Goal: Information Seeking & Learning: Check status

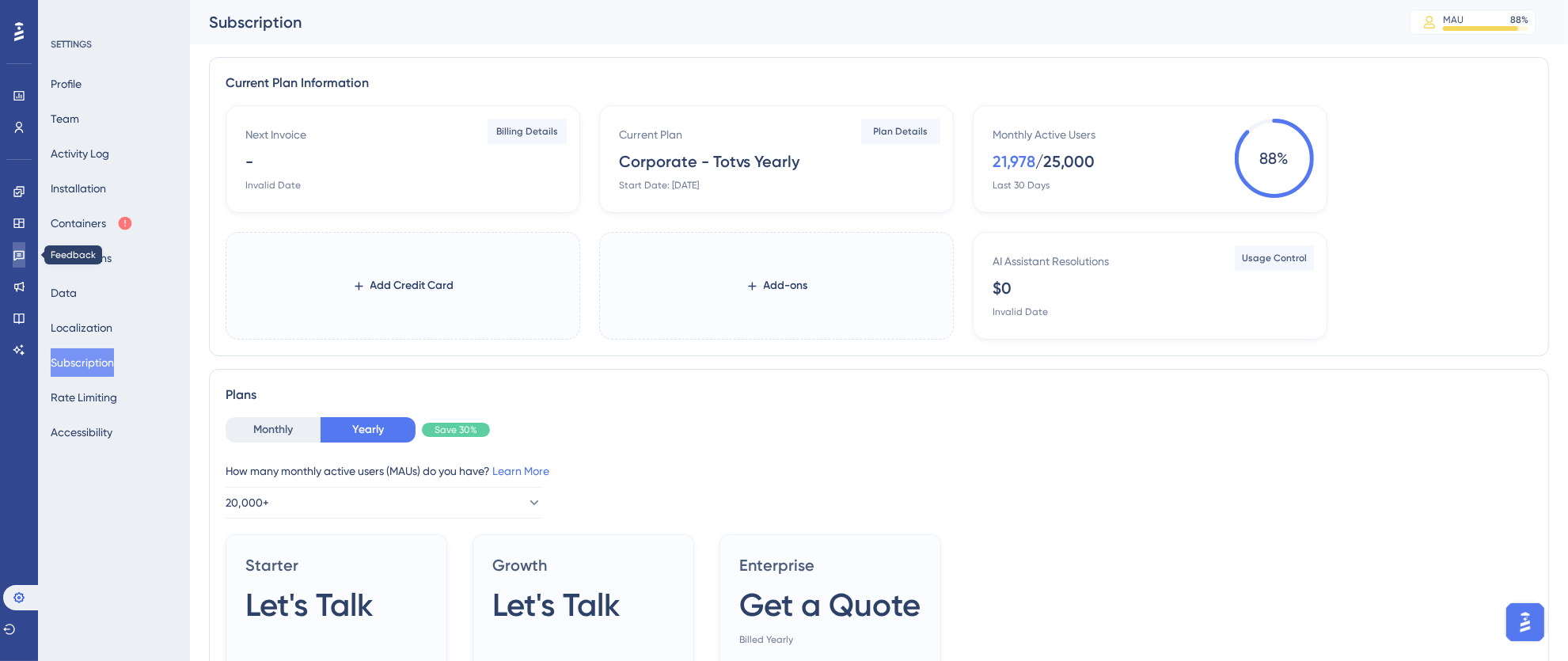
click at [17, 252] on icon at bounding box center [19, 256] width 11 height 10
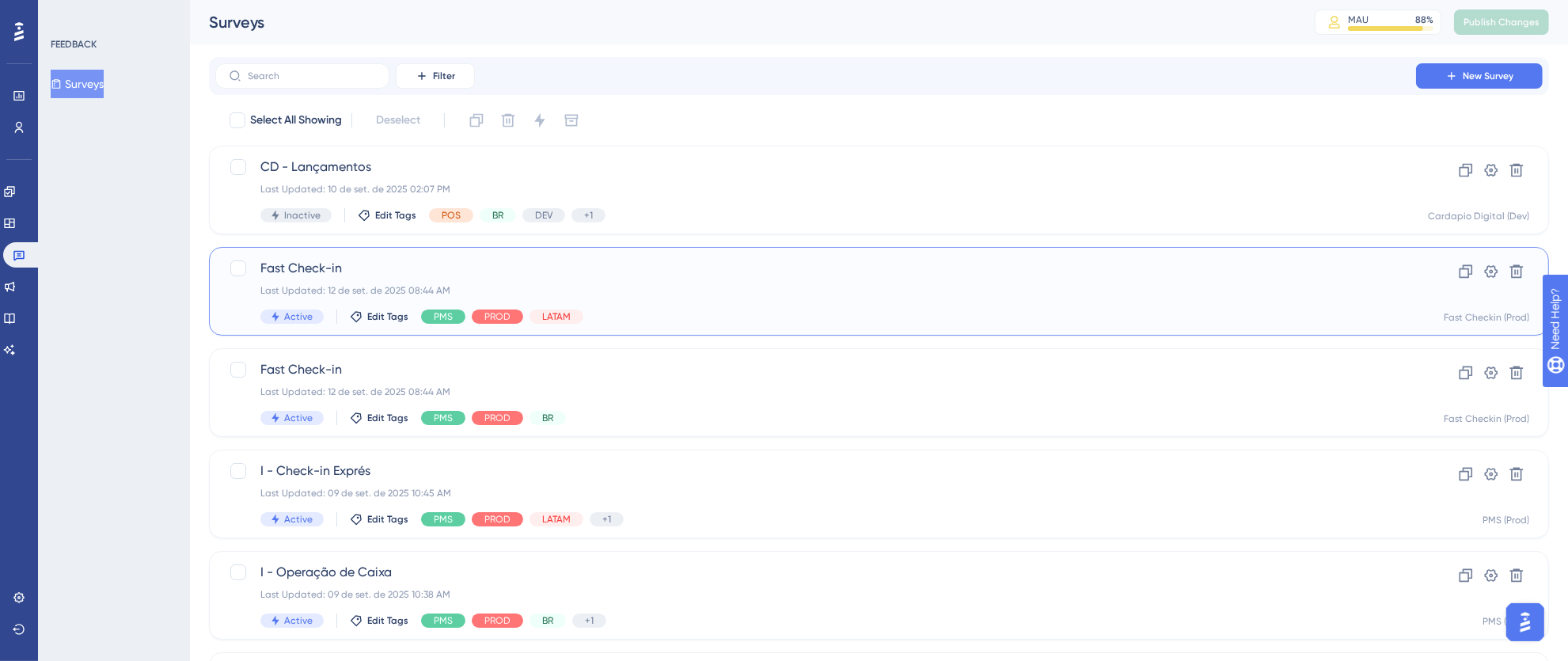
click at [748, 270] on span "Fast Check-in" at bounding box center [815, 268] width 1110 height 19
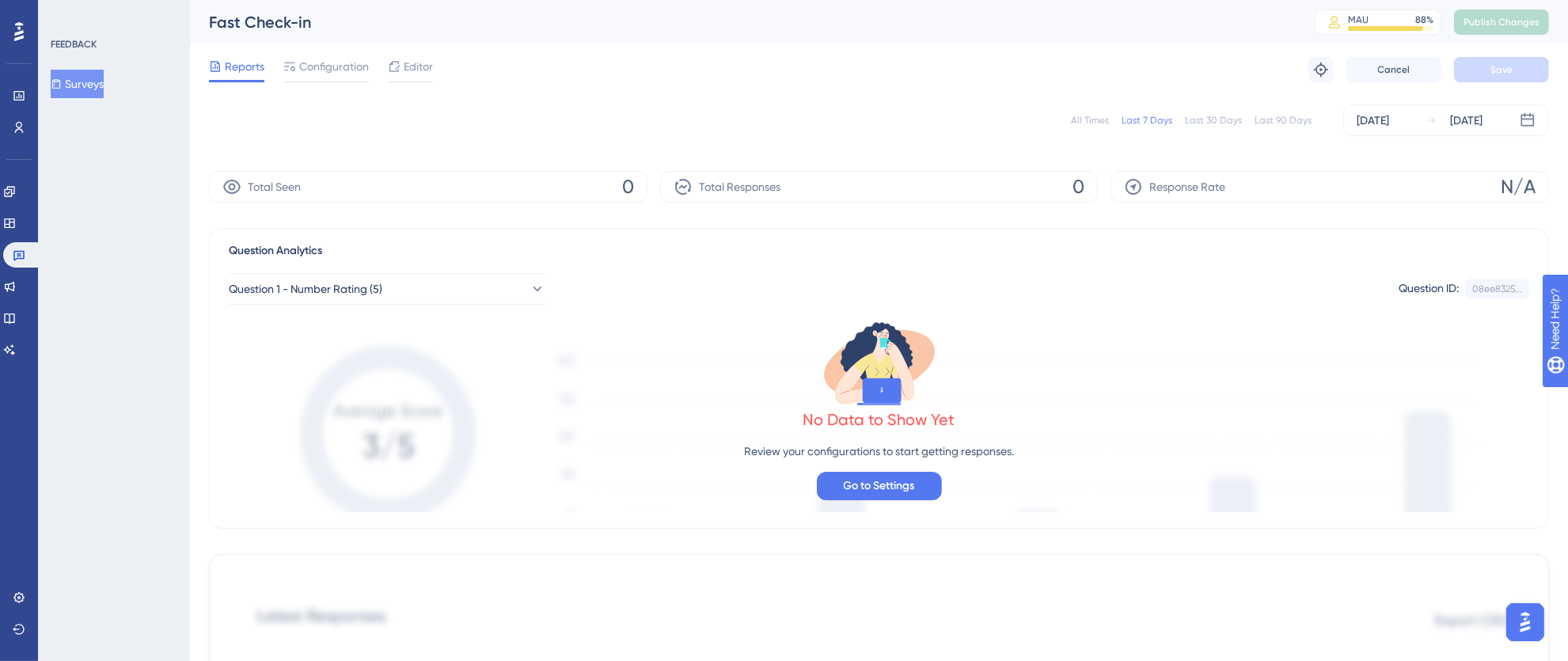
click at [1079, 118] on div "All Times" at bounding box center [1089, 119] width 38 height 12
click at [25, 249] on icon at bounding box center [18, 254] width 12 height 12
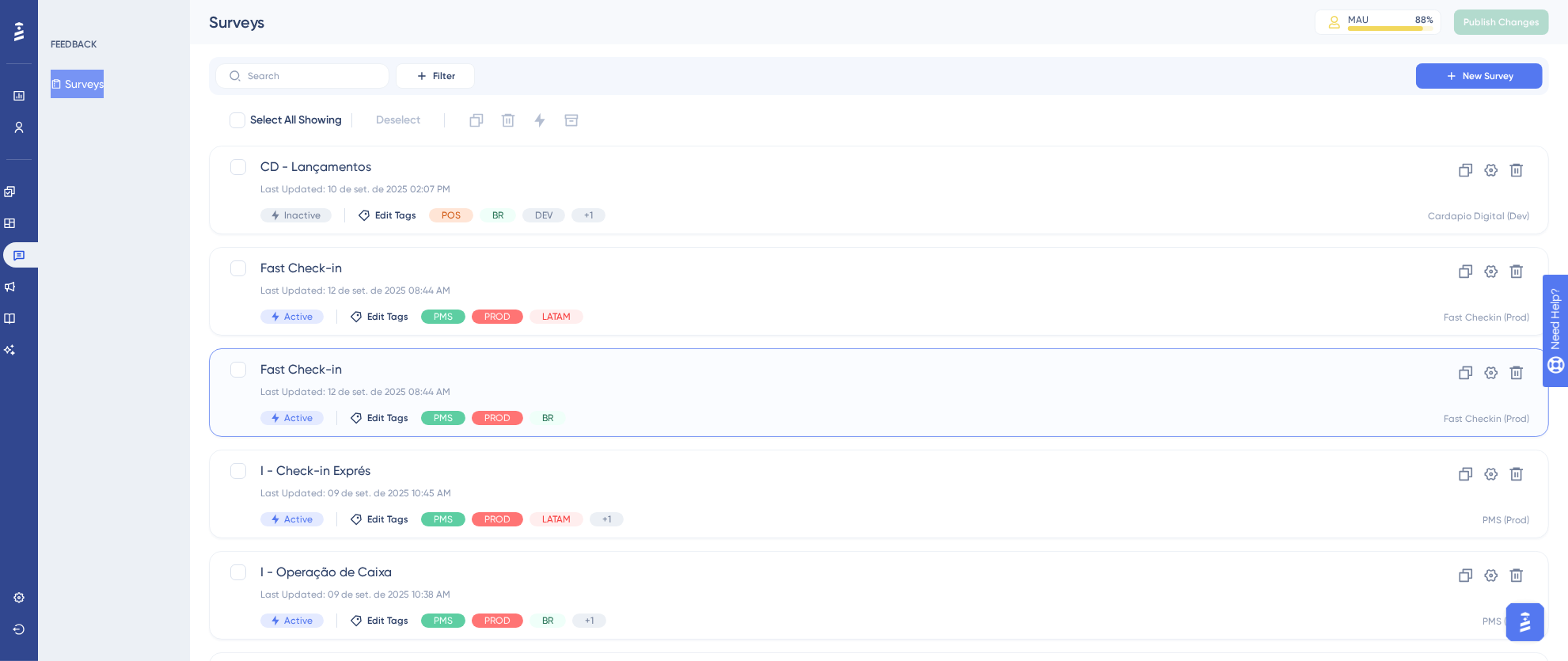
click at [706, 386] on div "Last Updated: 12 de set. de 2025 08:44 AM" at bounding box center [815, 392] width 1110 height 12
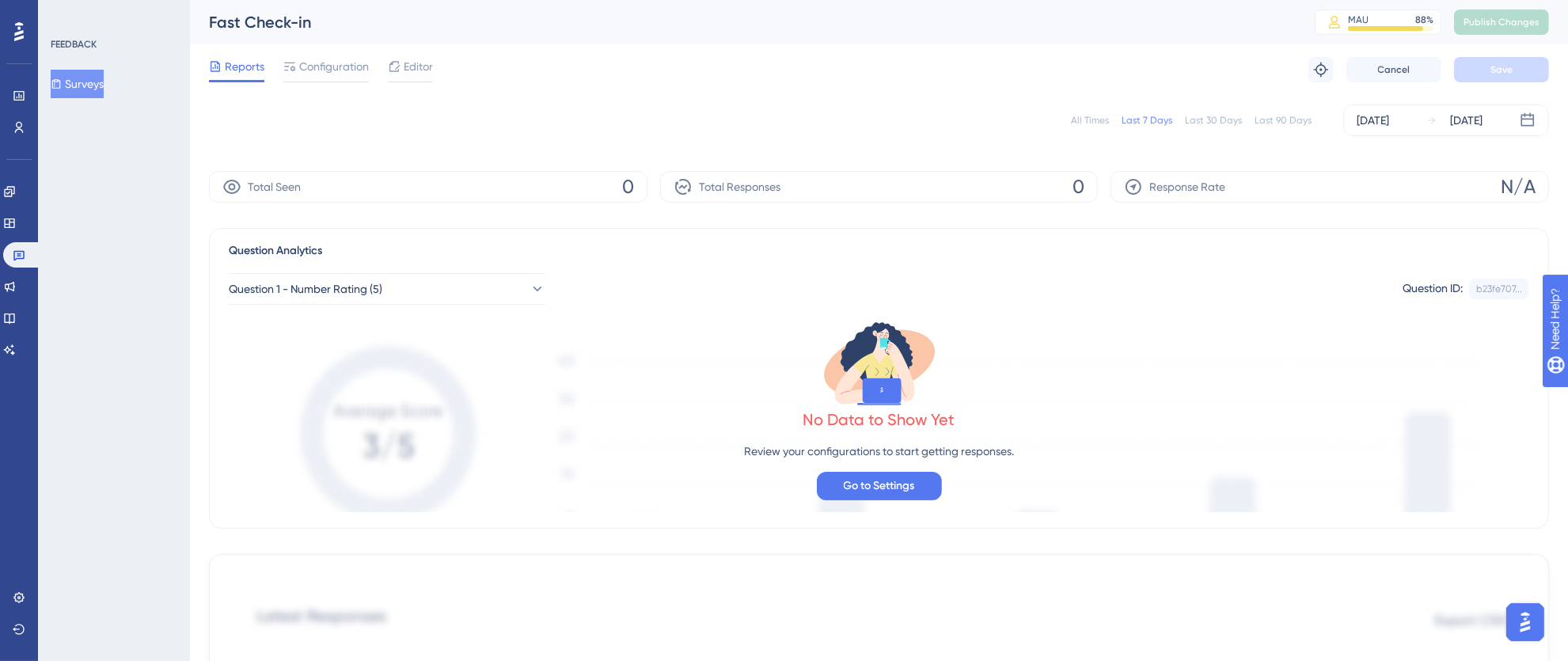
click at [1079, 125] on div "All Times" at bounding box center [1089, 119] width 38 height 12
click at [14, 254] on icon at bounding box center [19, 256] width 11 height 10
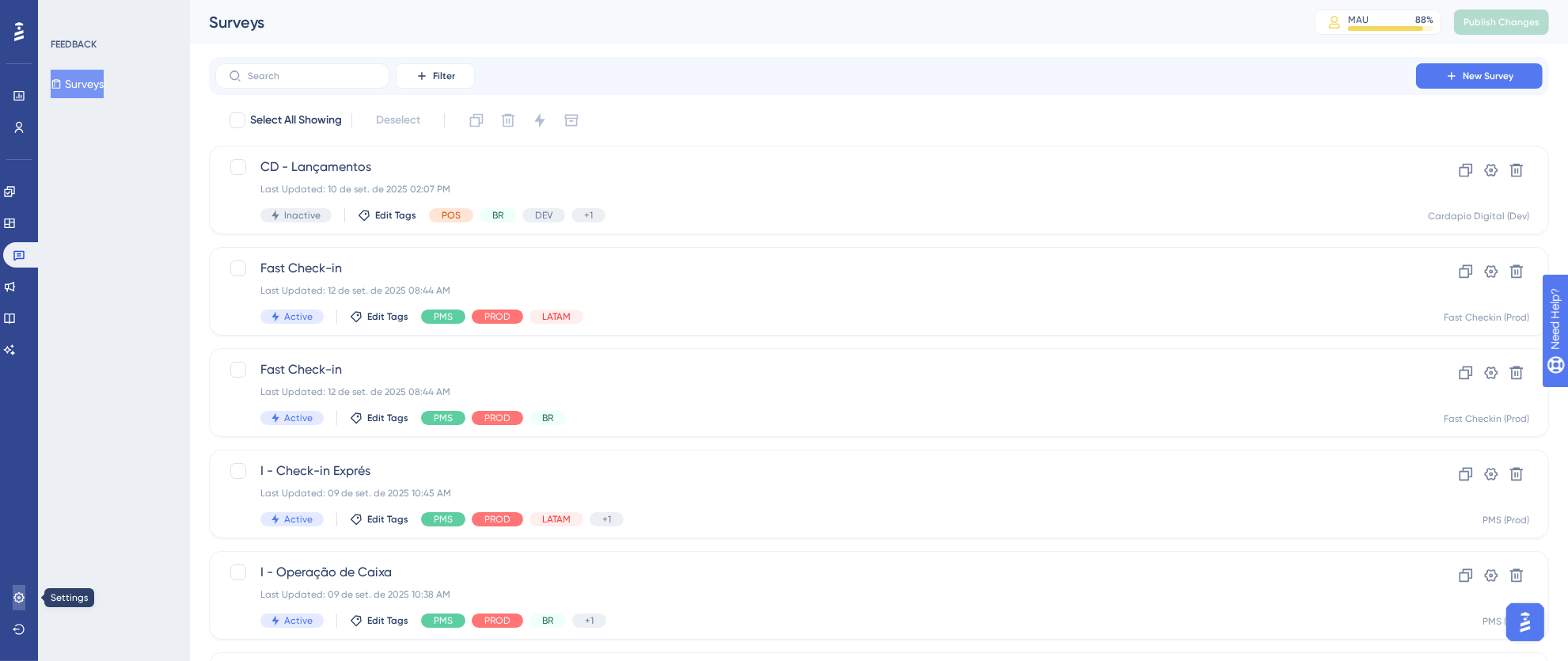
click at [12, 605] on link at bounding box center [18, 597] width 12 height 26
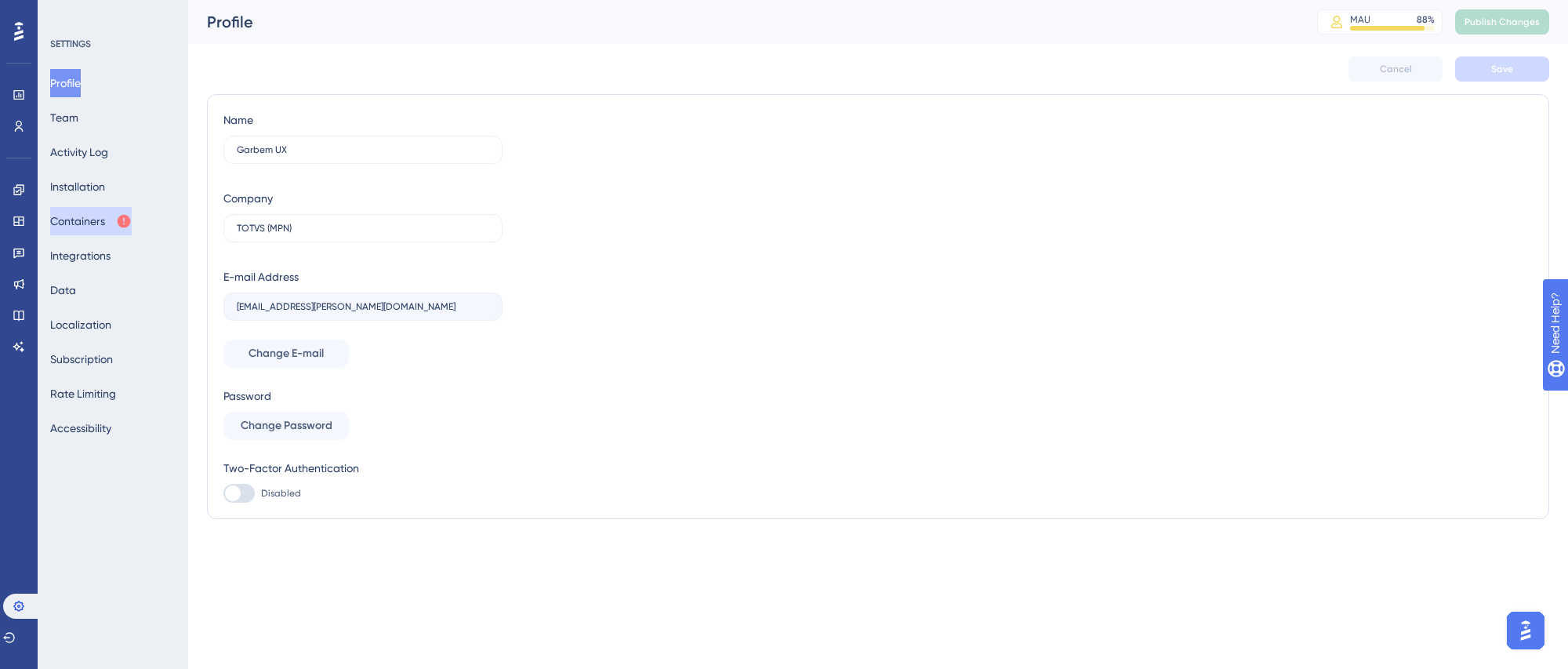
click at [101, 210] on button "Containers" at bounding box center [90, 221] width 82 height 28
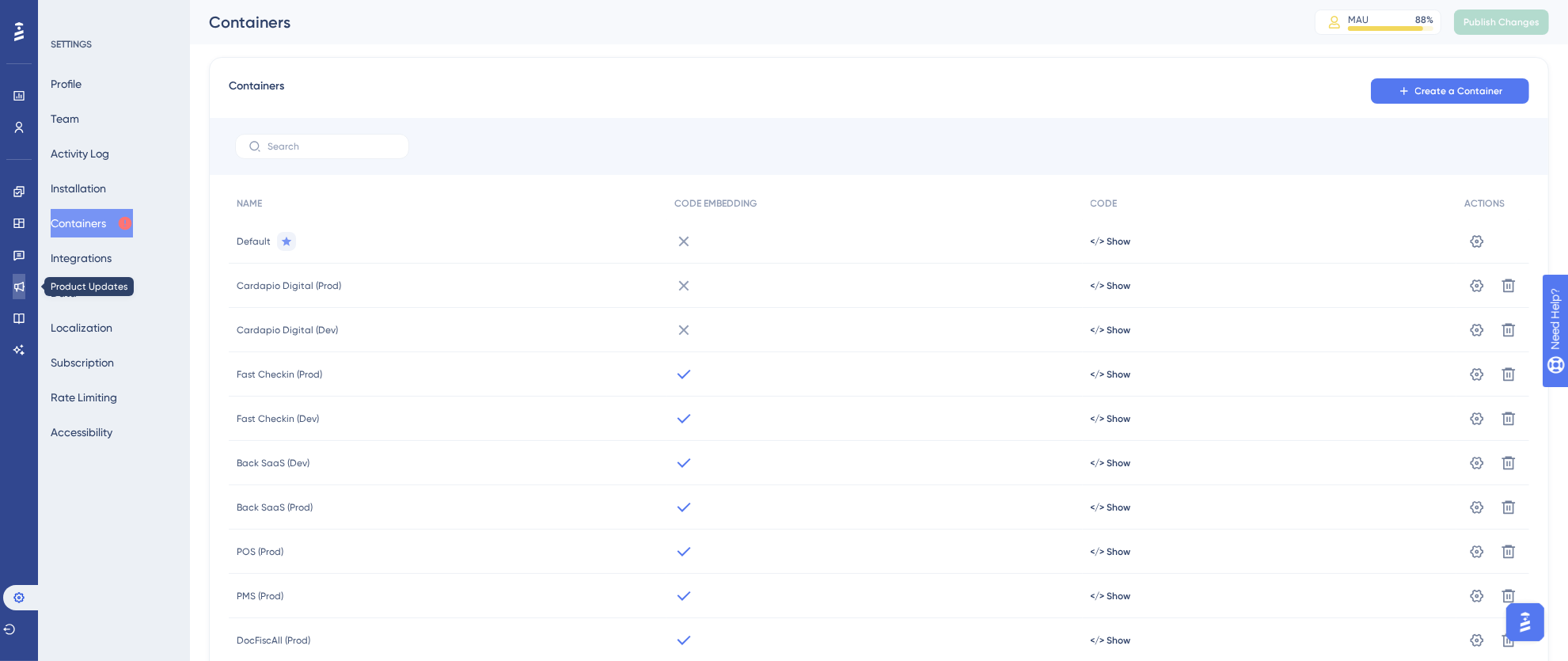
click at [22, 288] on icon at bounding box center [19, 286] width 10 height 10
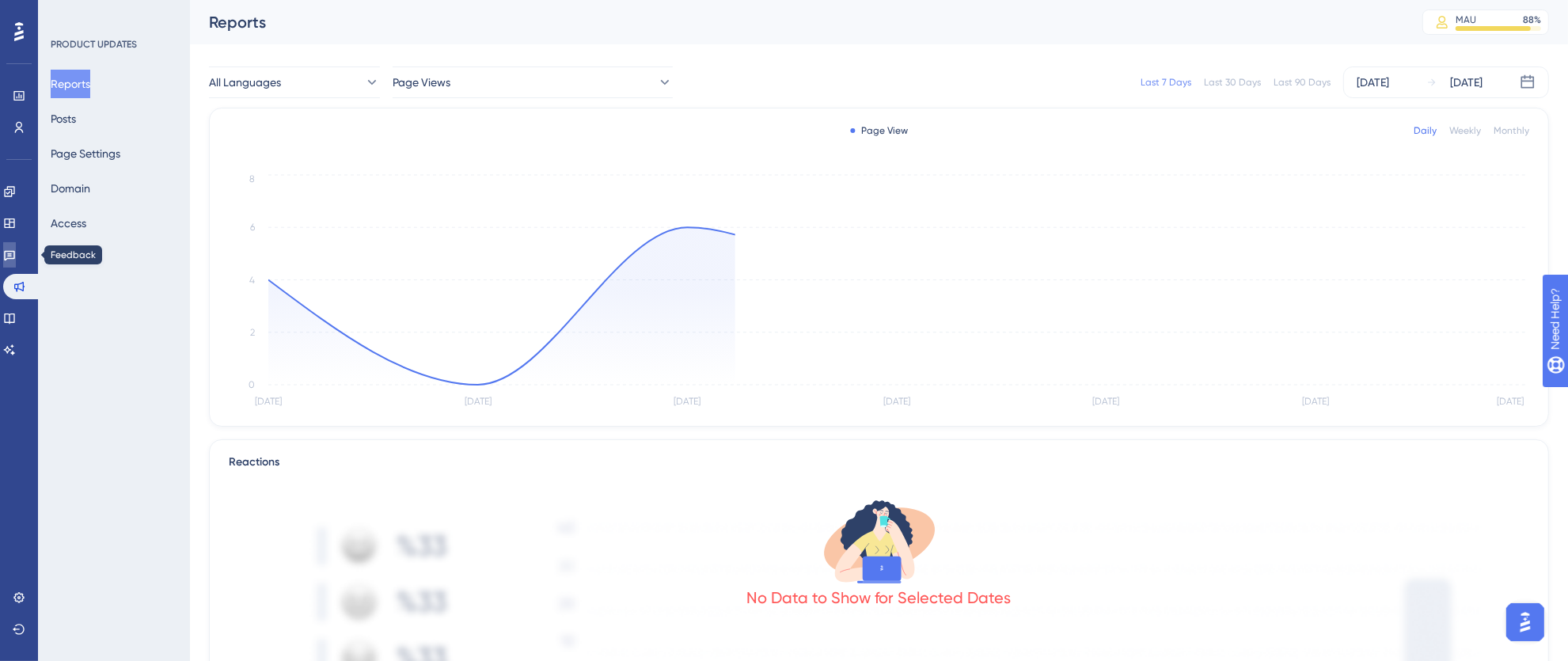
click at [16, 252] on icon at bounding box center [9, 254] width 12 height 12
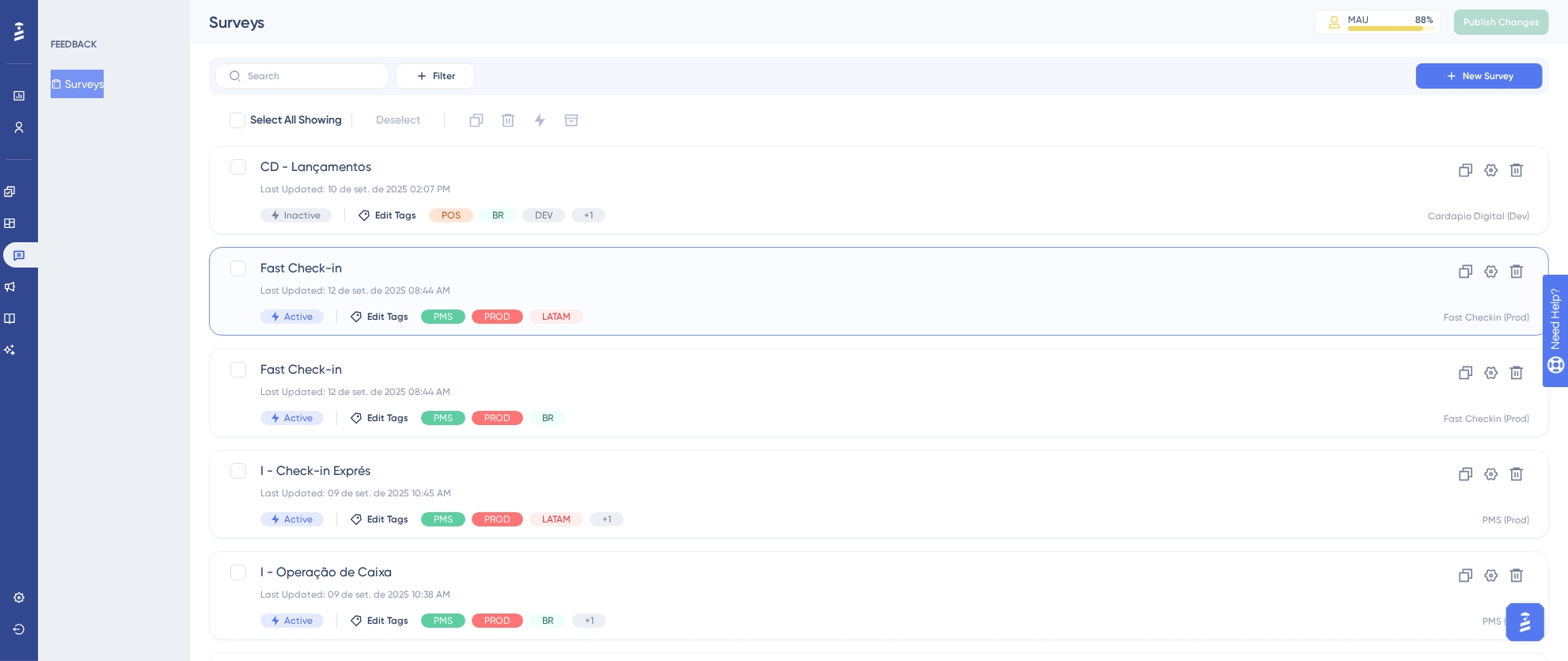
click at [1103, 279] on div "Fast Check-in Last Updated: 12 de set. de 2025 08:44 AM Active Edit Tags PMS PR…" at bounding box center [815, 291] width 1110 height 64
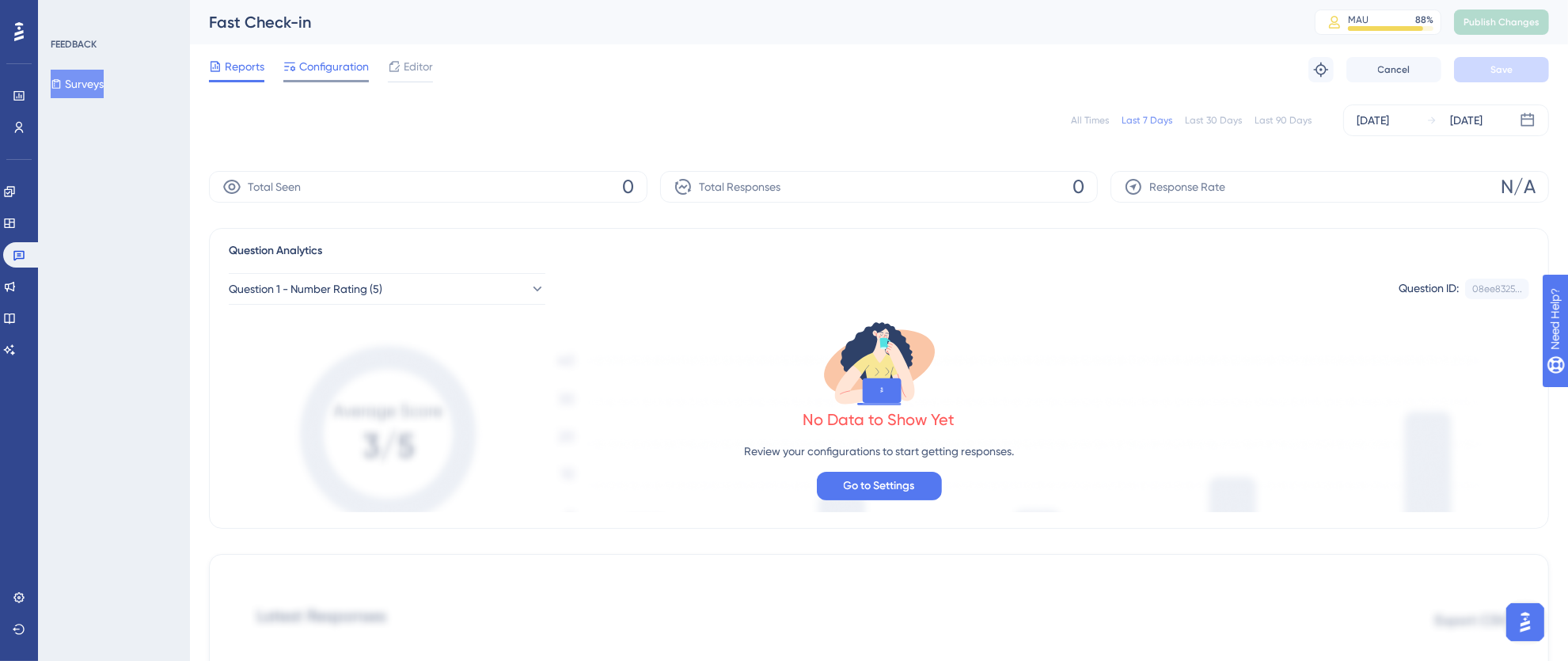
click at [309, 59] on span "Configuration" at bounding box center [334, 66] width 69 height 19
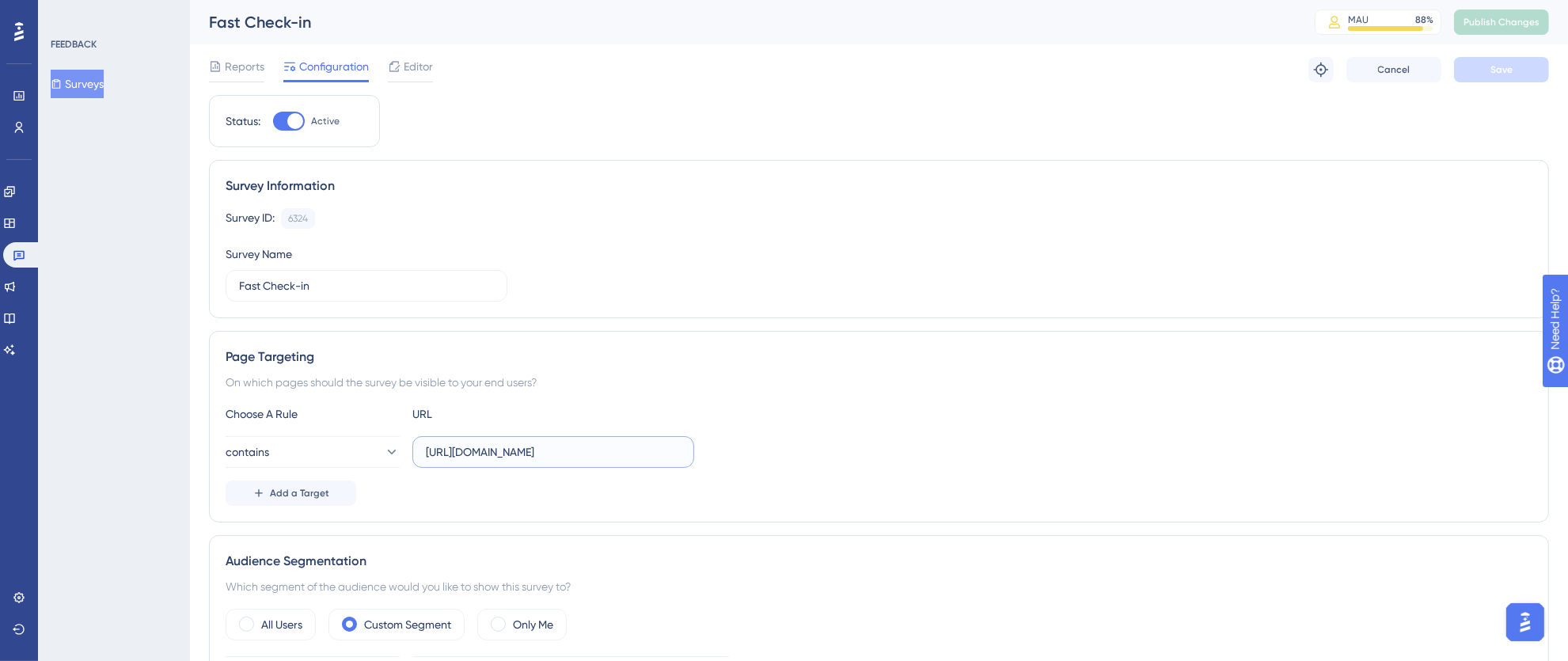
click at [588, 459] on input "https://fastcheckin.totvshotelaria.com/" at bounding box center [553, 451] width 255 height 17
click at [549, 454] on input "https://fastcheckin.totvshotelaria.com/" at bounding box center [553, 451] width 255 height 17
drag, startPoint x: 527, startPoint y: 453, endPoint x: 690, endPoint y: 453, distance: 163.0
click at [690, 453] on label "https://fastcheckin.totvshotelaria.com/" at bounding box center [553, 451] width 282 height 31
click at [596, 457] on input "https://fastcheckin.totvshotelaria.com/" at bounding box center [553, 451] width 255 height 17
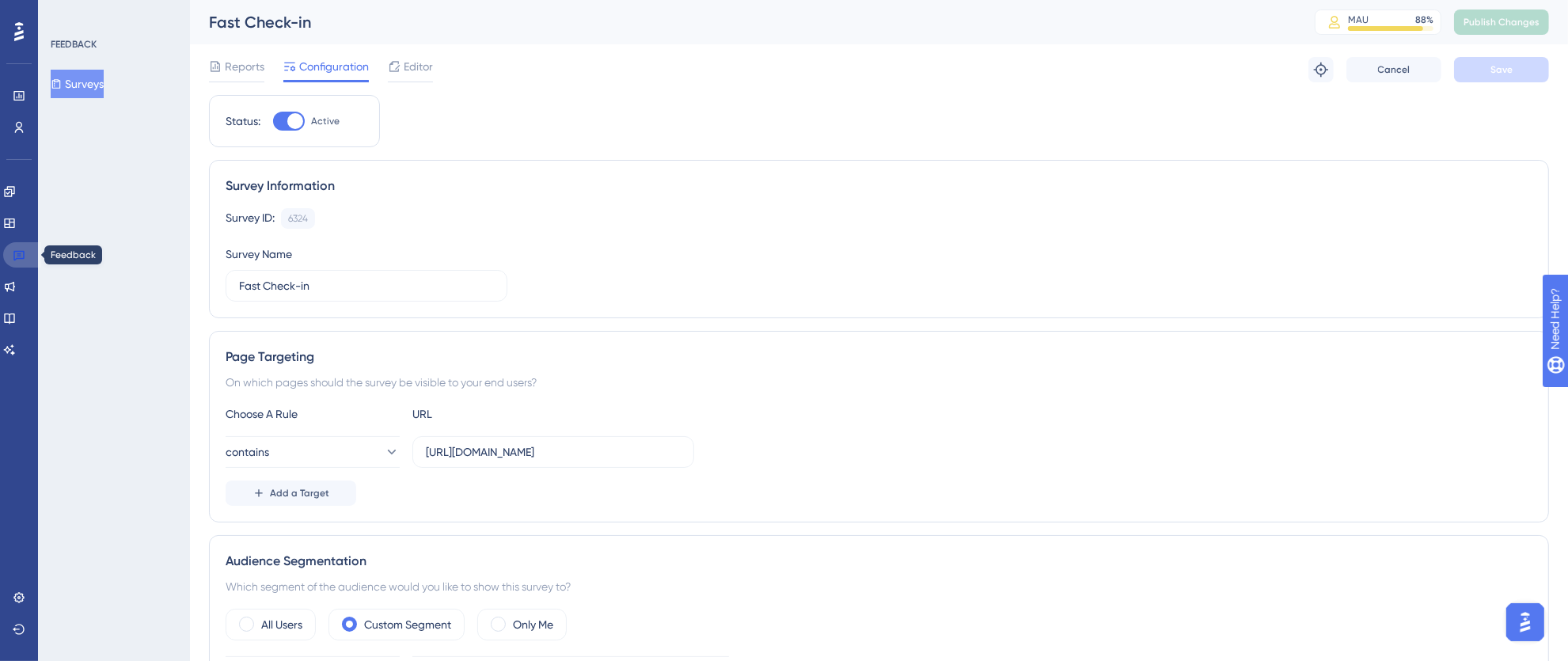
click at [18, 250] on icon at bounding box center [18, 254] width 12 height 12
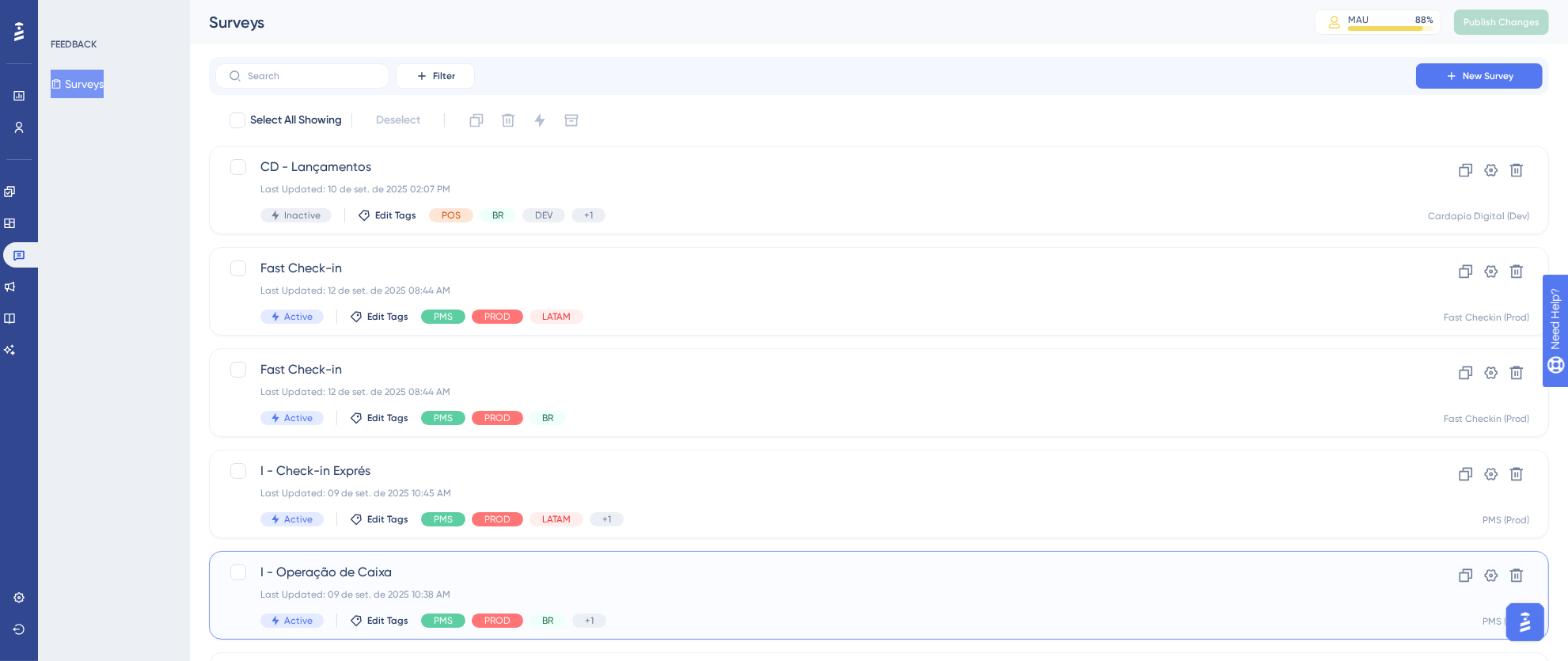
click at [663, 554] on div "I - Operação de Caixa Last Updated: 09 de set. de 2025 10:38 AM Active Edit Tag…" at bounding box center [878, 595] width 1340 height 88
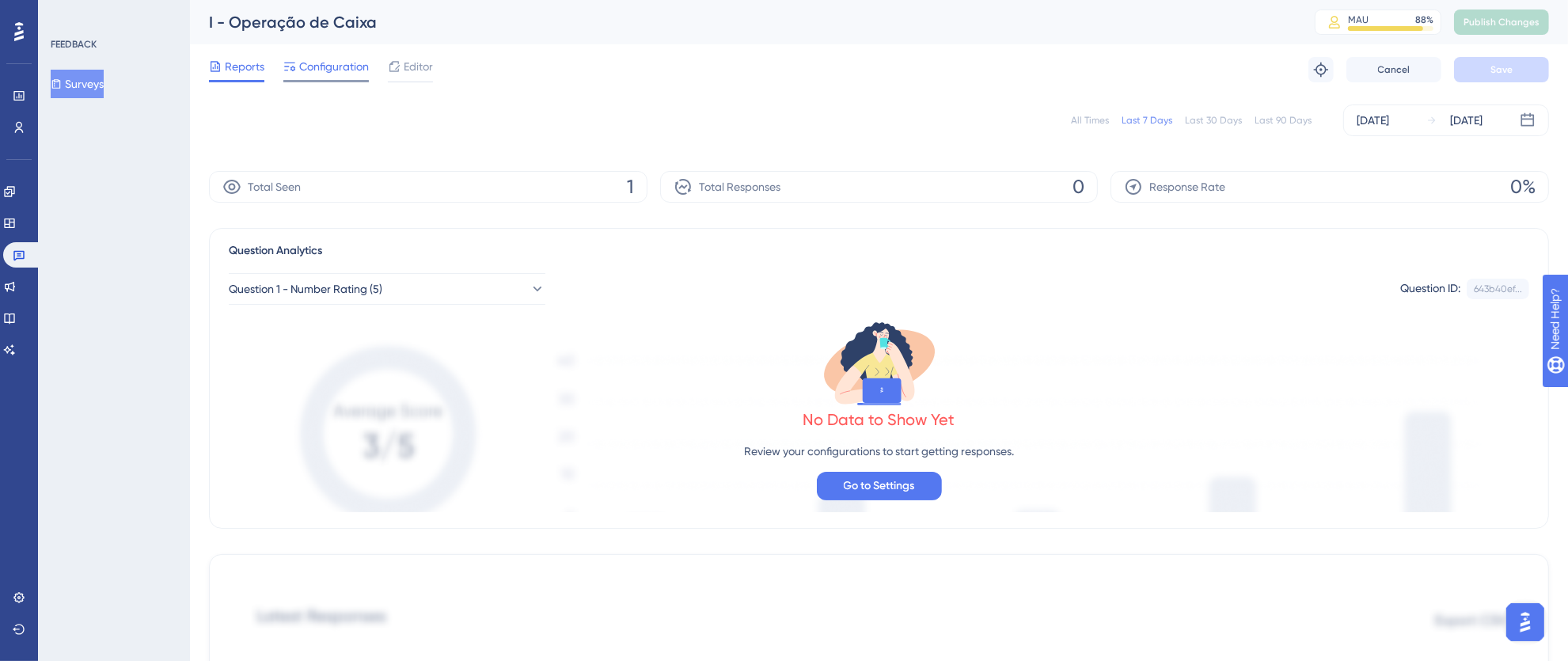
click at [345, 63] on span "Configuration" at bounding box center [334, 66] width 69 height 19
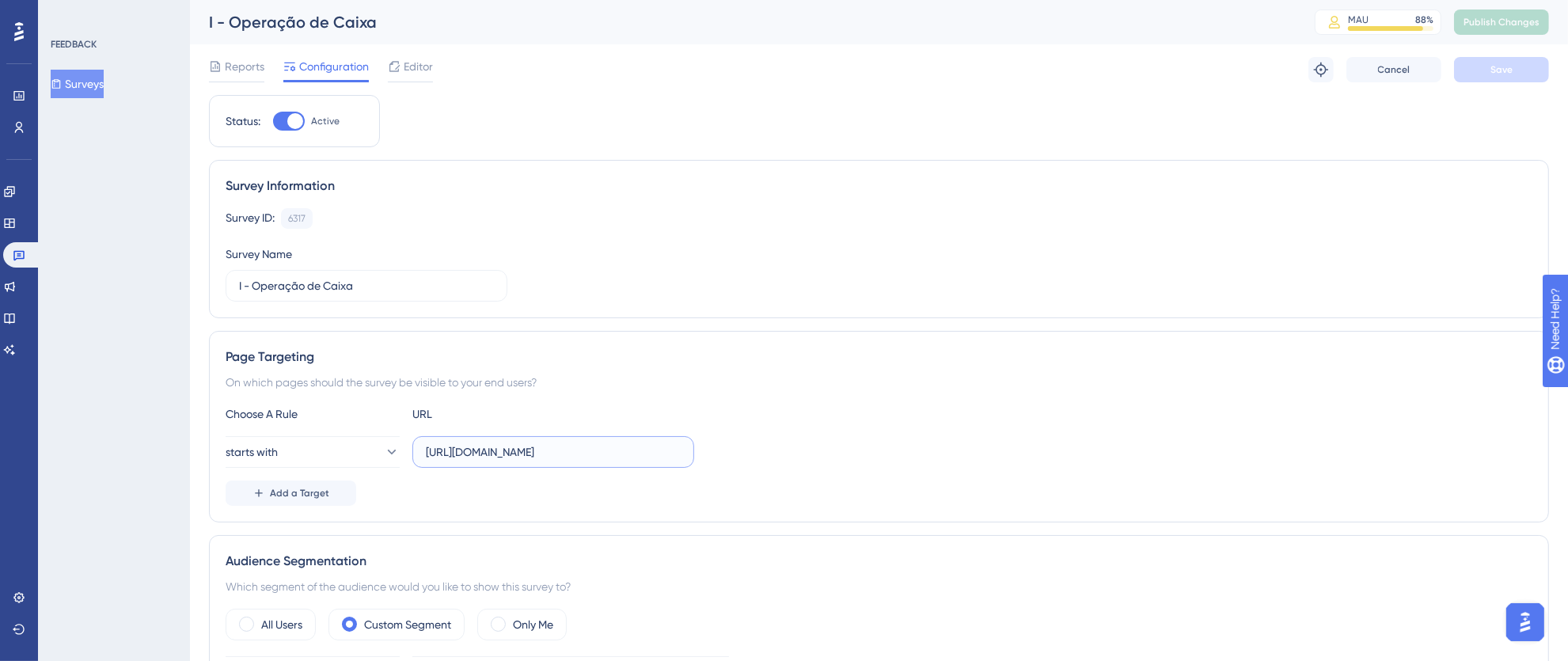
drag, startPoint x: 634, startPoint y: 447, endPoint x: 747, endPoint y: 443, distance: 113.1
click at [747, 443] on div "starts with https://pms.totvshotelaria.com/billing-account" at bounding box center [879, 451] width 1306 height 31
drag, startPoint x: 649, startPoint y: 447, endPoint x: 738, endPoint y: 449, distance: 89.0
click at [738, 449] on div "starts with https://pms.totvshotelaria.com/billing-account" at bounding box center [879, 451] width 1306 height 31
click at [18, 255] on icon at bounding box center [19, 256] width 11 height 10
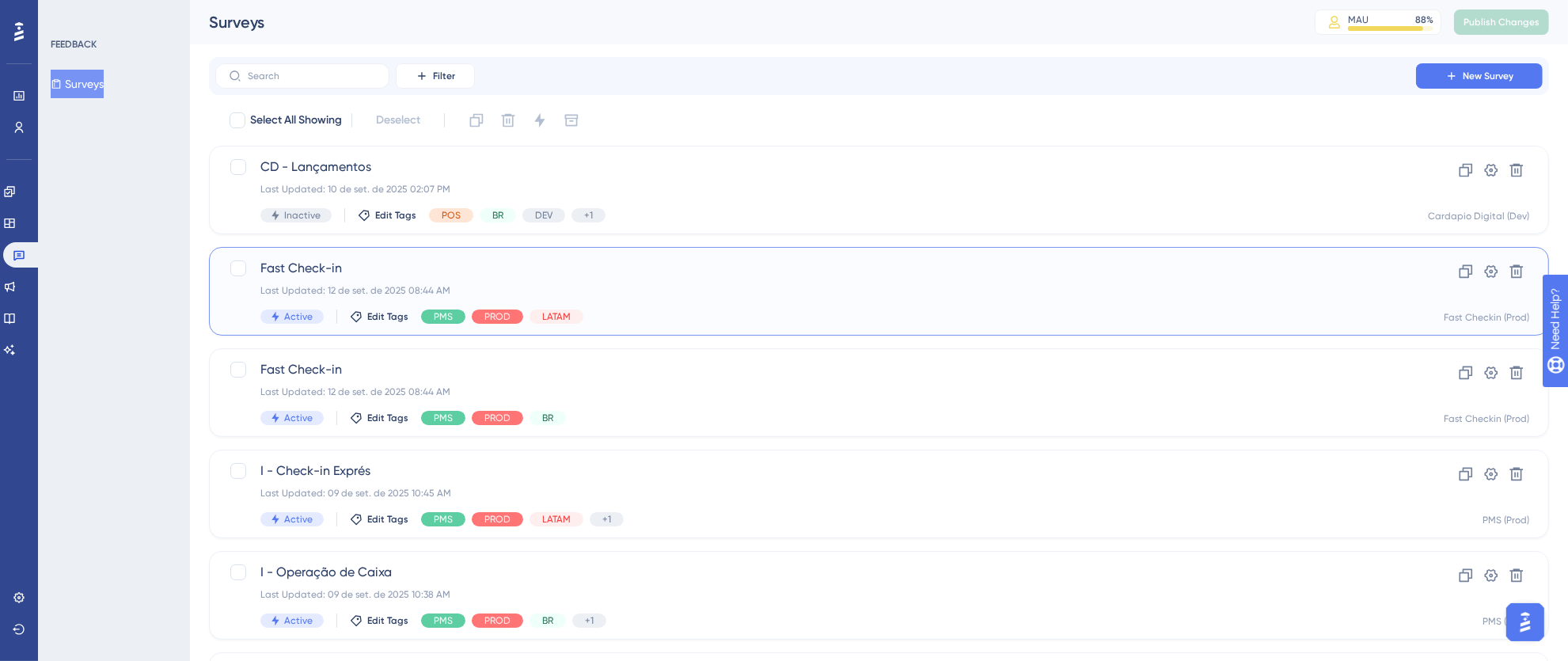
click at [688, 294] on div "Last Updated: 12 de set. de 2025 08:44 AM" at bounding box center [815, 290] width 1110 height 12
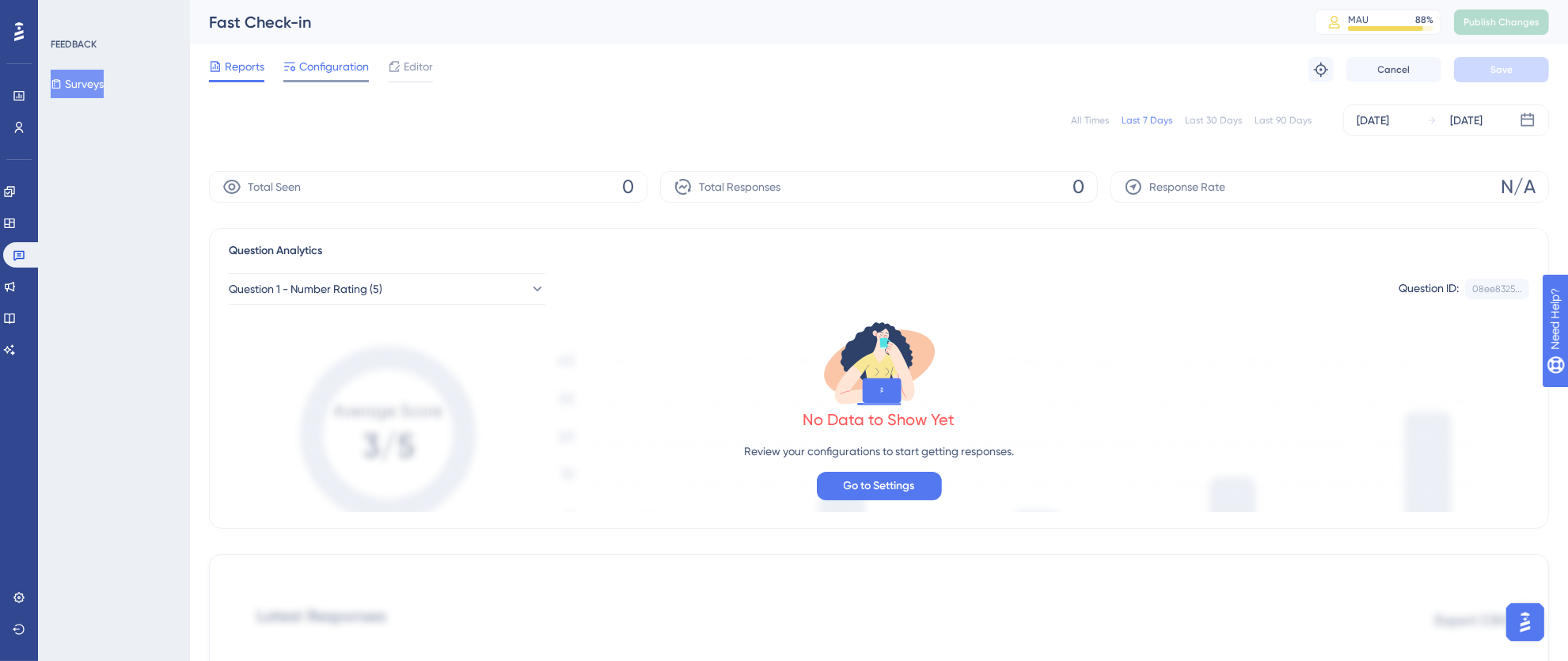
click at [283, 60] on div "Reports Configuration Editor" at bounding box center [320, 69] width 224 height 26
click at [312, 61] on span "Configuration" at bounding box center [334, 66] width 69 height 19
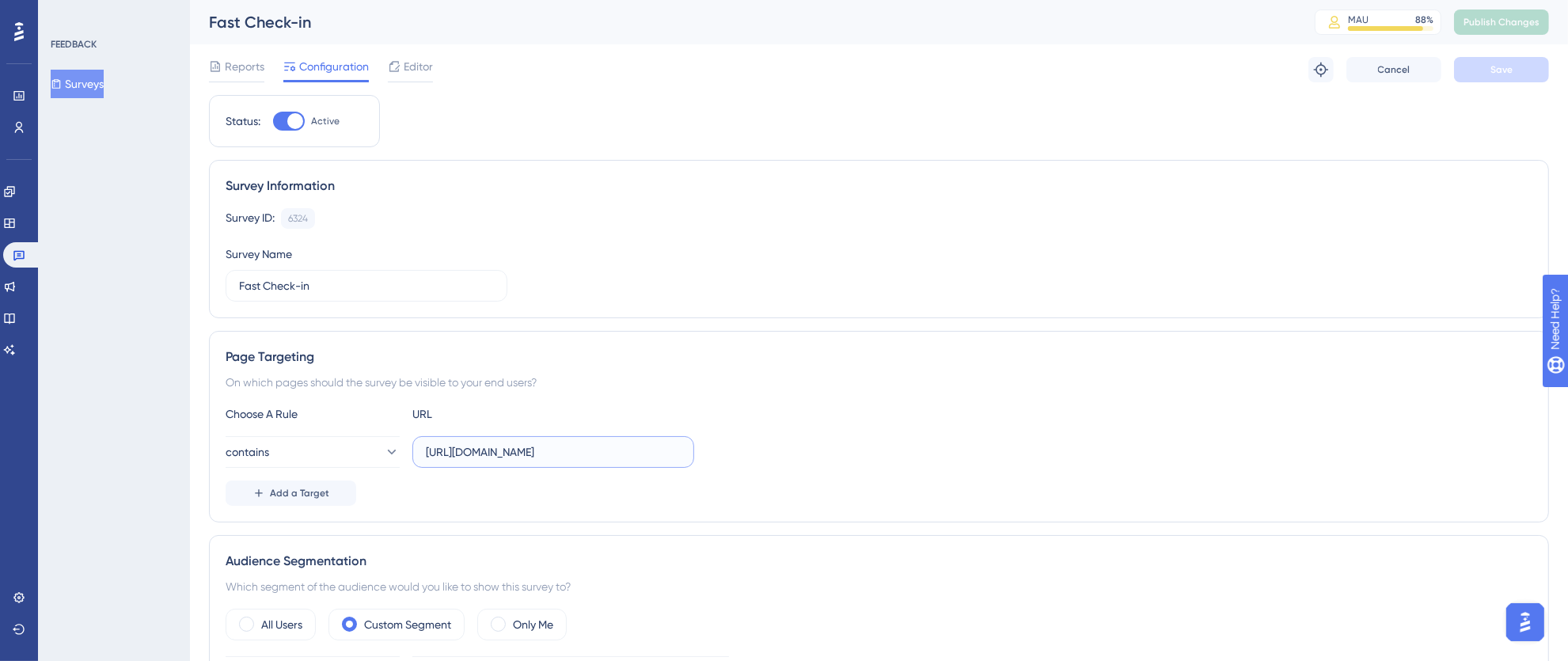
click at [630, 461] on input "https://fastcheckin.totvshotelaria.com/" at bounding box center [553, 451] width 255 height 17
type input "https://fastcheckin.totvshotelaria.com"
click at [1510, 64] on span "Save" at bounding box center [1501, 69] width 22 height 12
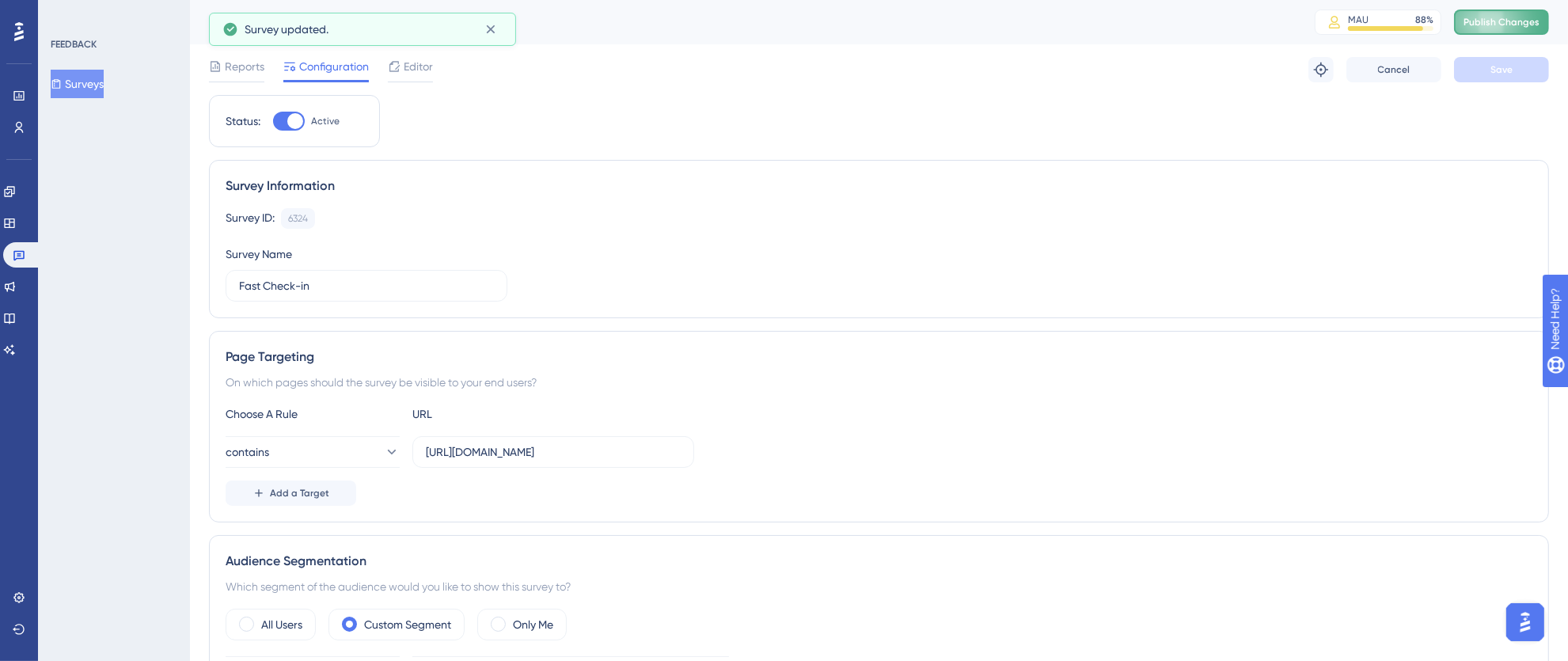
click at [1514, 18] on span "Publish Changes" at bounding box center [1501, 22] width 76 height 12
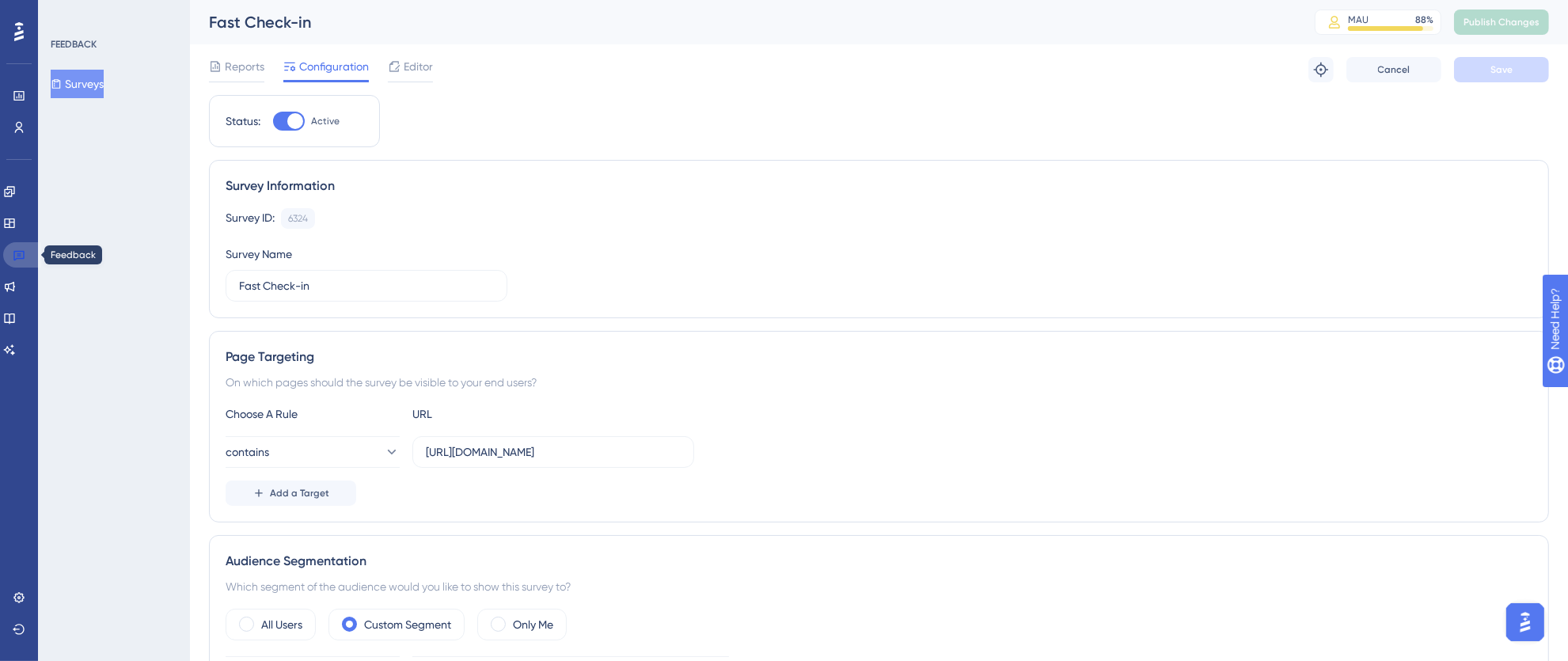
click at [16, 259] on icon at bounding box center [19, 256] width 11 height 10
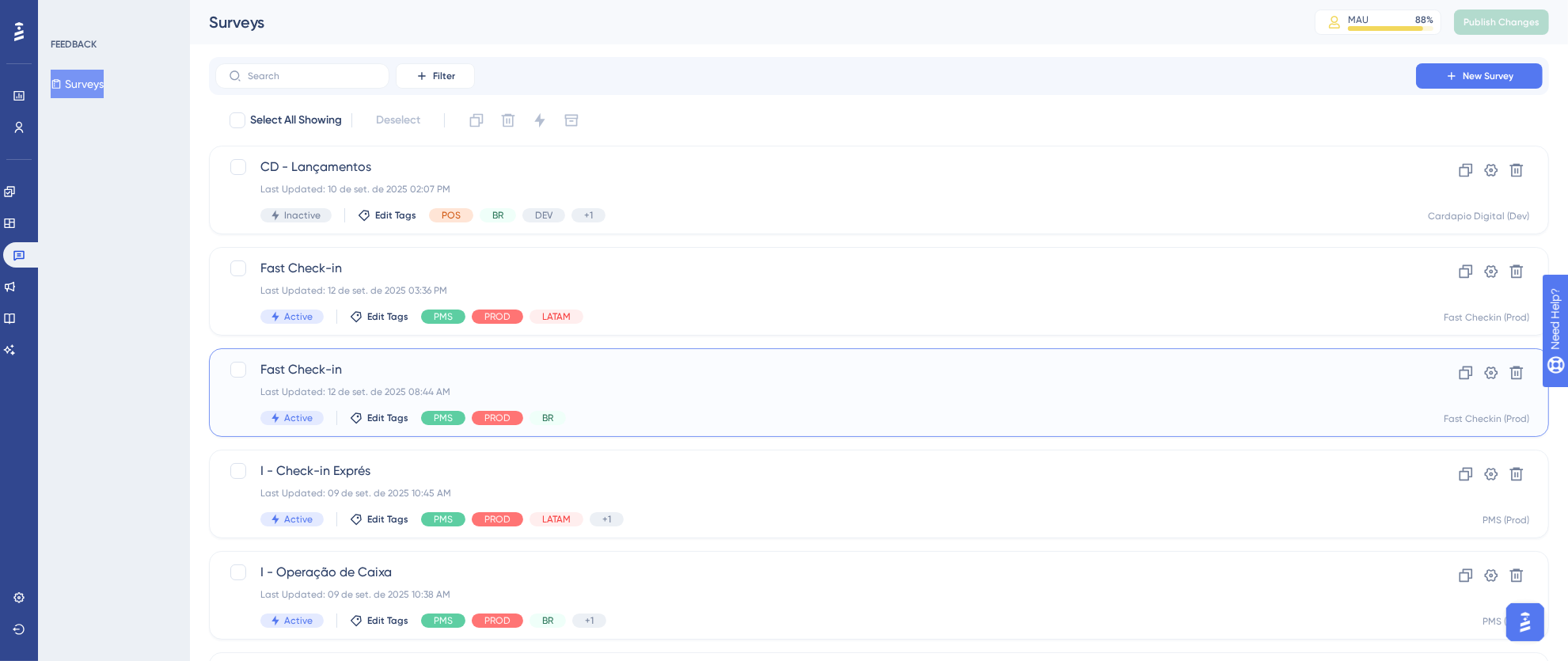
click at [854, 411] on div "Active Edit Tags PMS PROD BR" at bounding box center [815, 417] width 1110 height 14
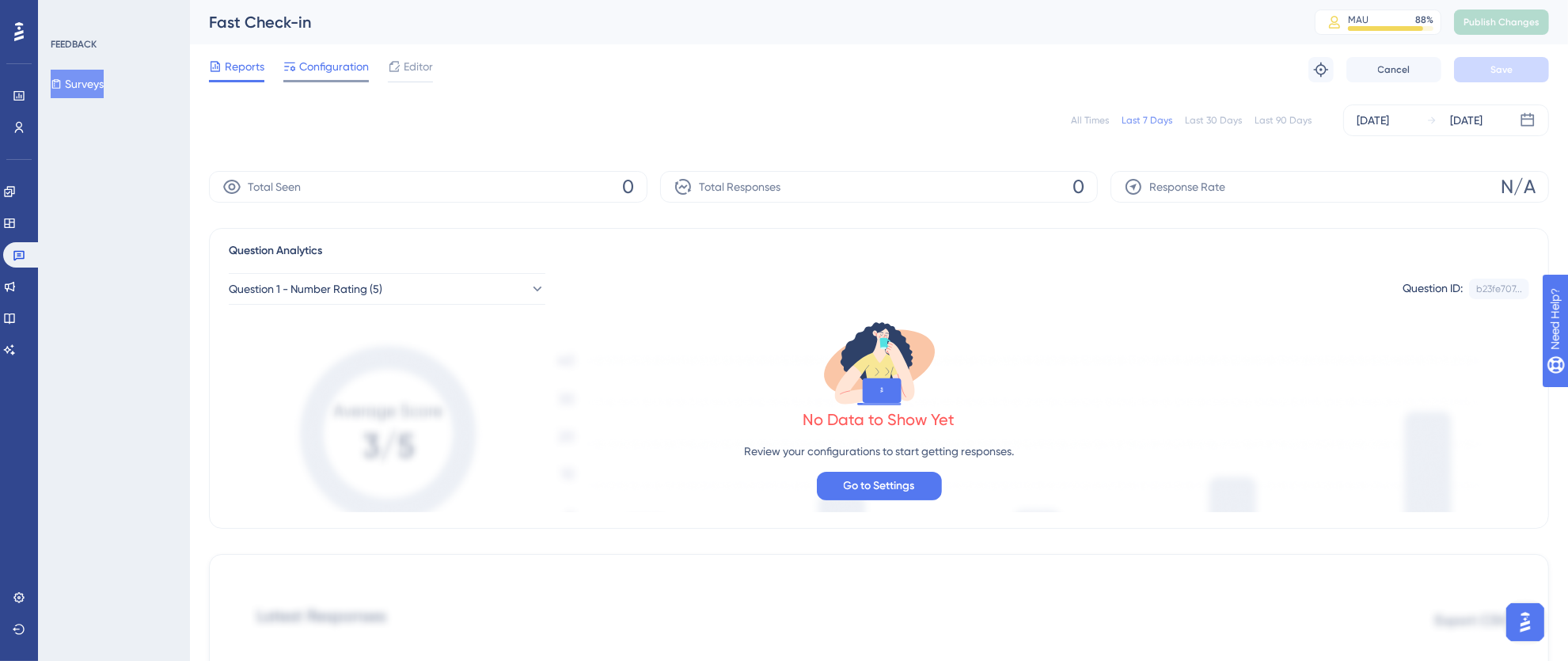
click at [350, 60] on span "Configuration" at bounding box center [334, 66] width 69 height 19
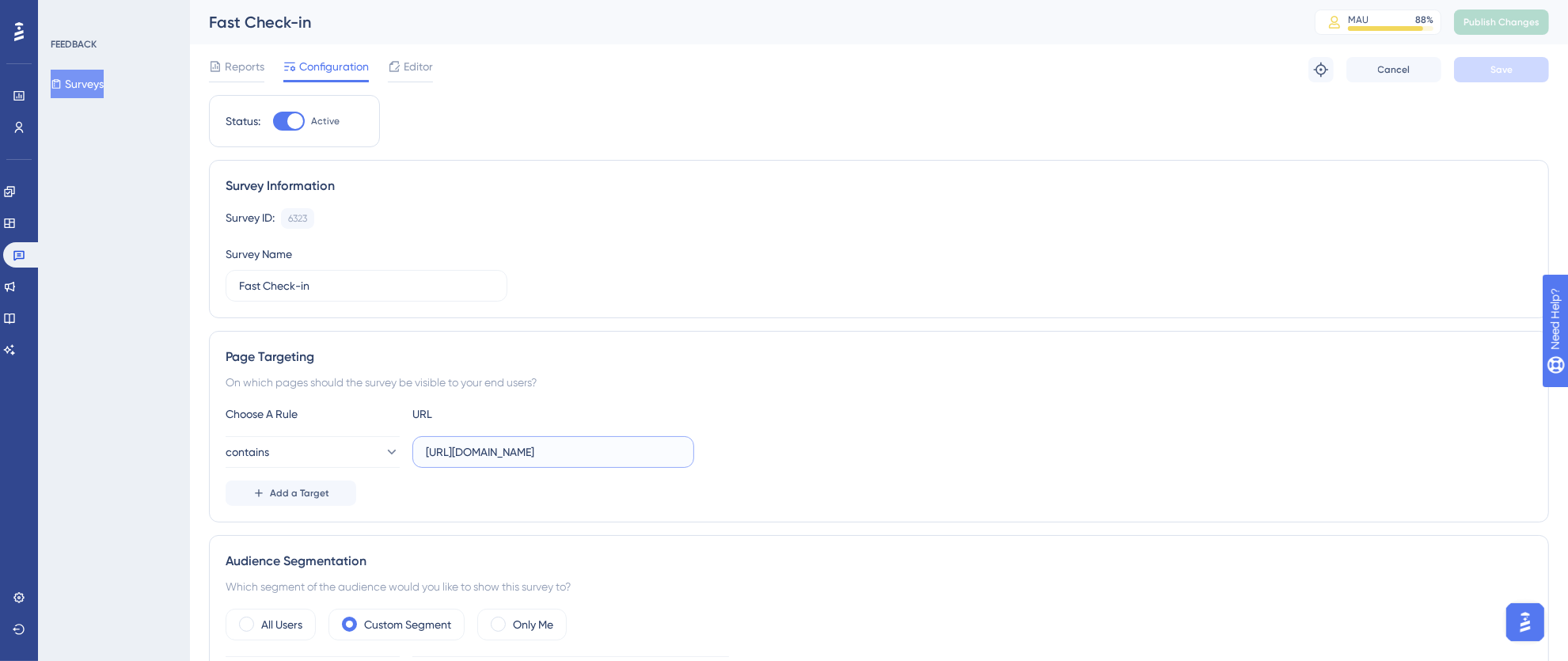
click at [648, 451] on input "https://fastcheckin.totvshotelaria.com/" at bounding box center [553, 451] width 255 height 17
type input "https://fastcheckin.totvshotelaria.com"
click at [1486, 64] on button "Save" at bounding box center [1501, 69] width 95 height 26
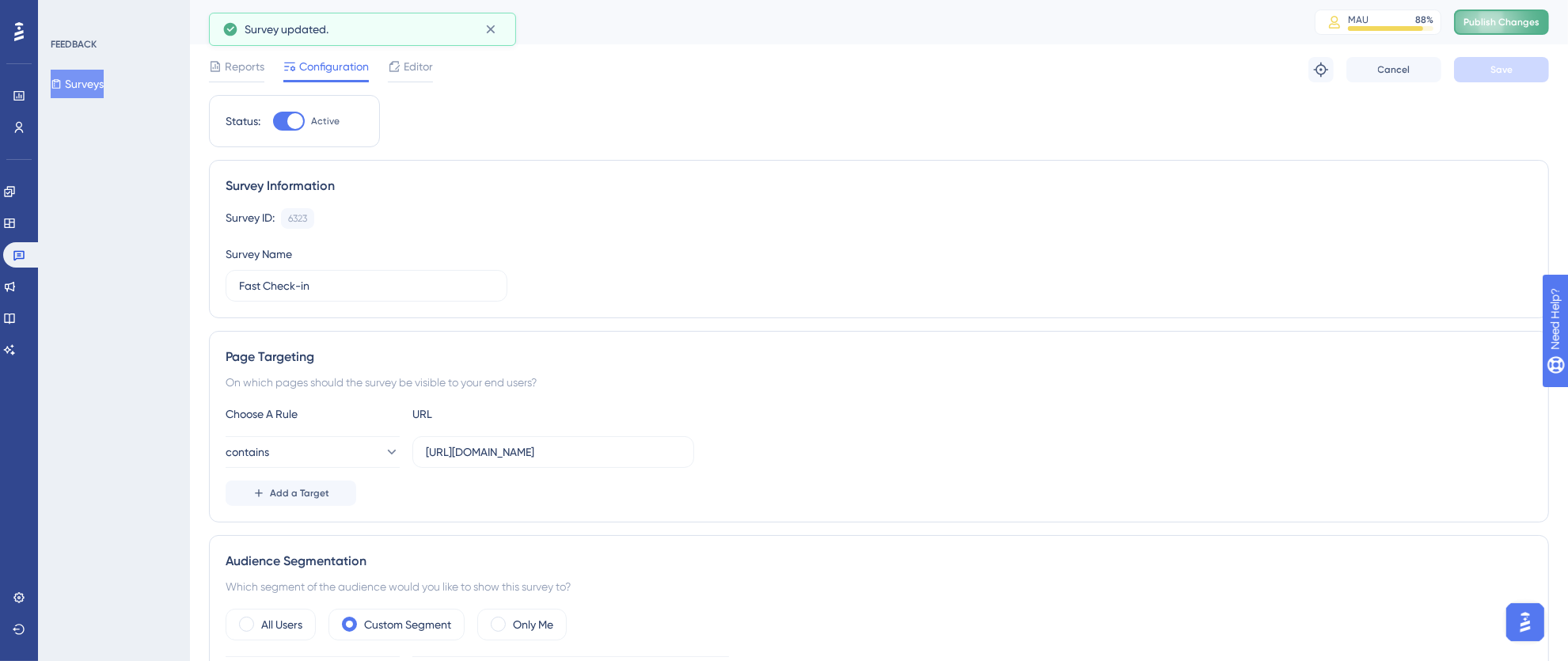
click at [1510, 20] on span "Publish Changes" at bounding box center [1501, 22] width 76 height 12
click at [26, 256] on link at bounding box center [22, 254] width 38 height 26
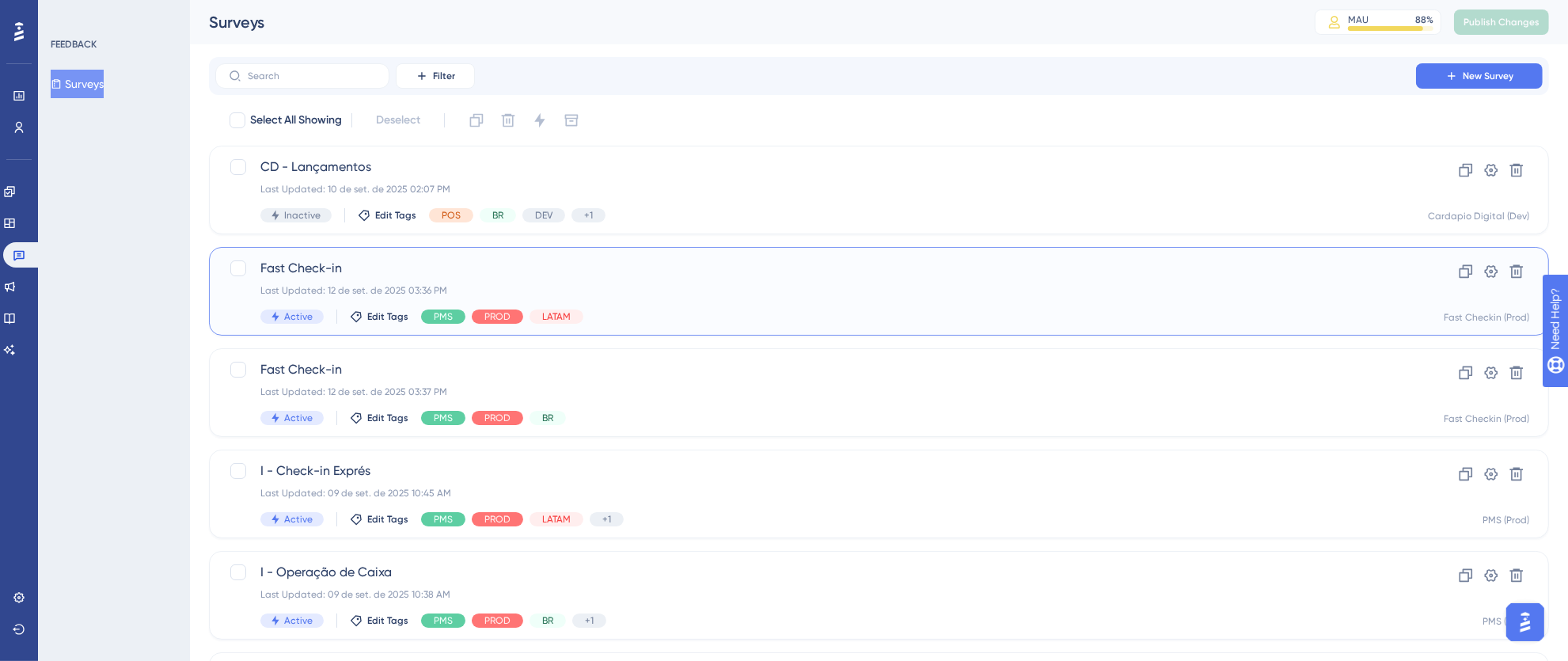
click at [689, 304] on div "Fast Check-in Last Updated: 12 de set. de 2025 03:36 PM Active Edit Tags PMS PR…" at bounding box center [815, 291] width 1110 height 64
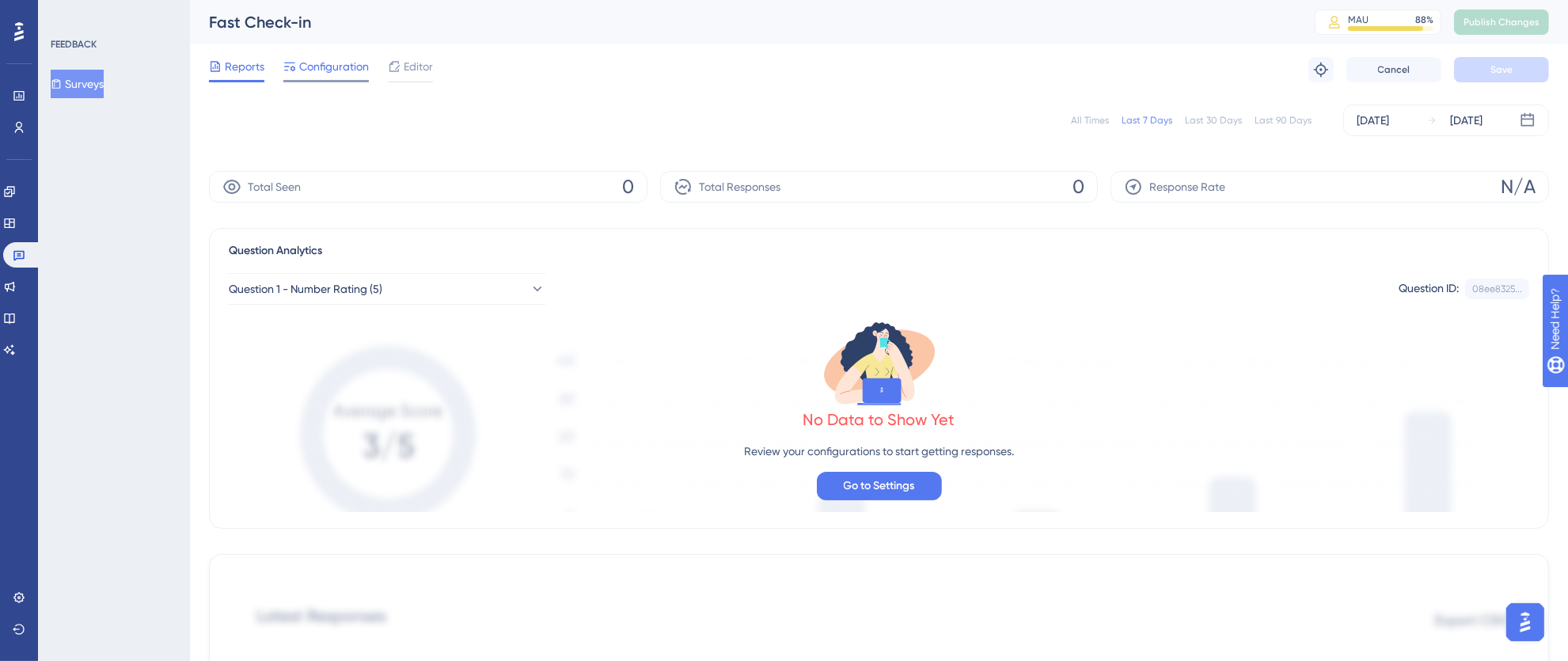
click at [328, 68] on span "Configuration" at bounding box center [334, 66] width 69 height 19
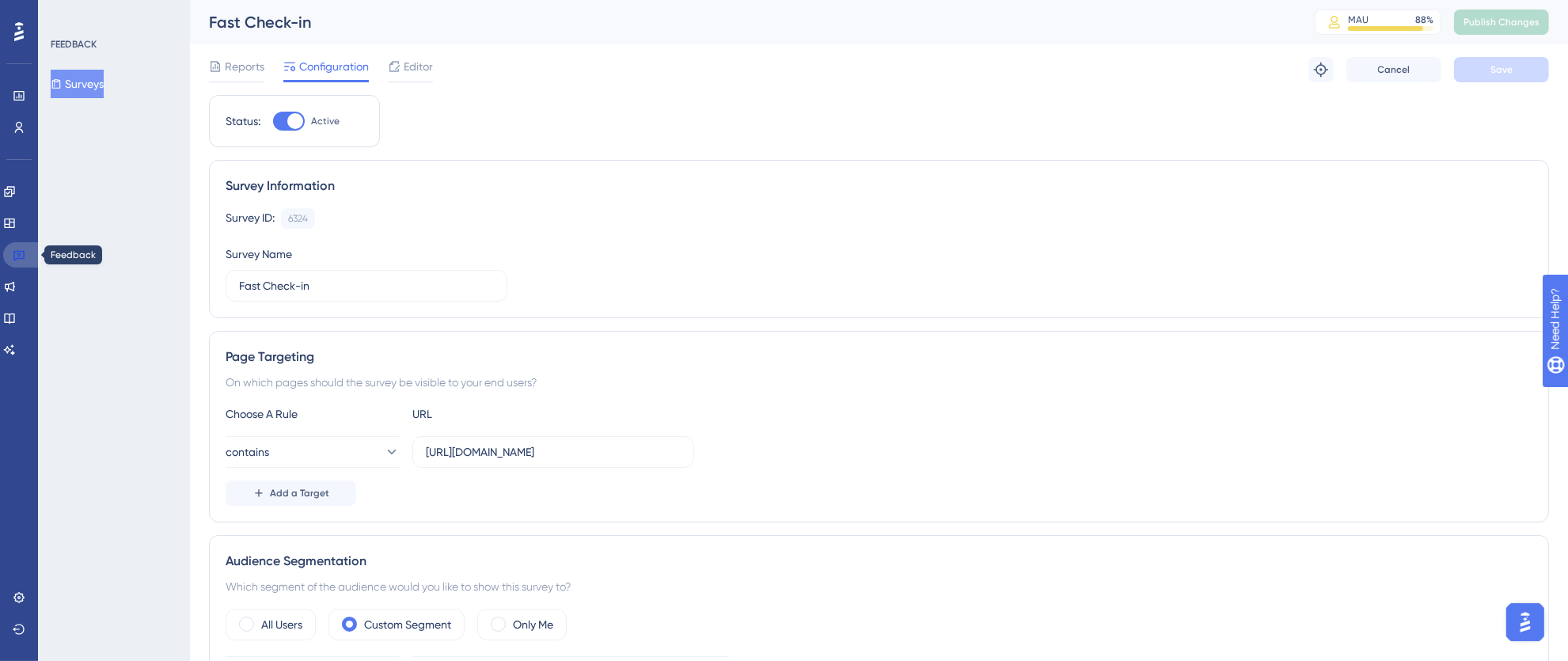
click at [12, 250] on icon at bounding box center [18, 254] width 12 height 12
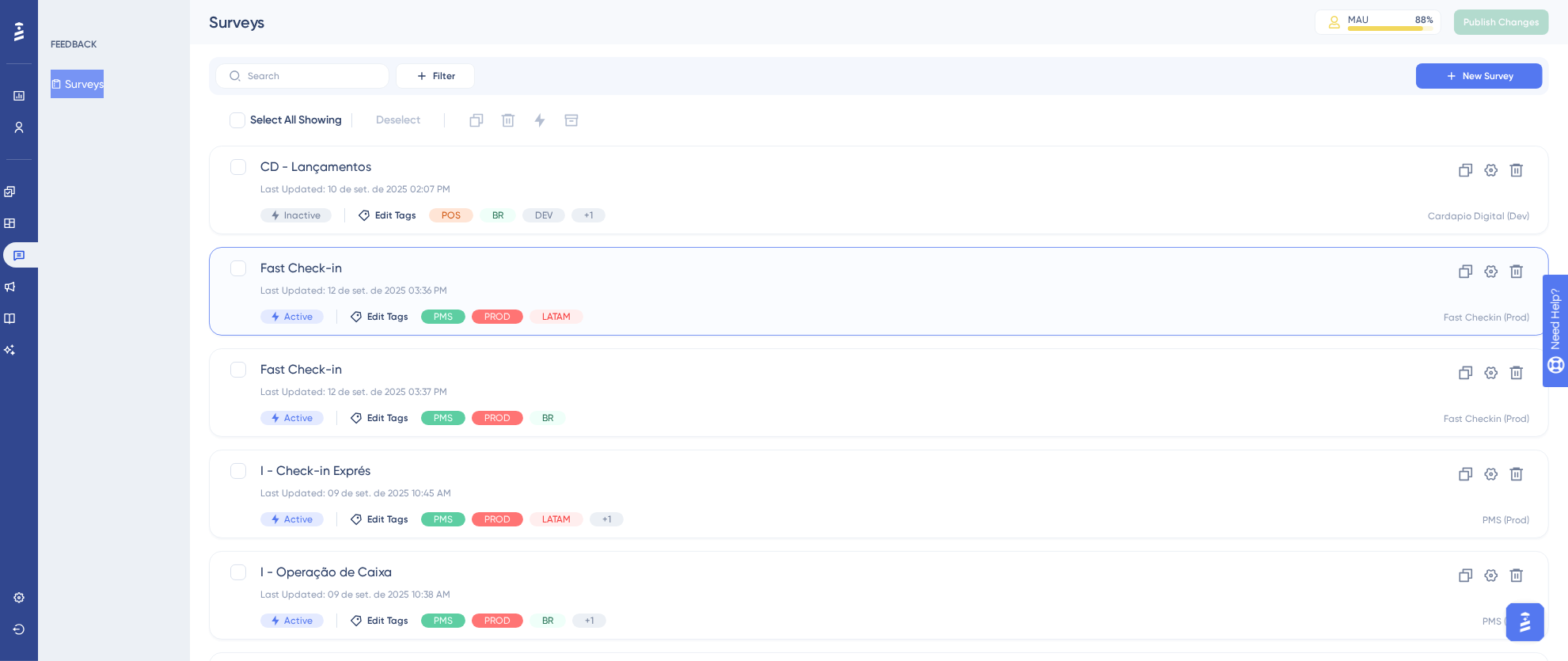
click at [964, 296] on div "Fast Check-in Last Updated: 12 de set. de 2025 03:36 PM Active Edit Tags PMS PR…" at bounding box center [815, 291] width 1110 height 64
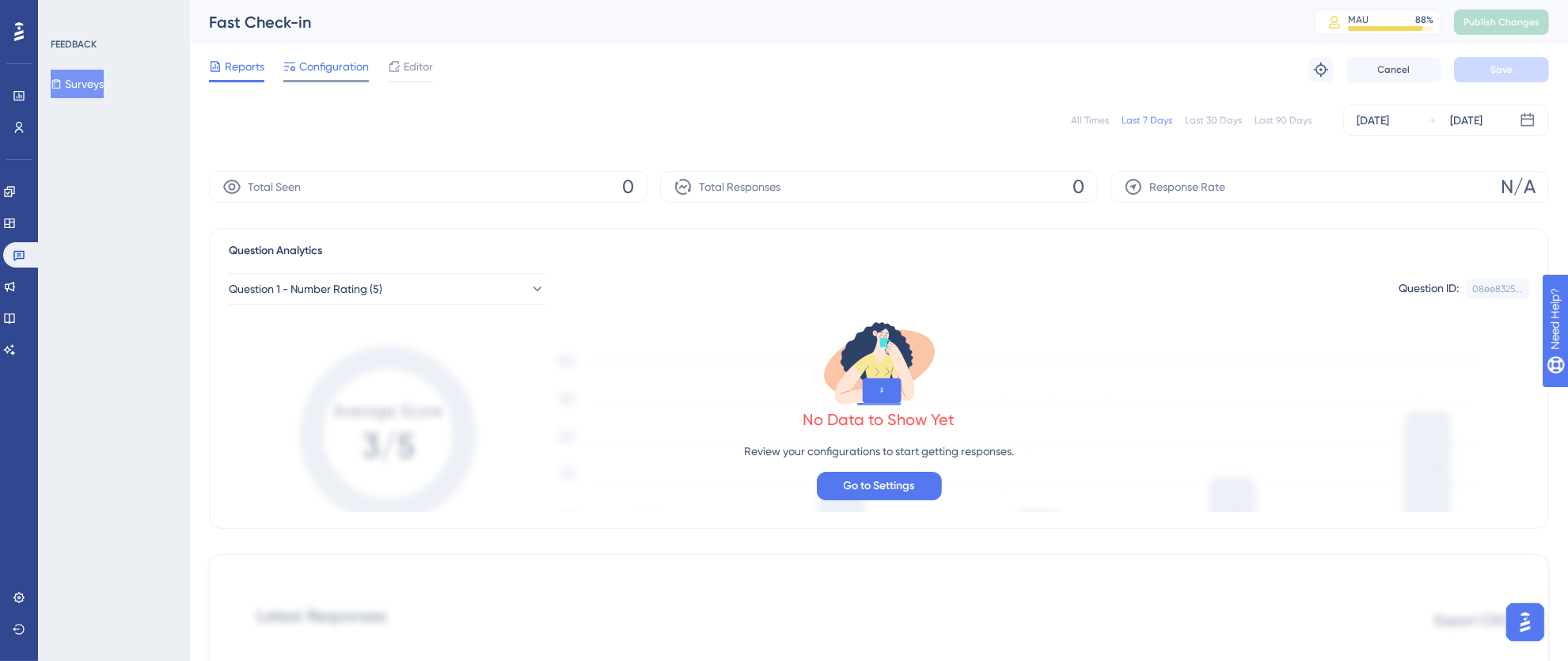
click at [321, 69] on span "Configuration" at bounding box center [334, 66] width 69 height 19
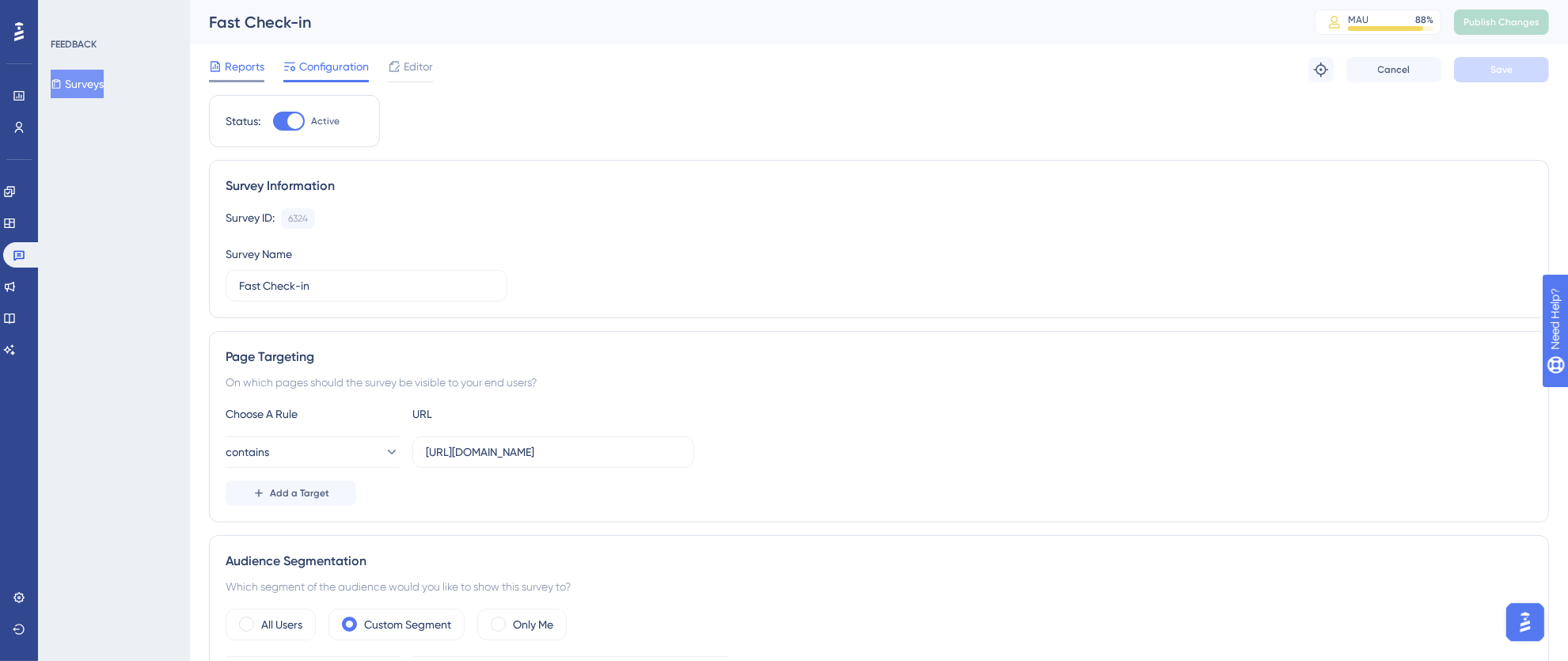
click at [227, 65] on span "Reports" at bounding box center [245, 66] width 40 height 19
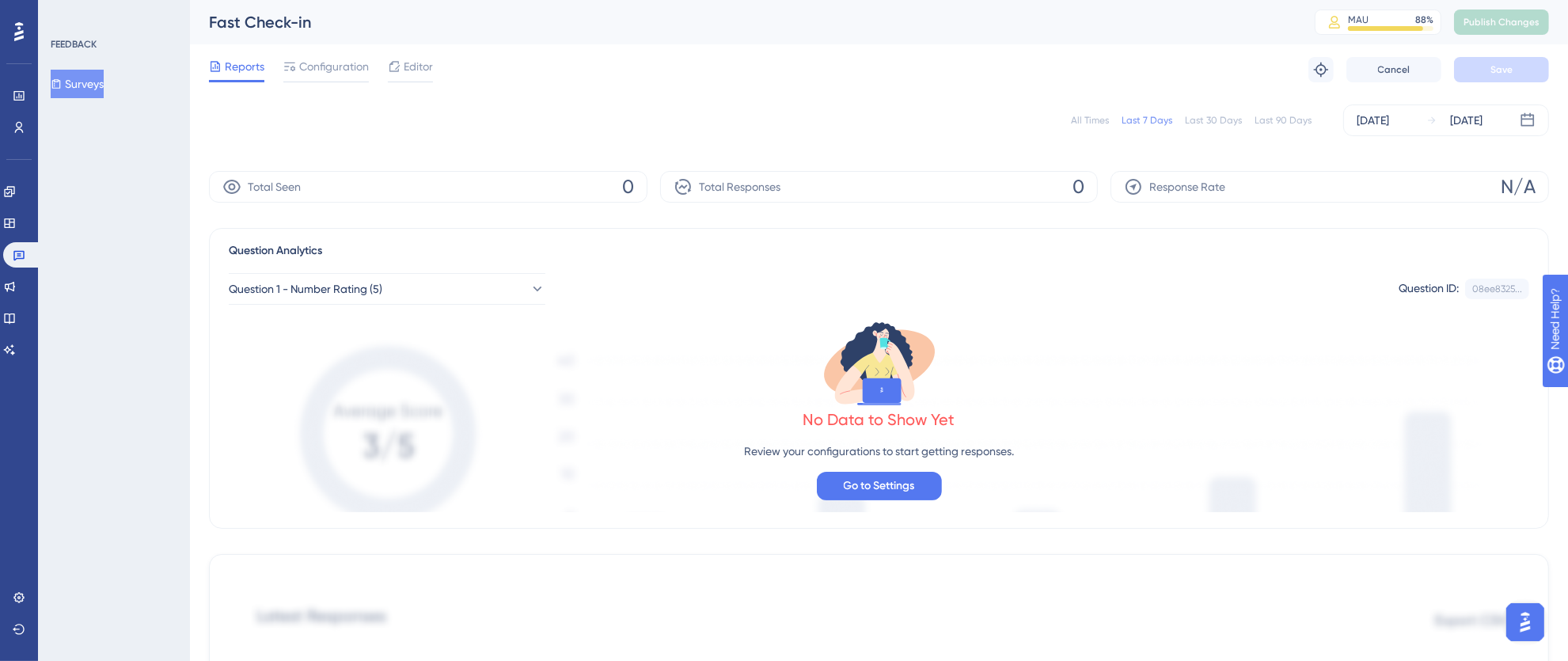
click at [1089, 117] on div "All Times" at bounding box center [1089, 119] width 38 height 12
click at [23, 595] on icon at bounding box center [18, 597] width 10 height 10
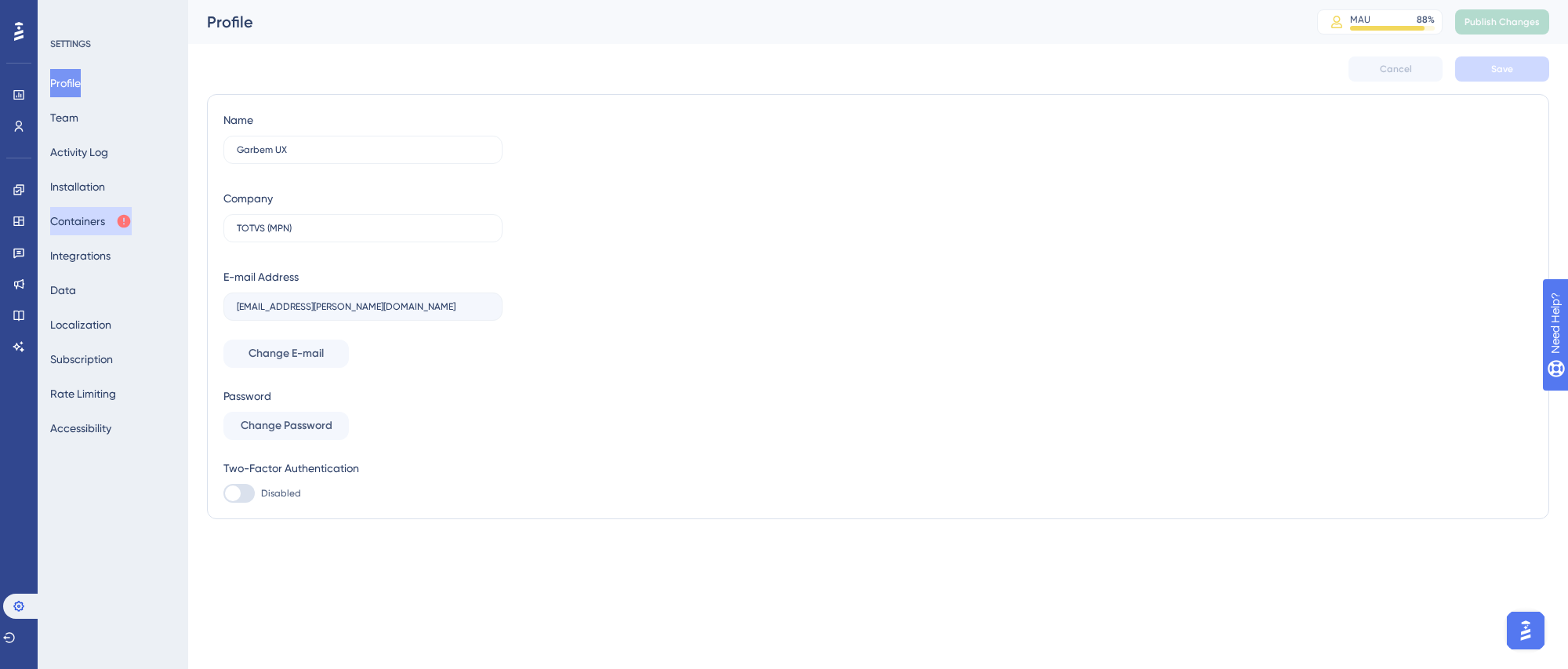
click at [102, 212] on button "Containers" at bounding box center [90, 221] width 82 height 28
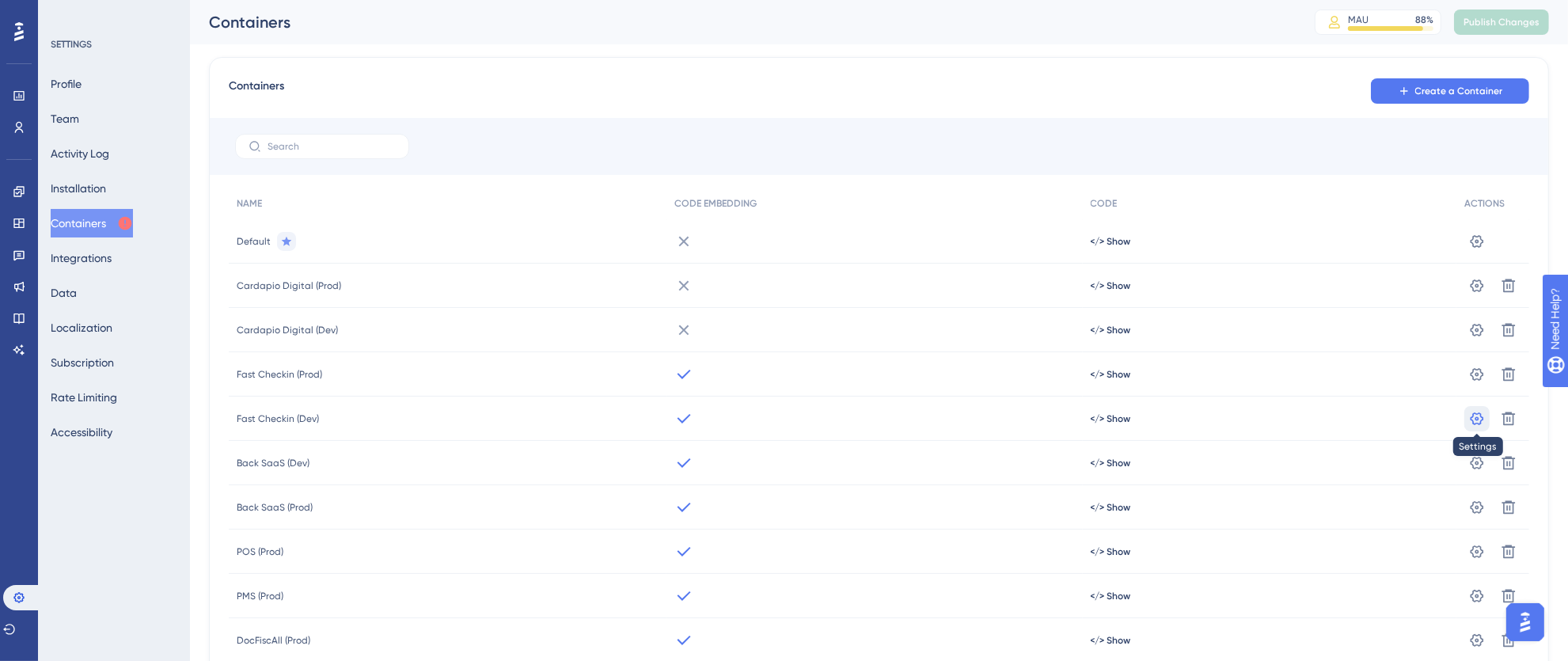
click at [1470, 417] on icon at bounding box center [1477, 417] width 13 height 12
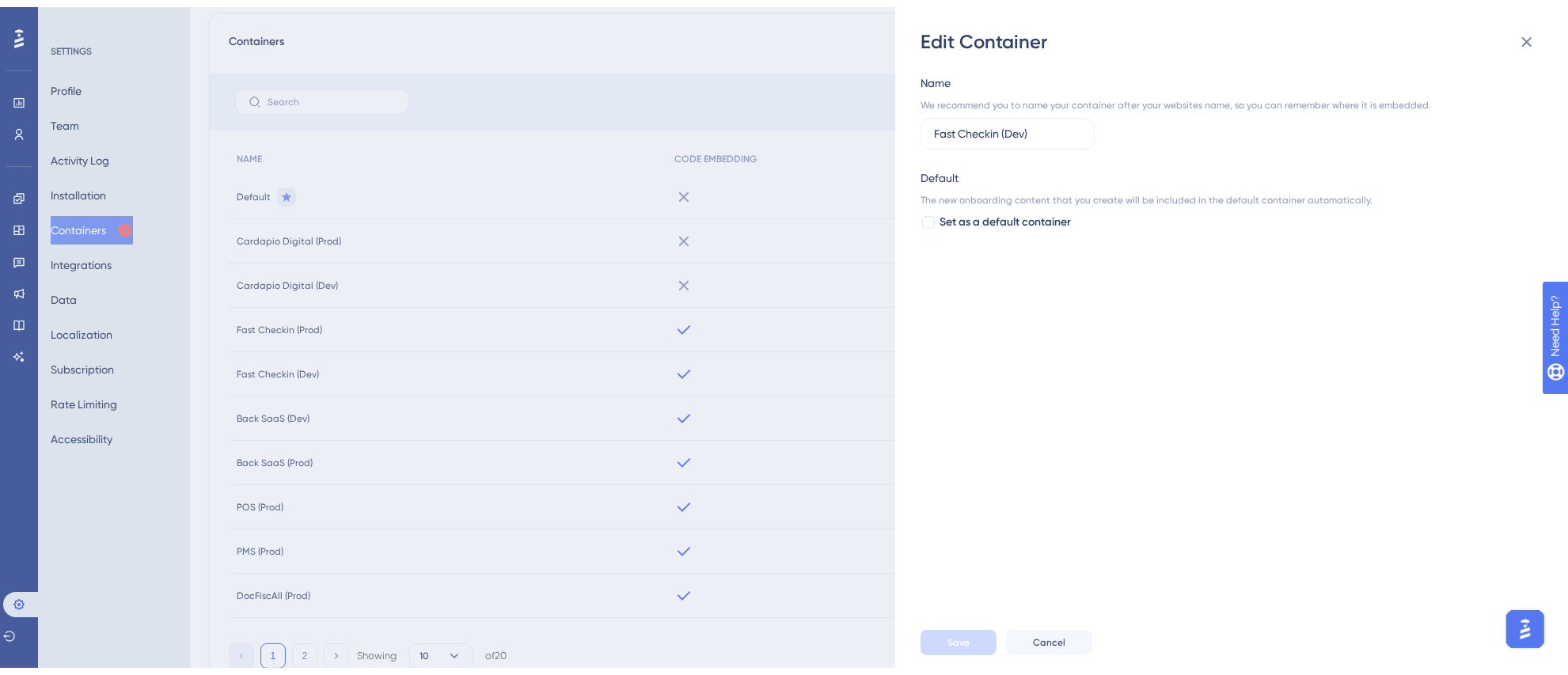
scroll to position [120, 0]
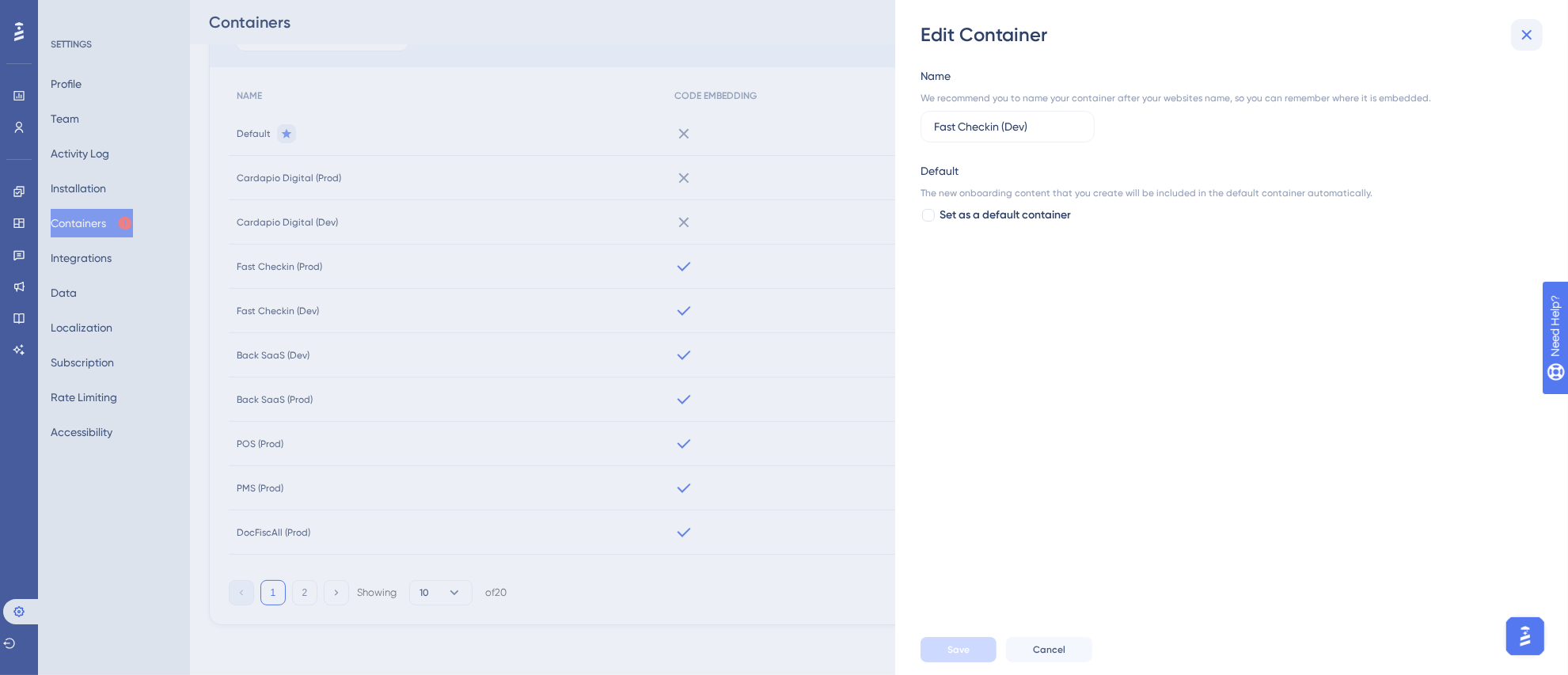
click at [1529, 38] on icon at bounding box center [1526, 35] width 10 height 10
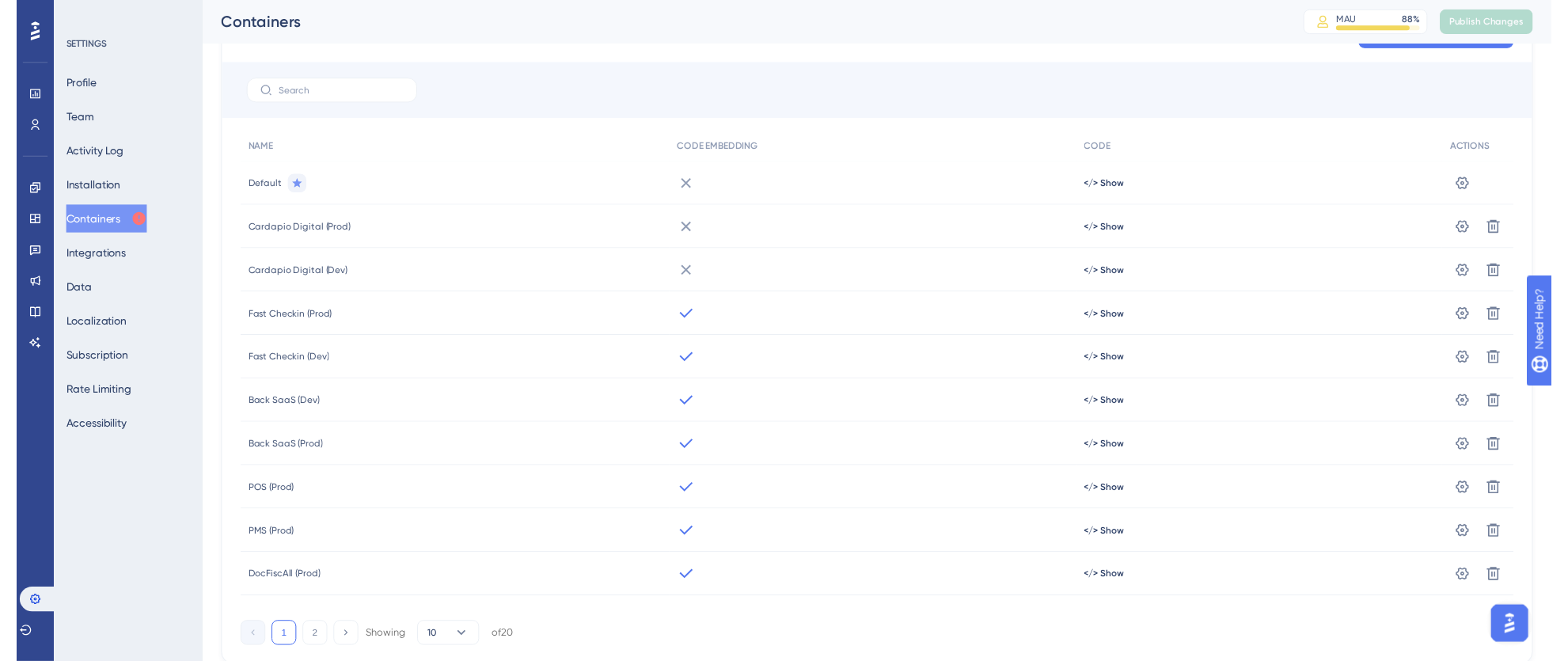
scroll to position [0, 0]
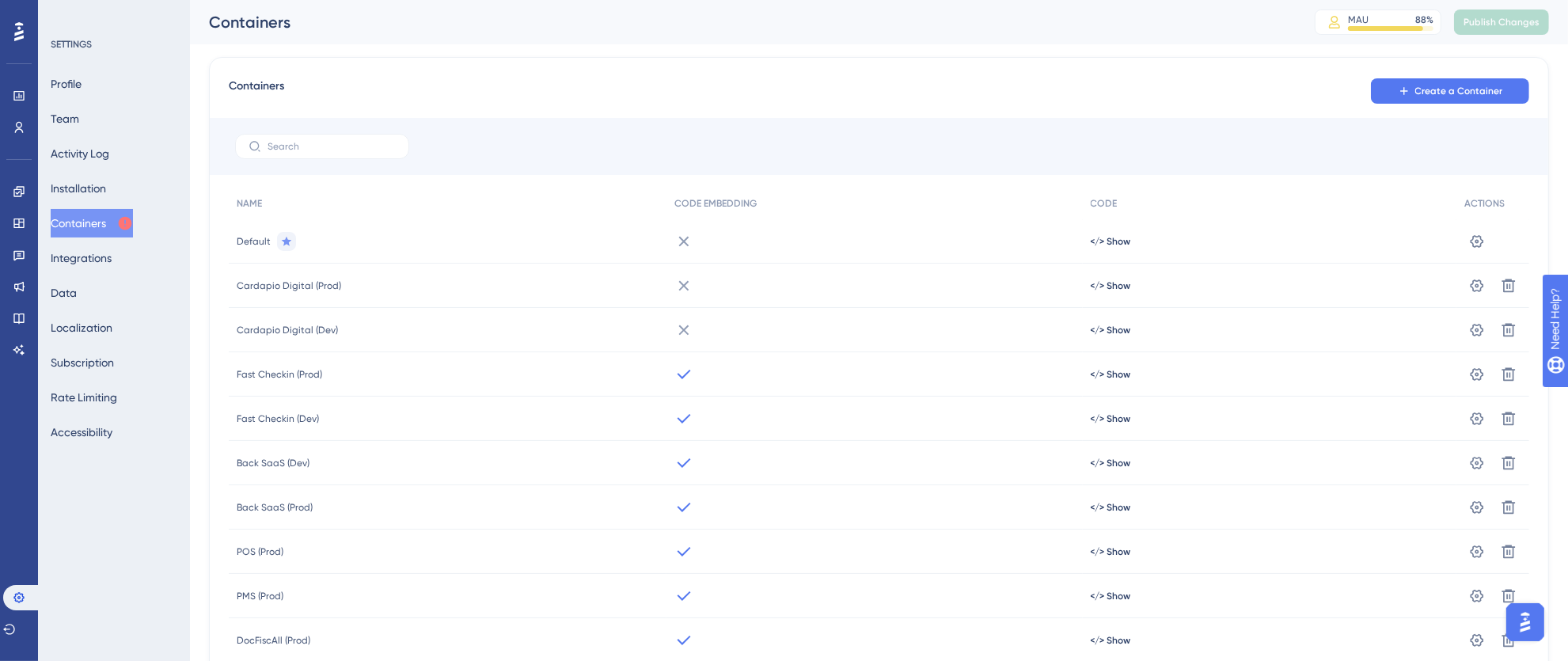
click at [679, 373] on icon at bounding box center [684, 375] width 19 height 19
click at [681, 373] on icon at bounding box center [684, 375] width 19 height 19
click at [304, 371] on span "Fast Checkin (Prod)" at bounding box center [280, 374] width 85 height 12
click at [12, 248] on link at bounding box center [18, 254] width 12 height 26
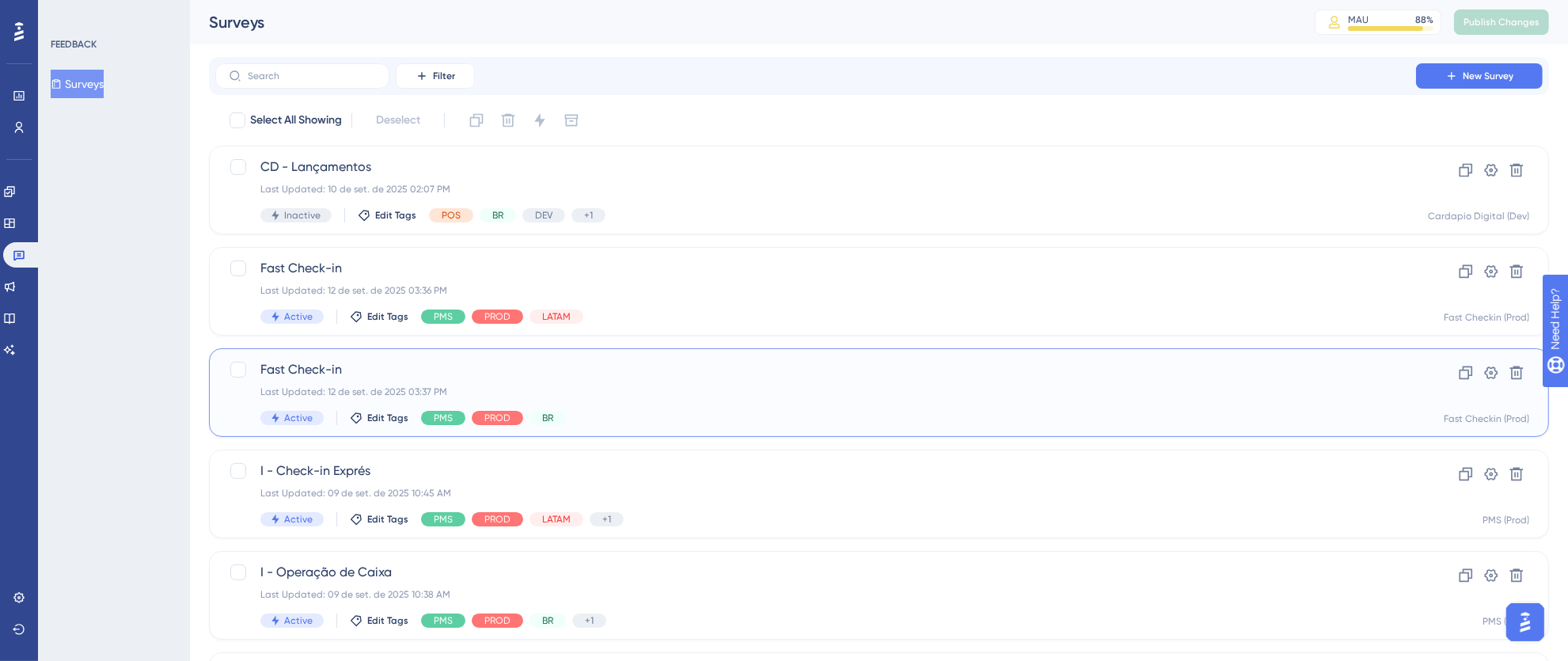
click at [919, 389] on div "Last Updated: 12 de set. de 2025 03:37 PM" at bounding box center [815, 392] width 1110 height 12
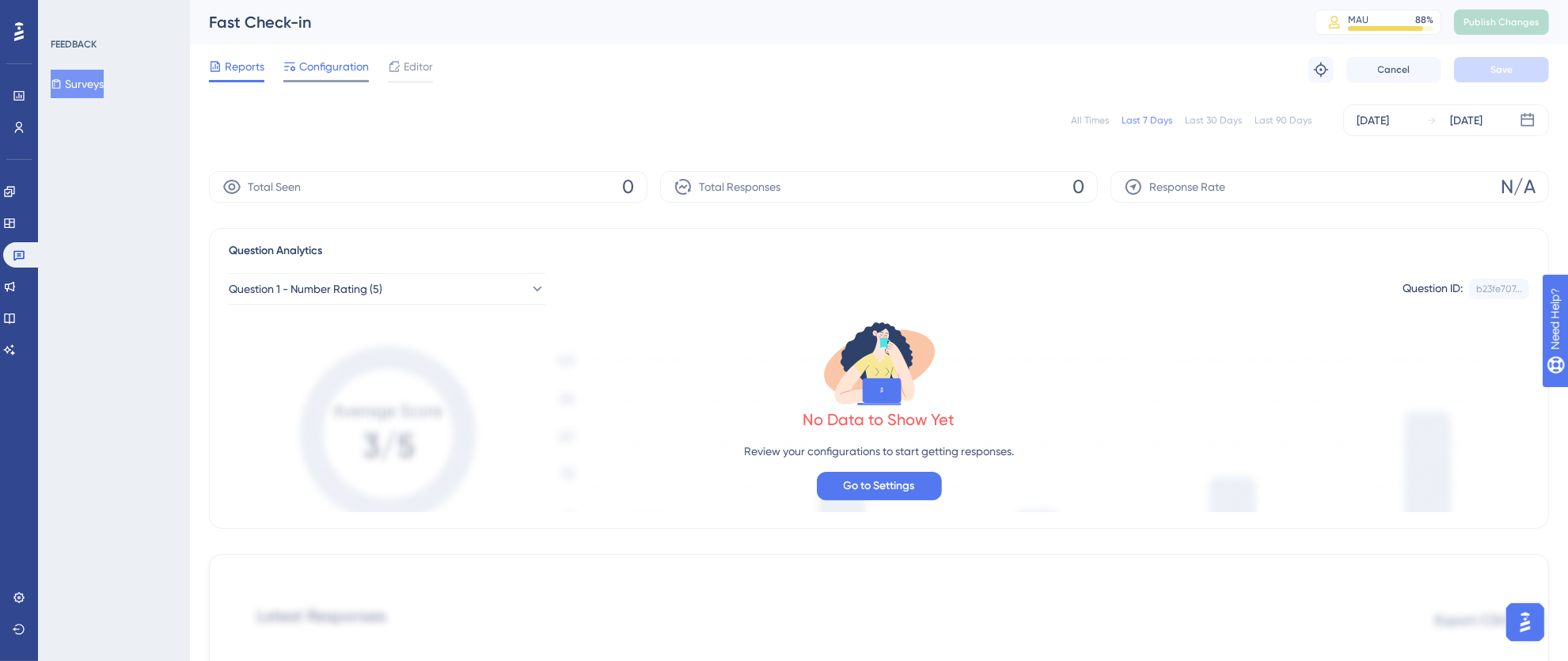
click at [319, 65] on span "Configuration" at bounding box center [334, 66] width 69 height 19
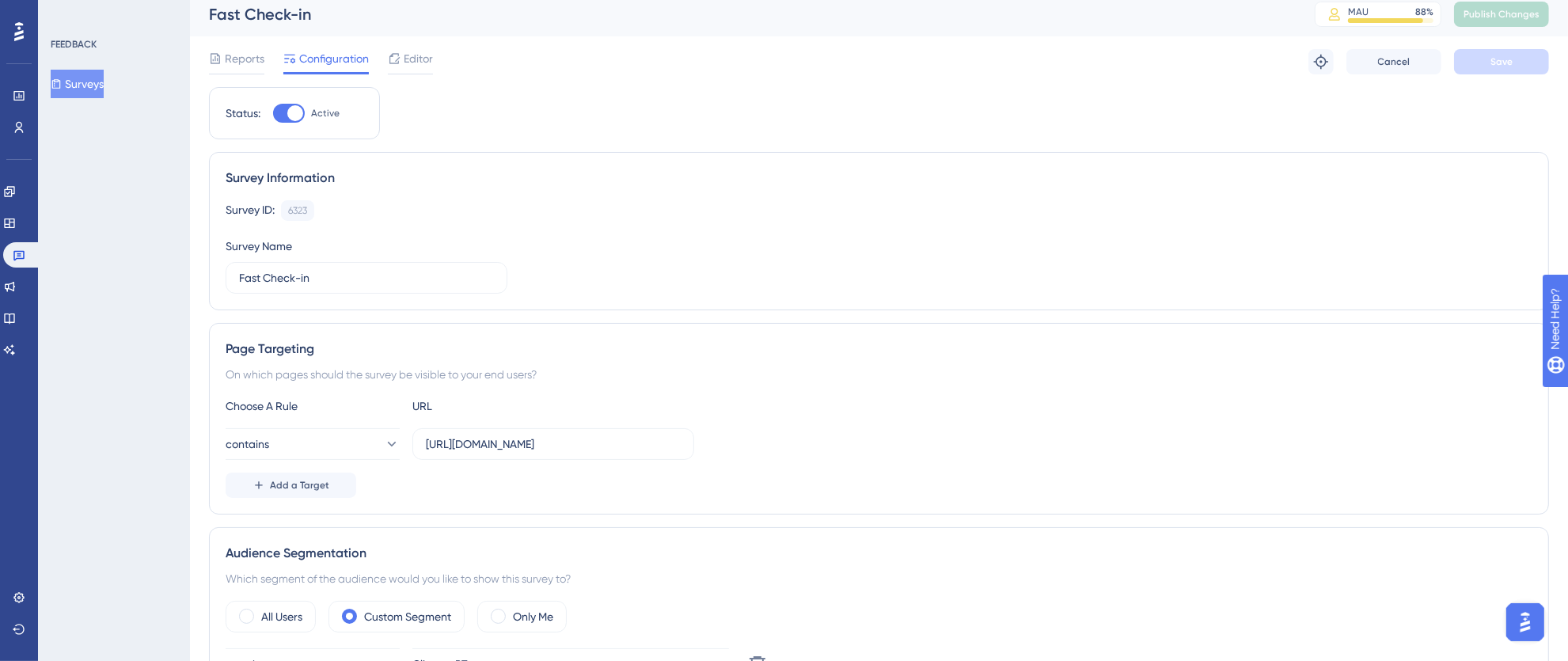
scroll to position [22, 0]
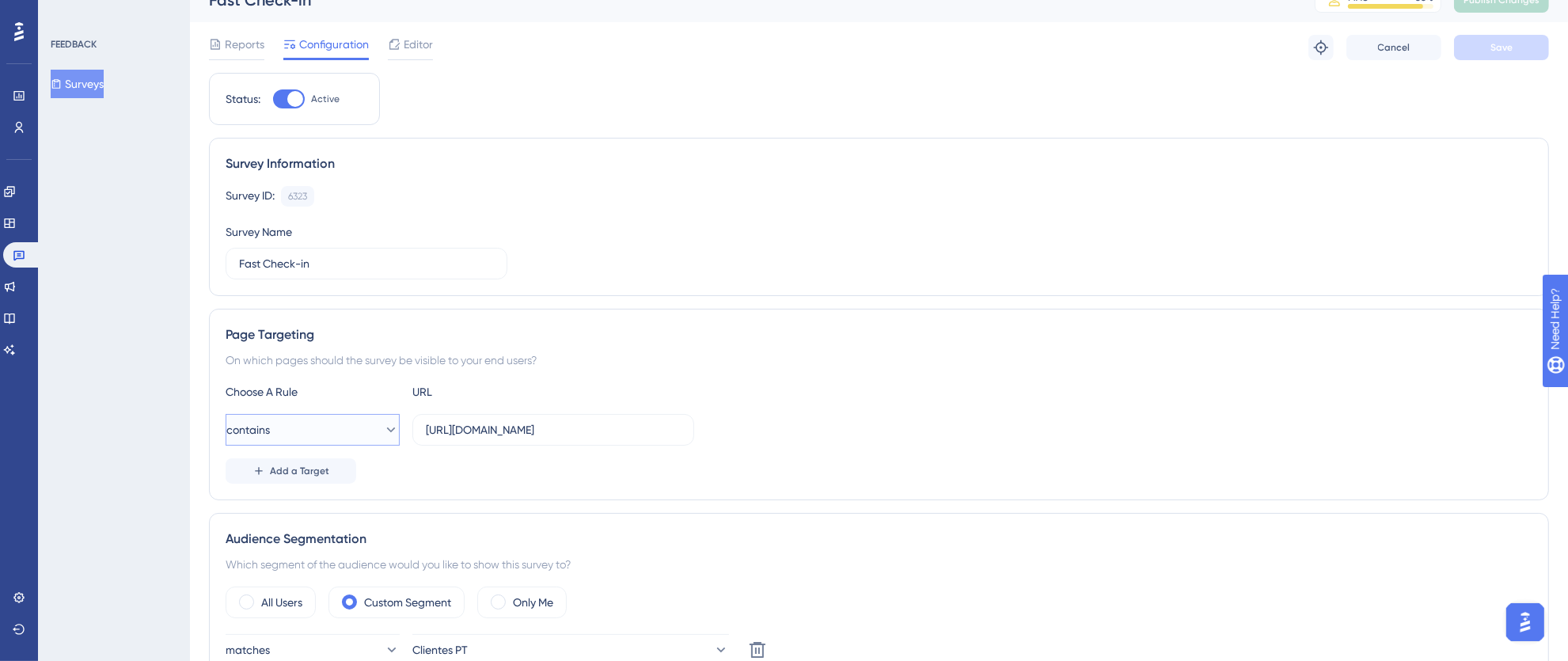
click at [388, 431] on button "contains" at bounding box center [313, 430] width 174 height 31
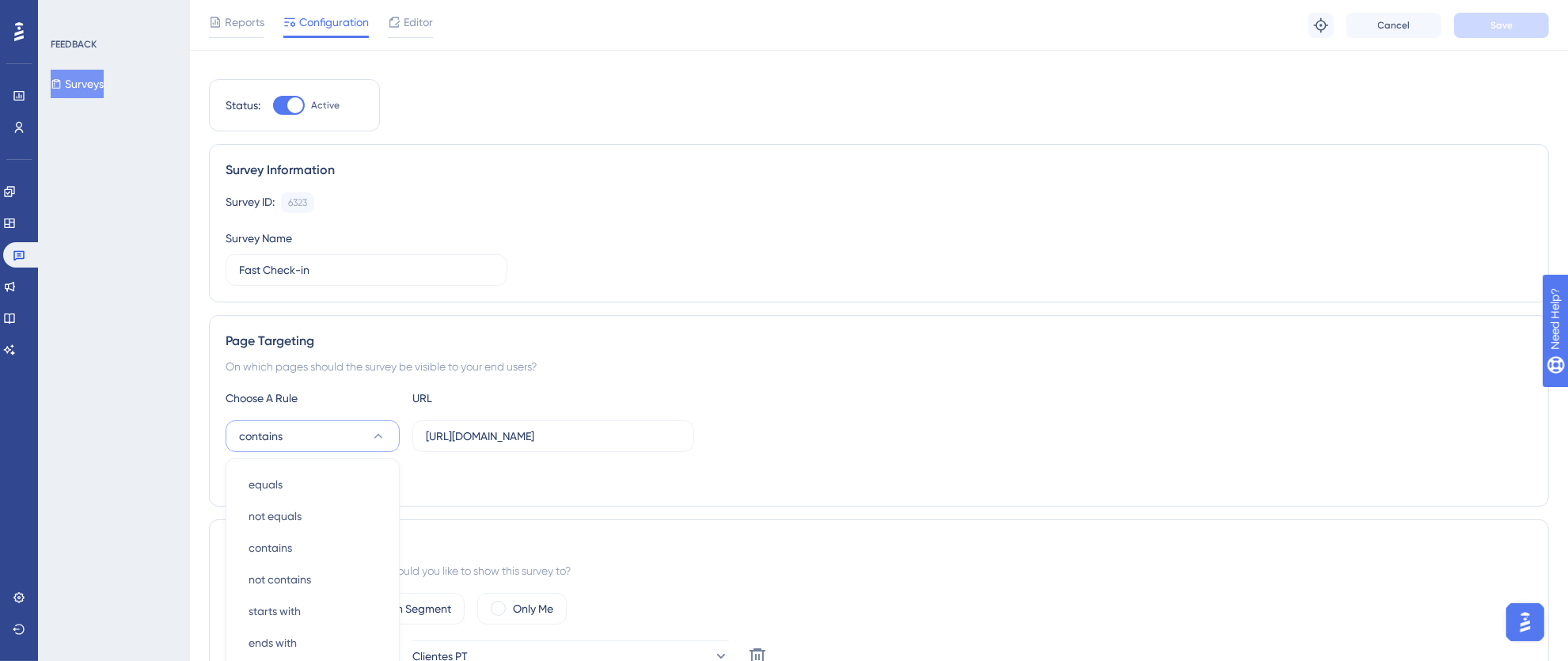
scroll to position [271, 0]
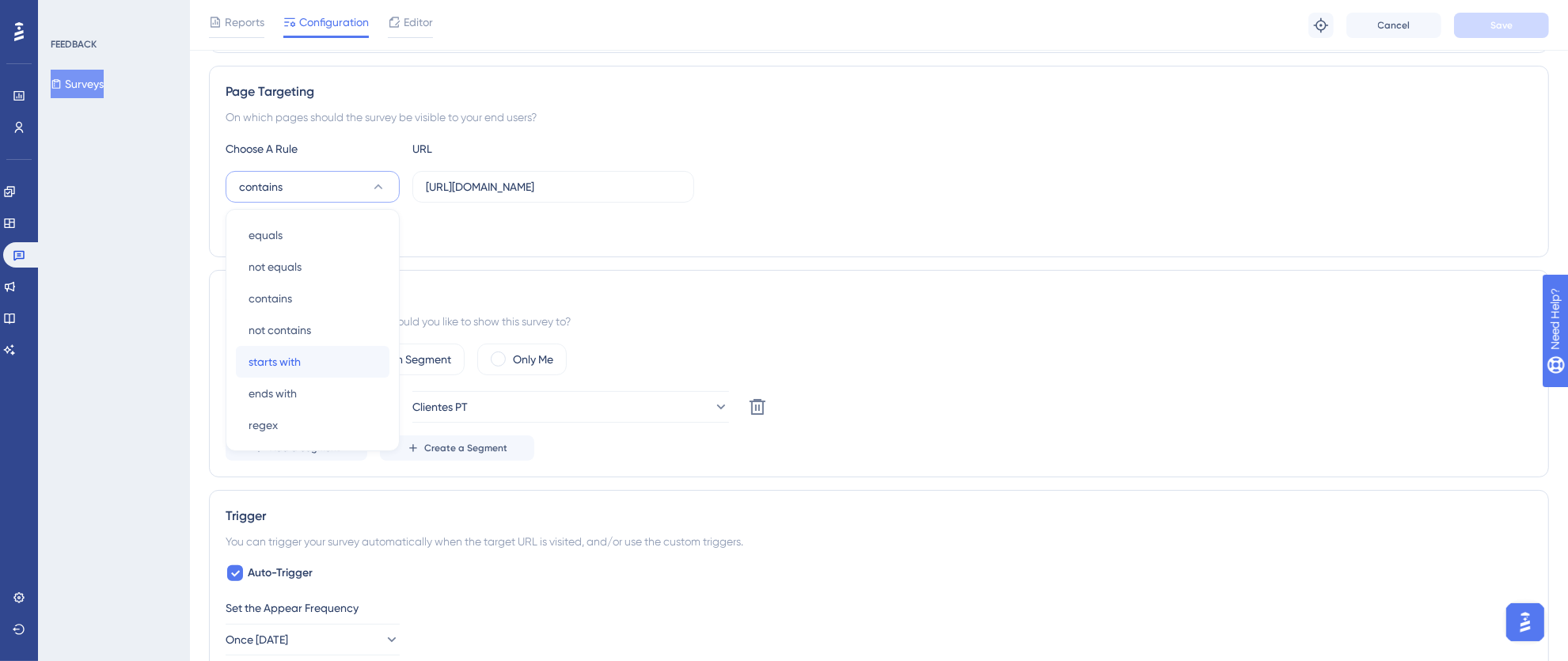
click at [309, 359] on div "starts with starts with" at bounding box center [312, 361] width 128 height 31
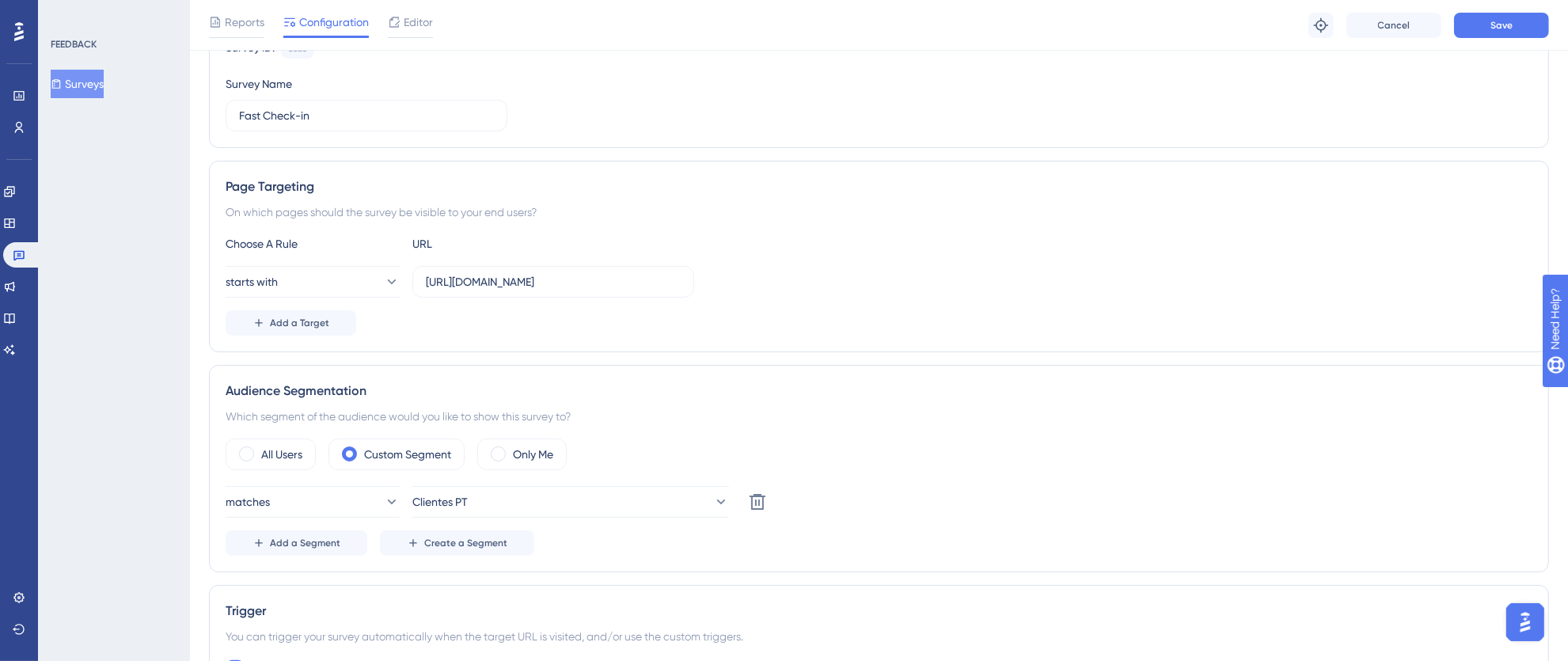
scroll to position [0, 0]
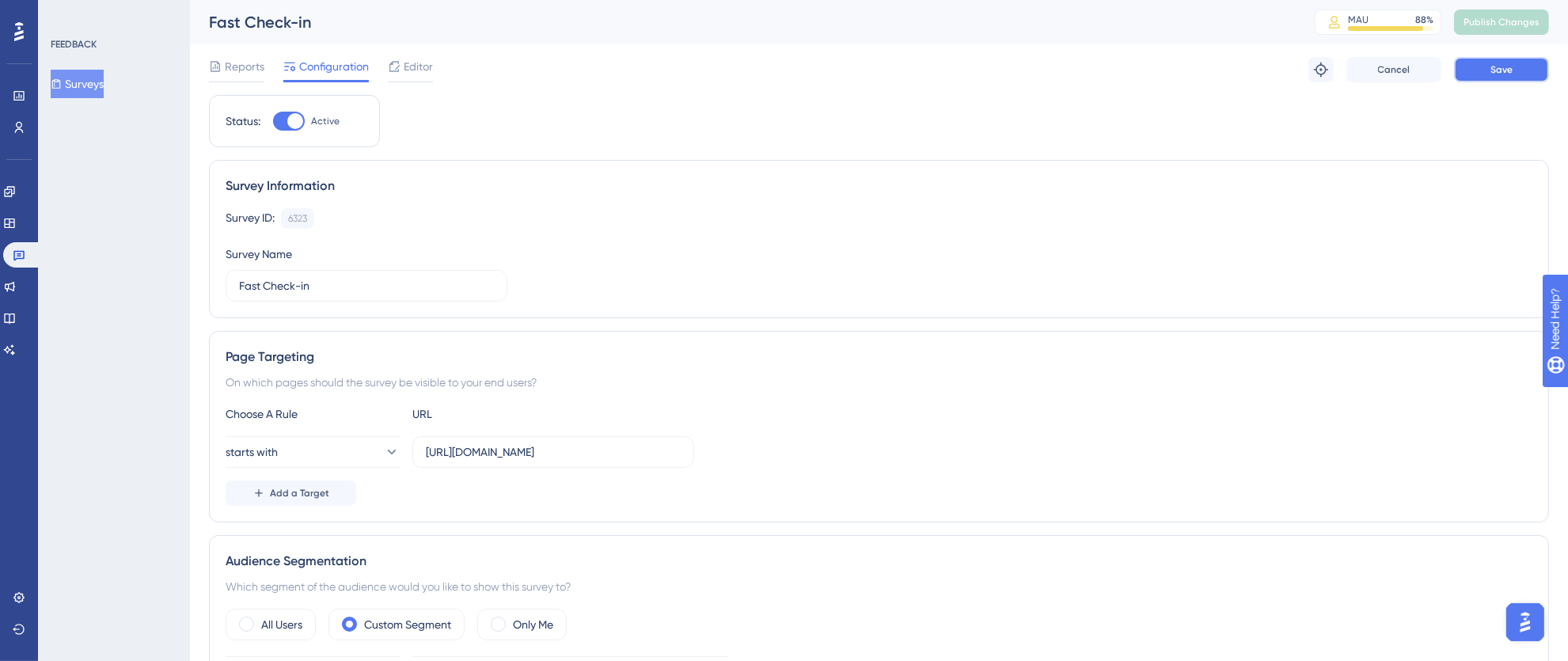
click at [1503, 65] on span "Save" at bounding box center [1501, 69] width 22 height 12
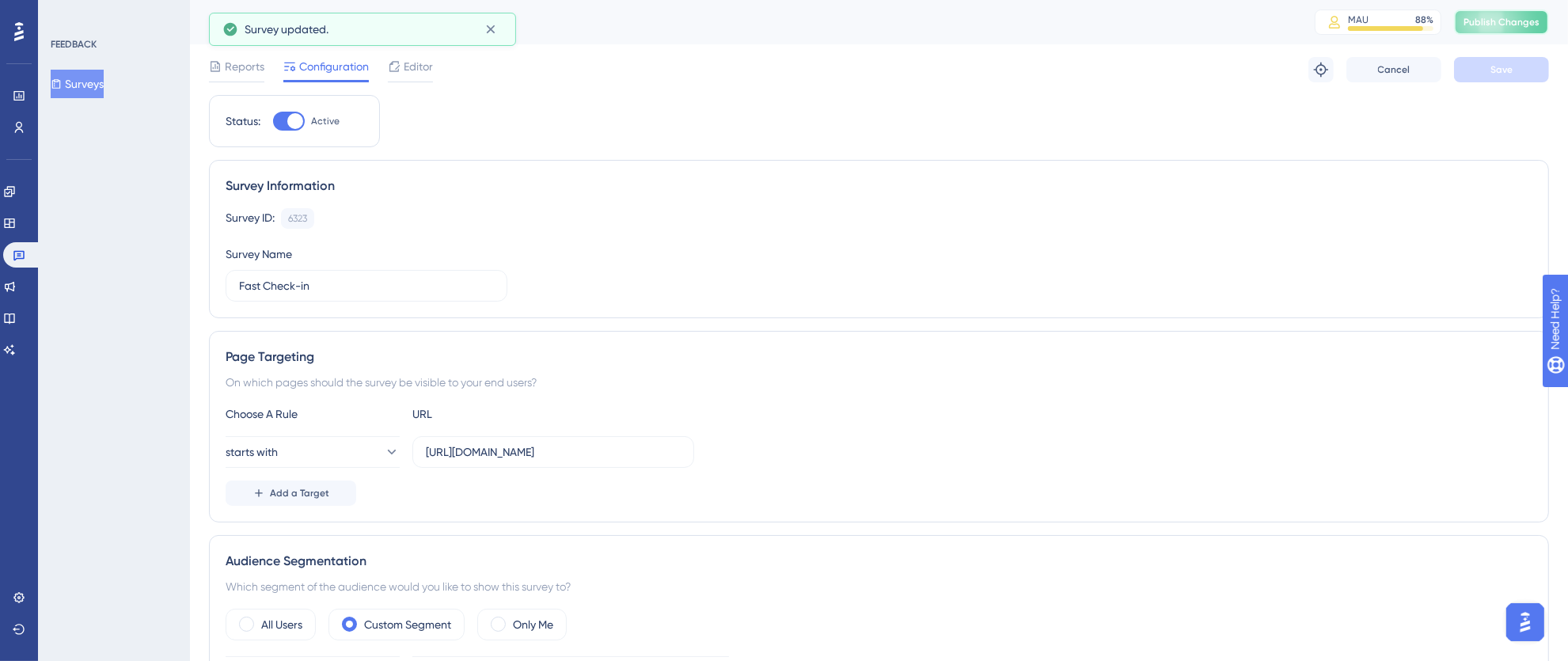
click at [1513, 17] on span "Publish Changes" at bounding box center [1501, 22] width 76 height 12
click at [496, 27] on icon at bounding box center [490, 29] width 16 height 16
click at [493, 33] on icon at bounding box center [490, 29] width 16 height 16
click at [504, 458] on input "https://fastcheckin.totvshotelaria.com" at bounding box center [553, 451] width 255 height 17
click at [556, 455] on input "https://fastcheckin.totvshotelaria.com" at bounding box center [553, 451] width 255 height 17
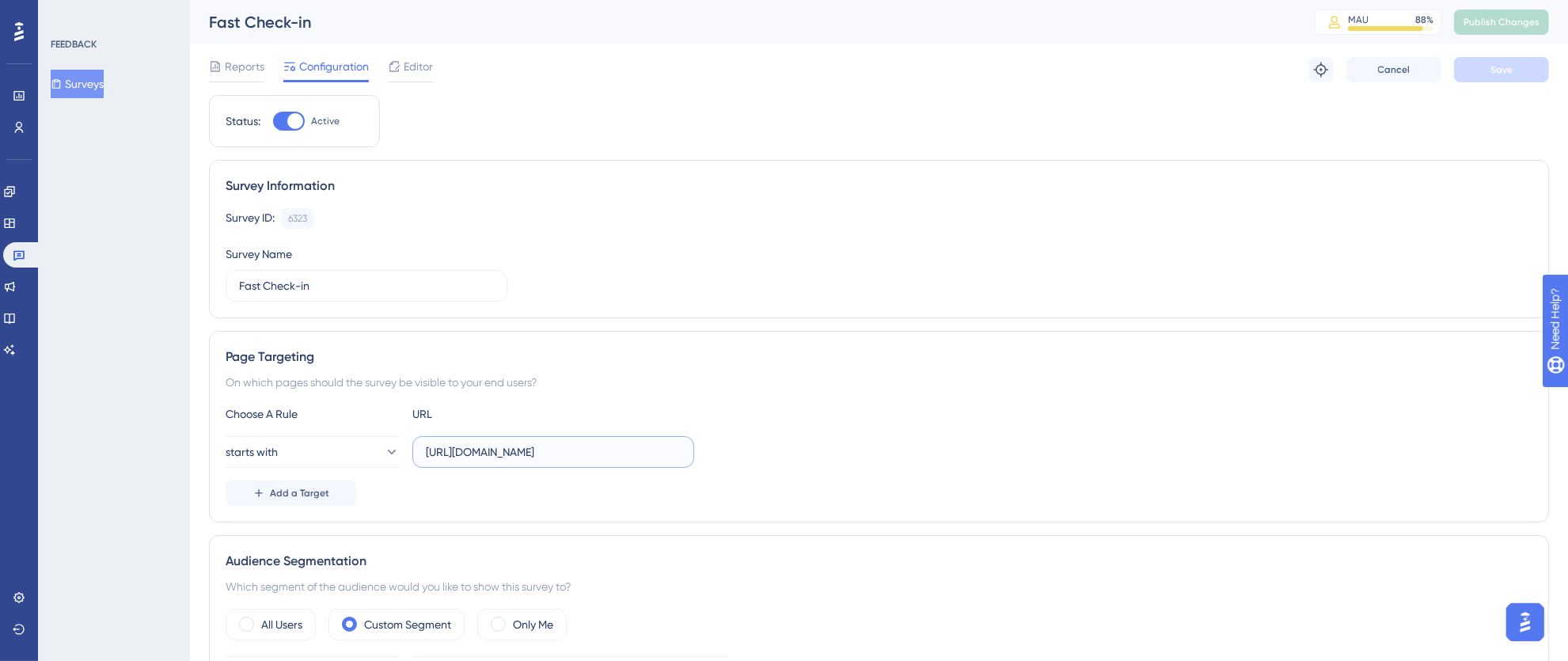
click at [613, 450] on input "https://fastcheckin.totvshotelaria.com" at bounding box center [553, 451] width 255 height 17
click at [660, 453] on input "https://fastcheckin.totvshotelaria.com" at bounding box center [553, 451] width 255 height 17
click at [527, 461] on input "https://fastcheckin.totvshotelaria.com" at bounding box center [553, 451] width 255 height 17
click at [536, 452] on input "https://fastcheckin.totvshotelaria.com" at bounding box center [553, 451] width 255 height 17
drag, startPoint x: 647, startPoint y: 451, endPoint x: 258, endPoint y: 451, distance: 389.0
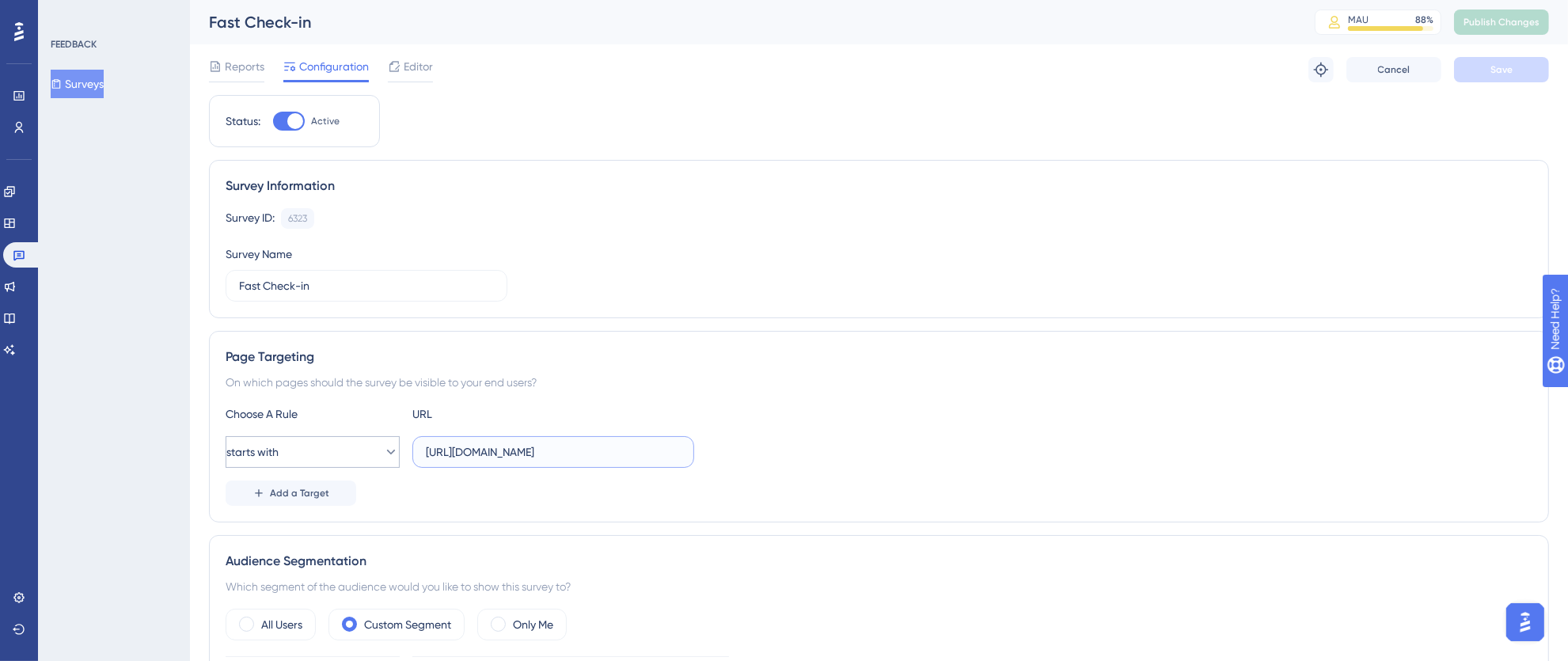
click at [258, 451] on div "starts with https://fastcheckin.totvshotelaria.com" at bounding box center [460, 451] width 468 height 31
paste input "spitalidade.com/"
type input "https://fastcheckin.totvshospitalidade.com/"
drag, startPoint x: 662, startPoint y: 453, endPoint x: 402, endPoint y: 439, distance: 260.4
click at [402, 439] on div "starts with https://fastcheckin.totvshospitalidade.com/" at bounding box center [460, 451] width 468 height 31
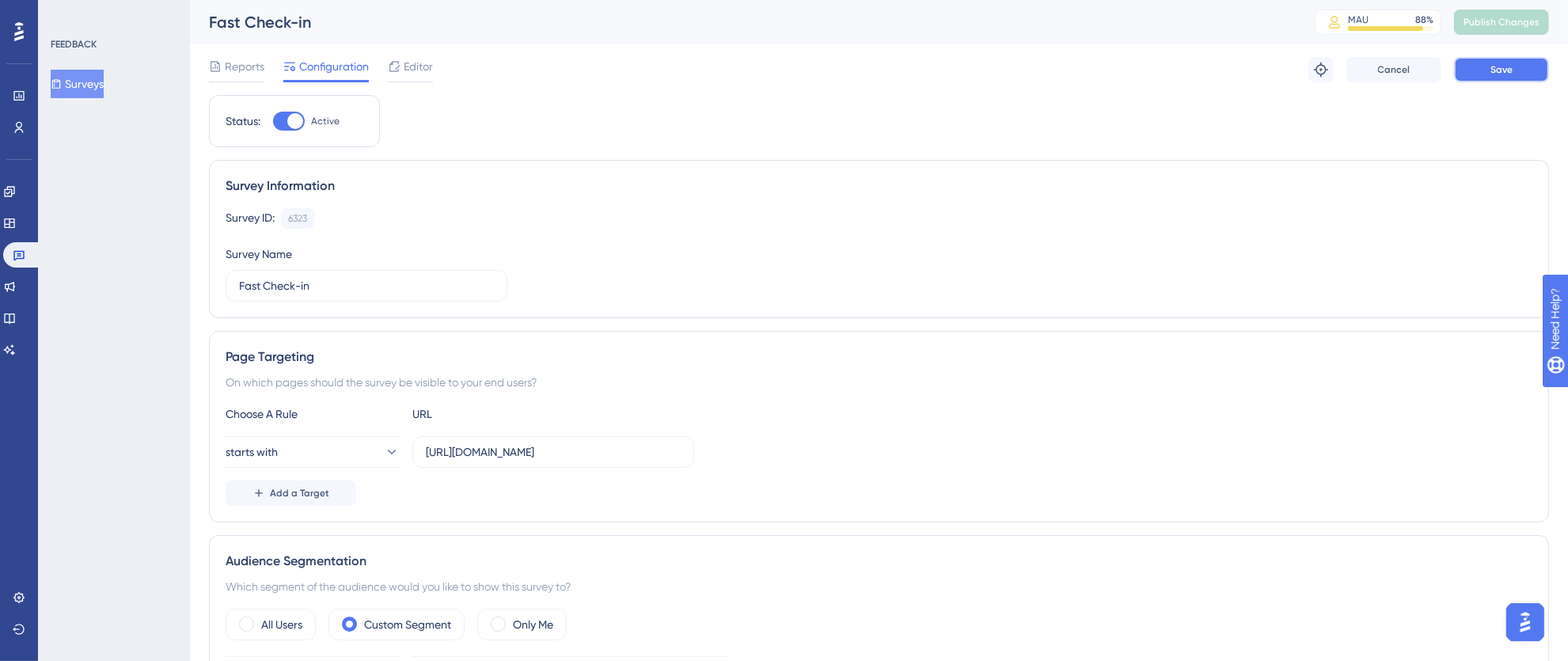
click at [1503, 70] on span "Save" at bounding box center [1501, 69] width 22 height 12
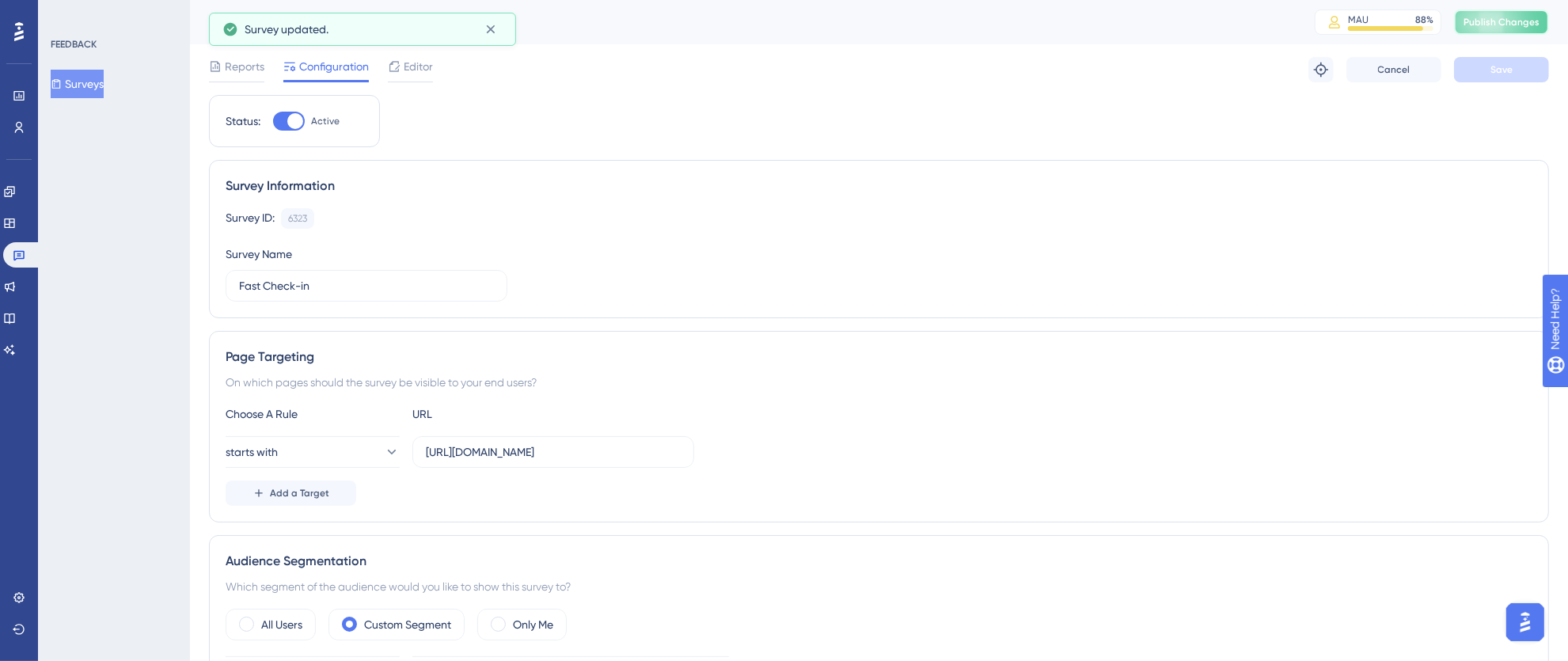
click at [1511, 18] on span "Publish Changes" at bounding box center [1501, 22] width 76 height 12
click at [486, 61] on icon at bounding box center [490, 67] width 16 height 16
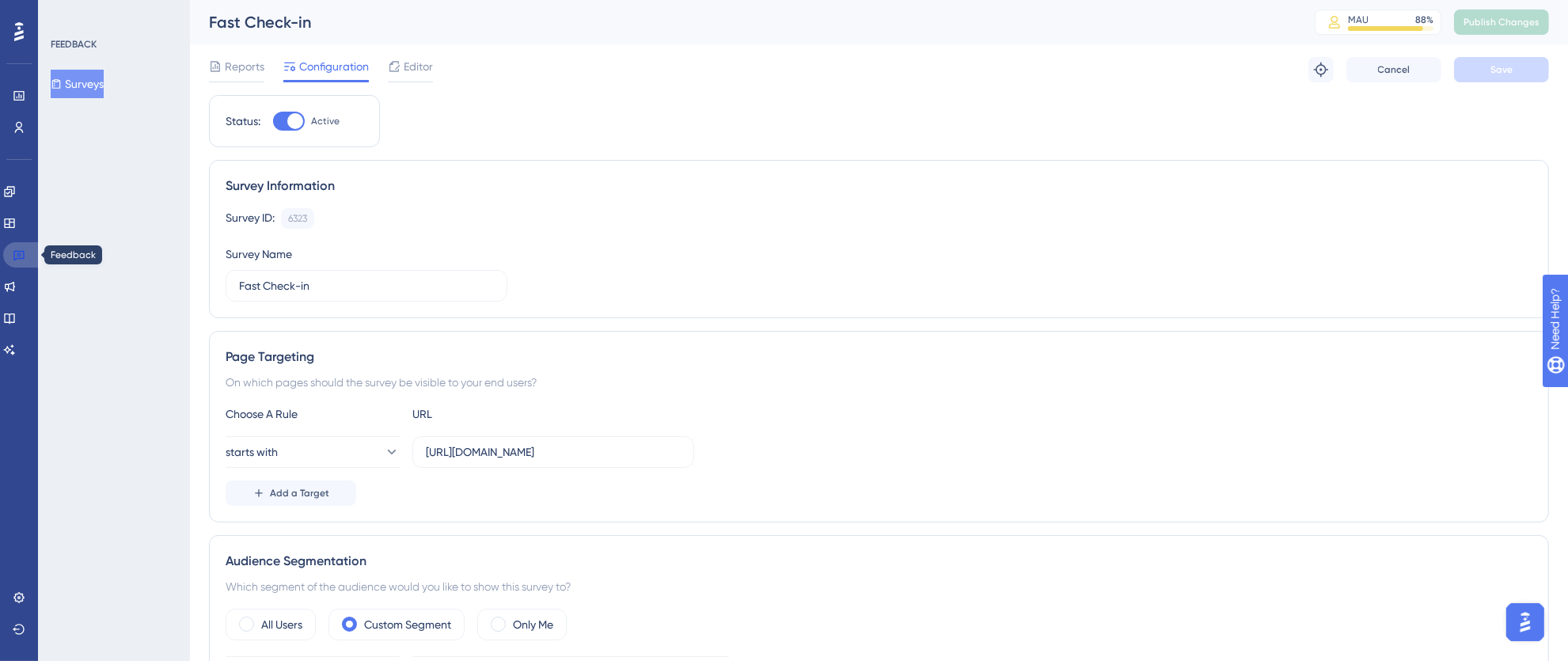
click at [22, 258] on icon at bounding box center [19, 256] width 11 height 10
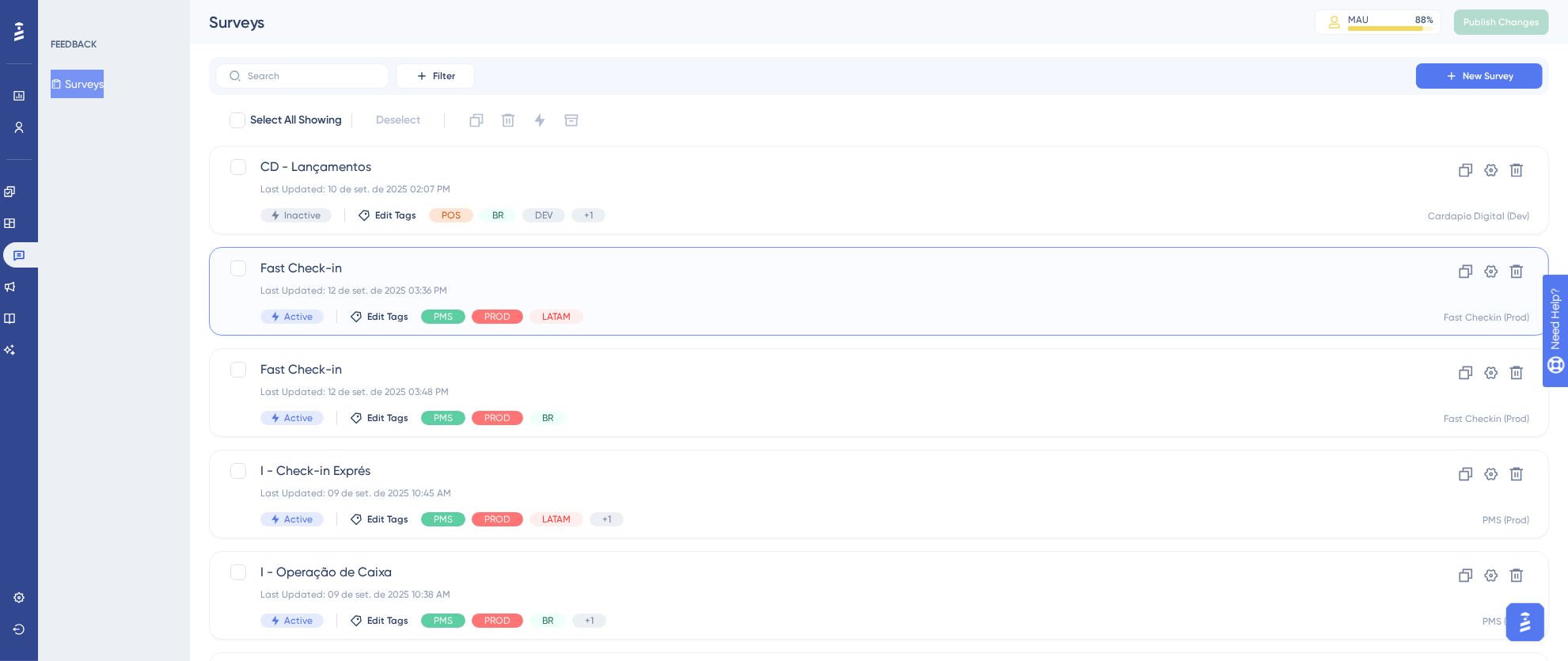
click at [955, 309] on div "Active Edit Tags PMS PROD LATAM" at bounding box center [815, 316] width 1110 height 14
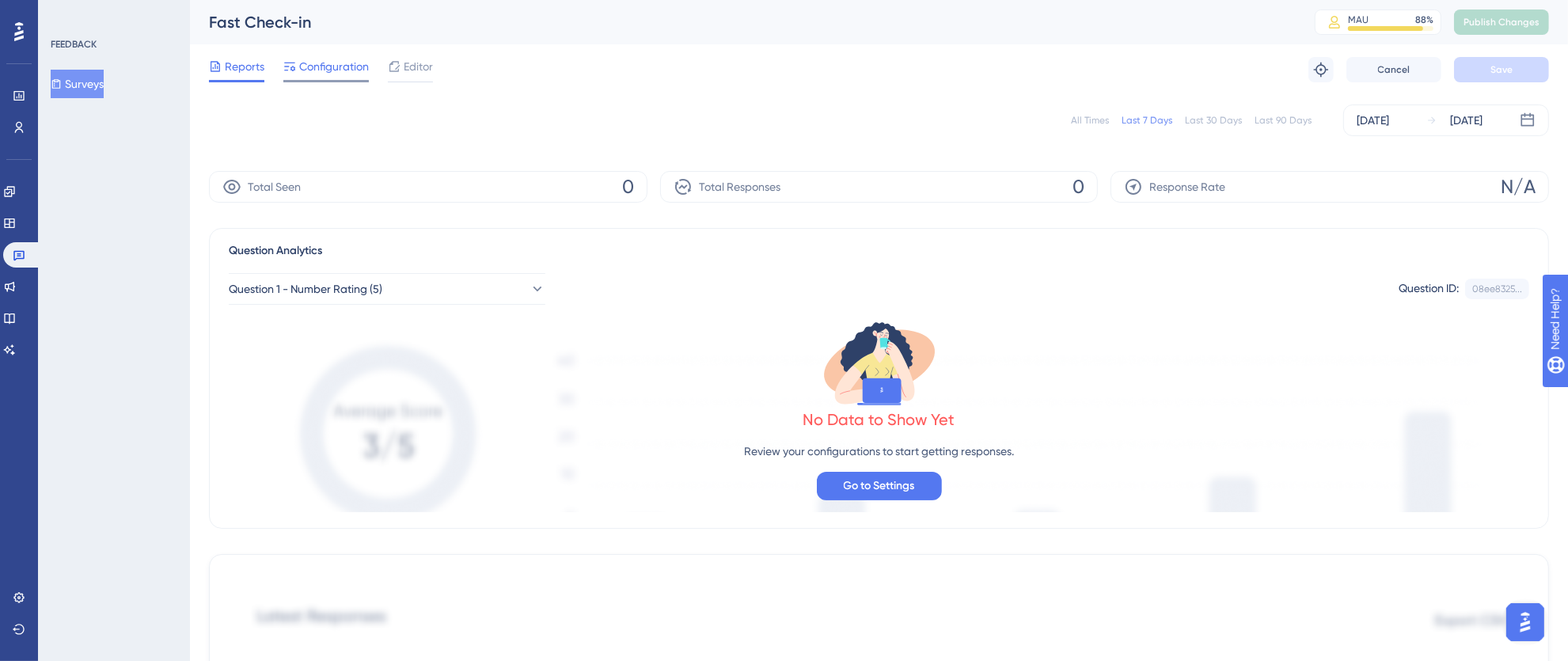
click at [323, 67] on span "Configuration" at bounding box center [334, 66] width 69 height 19
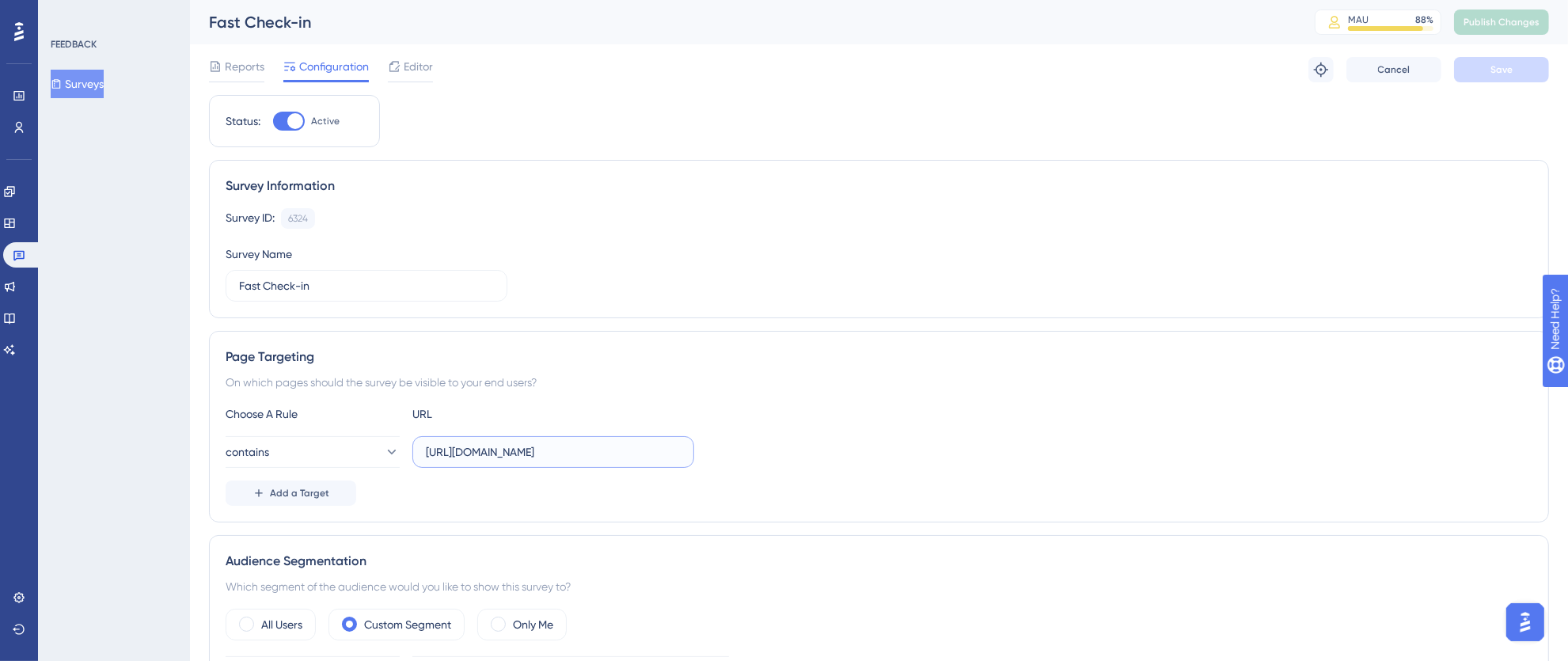
click at [634, 451] on input "https://fastcheckin.totvshotelaria.com" at bounding box center [553, 451] width 255 height 17
drag, startPoint x: 662, startPoint y: 457, endPoint x: 298, endPoint y: 456, distance: 364.0
click at [298, 456] on div "contains https://fastcheckin.totvshotelaria.com" at bounding box center [460, 451] width 468 height 31
paste input "https://fastcheckin.totvshospitalidade.com/"
type input "https://fastcheckin.totvshospitalidade.com/"
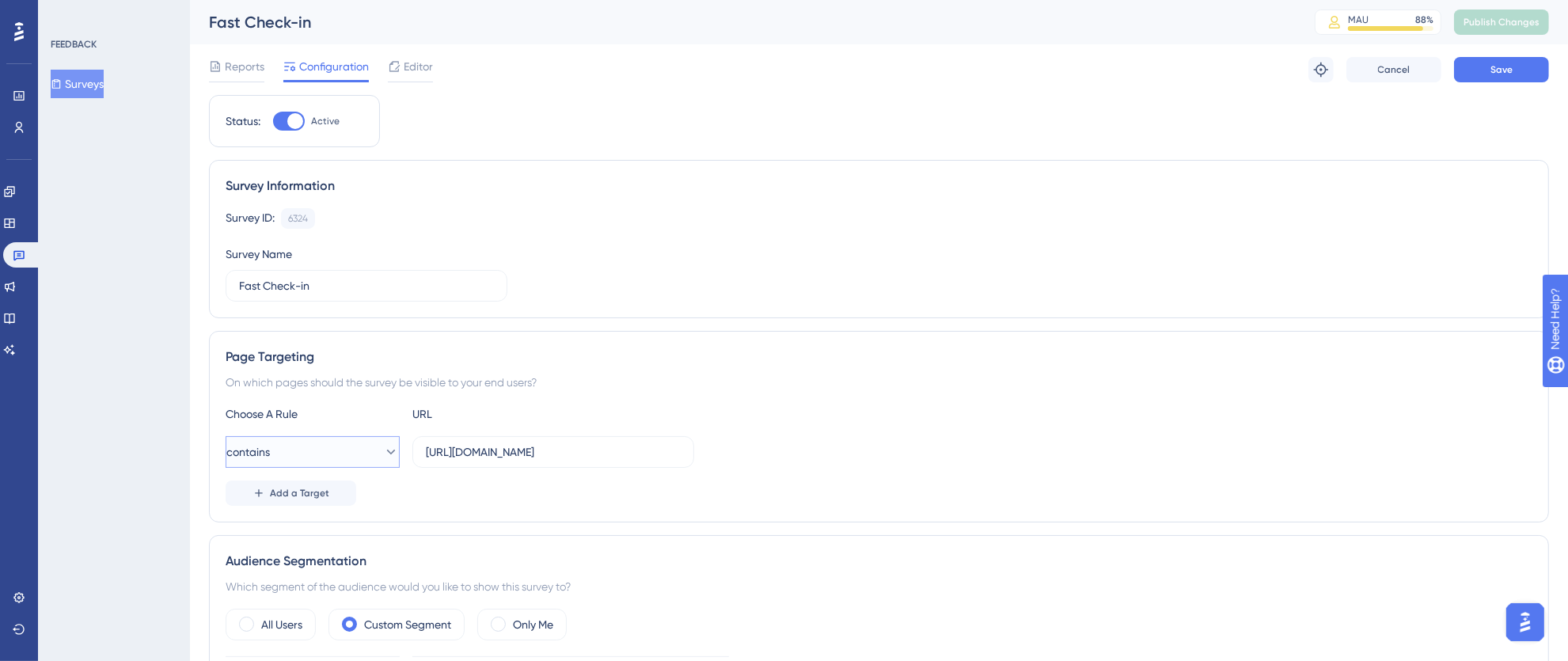
click at [387, 453] on icon at bounding box center [391, 451] width 9 height 5
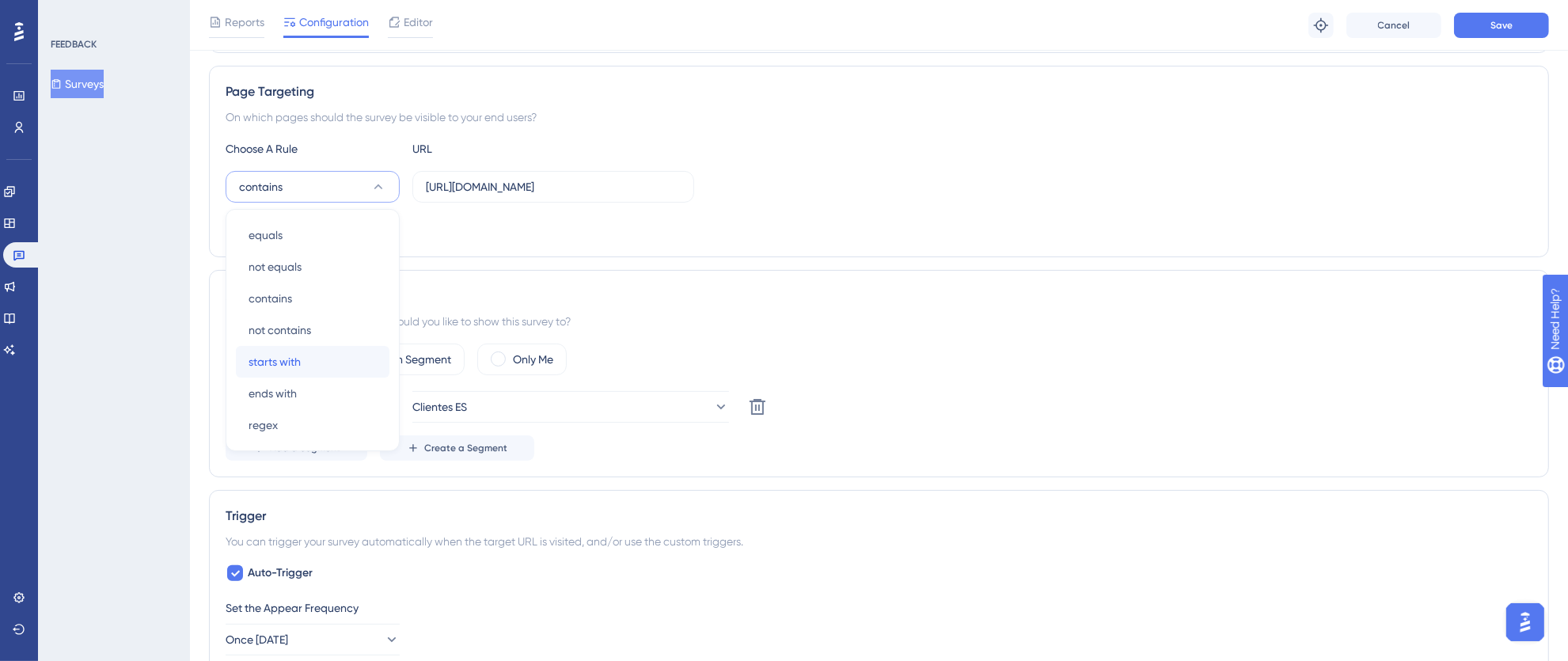
click at [301, 362] on div "starts with starts with" at bounding box center [312, 361] width 128 height 31
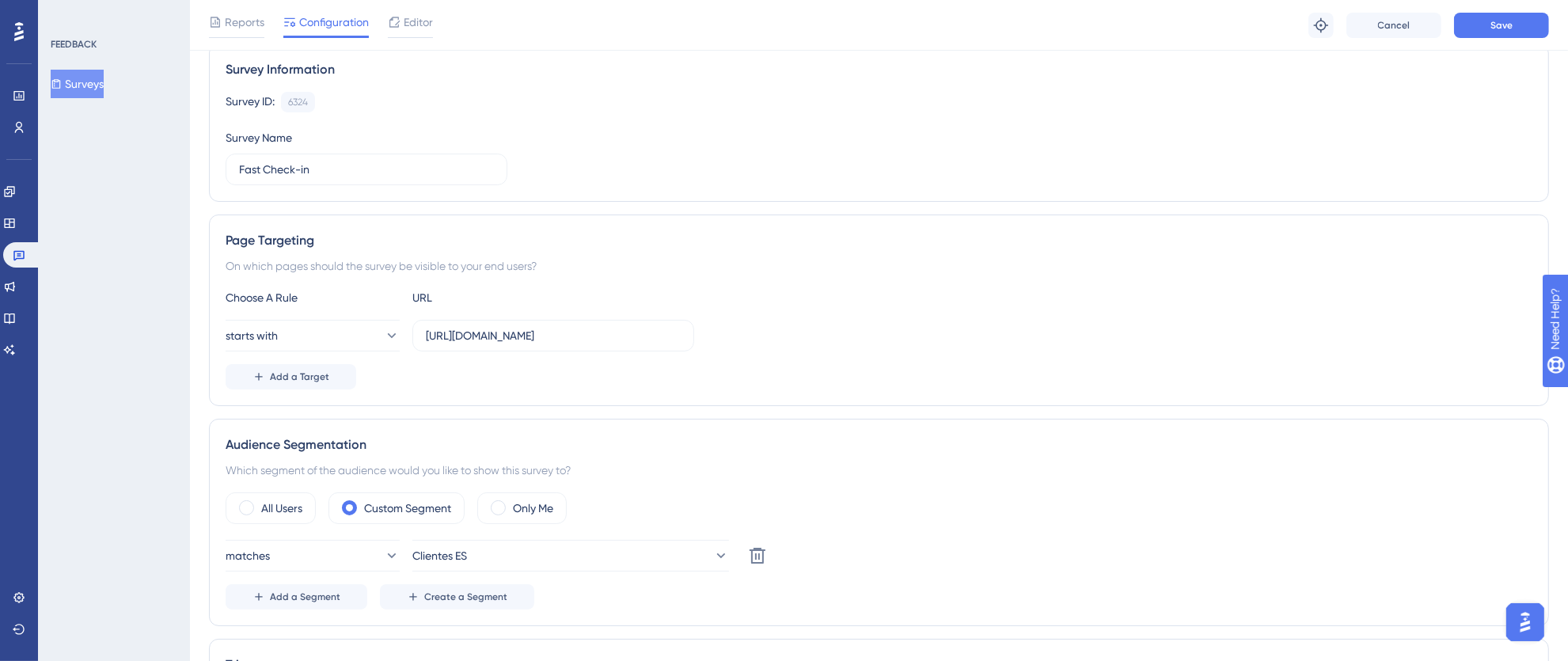
scroll to position [0, 0]
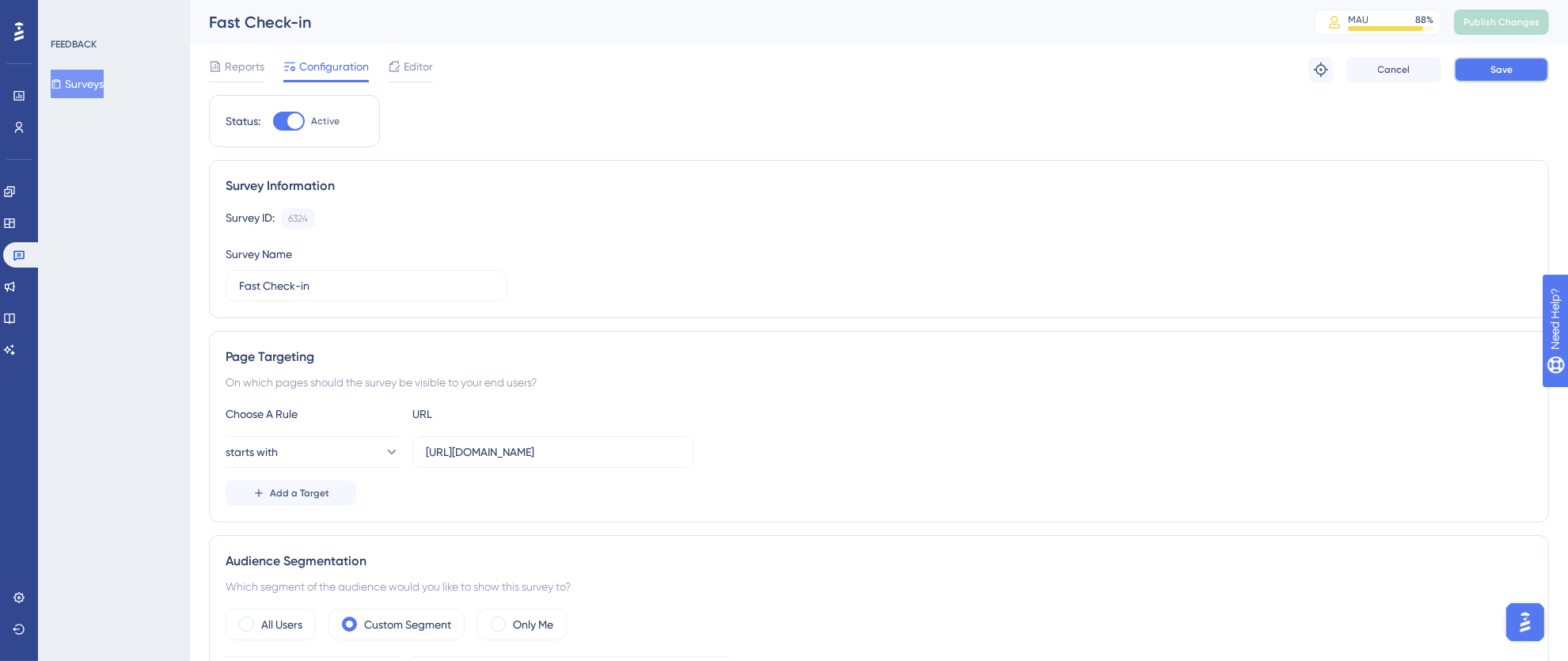
click at [1505, 65] on span "Save" at bounding box center [1501, 69] width 22 height 12
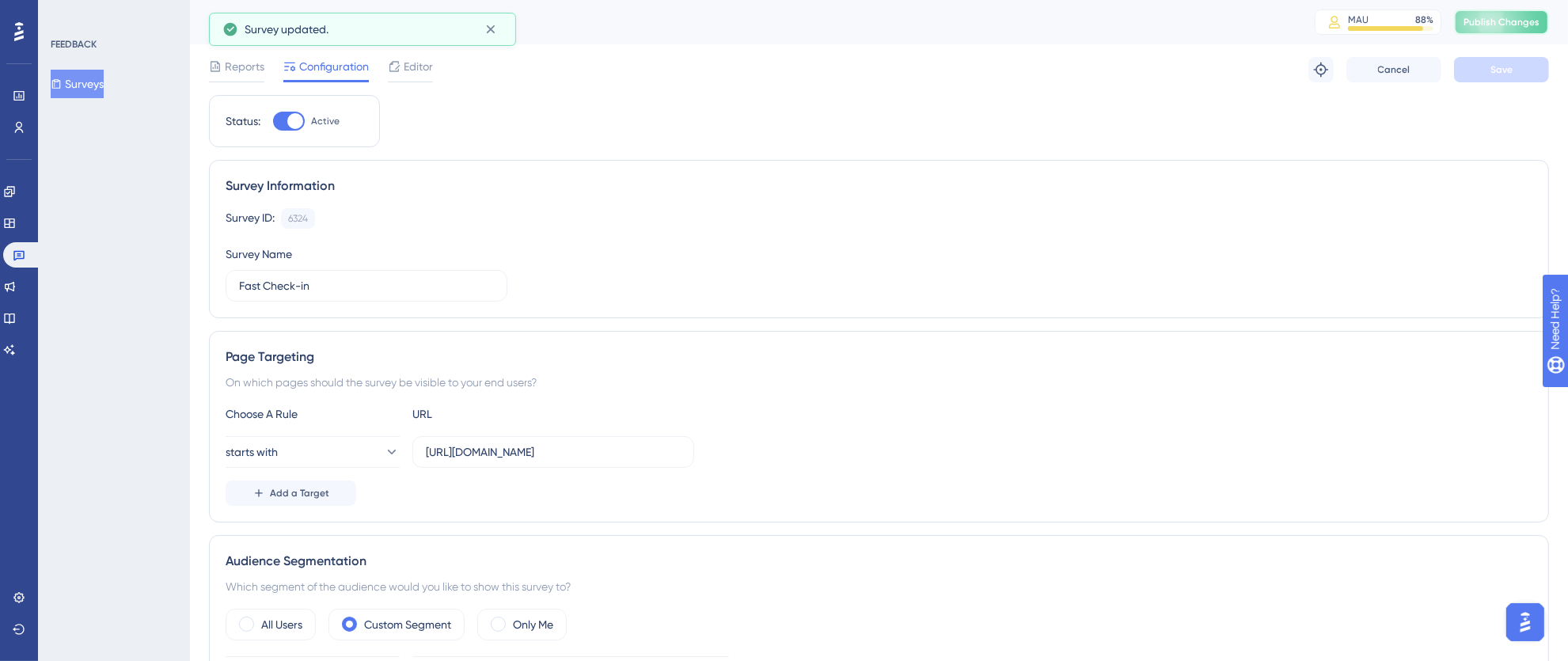
click at [1511, 21] on span "Publish Changes" at bounding box center [1501, 22] width 76 height 12
click at [24, 244] on link at bounding box center [22, 254] width 38 height 26
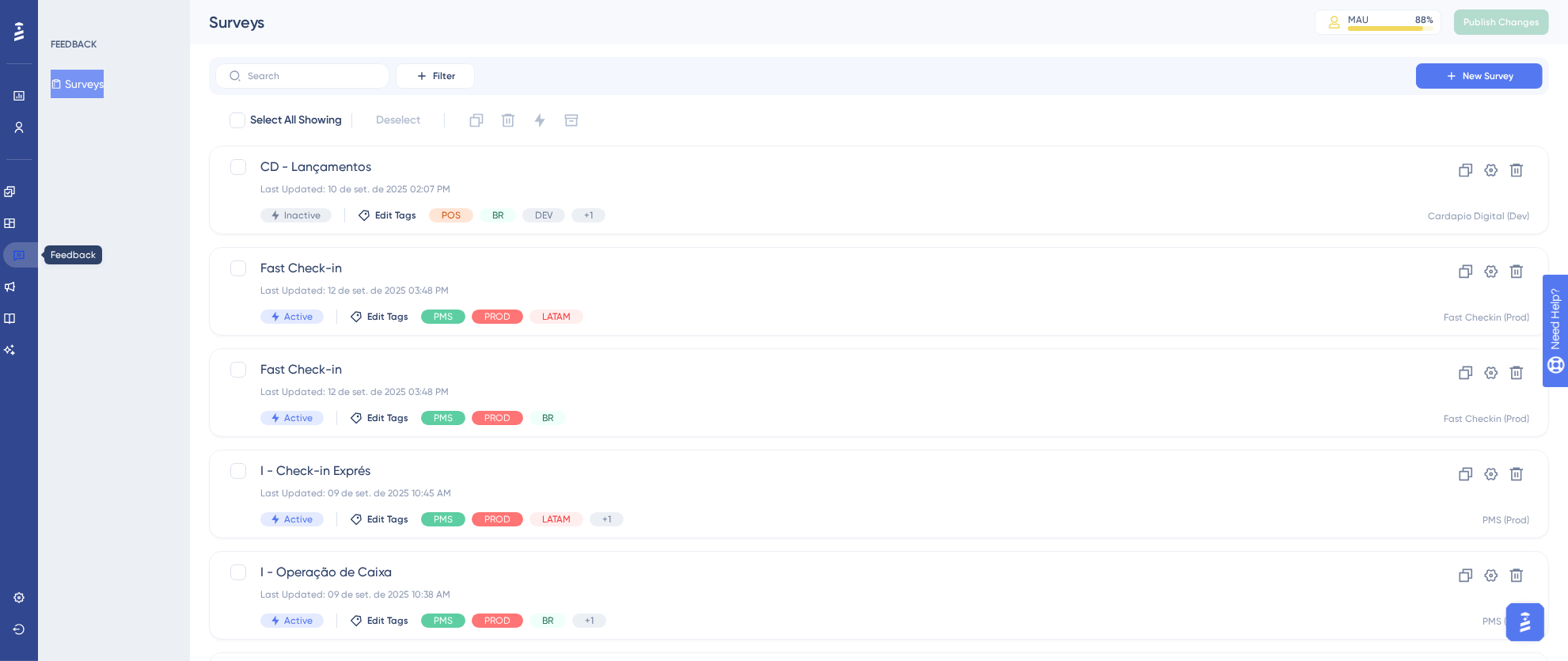
click at [25, 249] on icon at bounding box center [18, 254] width 12 height 12
click at [647, 296] on div "Last Updated: 12 de set. de 2025 03:48 PM" at bounding box center [815, 290] width 1110 height 12
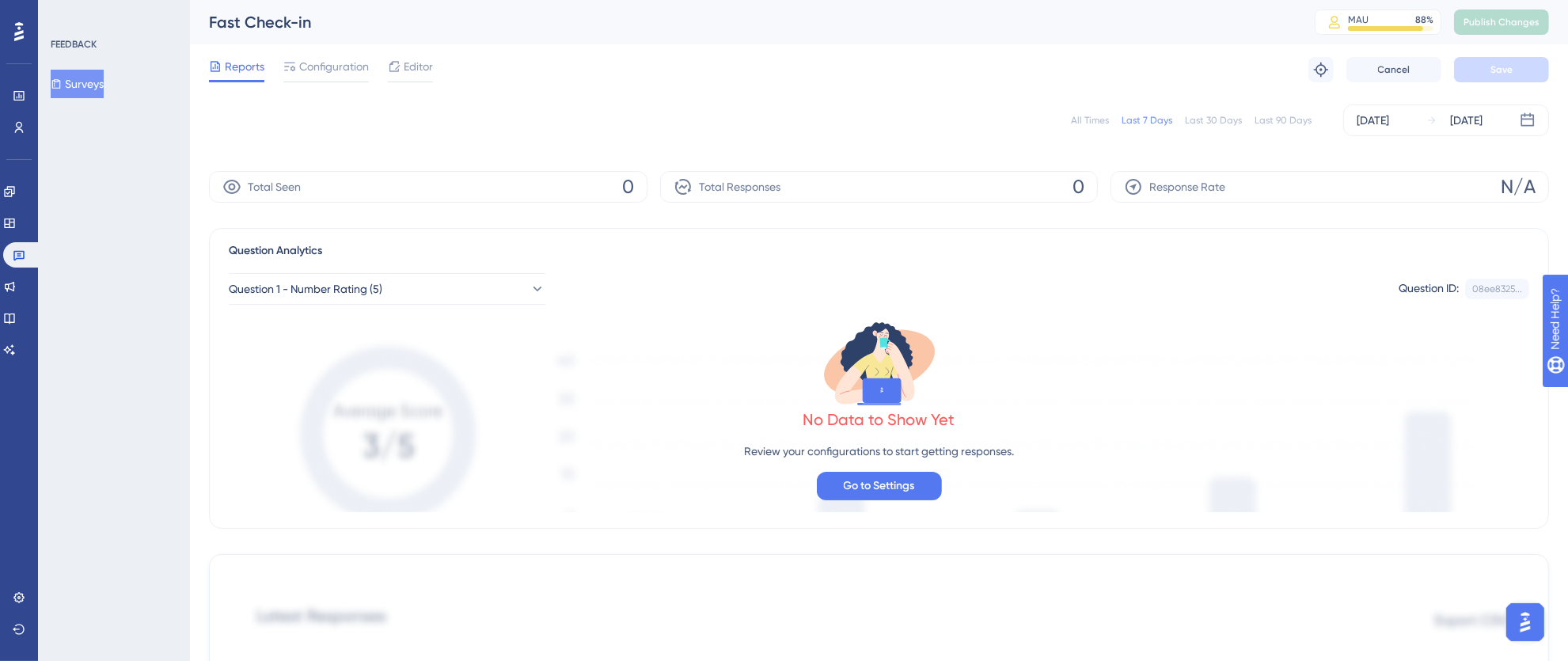
click at [1085, 119] on div "All Times" at bounding box center [1089, 119] width 38 height 12
click at [29, 256] on link at bounding box center [22, 254] width 38 height 26
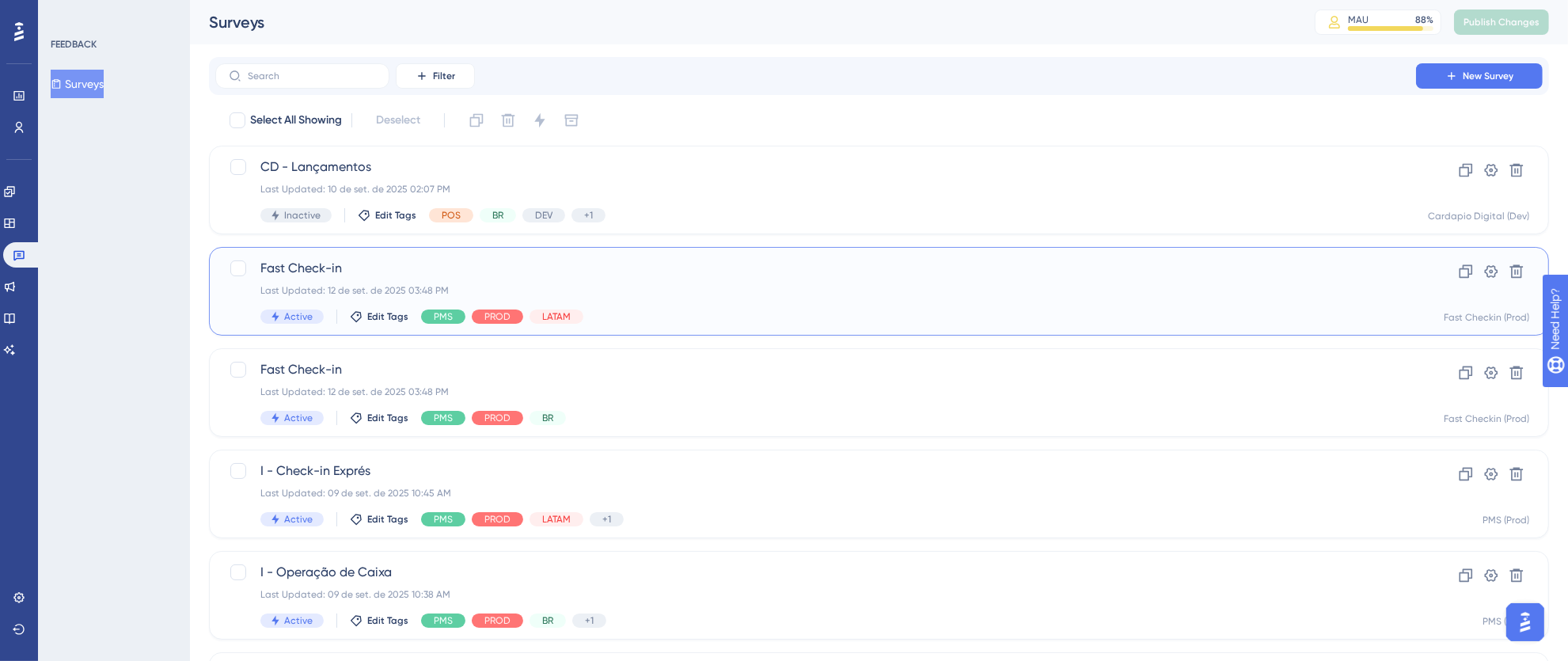
click at [883, 299] on div "Fast Check-in Last Updated: 12 de set. de 2025 03:48 PM Active Edit Tags PMS PR…" at bounding box center [815, 291] width 1110 height 64
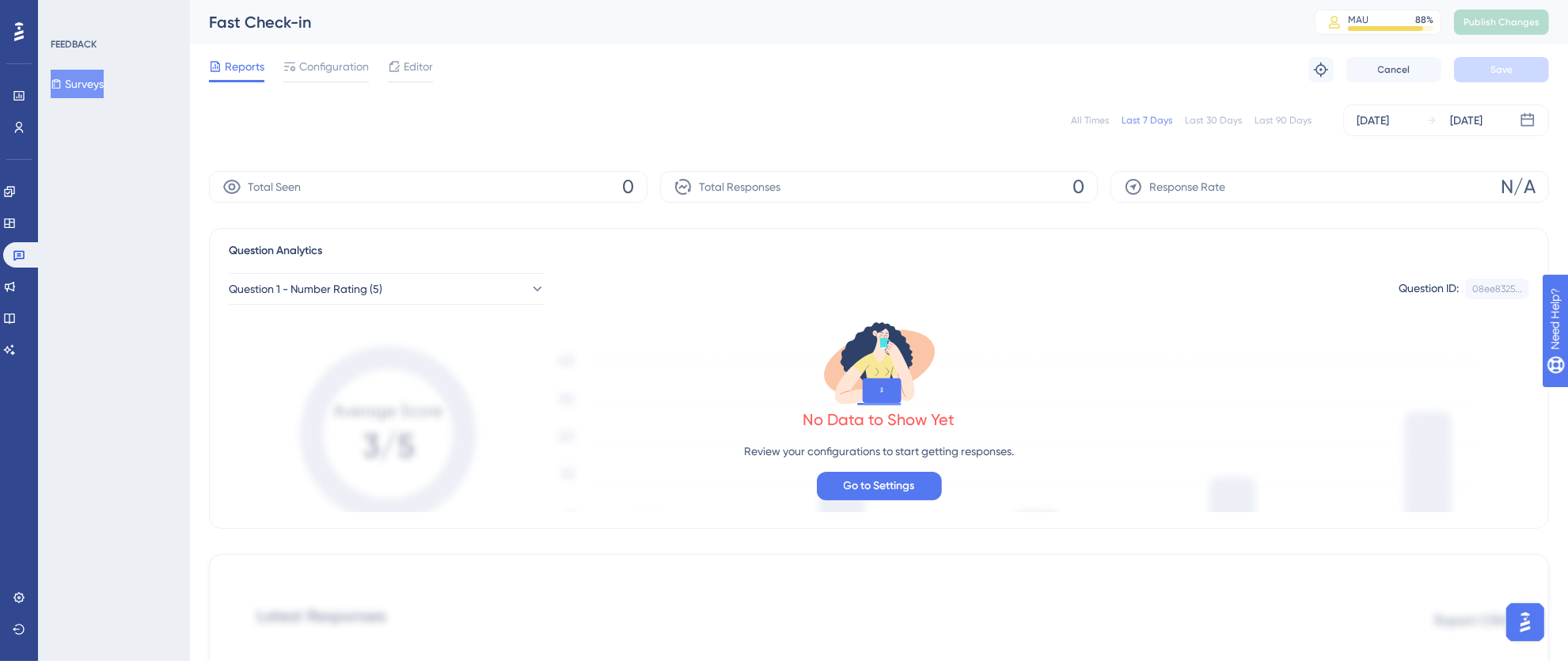
click at [1084, 121] on div "All Times" at bounding box center [1089, 119] width 38 height 12
click at [285, 83] on div "Reports Configuration Editor Troubleshoot Cancel Save" at bounding box center [878, 69] width 1340 height 50
click at [309, 66] on span "Configuration" at bounding box center [334, 66] width 69 height 19
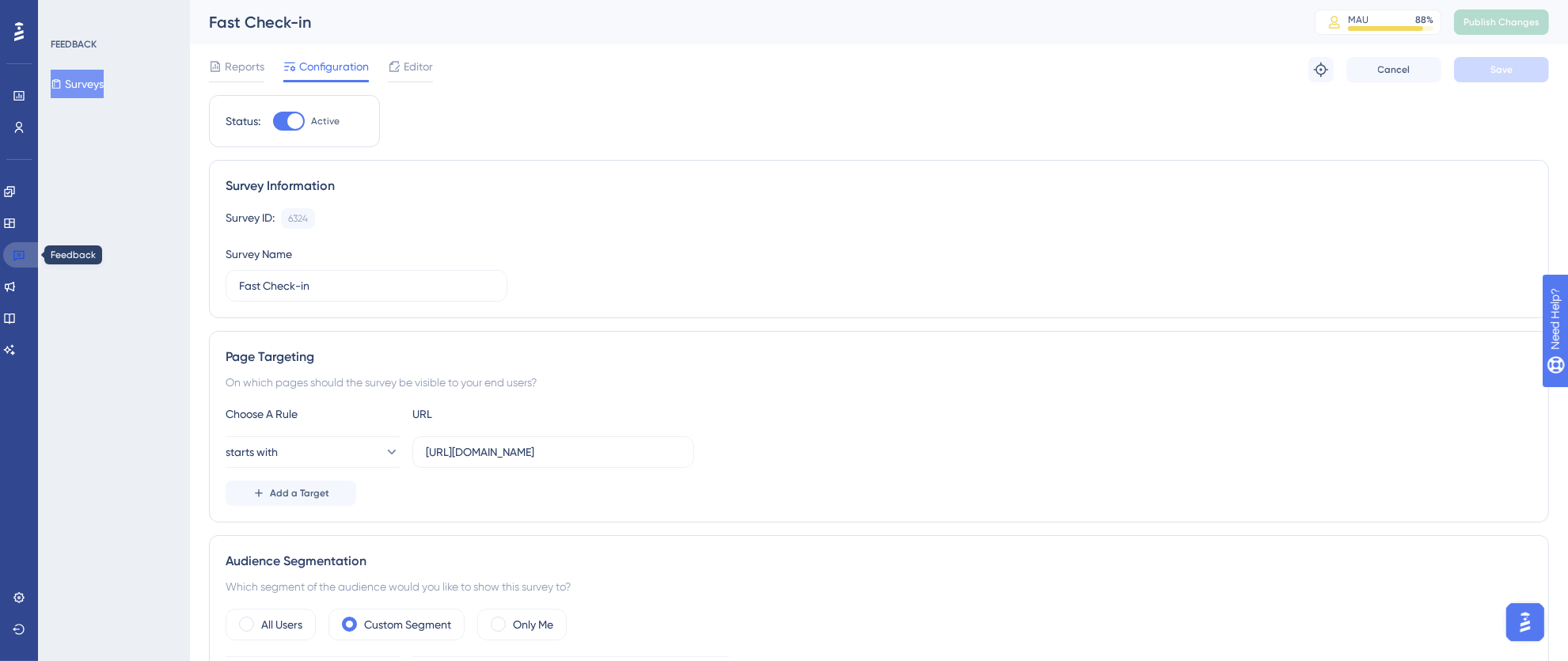
click at [20, 252] on icon at bounding box center [19, 256] width 11 height 10
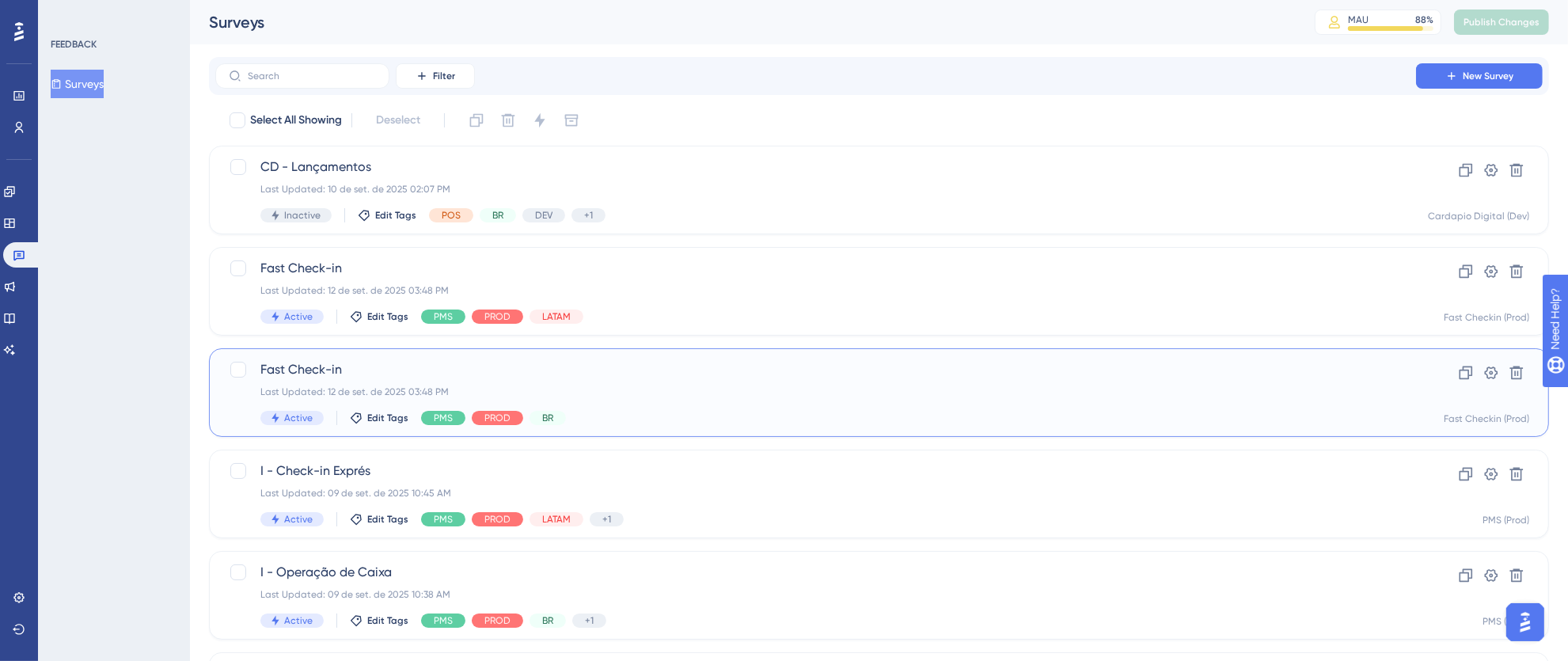
click at [842, 413] on div "Active Edit Tags PMS PROD BR" at bounding box center [815, 417] width 1110 height 14
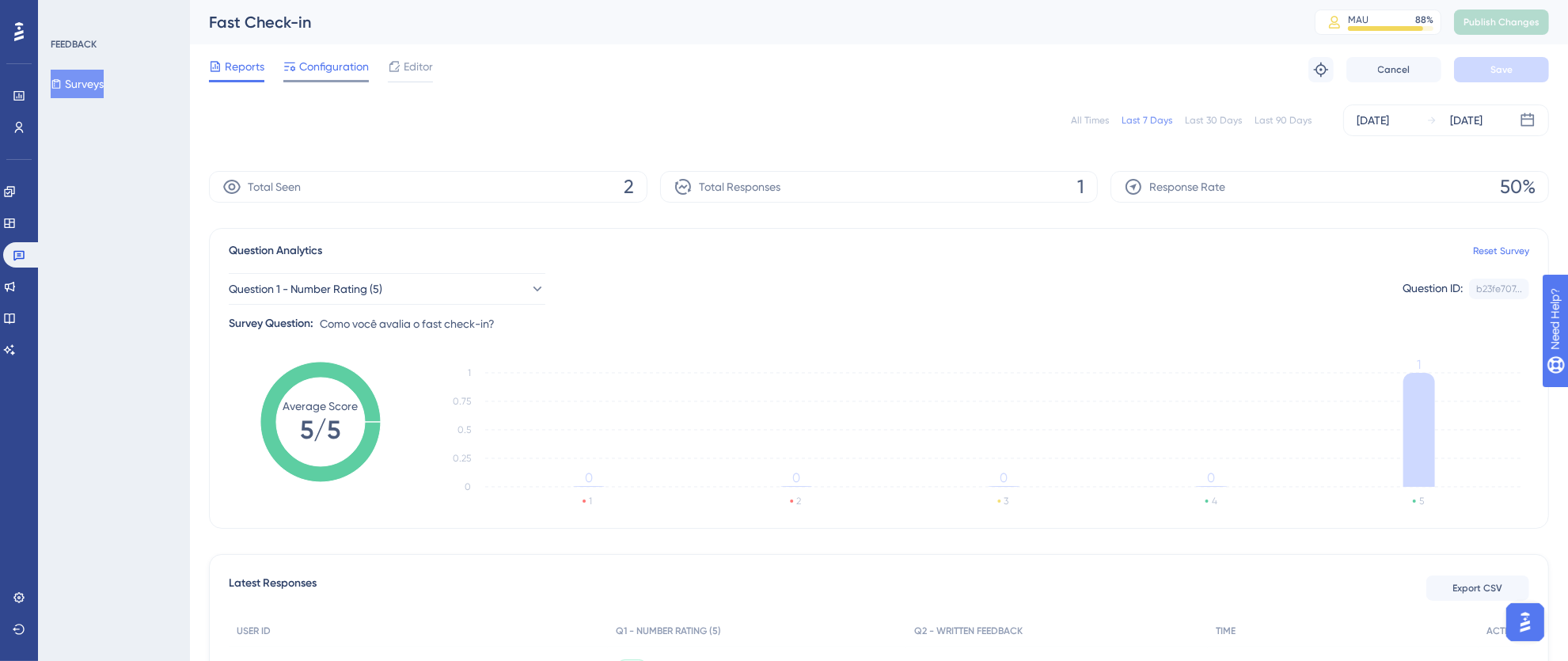
click at [347, 60] on span "Configuration" at bounding box center [334, 66] width 69 height 19
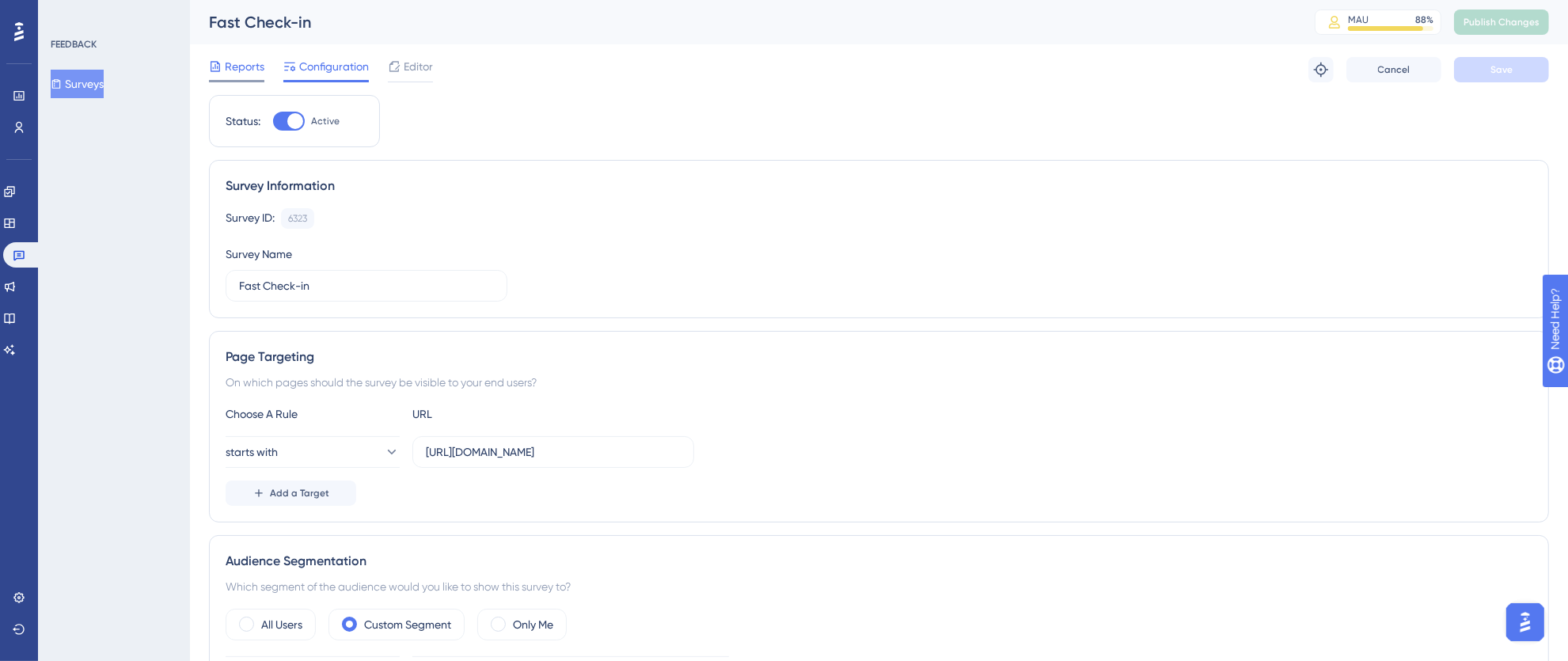
click at [257, 57] on span "Reports" at bounding box center [245, 66] width 40 height 19
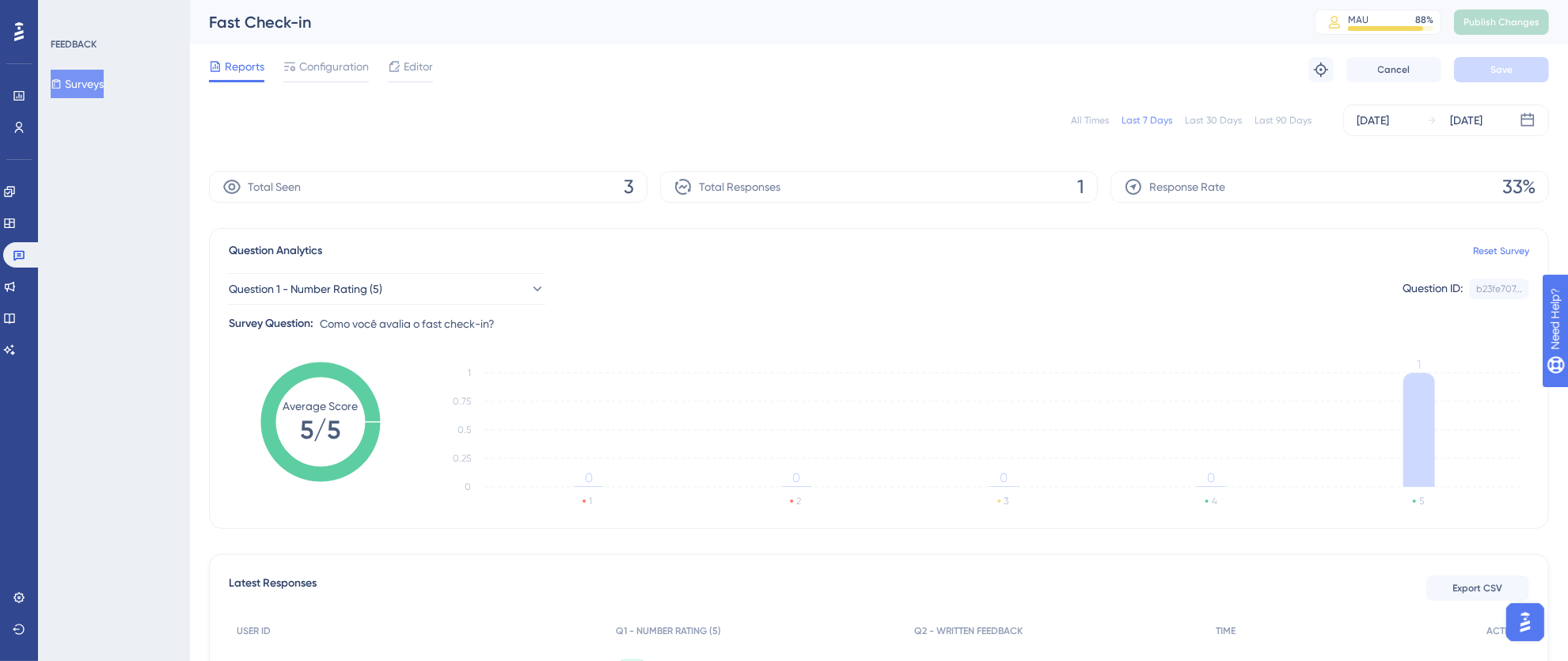
click at [269, 186] on span "Total Seen" at bounding box center [274, 187] width 53 height 19
click at [314, 67] on span "Configuration" at bounding box center [334, 66] width 69 height 19
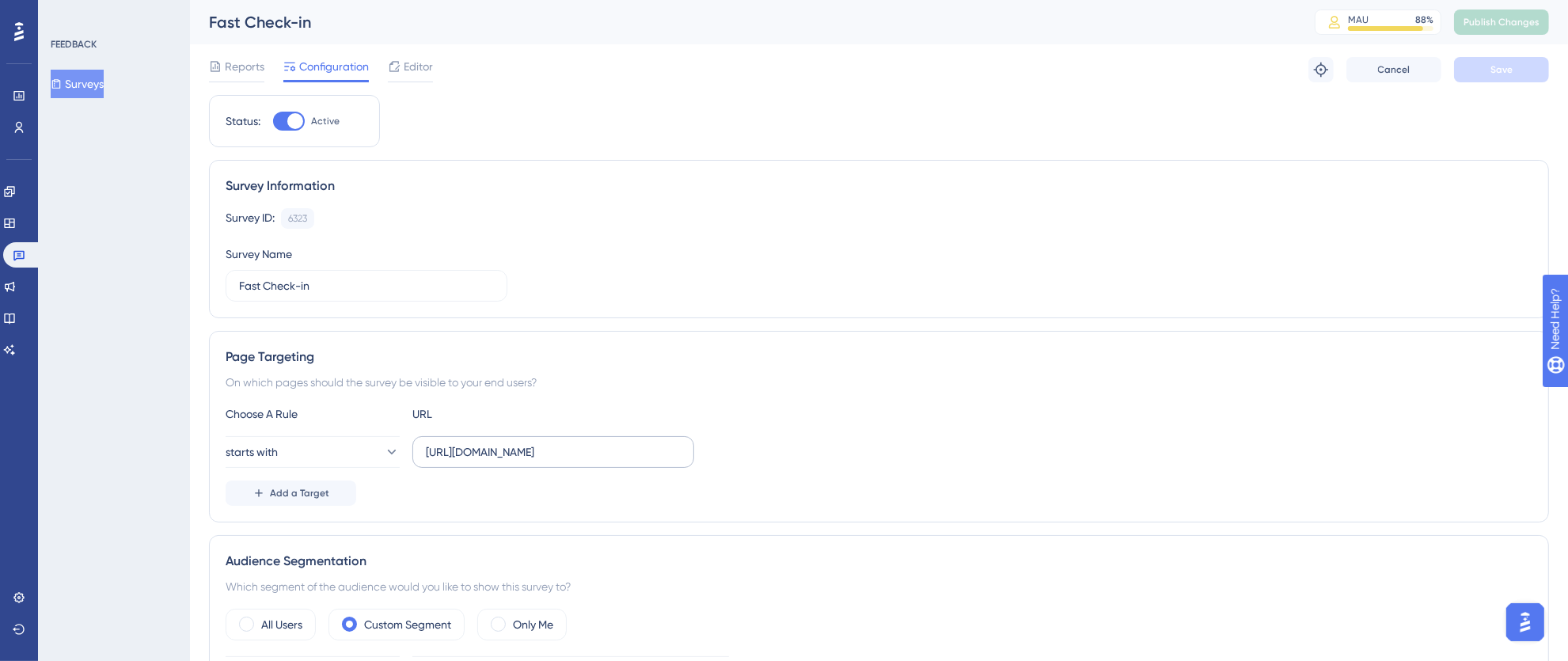
click at [457, 463] on label "https://fastcheckin.totvshospitalidade.com/" at bounding box center [553, 451] width 282 height 31
click at [457, 461] on input "https://fastcheckin.totvshospitalidade.com/" at bounding box center [553, 451] width 255 height 17
drag, startPoint x: 423, startPoint y: 453, endPoint x: 687, endPoint y: 452, distance: 264.0
click at [687, 452] on label "https://fastcheckin.totvshospitalidade.com/" at bounding box center [553, 451] width 282 height 31
click at [563, 454] on input "https://fastcheckin.totvshospitalidade.com/" at bounding box center [553, 451] width 255 height 17
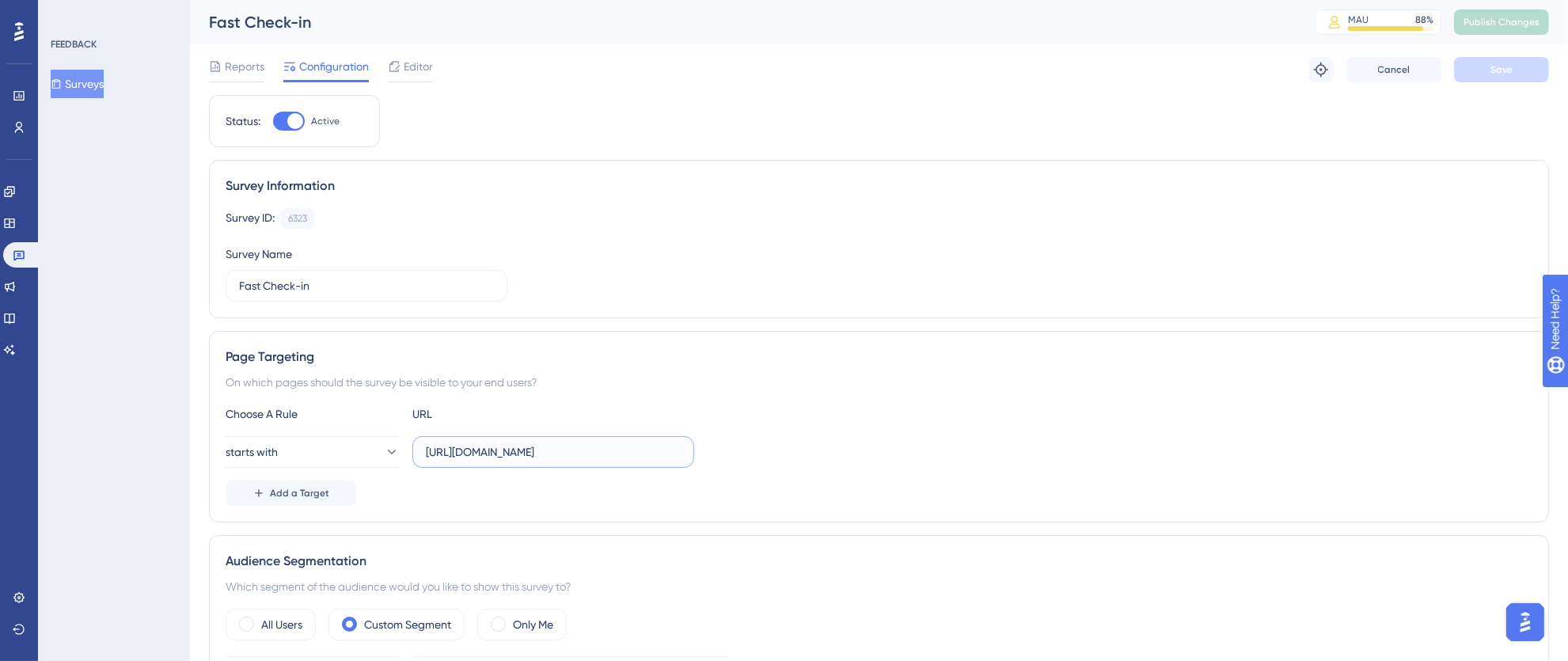
click at [511, 454] on input "https://fastcheckin.totvshospitalidade.com/" at bounding box center [553, 451] width 255 height 17
drag, startPoint x: 428, startPoint y: 453, endPoint x: 692, endPoint y: 474, distance: 264.8
click at [692, 474] on div "Choose A Rule URL starts with https://fastcheckin.totvshospitalidade.com/ Add a…" at bounding box center [879, 455] width 1306 height 101
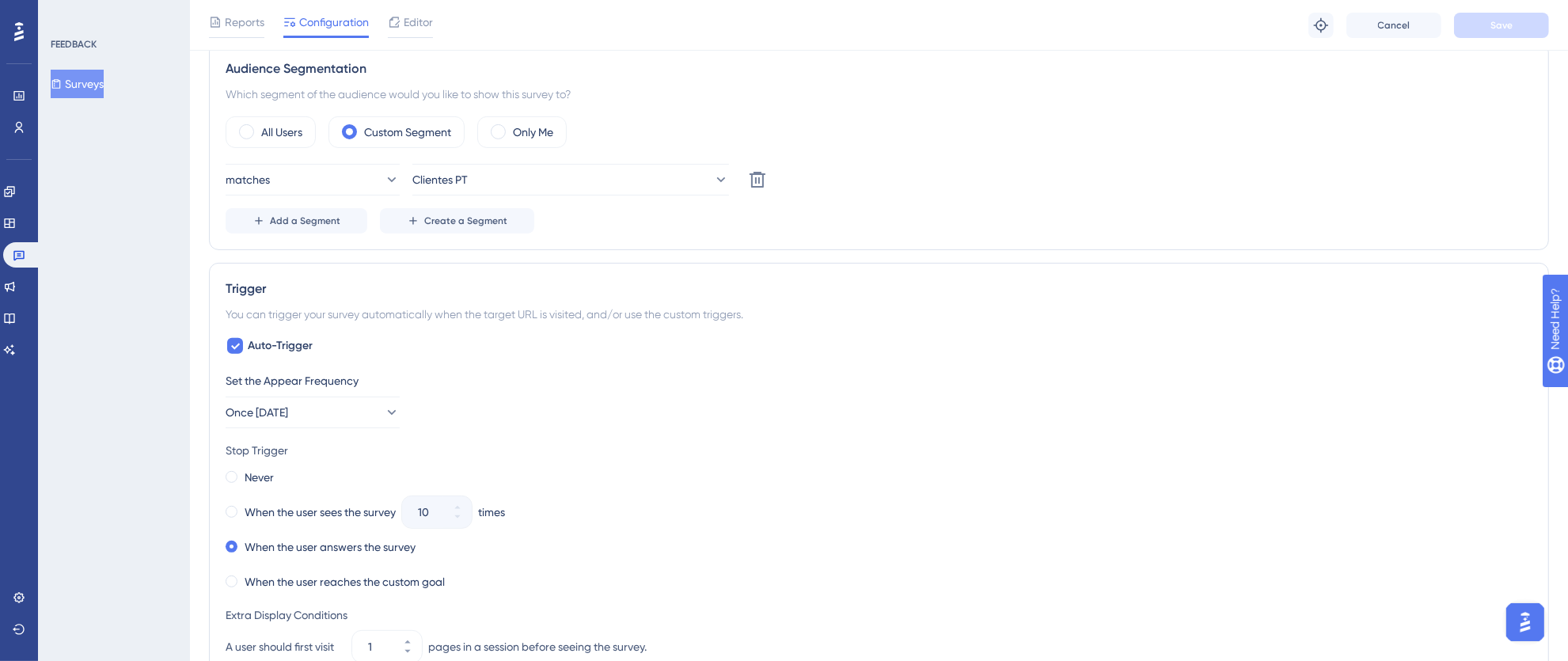
scroll to position [263, 0]
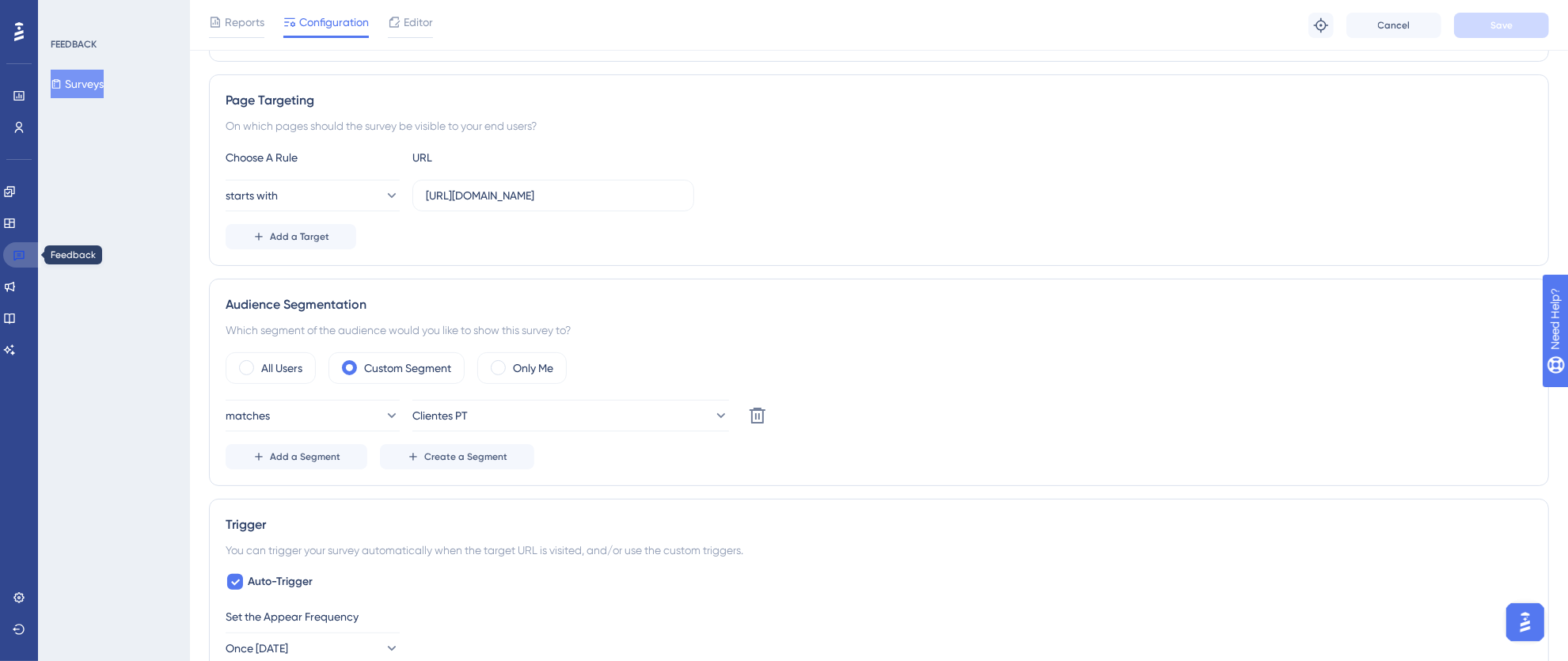
click at [11, 256] on link at bounding box center [22, 254] width 38 height 26
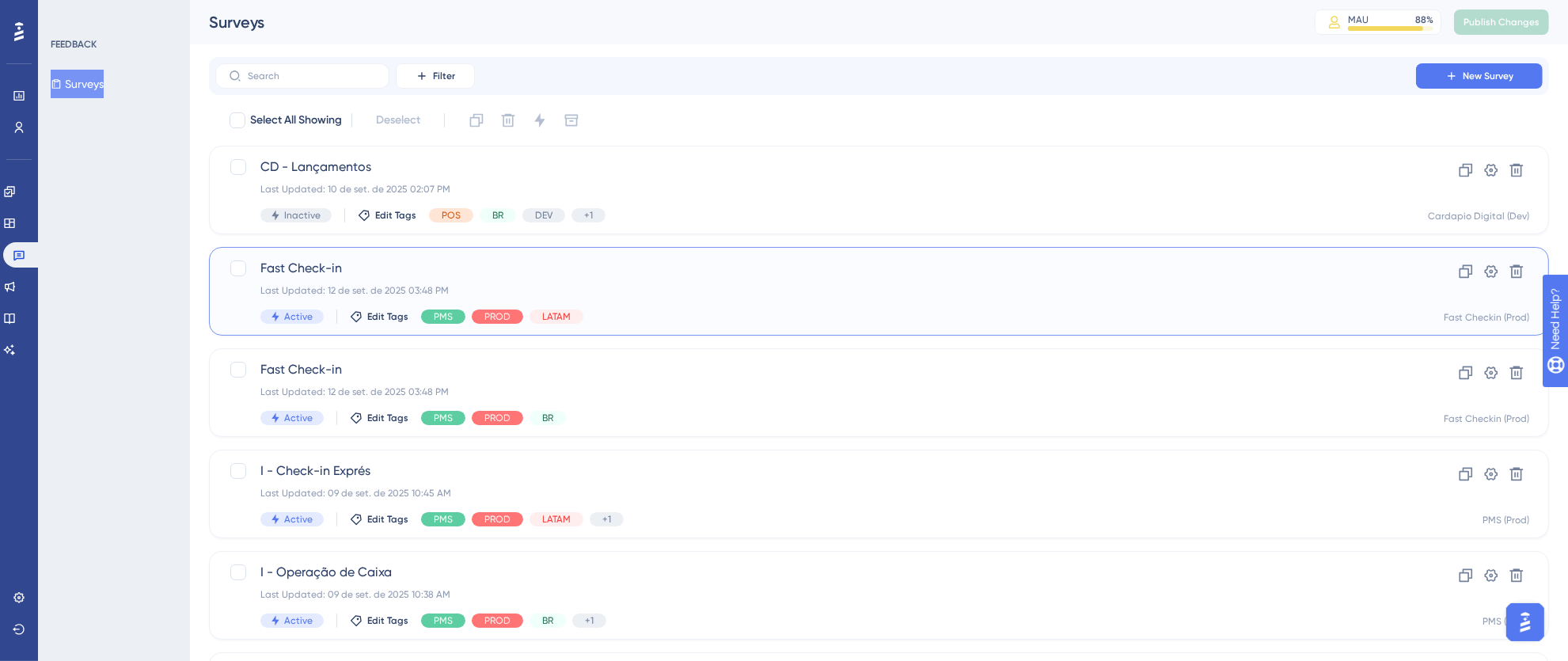
click at [959, 292] on div "Last Updated: 12 de set. de 2025 03:48 PM" at bounding box center [815, 290] width 1110 height 12
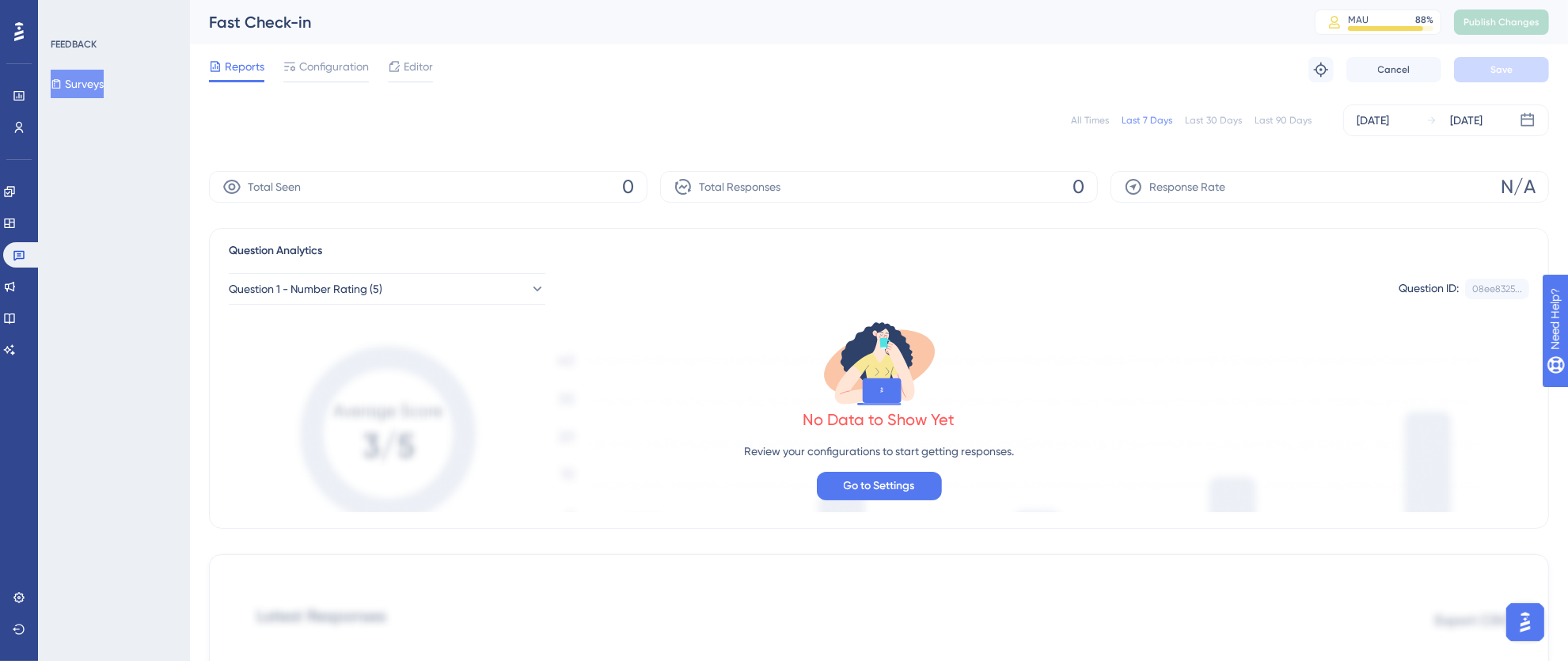
click at [1103, 117] on div "All Times" at bounding box center [1089, 119] width 38 height 12
click at [17, 256] on icon at bounding box center [18, 254] width 12 height 12
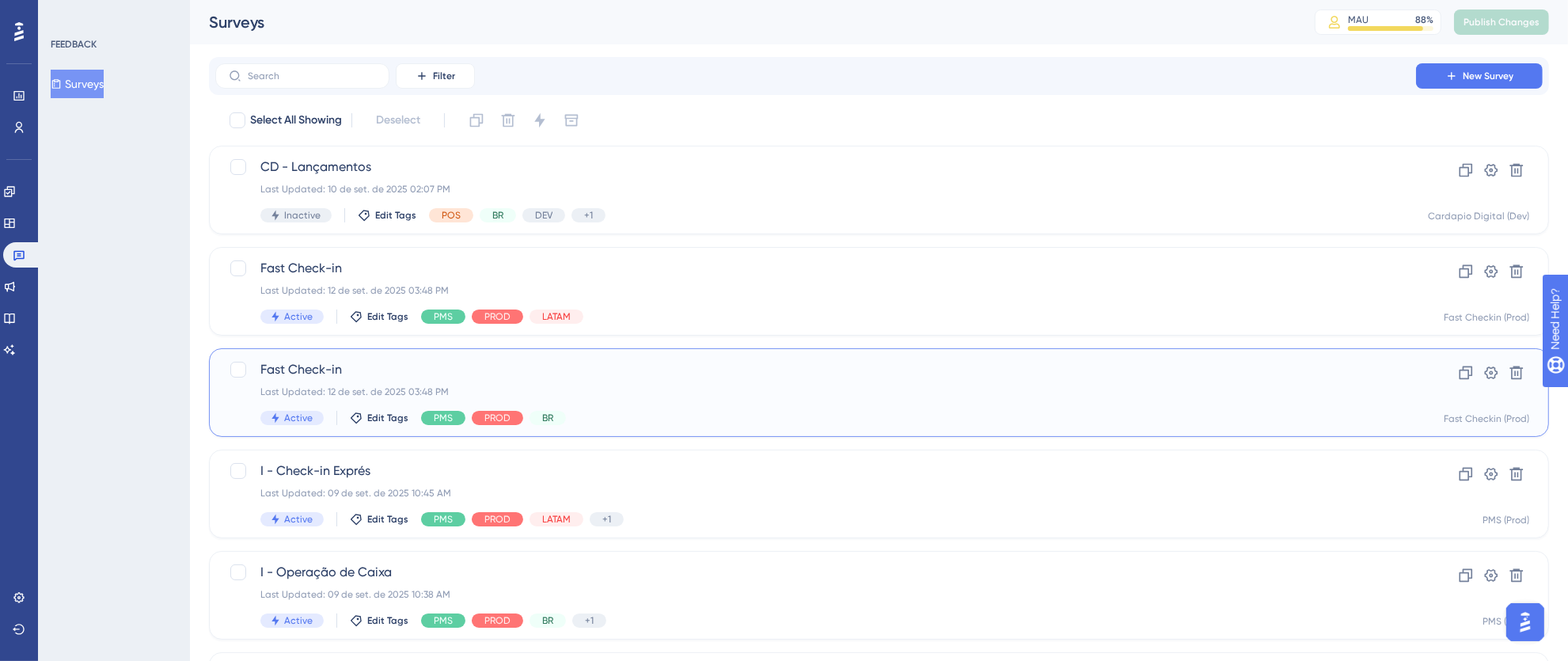
click at [763, 395] on div "Last Updated: 12 de set. de 2025 03:48 PM" at bounding box center [815, 392] width 1110 height 12
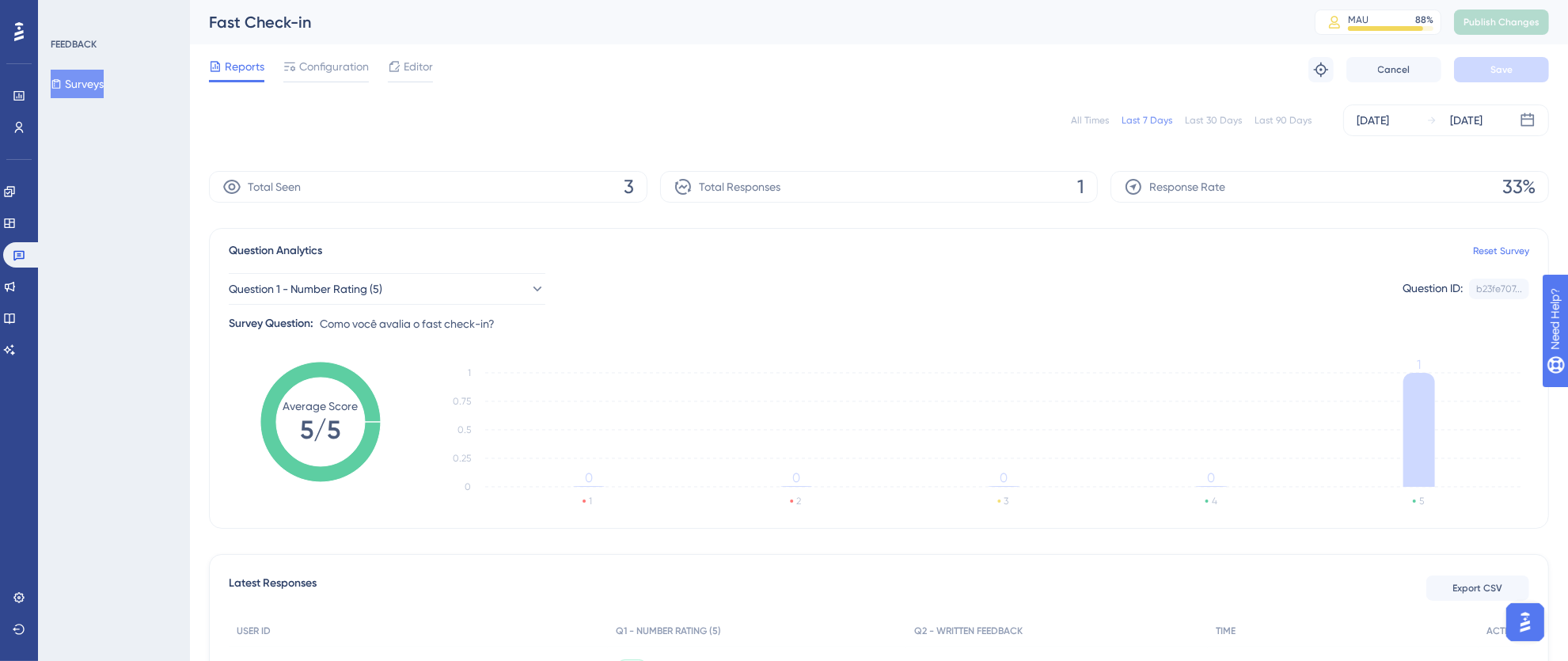
click at [1090, 119] on div "All Times" at bounding box center [1089, 119] width 38 height 12
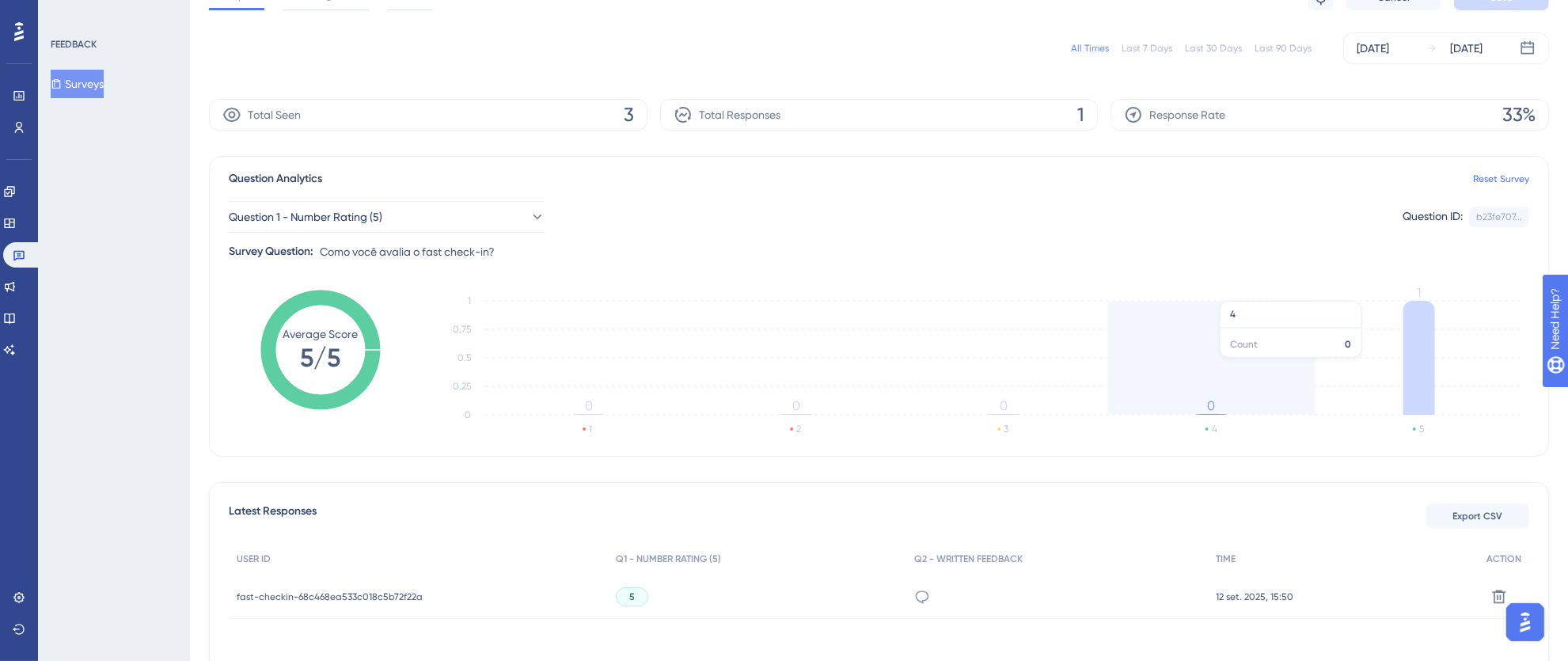
scroll to position [209, 0]
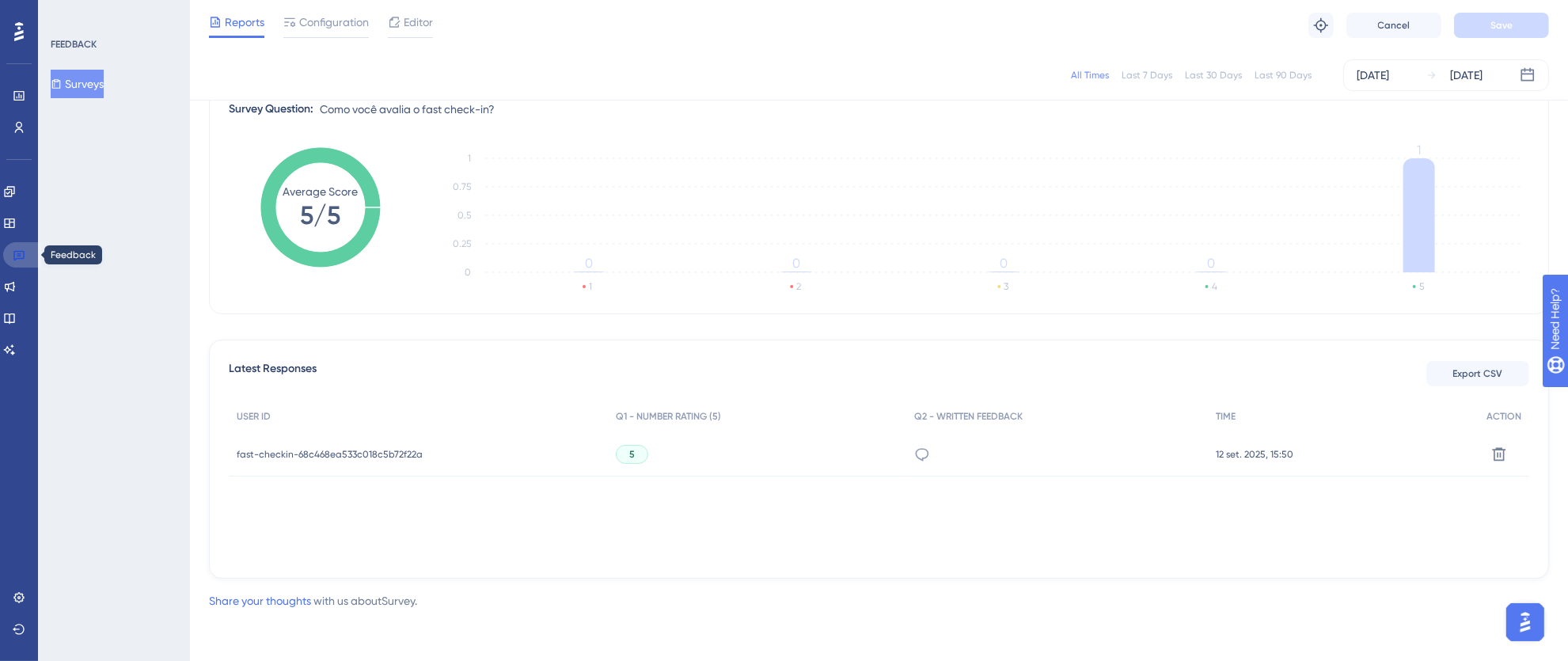
click at [19, 249] on icon at bounding box center [18, 254] width 12 height 12
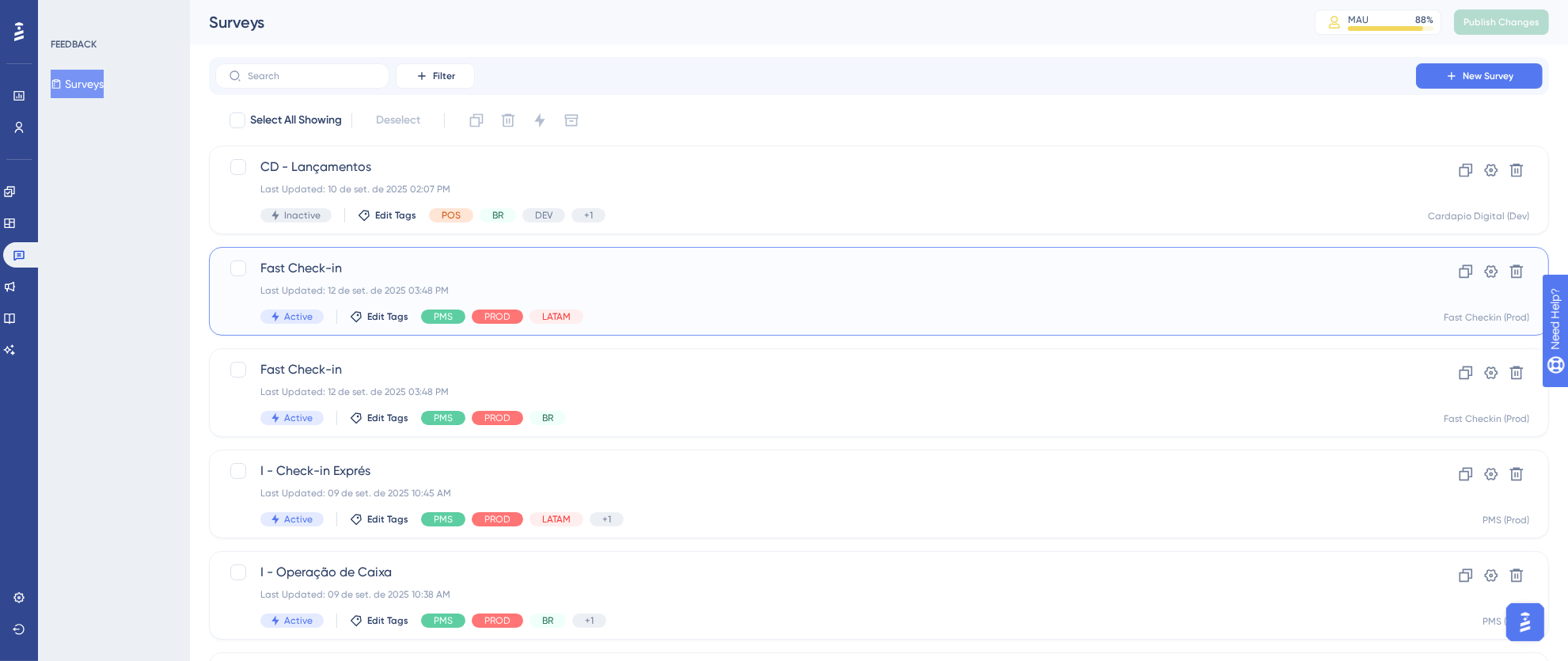
click at [895, 305] on div "Fast Check-in Last Updated: 12 de set. de 2025 03:48 PM Active Edit Tags PMS PR…" at bounding box center [815, 291] width 1110 height 64
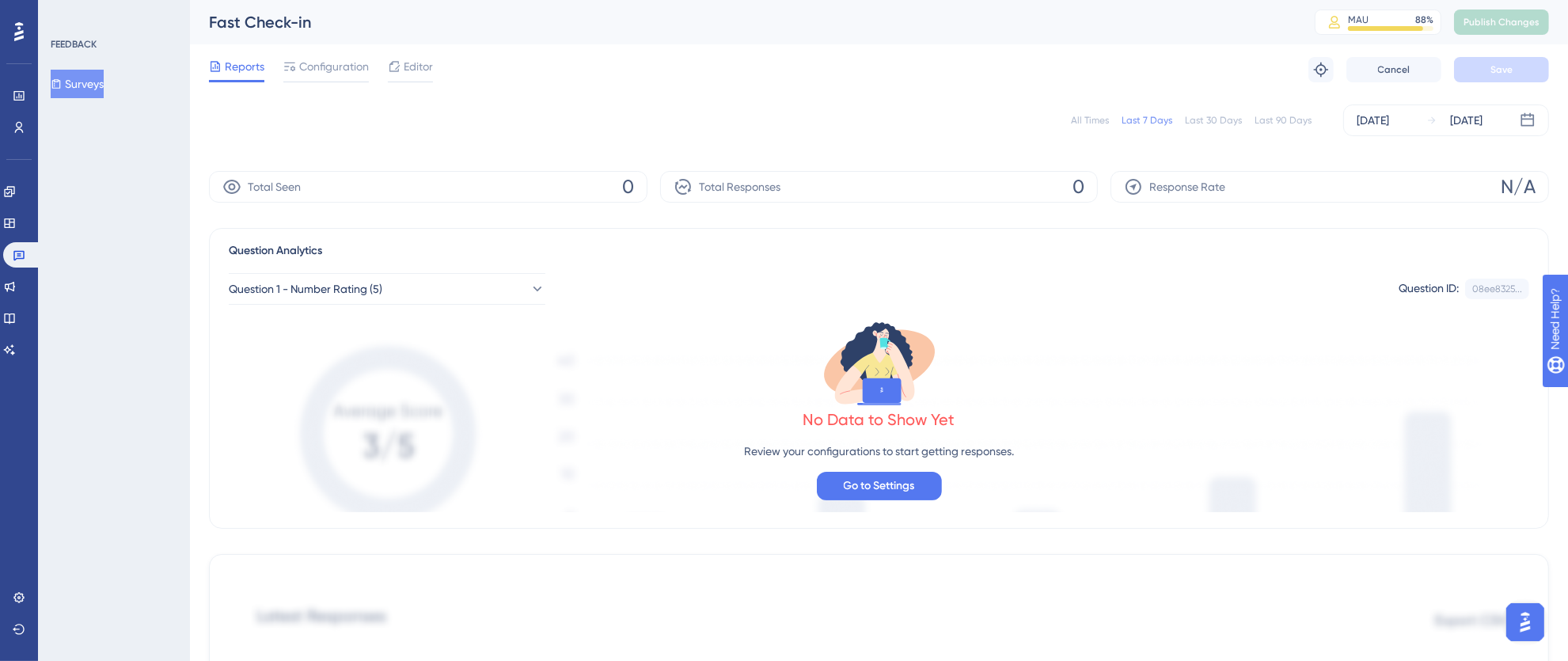
click at [1089, 114] on div "All Times" at bounding box center [1089, 119] width 38 height 12
click at [11, 253] on link at bounding box center [22, 254] width 38 height 26
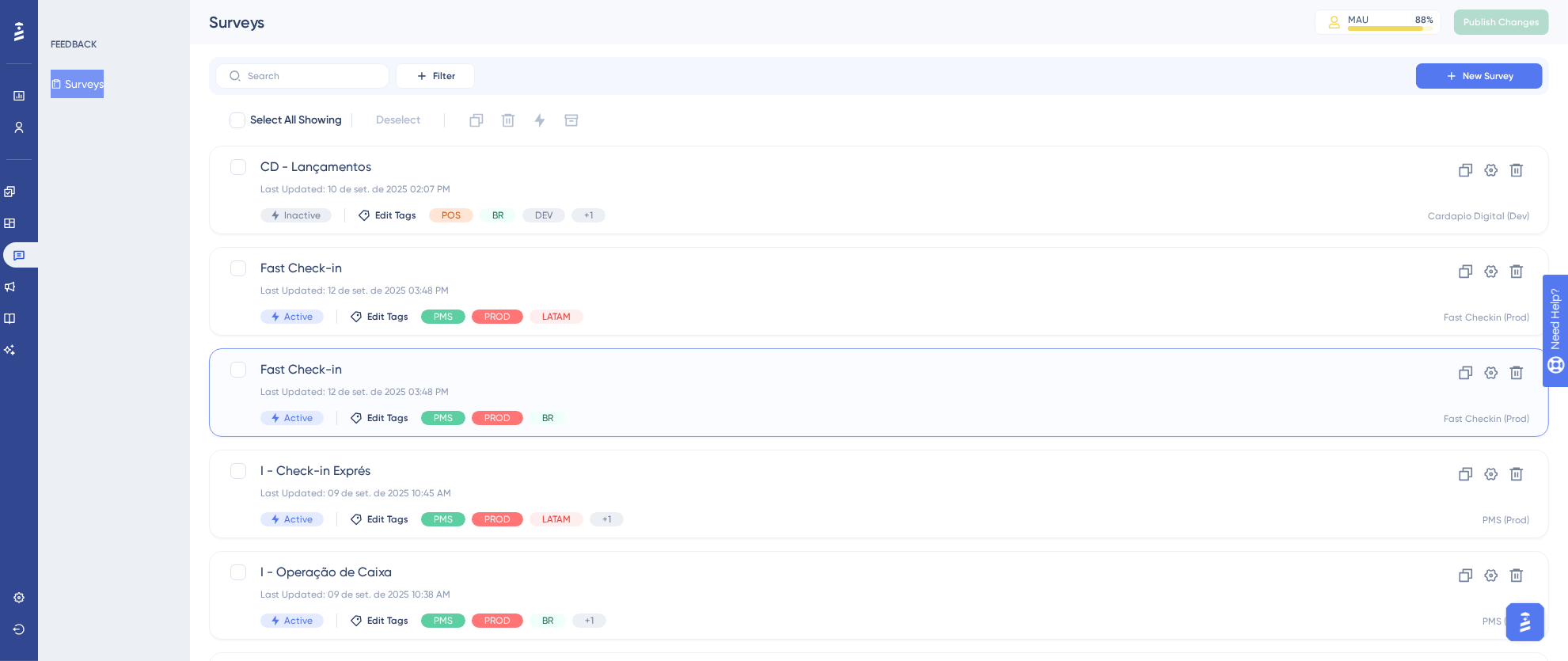
click at [783, 397] on div "Last Updated: 12 de set. de 2025 03:48 PM" at bounding box center [815, 392] width 1110 height 12
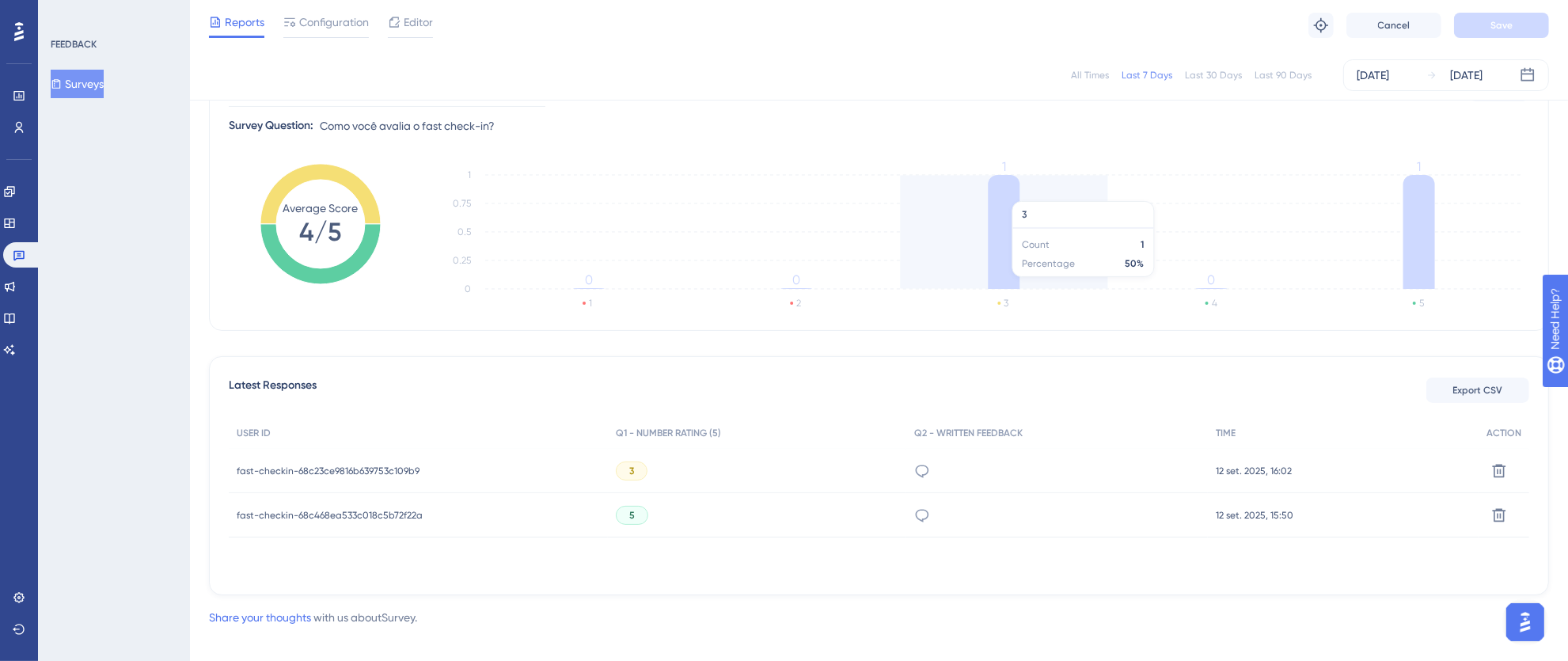
scroll to position [209, 0]
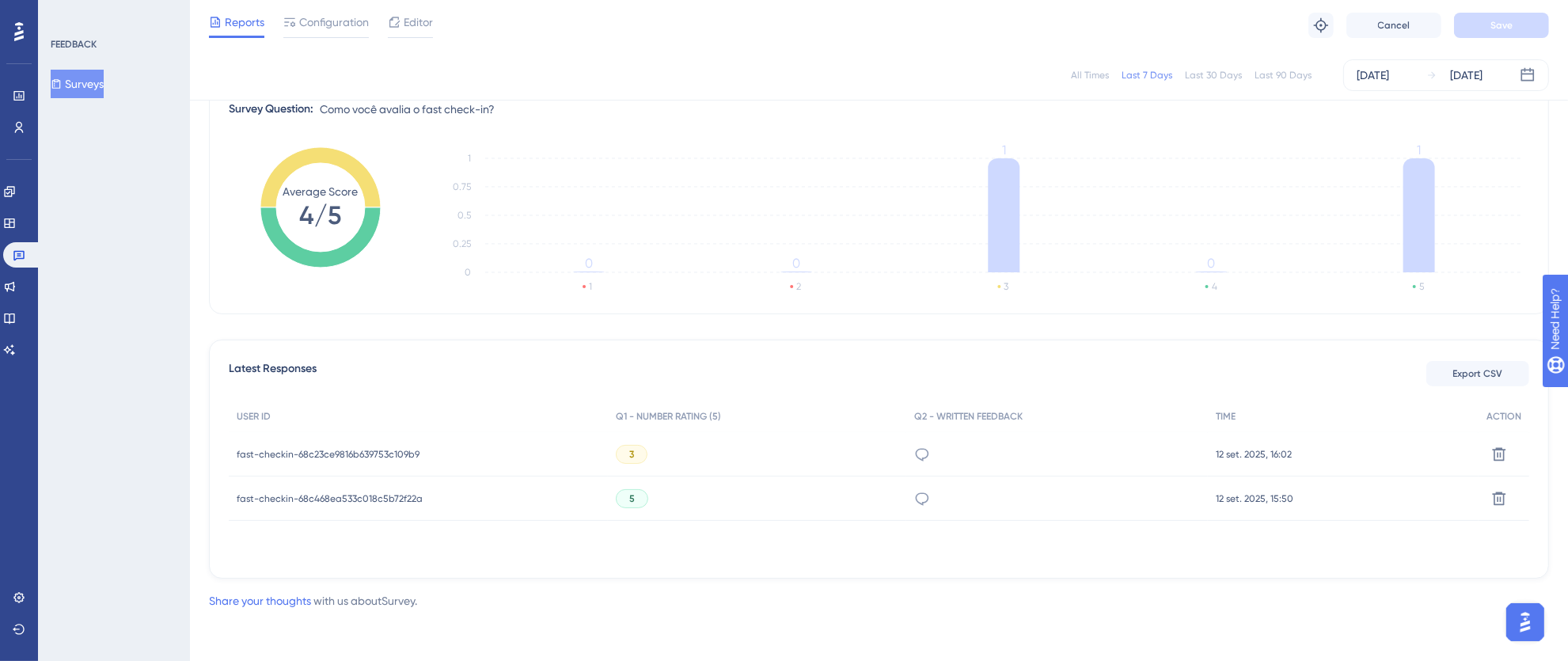
click at [401, 450] on span "fast-checkin-68c23ce9816b639753c109b9" at bounding box center [328, 453] width 183 height 12
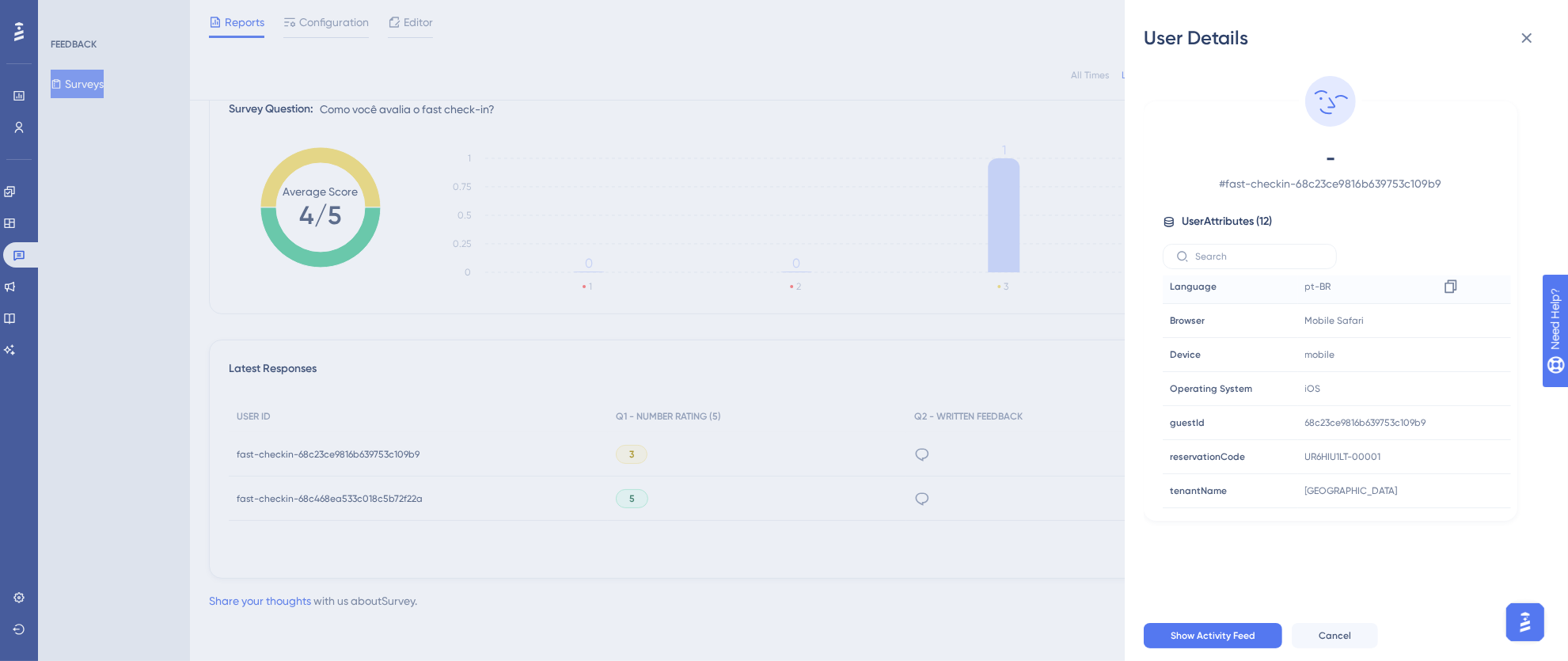
scroll to position [0, 0]
click at [1532, 35] on icon at bounding box center [1526, 38] width 19 height 19
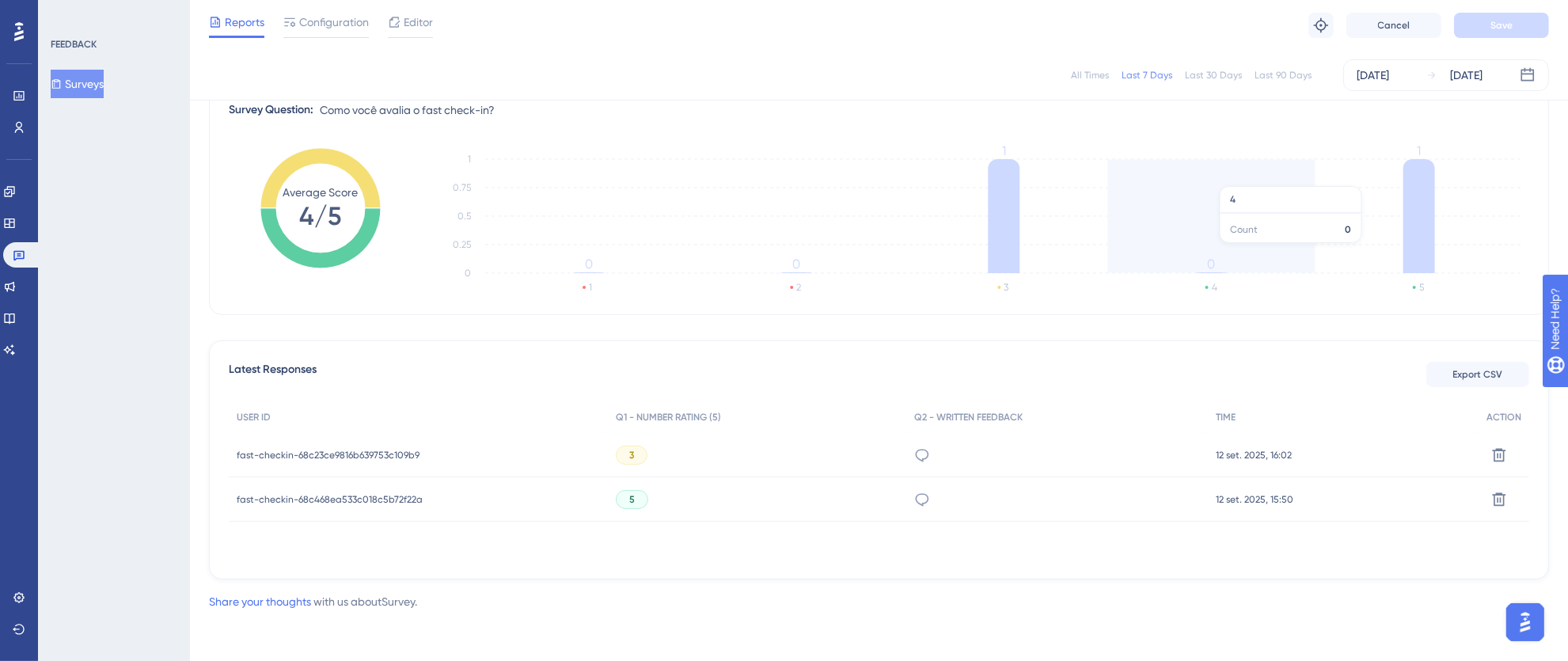
scroll to position [209, 0]
click at [405, 499] on span "fast-checkin-68c468ea533c018c5b72f22a" at bounding box center [330, 498] width 186 height 12
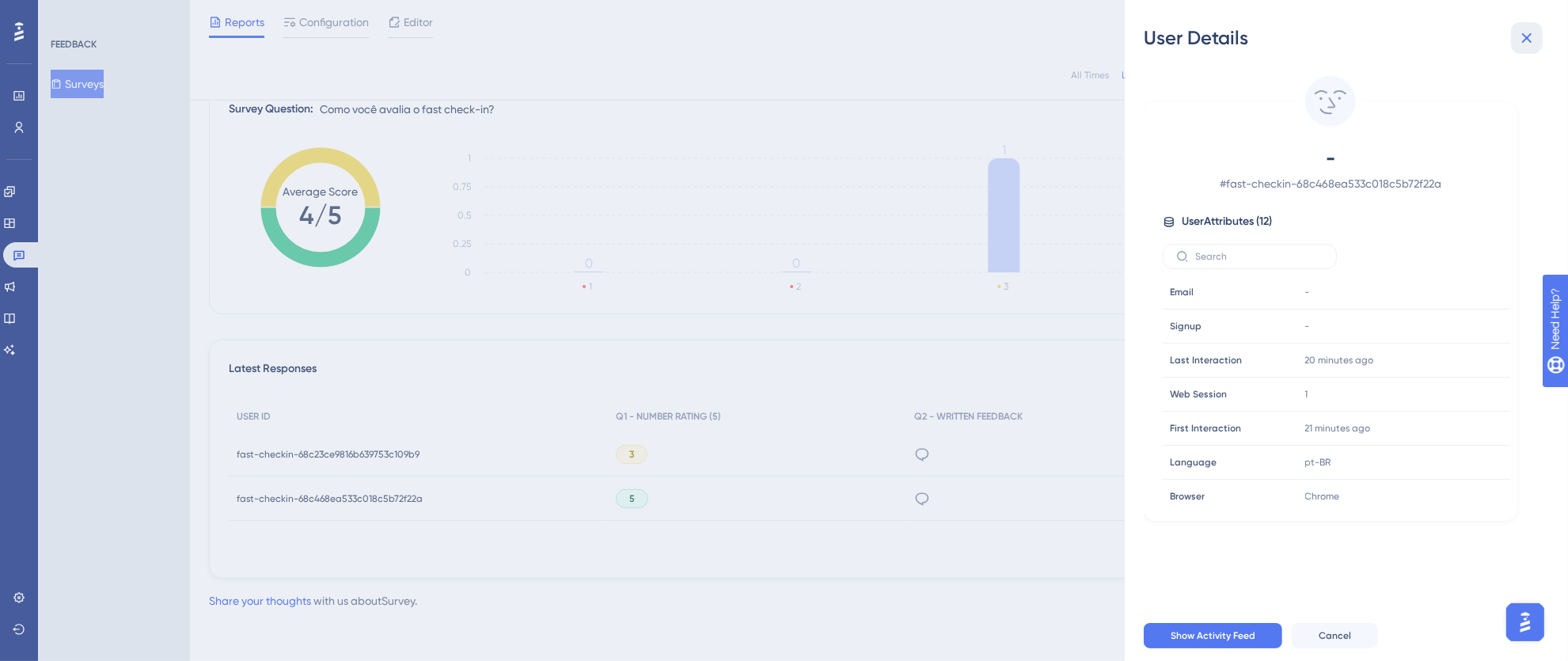
click at [1536, 36] on button at bounding box center [1526, 37] width 31 height 31
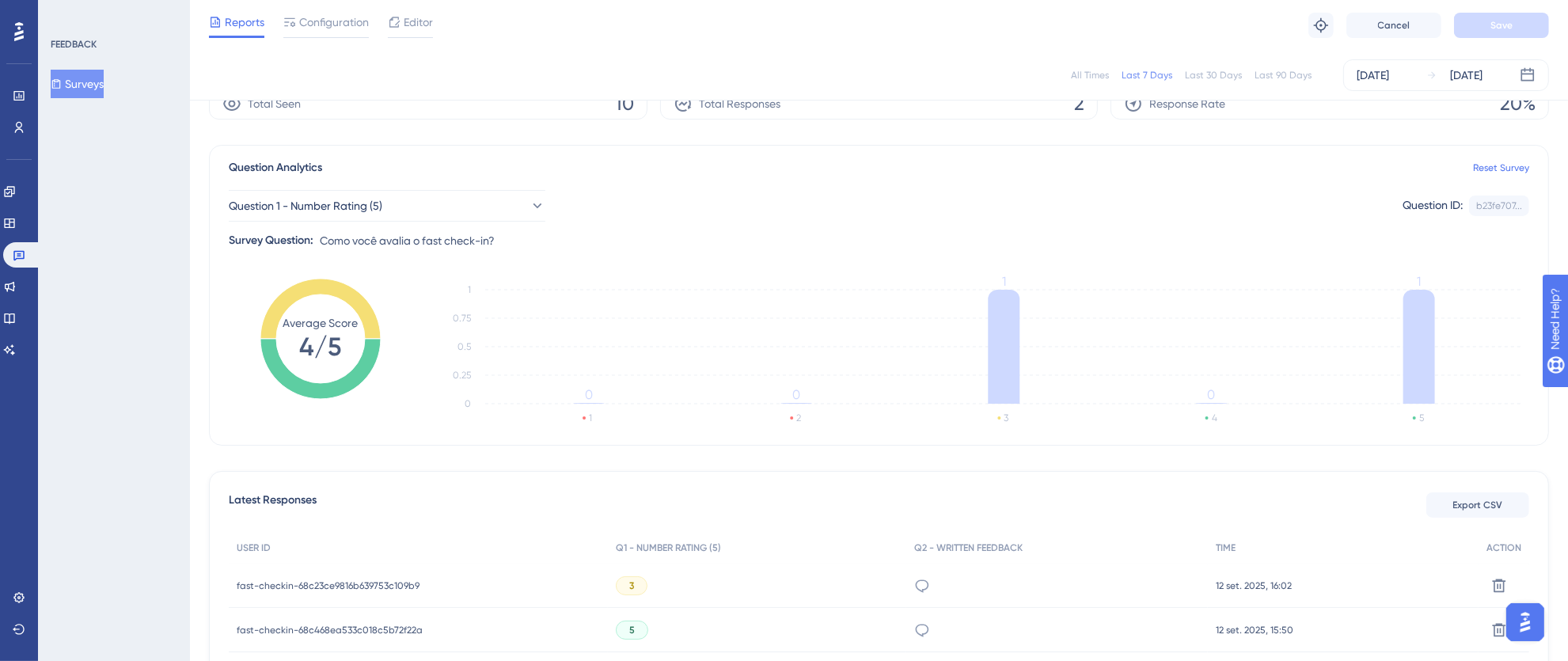
scroll to position [0, 0]
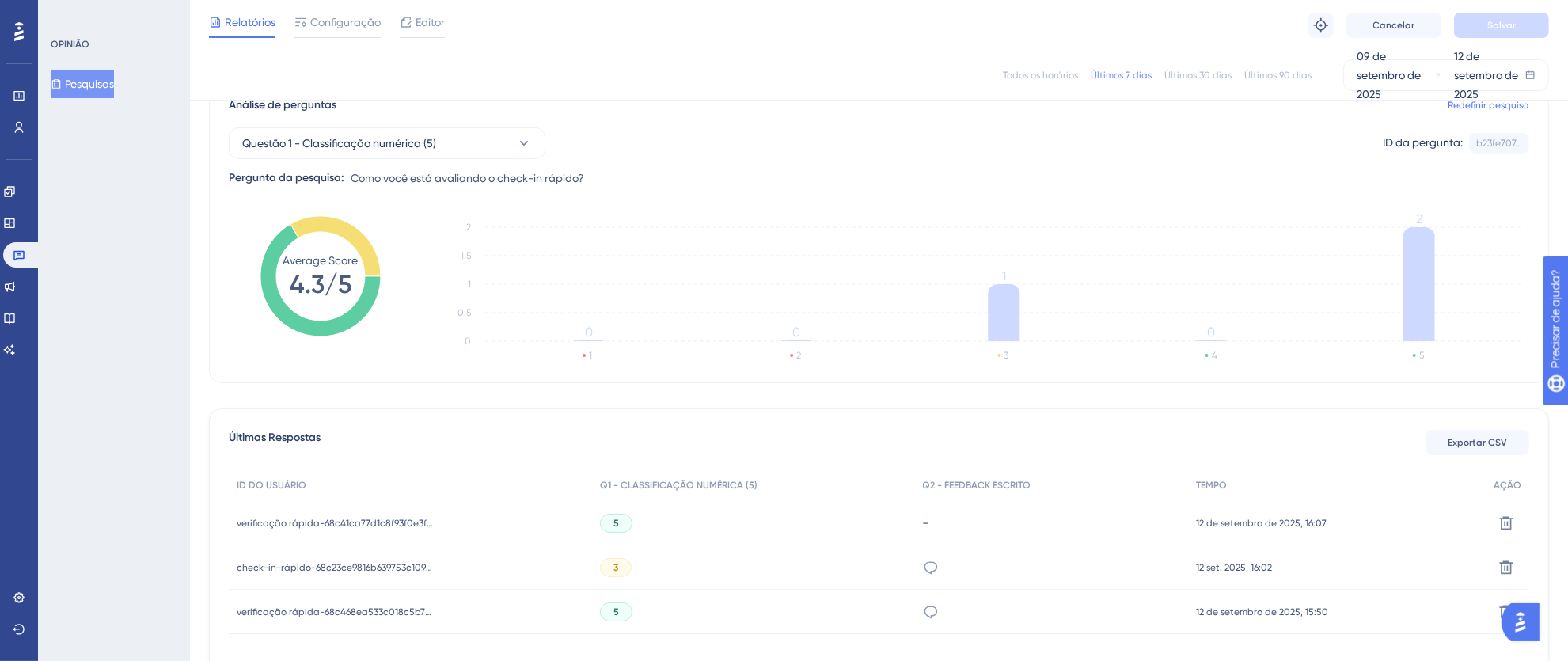
scroll to position [233, 0]
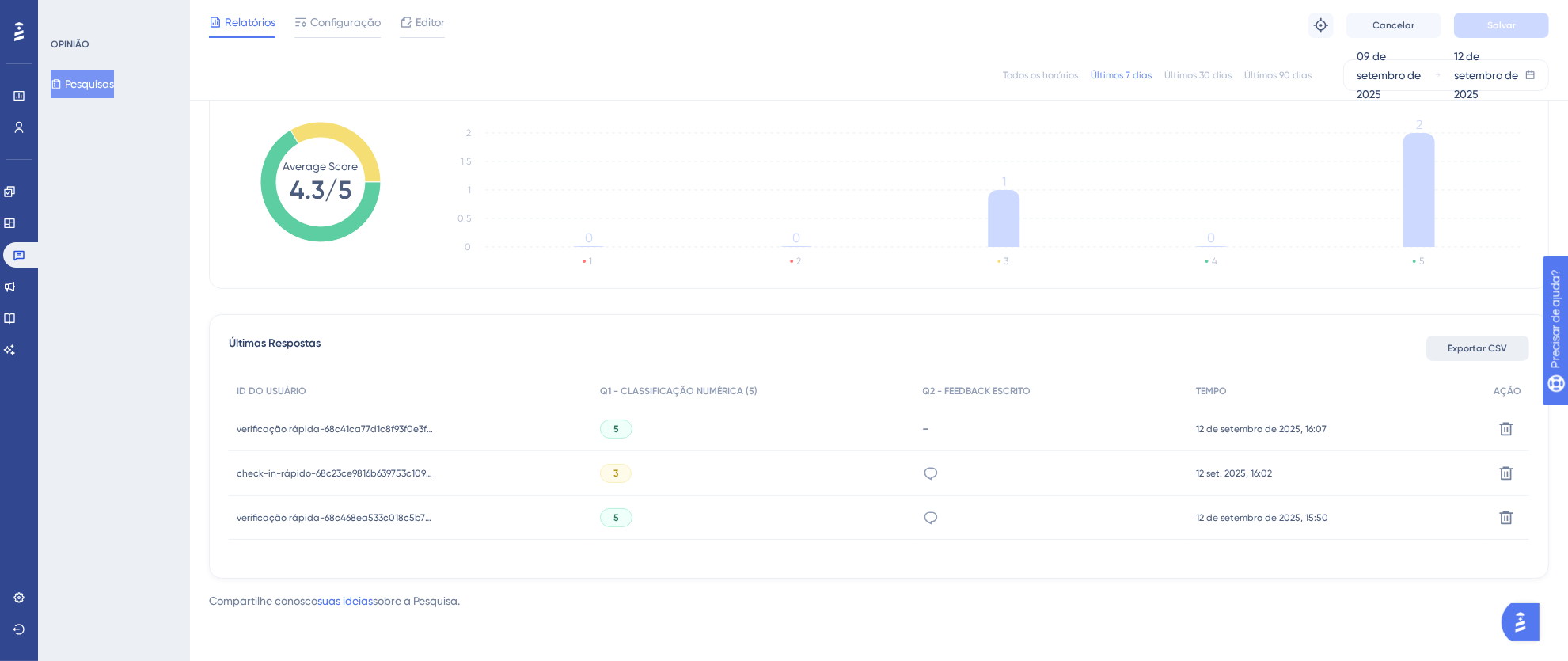
click at [1497, 345] on font "Exportar CSV" at bounding box center [1478, 348] width 60 height 11
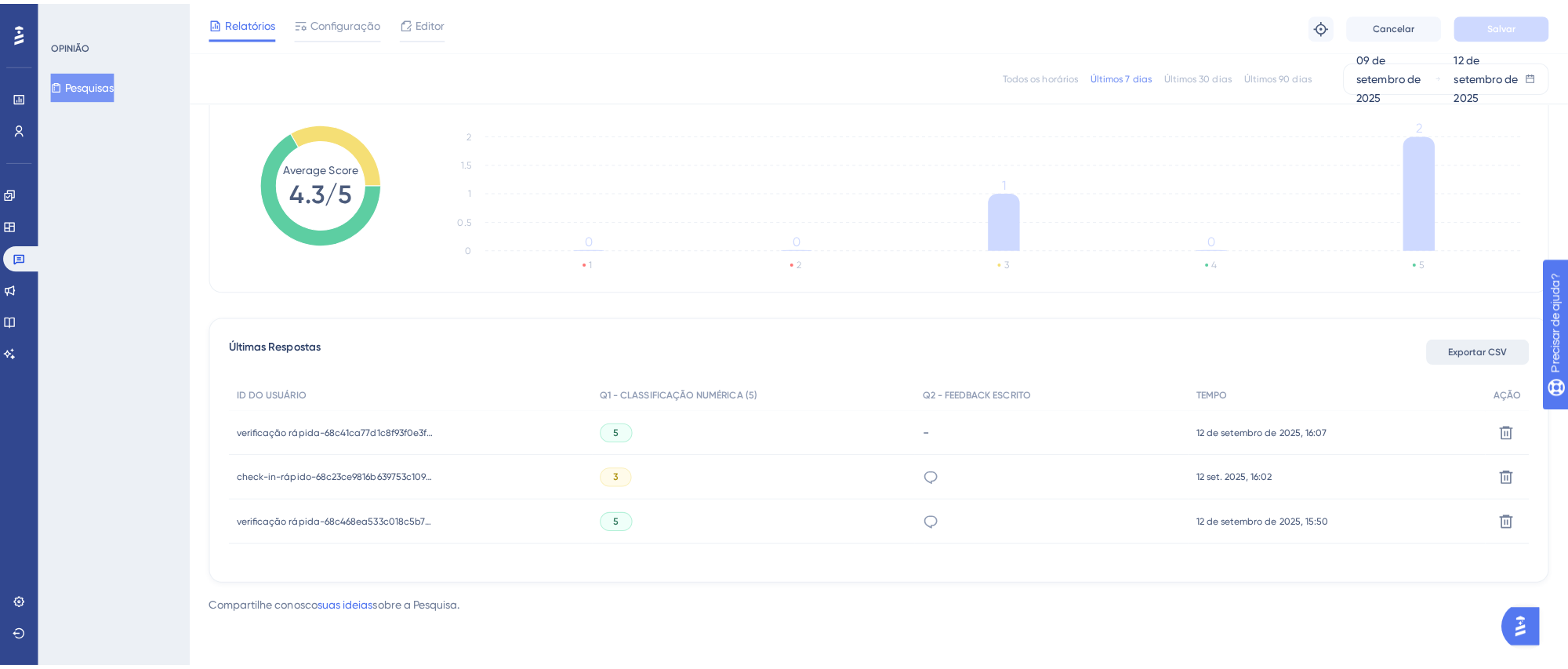
scroll to position [216, 0]
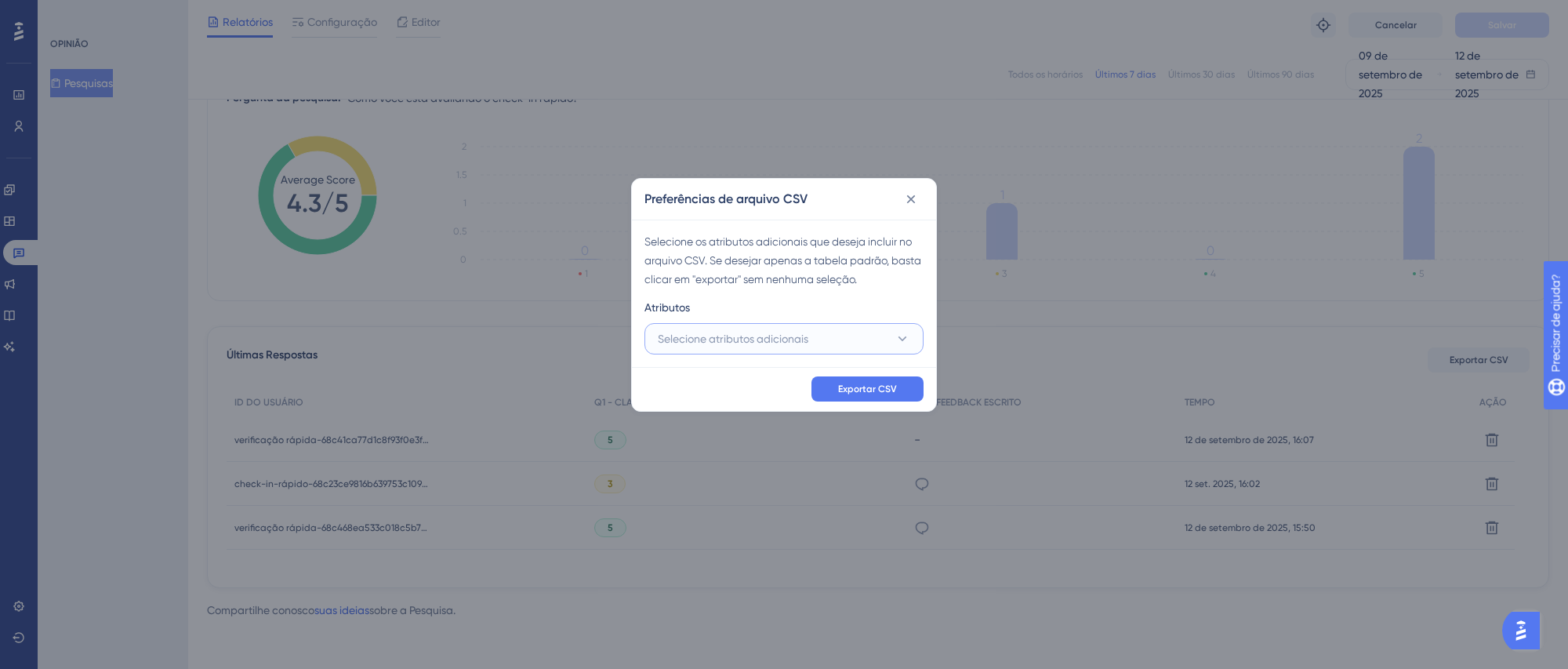
click at [752, 344] on font "Selecione atributos adicionais" at bounding box center [733, 338] width 150 height 12
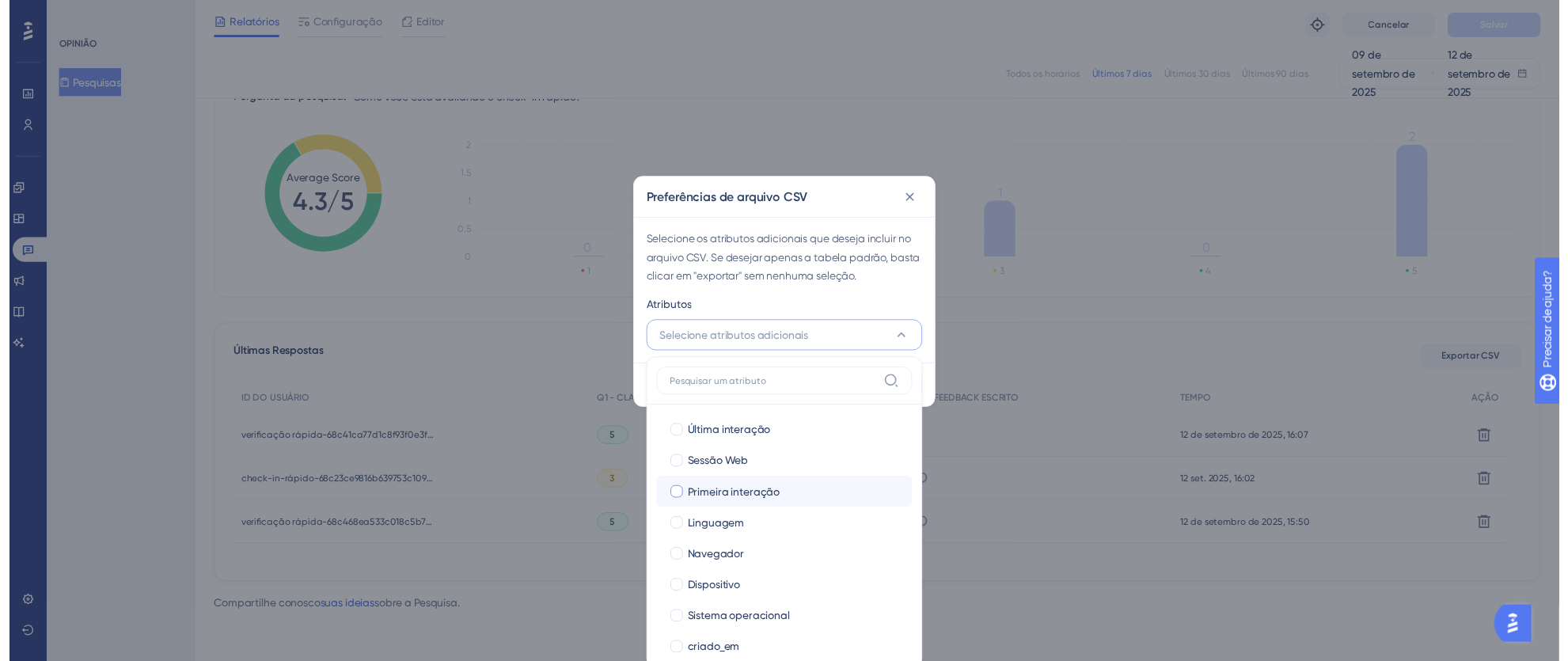
scroll to position [172, 0]
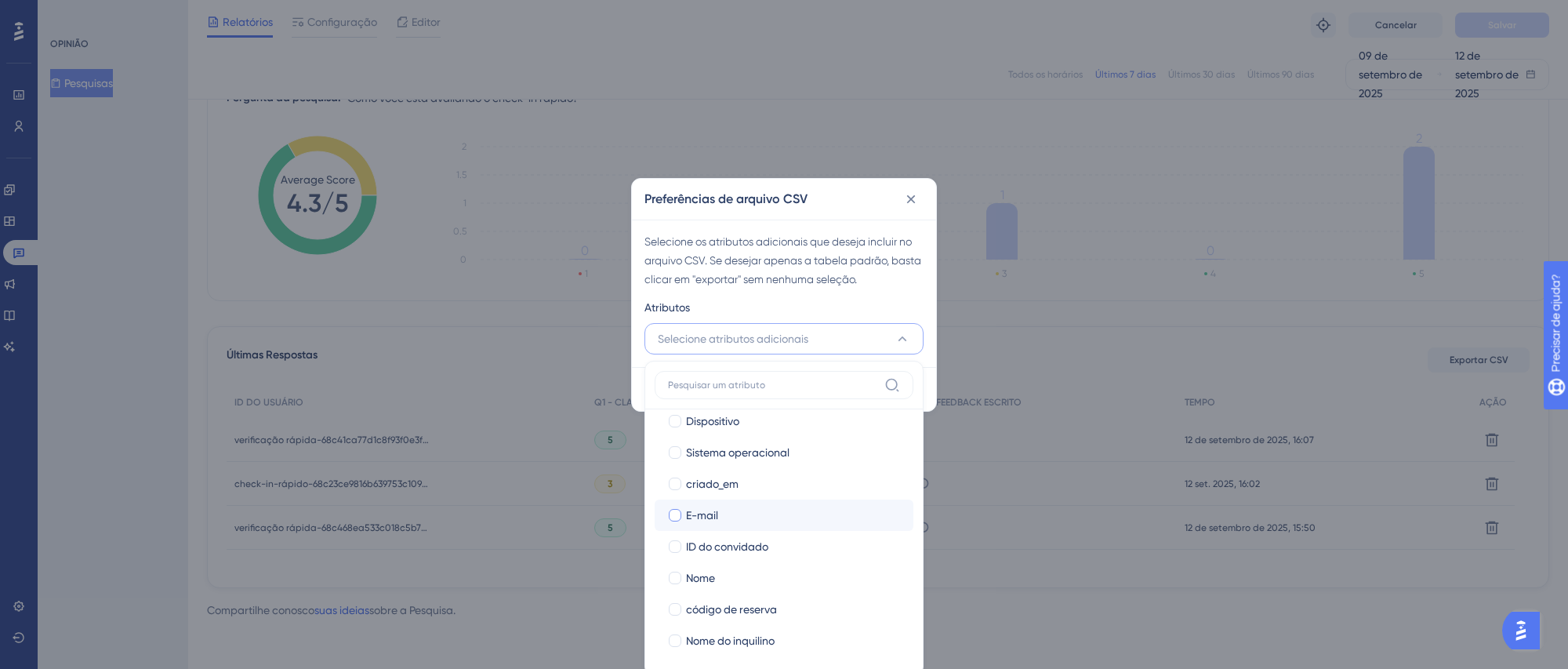
click at [672, 519] on div at bounding box center [675, 515] width 12 height 12
checkbox input "true"
click at [677, 579] on div at bounding box center [675, 578] width 12 height 12
checkbox input "true"
click at [677, 605] on div at bounding box center [675, 609] width 12 height 12
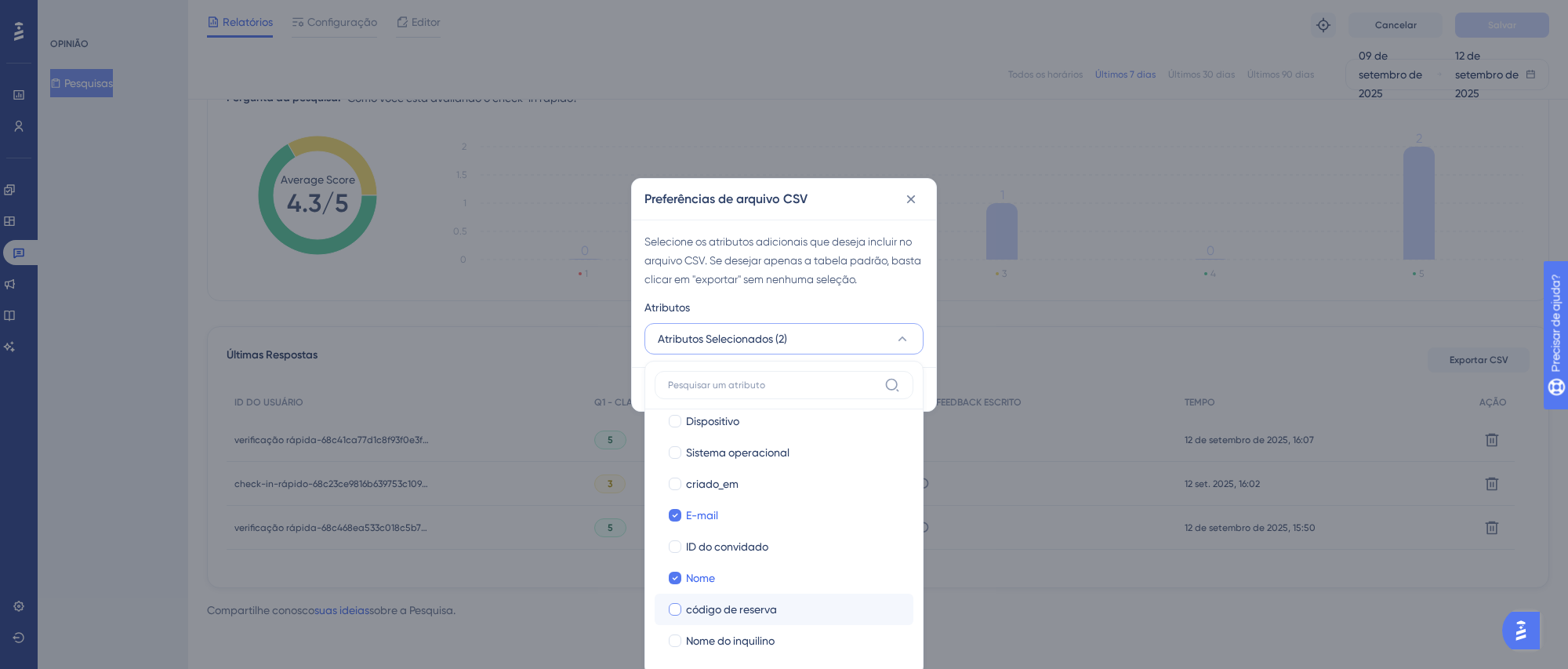
checkbox input "true"
click at [675, 639] on div at bounding box center [675, 640] width 12 height 12
checkbox input "true"
click at [677, 543] on div at bounding box center [675, 546] width 12 height 12
checkbox input "true"
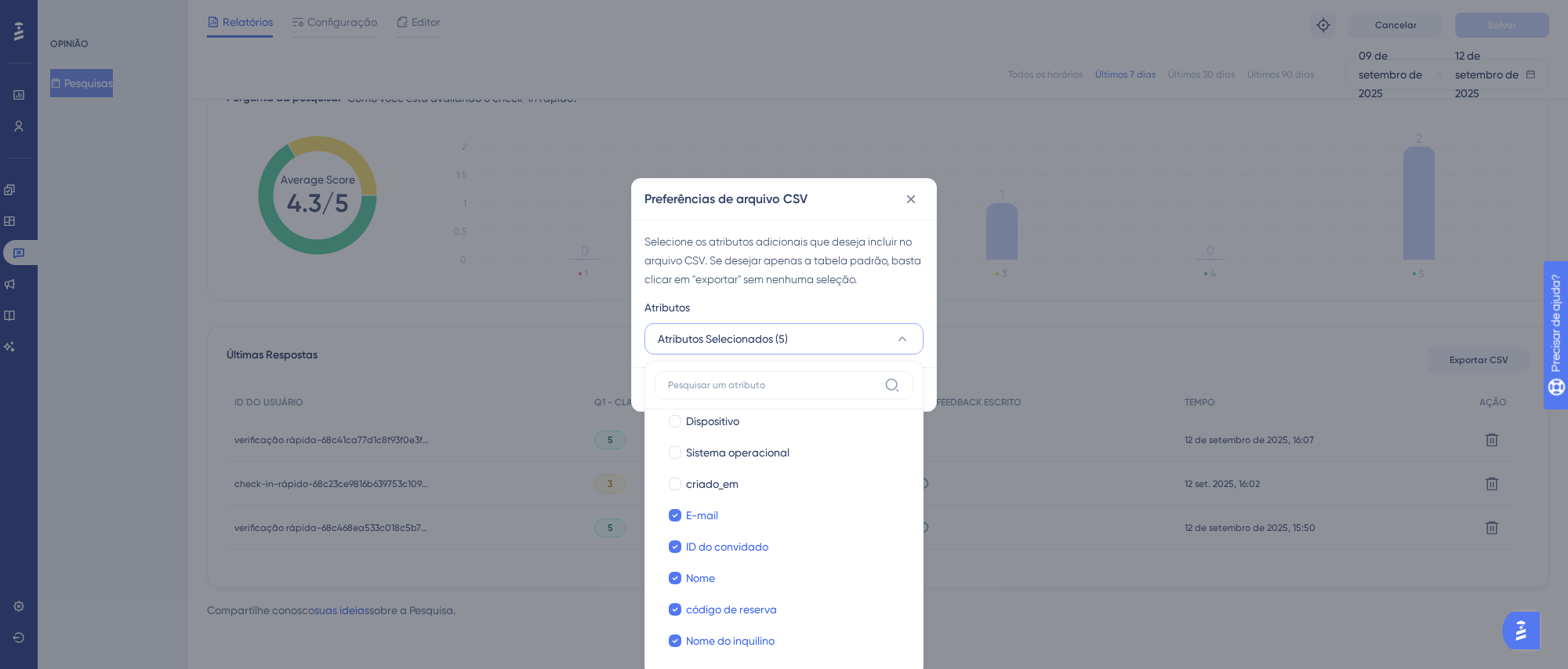
click at [876, 306] on div "Atributos" at bounding box center [784, 310] width 279 height 25
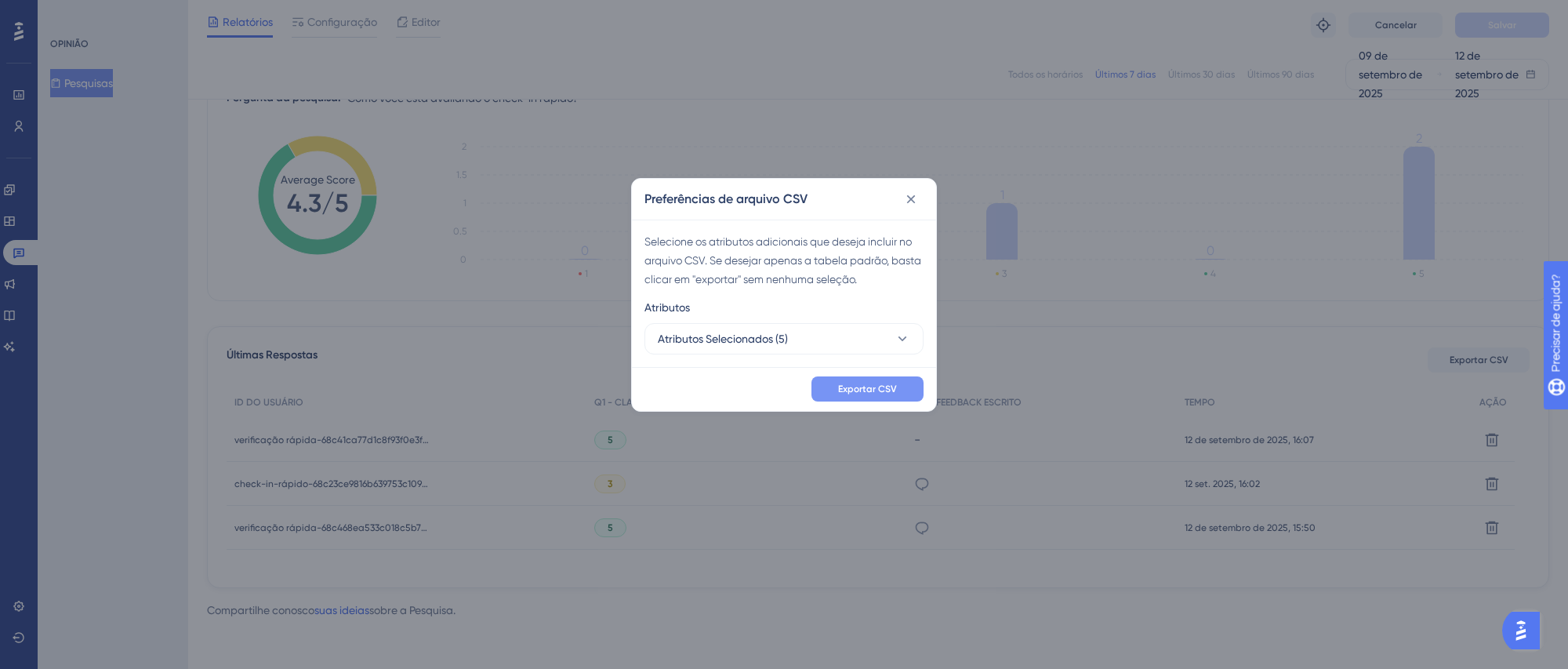
click at [885, 392] on font "Exportar CSV" at bounding box center [867, 389] width 59 height 11
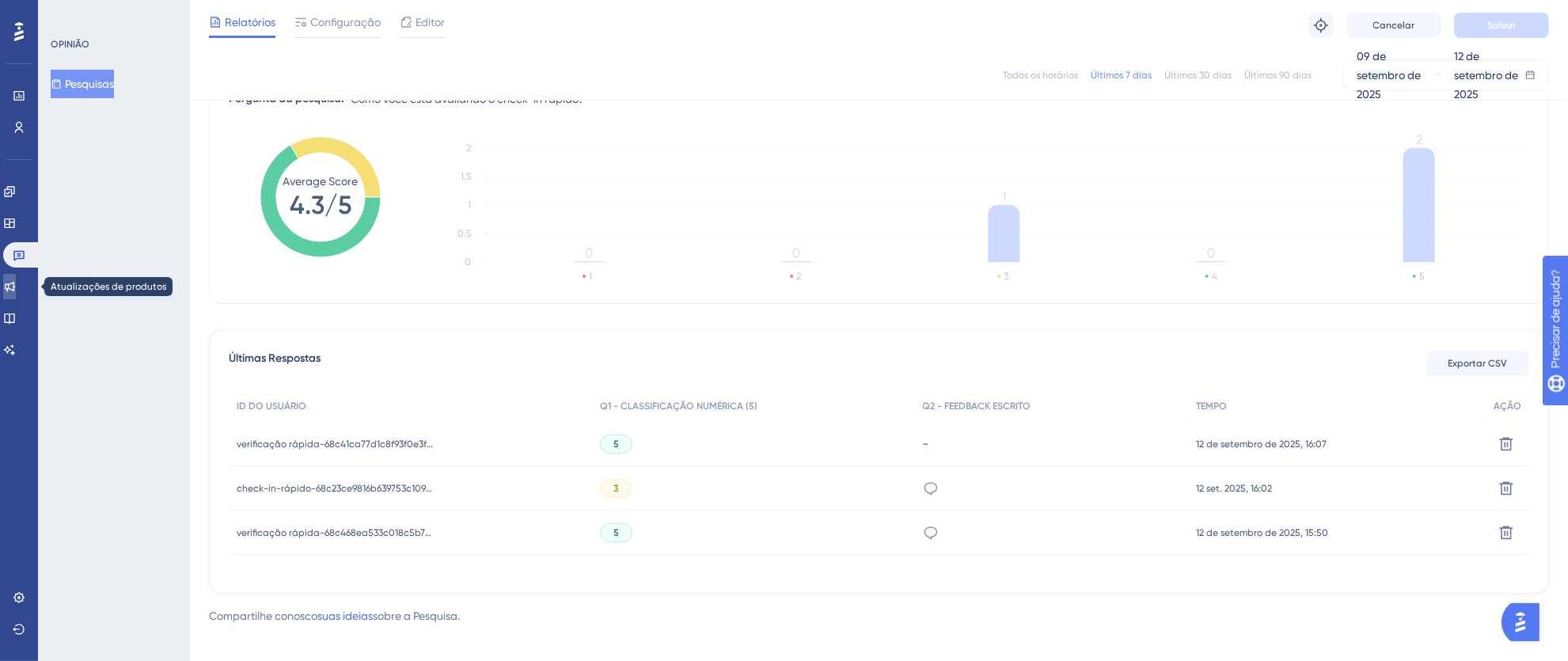
click at [16, 287] on icon at bounding box center [9, 286] width 12 height 12
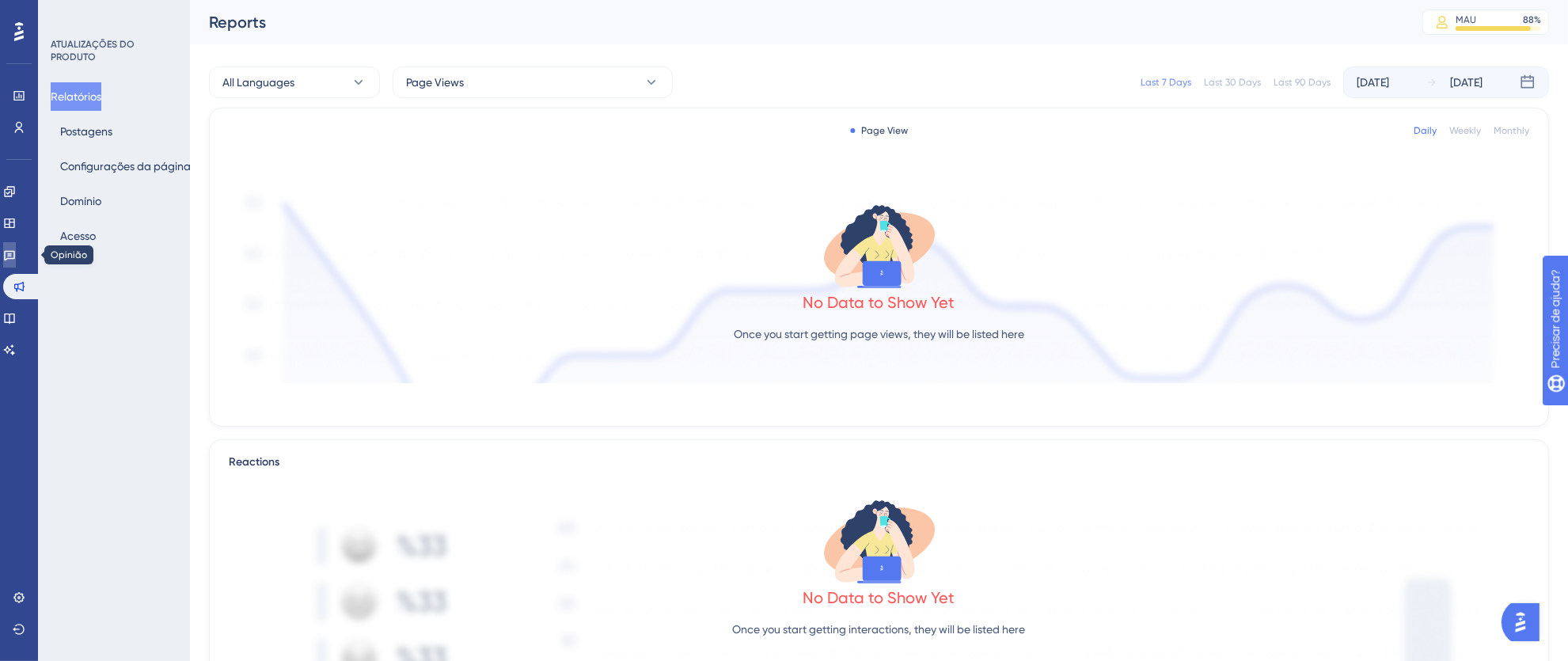
click at [16, 256] on icon at bounding box center [9, 254] width 12 height 12
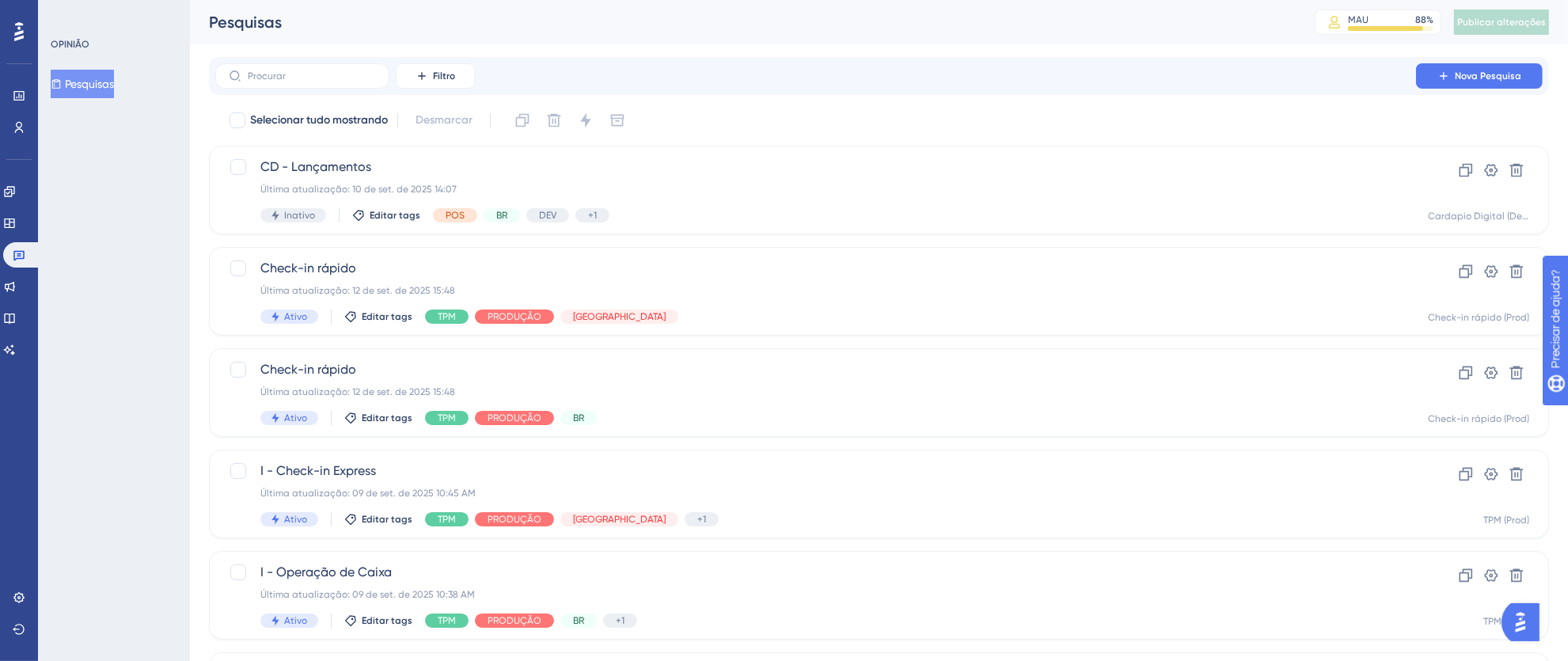
click at [13, 19] on div at bounding box center [19, 31] width 26 height 26
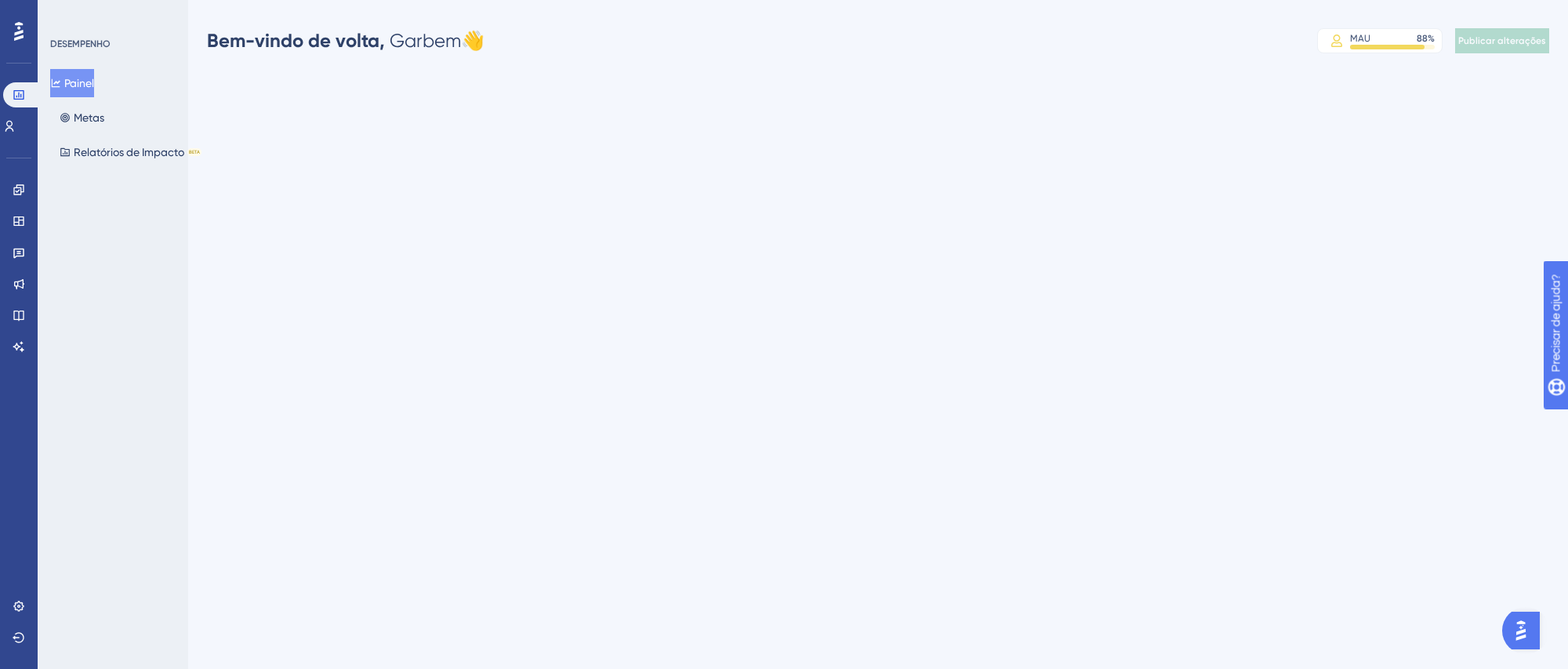
click at [22, 31] on icon at bounding box center [19, 31] width 9 height 19
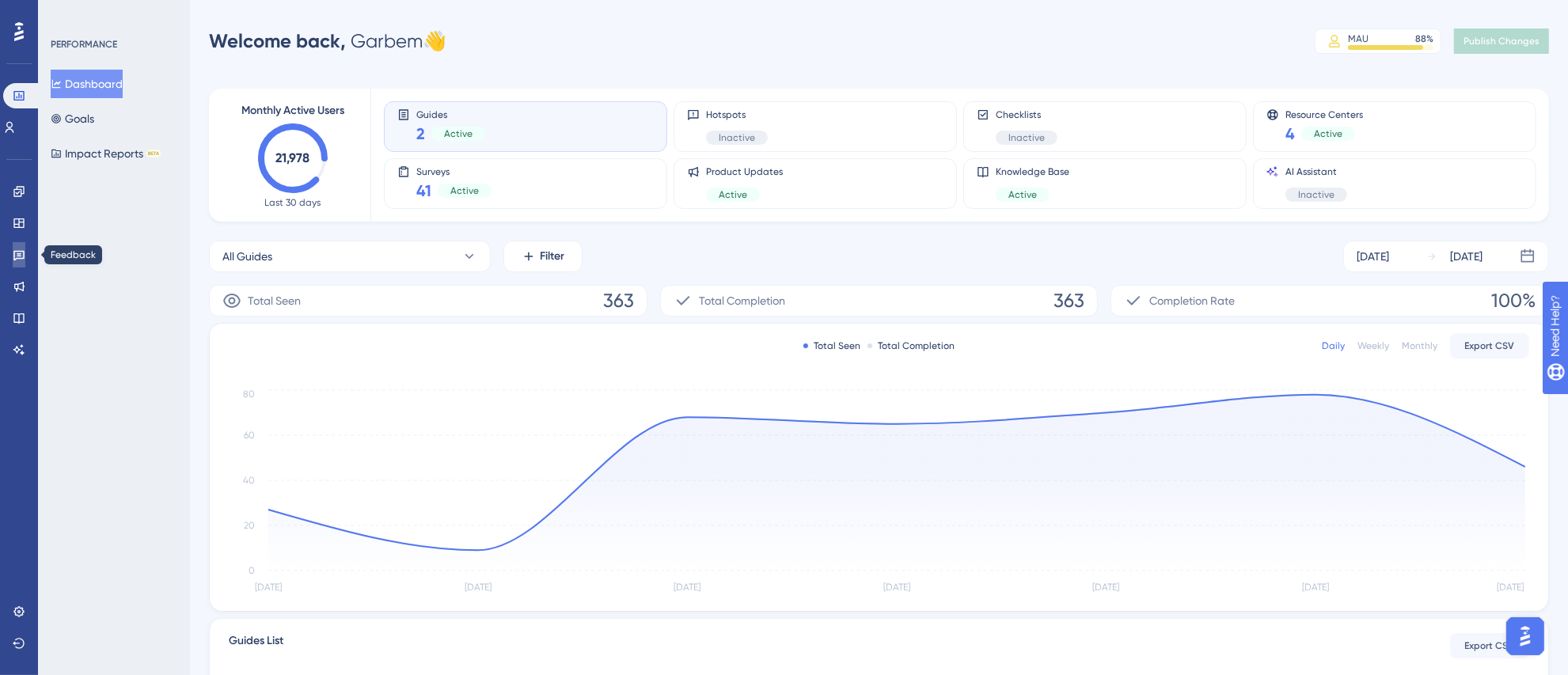
click at [12, 249] on icon at bounding box center [18, 254] width 12 height 12
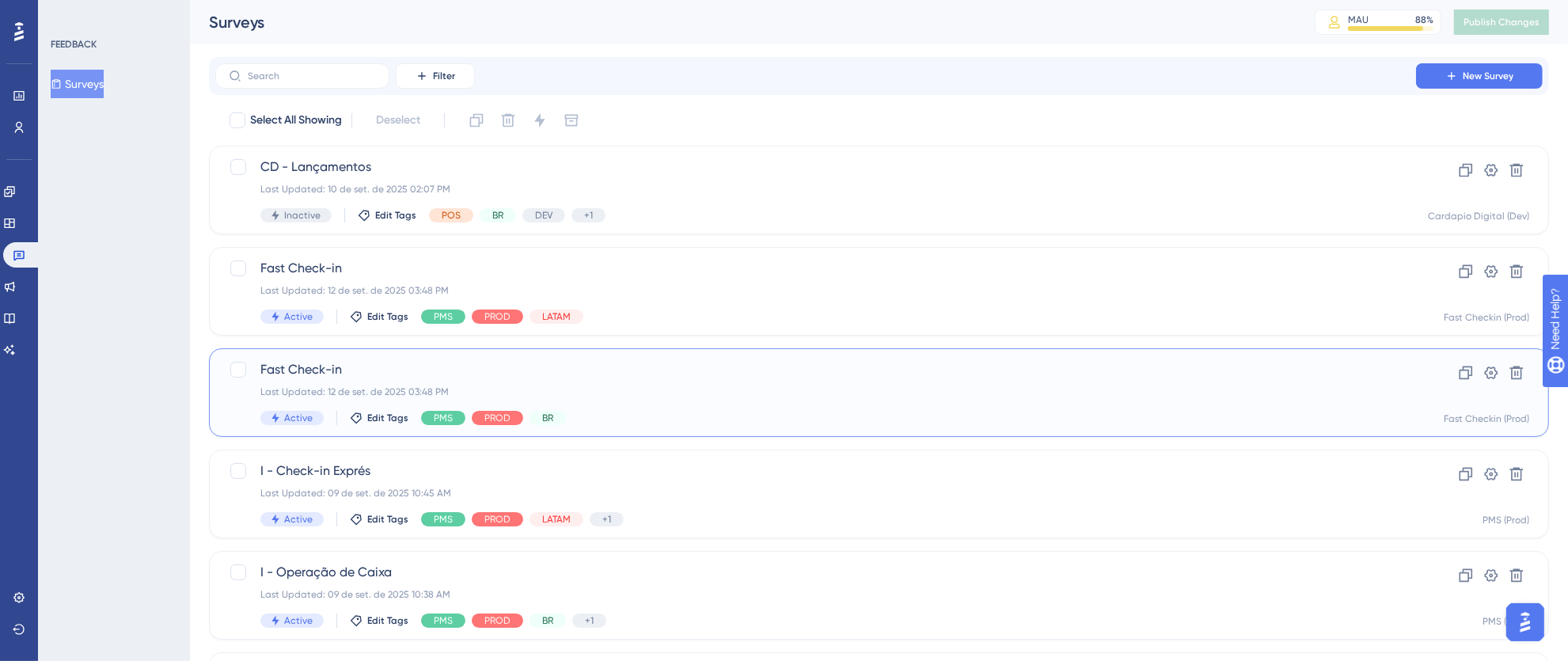
click at [763, 391] on div "Last Updated: 12 de set. de 2025 03:48 PM" at bounding box center [815, 392] width 1110 height 12
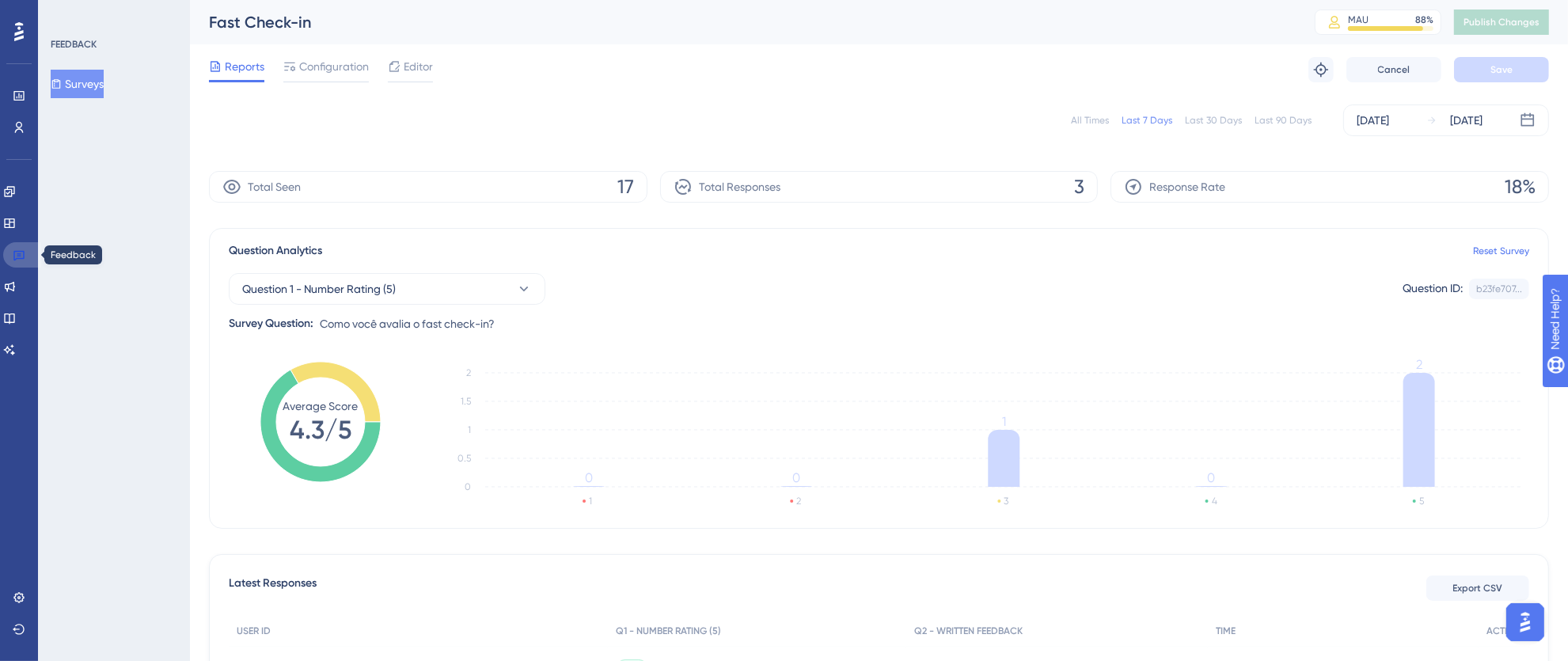
click at [27, 250] on link at bounding box center [22, 254] width 38 height 26
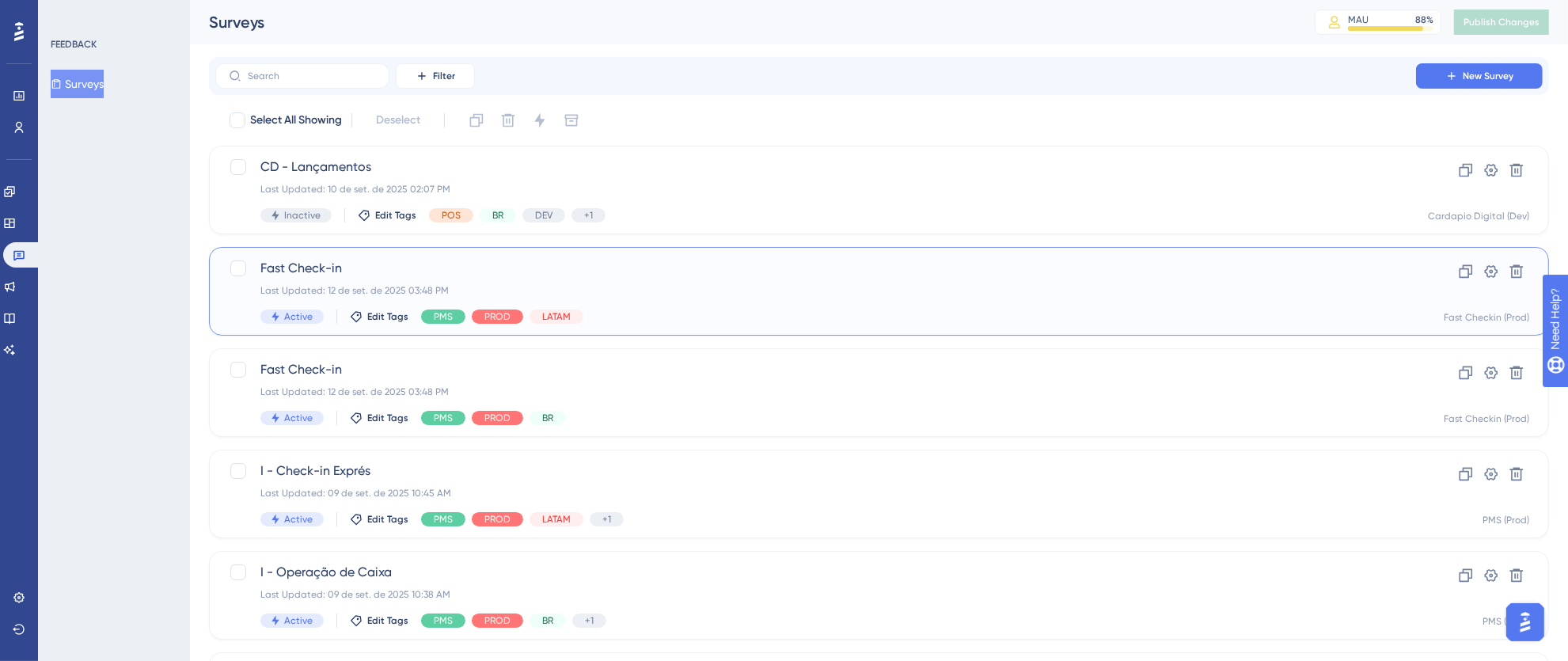
click at [798, 297] on div "Fast Check-in Last Updated: 12 de set. de 2025 03:48 PM Active Edit Tags PMS PR…" at bounding box center [815, 291] width 1110 height 64
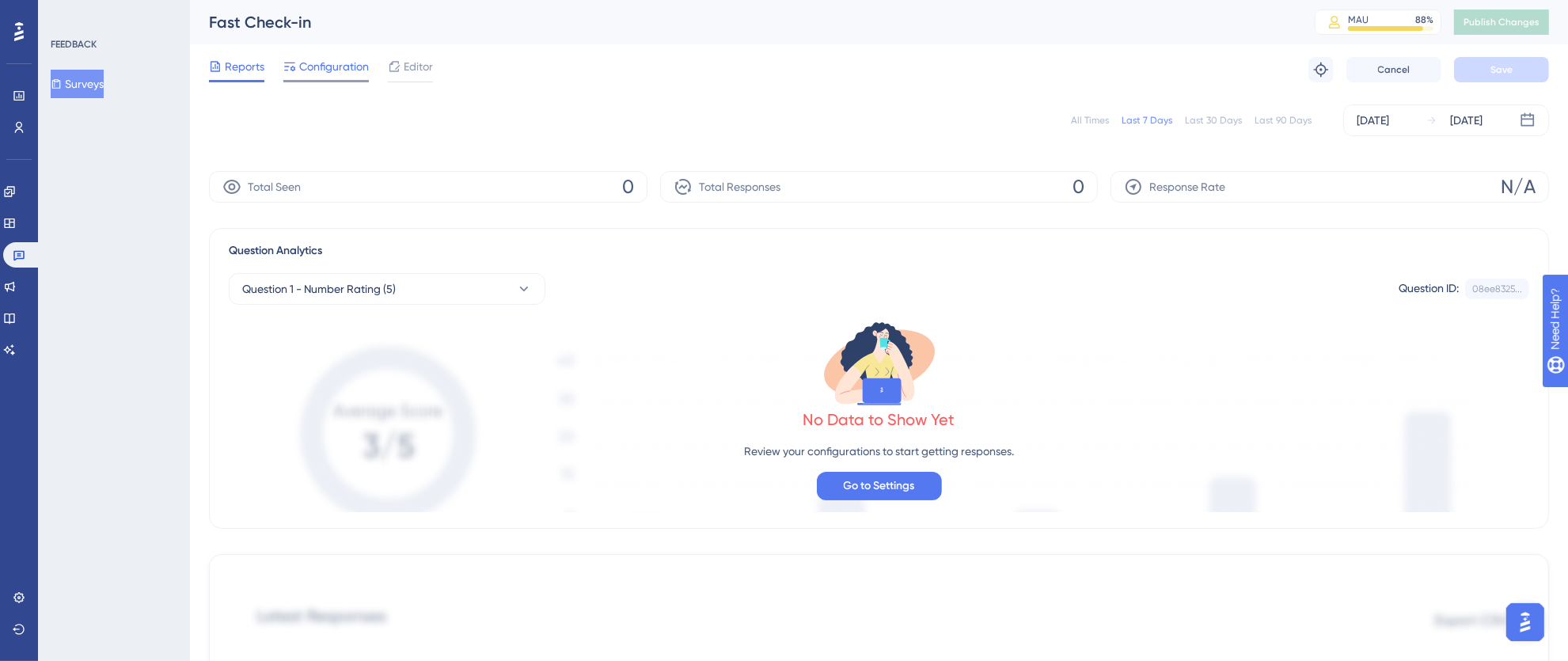
click at [335, 65] on span "Configuration" at bounding box center [334, 66] width 69 height 19
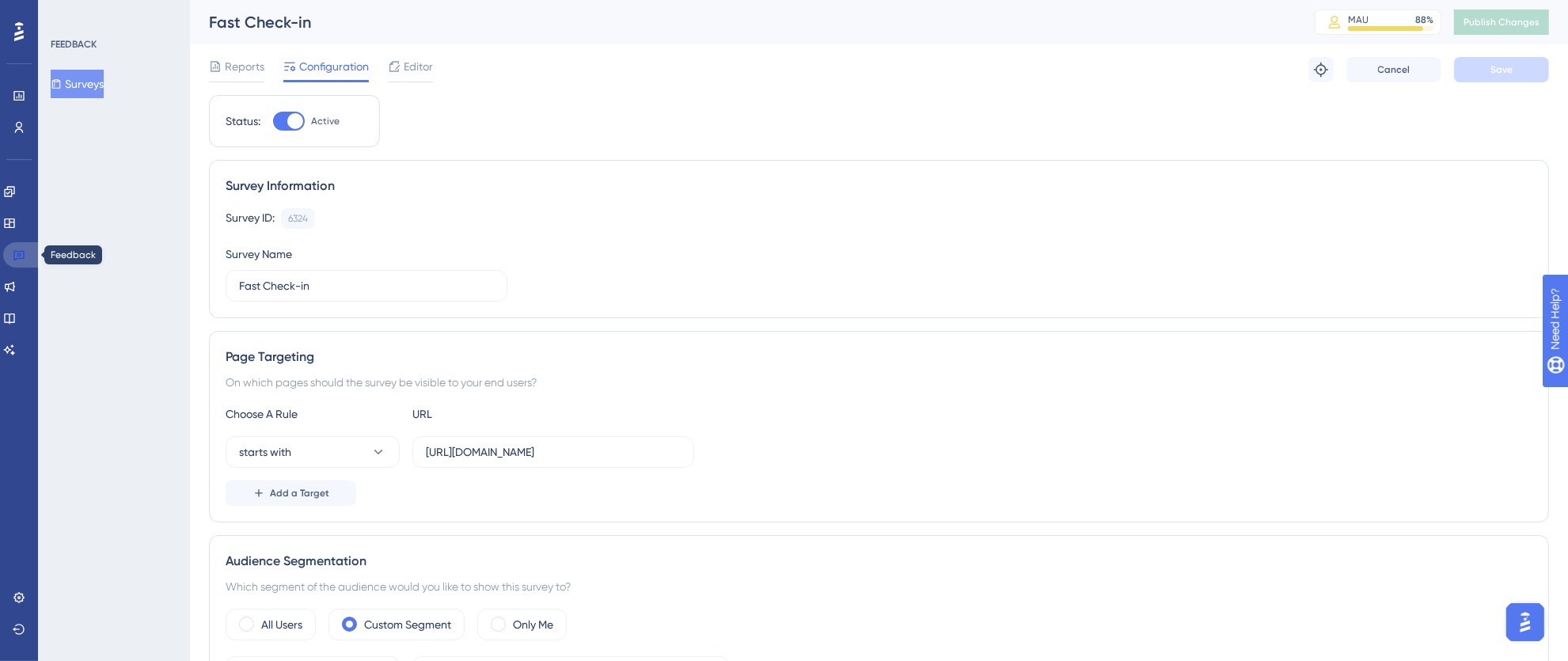
click at [12, 256] on icon at bounding box center [18, 254] width 12 height 12
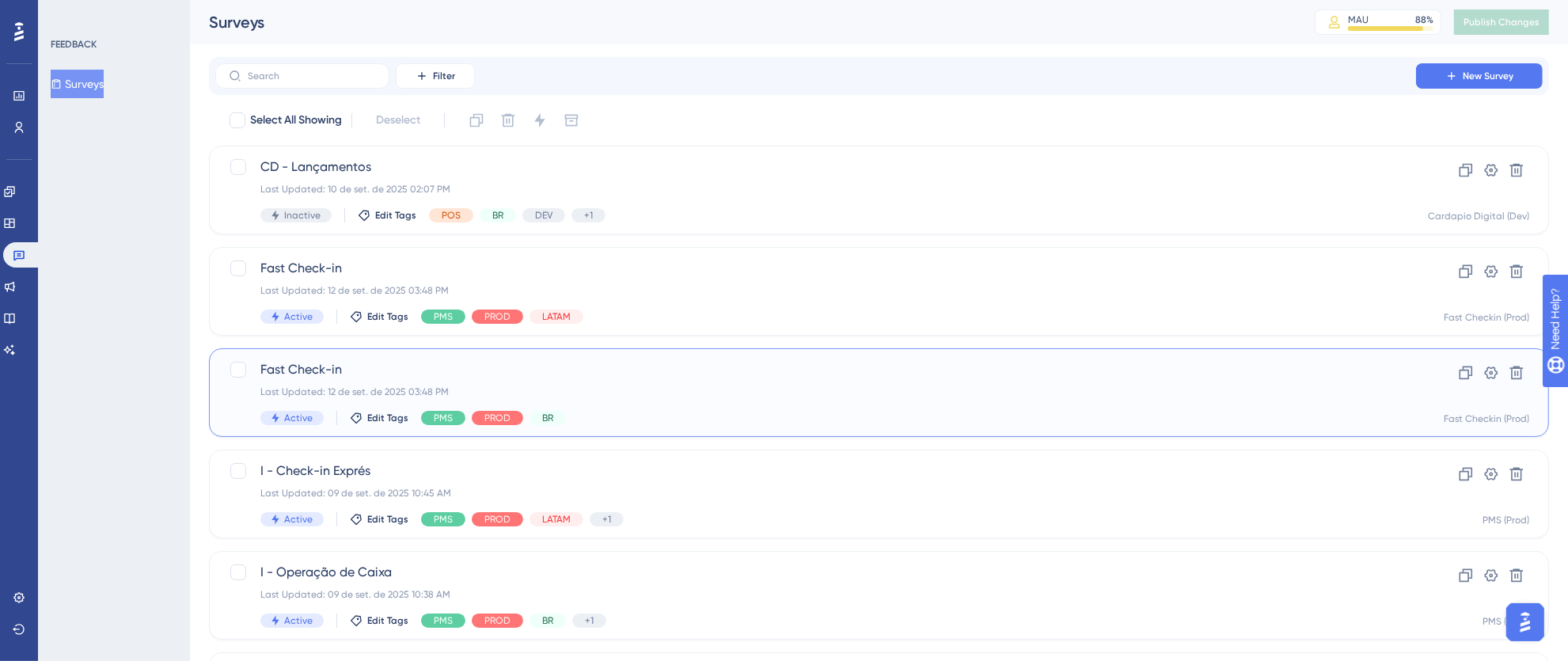
click at [878, 400] on div "Fast Check-in Last Updated: 12 de set. de 2025 03:48 PM Active Edit Tags PMS PR…" at bounding box center [815, 393] width 1110 height 64
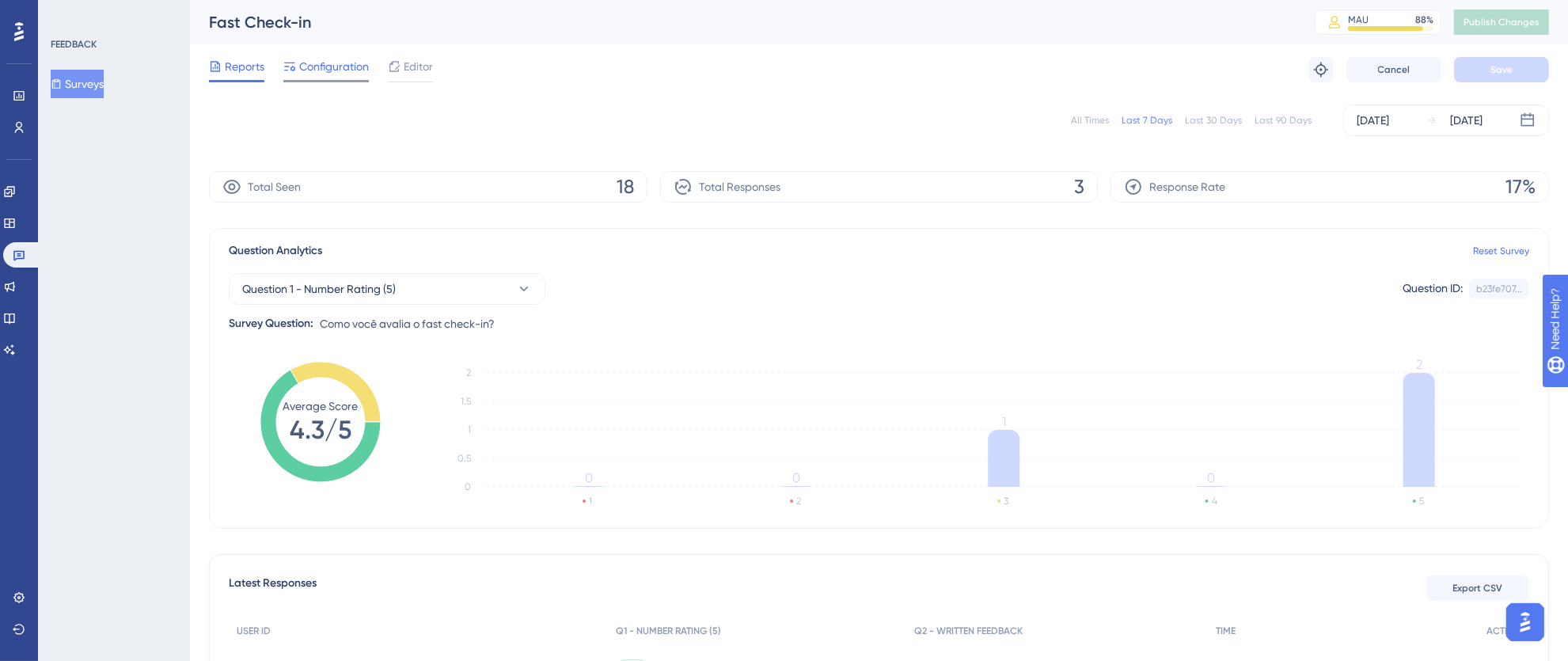
click at [323, 60] on span "Configuration" at bounding box center [334, 66] width 69 height 19
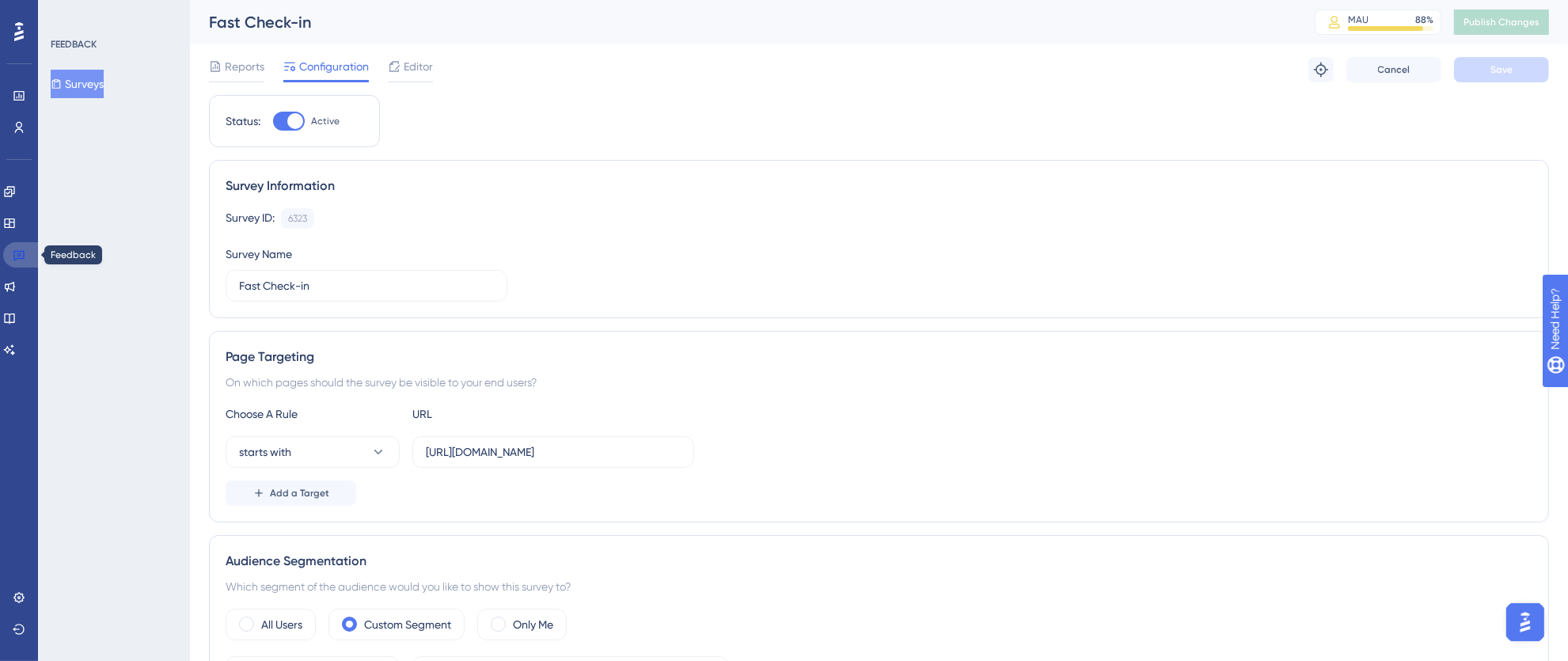
click at [15, 250] on icon at bounding box center [18, 254] width 12 height 12
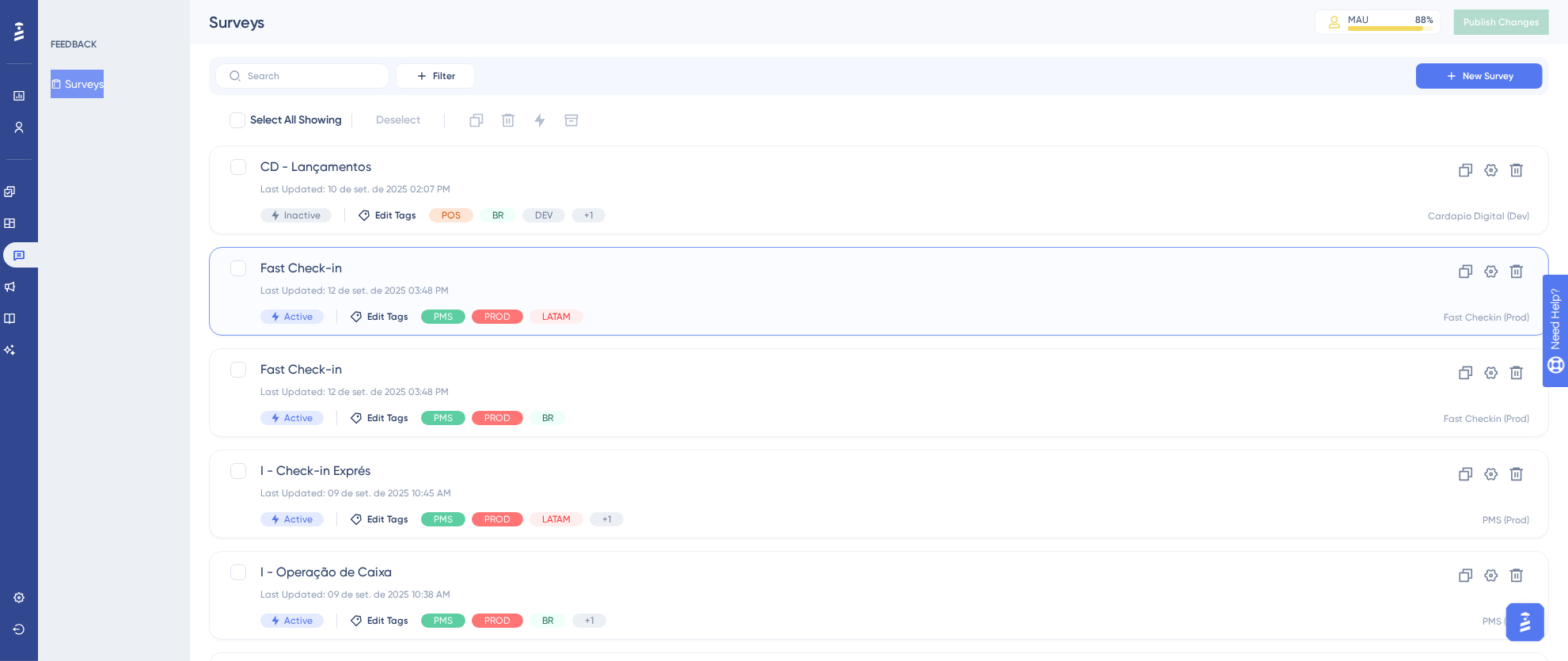
click at [805, 292] on div "Last Updated: 12 de set. de 2025 03:48 PM" at bounding box center [815, 290] width 1110 height 12
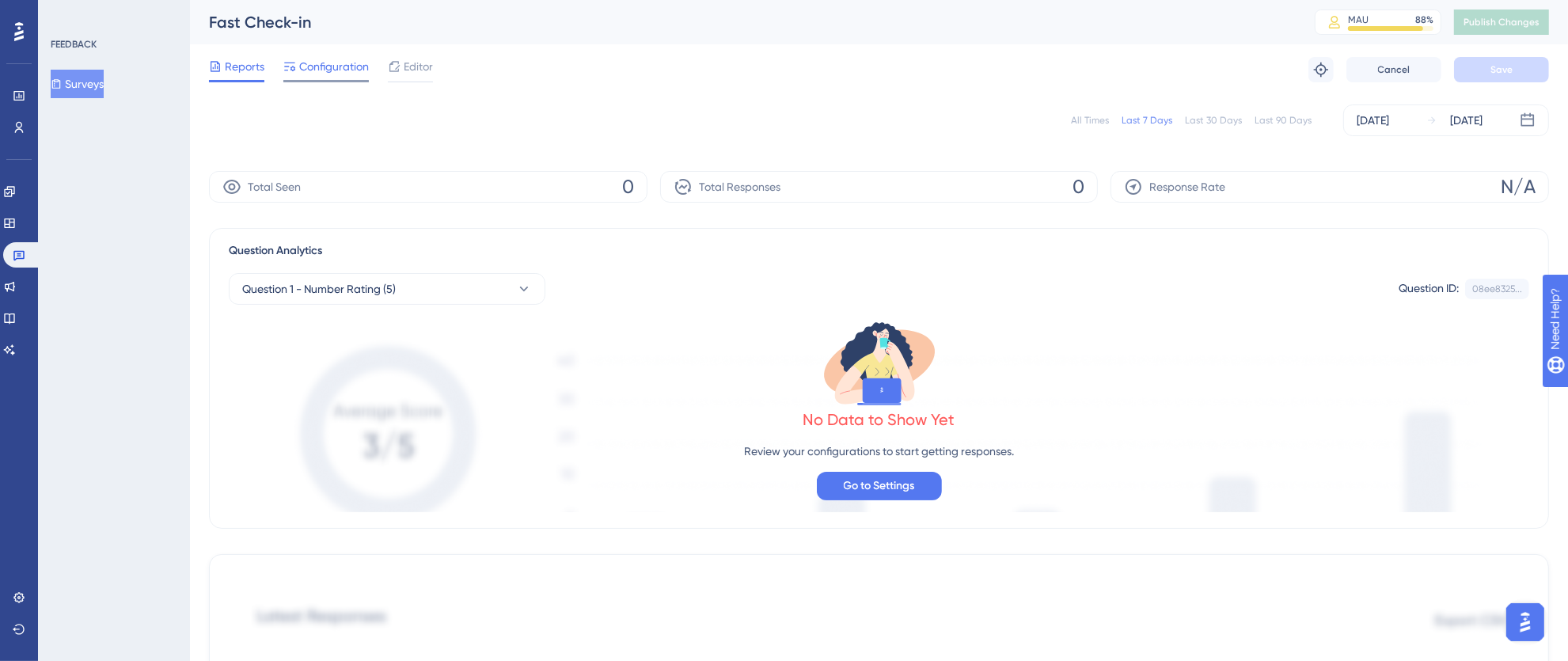
click at [339, 68] on span "Configuration" at bounding box center [334, 66] width 69 height 19
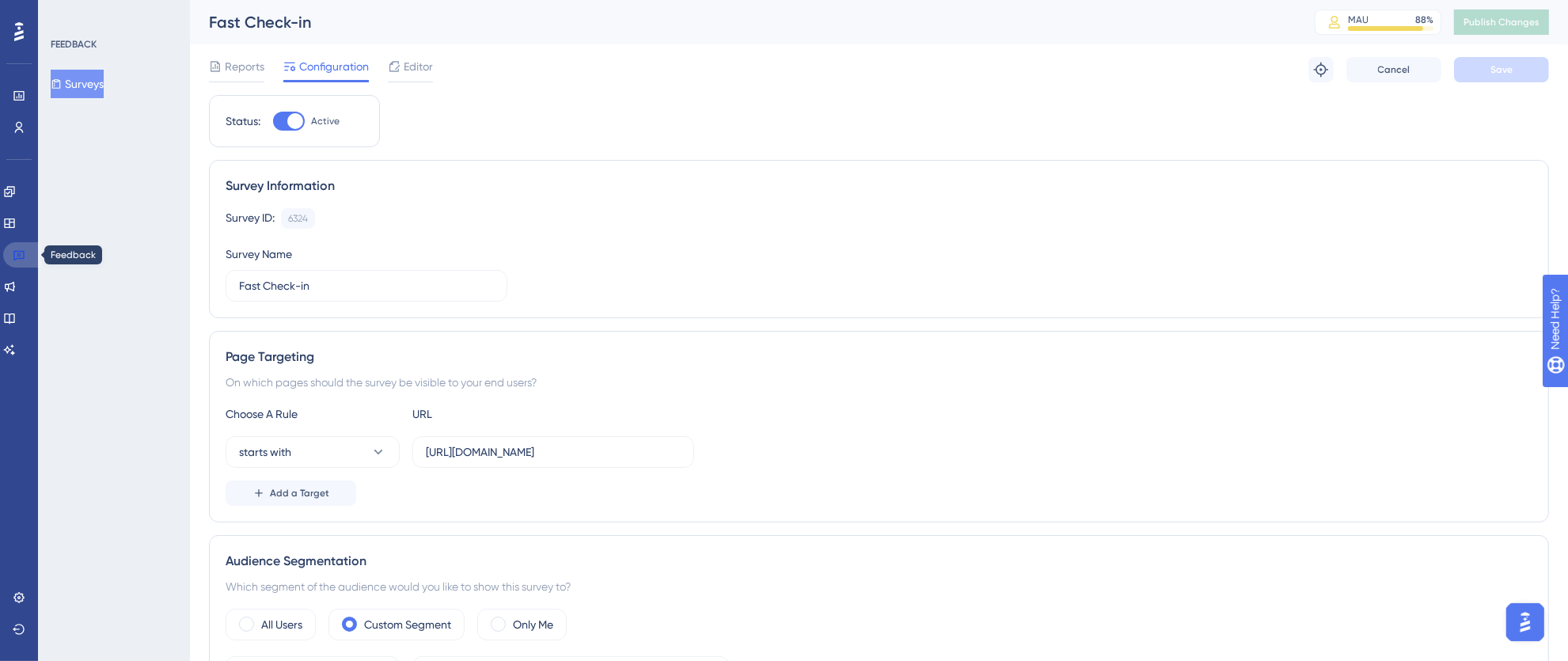
click at [21, 251] on icon at bounding box center [18, 254] width 12 height 12
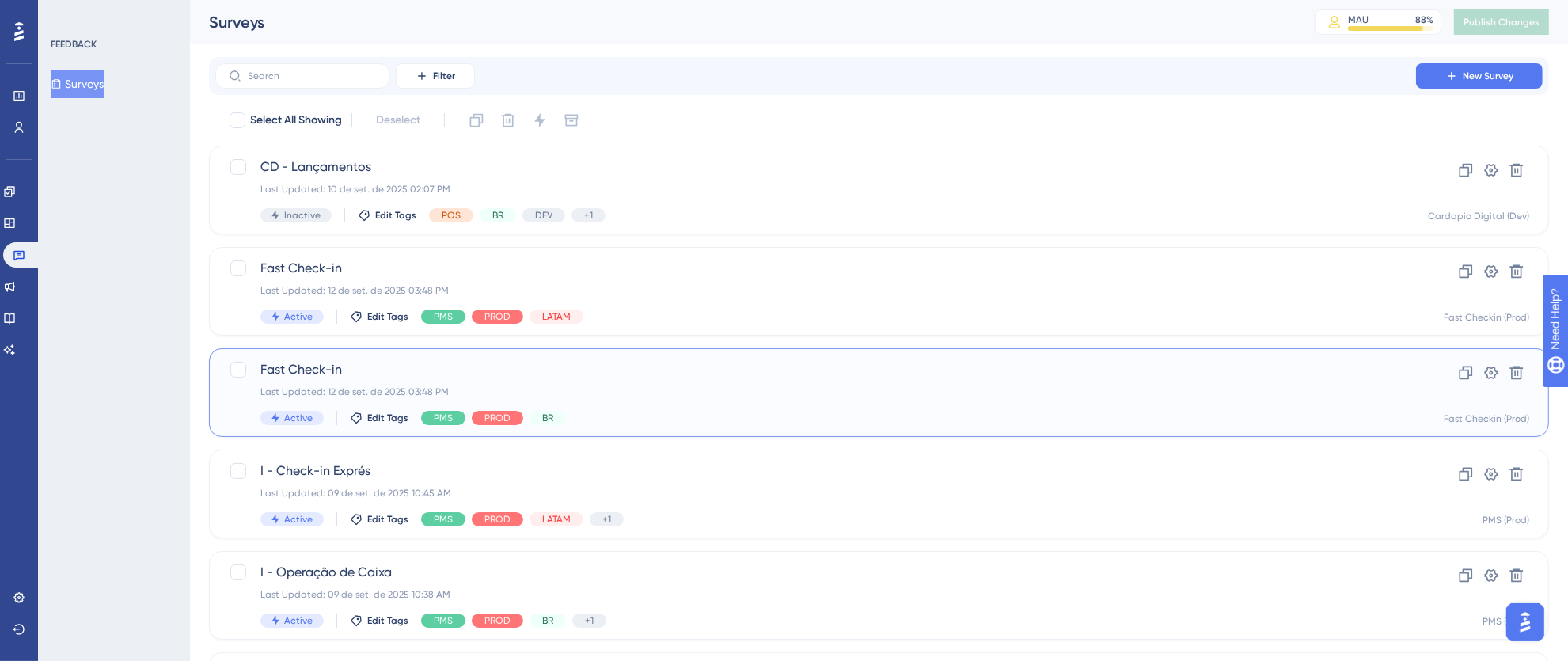
click at [683, 395] on div "Last Updated: 12 de set. de 2025 03:48 PM" at bounding box center [815, 392] width 1110 height 12
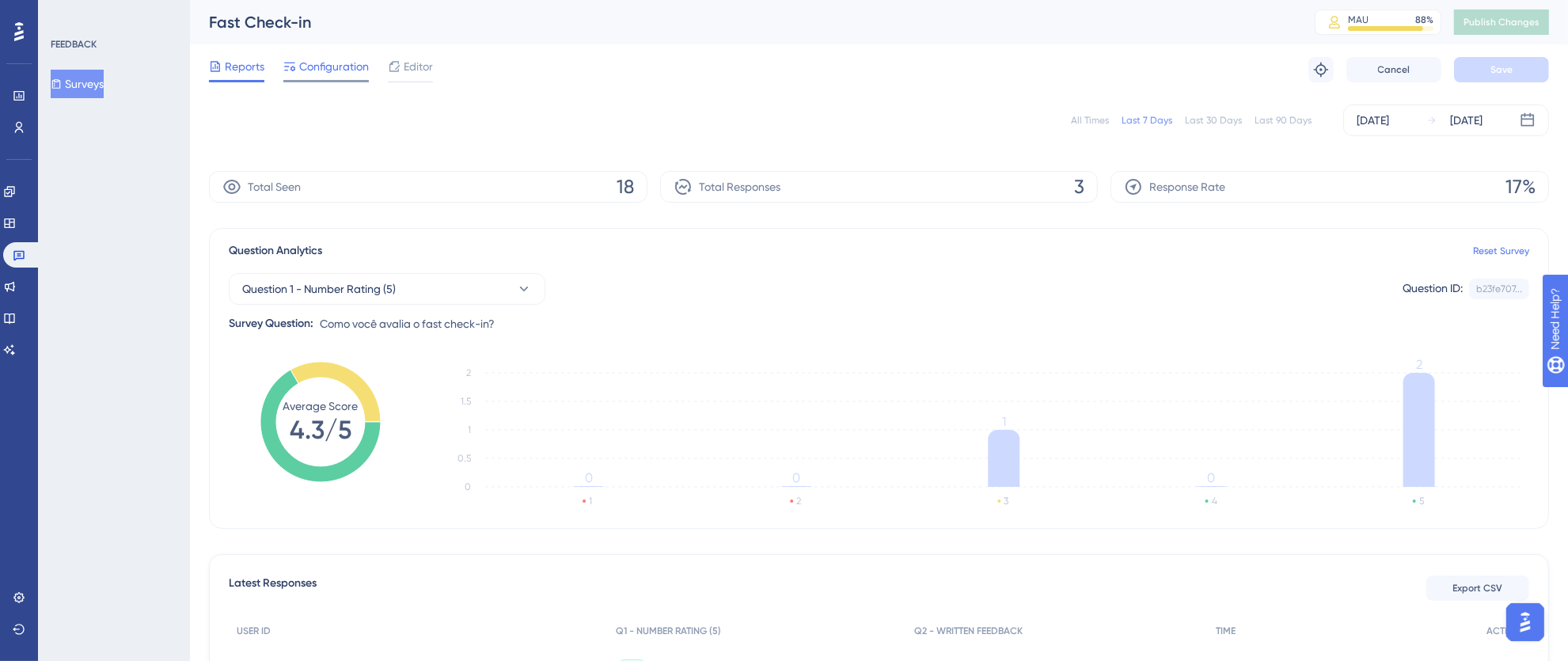
click at [328, 82] on div "Reports Configuration Editor Troubleshoot Cancel Save" at bounding box center [878, 69] width 1340 height 50
click at [328, 78] on div "Configuration" at bounding box center [326, 69] width 85 height 26
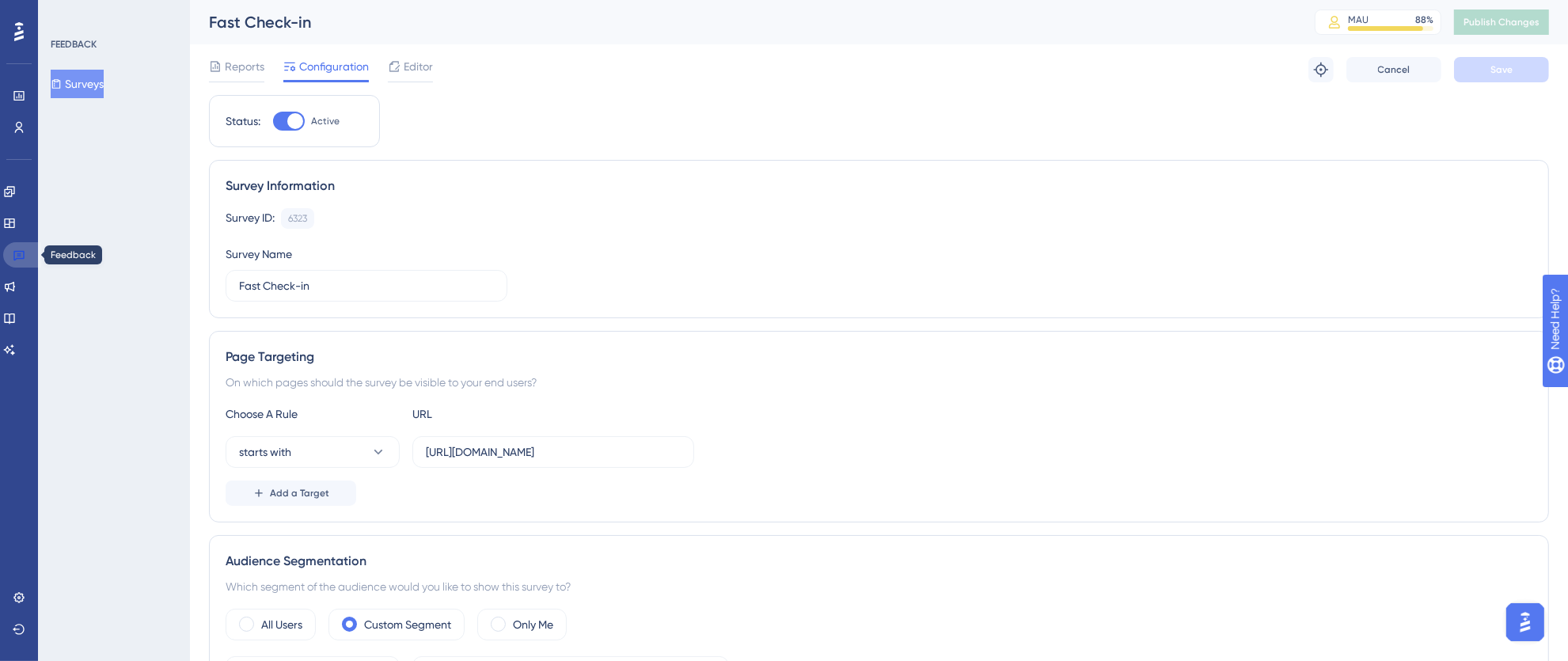
click at [21, 252] on icon at bounding box center [18, 254] width 12 height 12
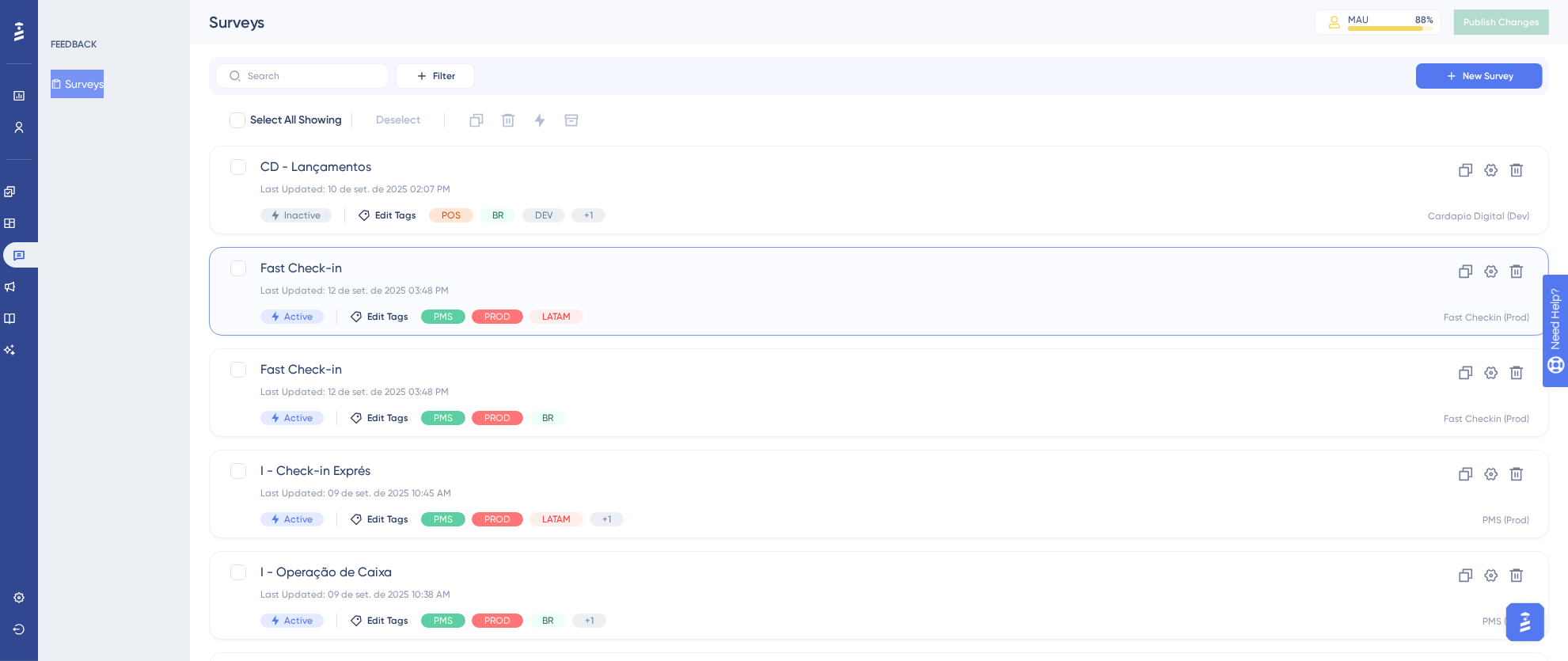
click at [708, 295] on div "Last Updated: 12 de set. de 2025 03:48 PM" at bounding box center [815, 290] width 1110 height 12
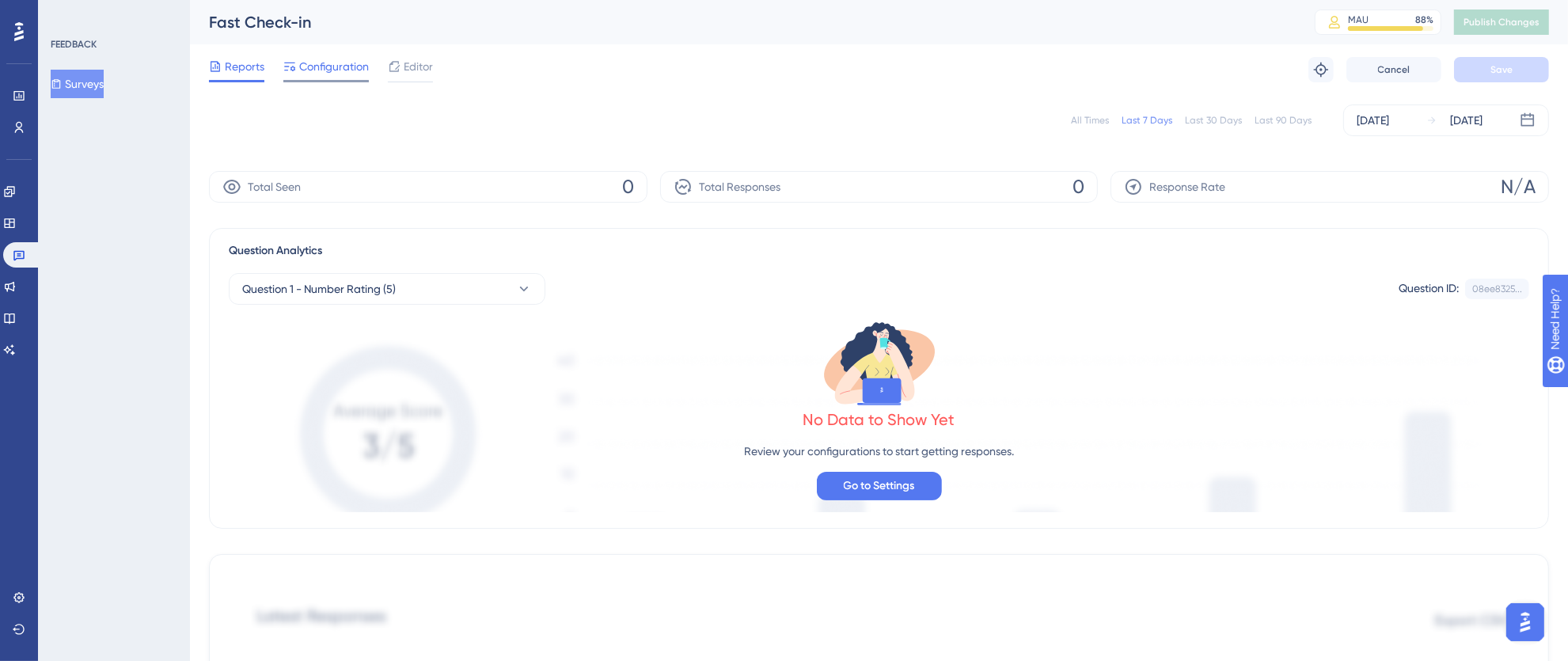
click at [301, 73] on span "Configuration" at bounding box center [334, 66] width 69 height 19
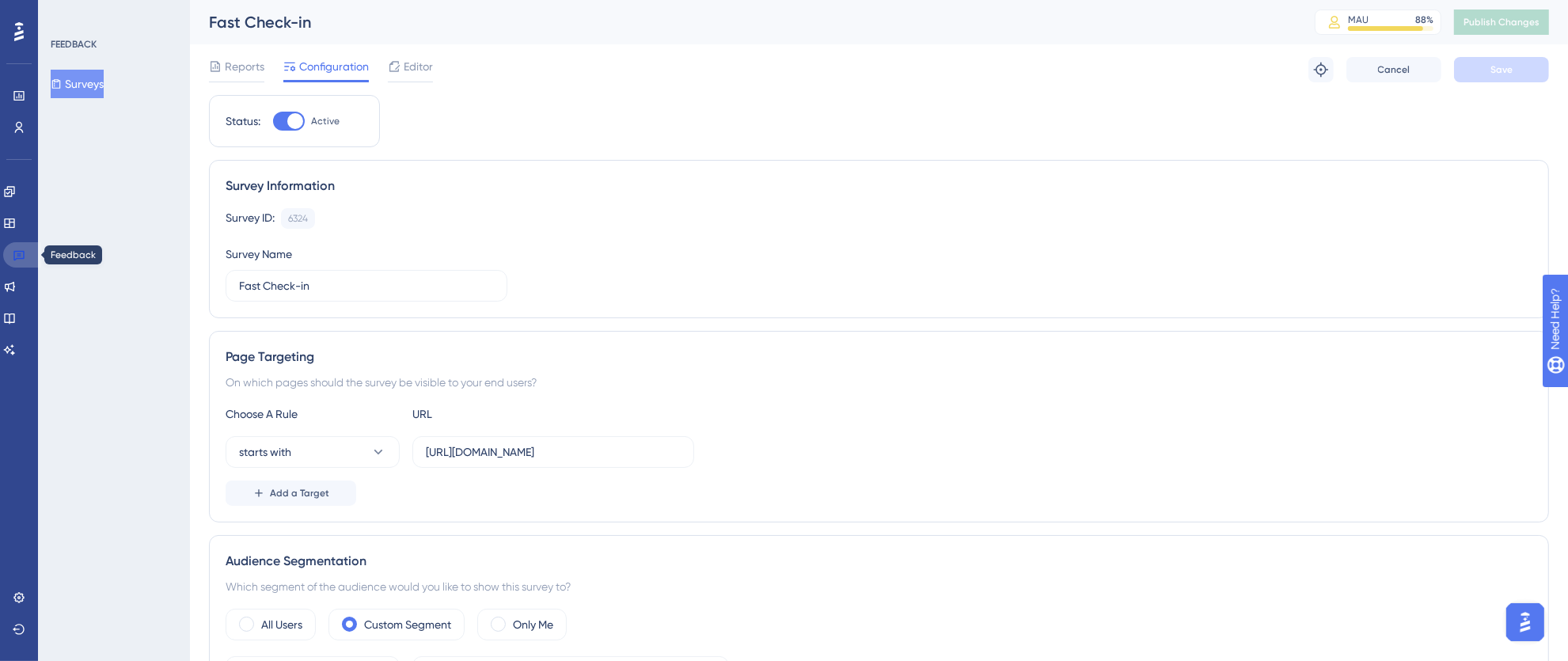
click at [21, 256] on icon at bounding box center [18, 254] width 12 height 12
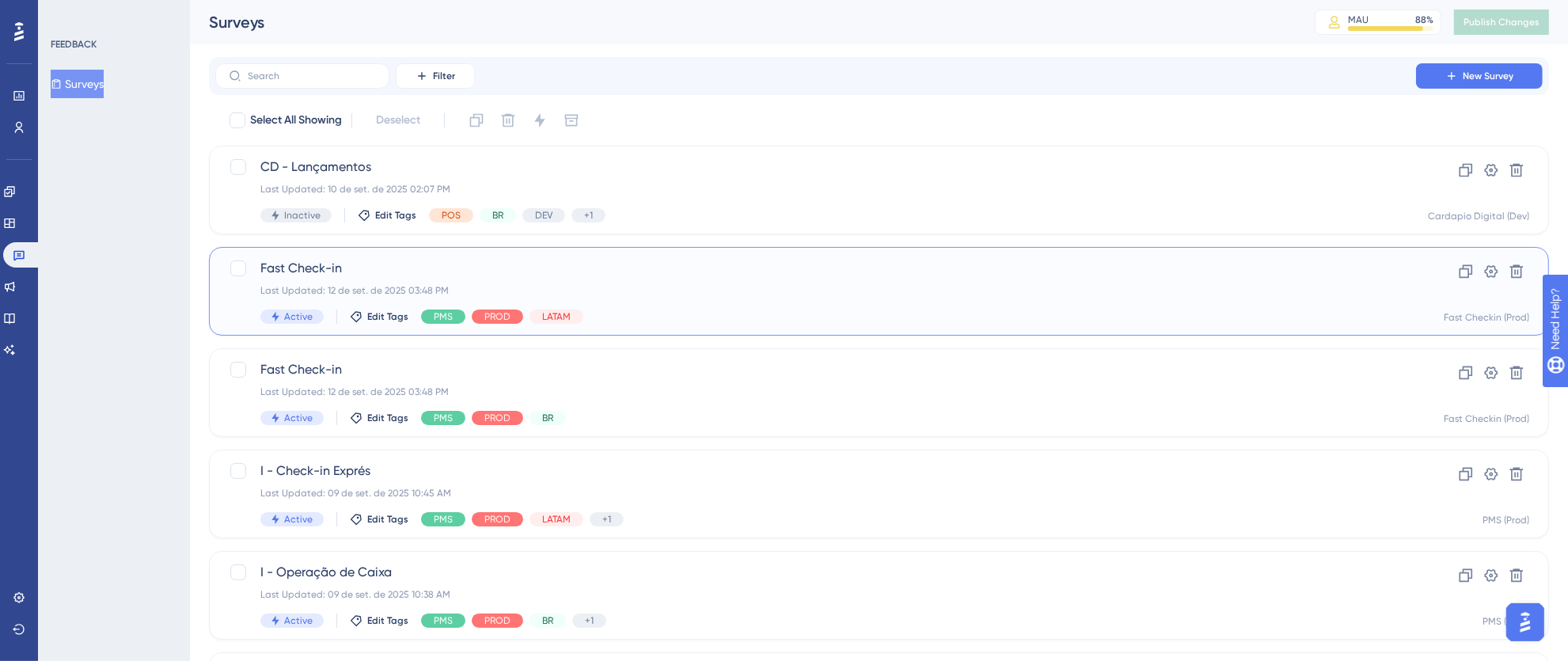
click at [799, 285] on div "Last Updated: 12 de set. de 2025 03:48 PM" at bounding box center [815, 290] width 1110 height 12
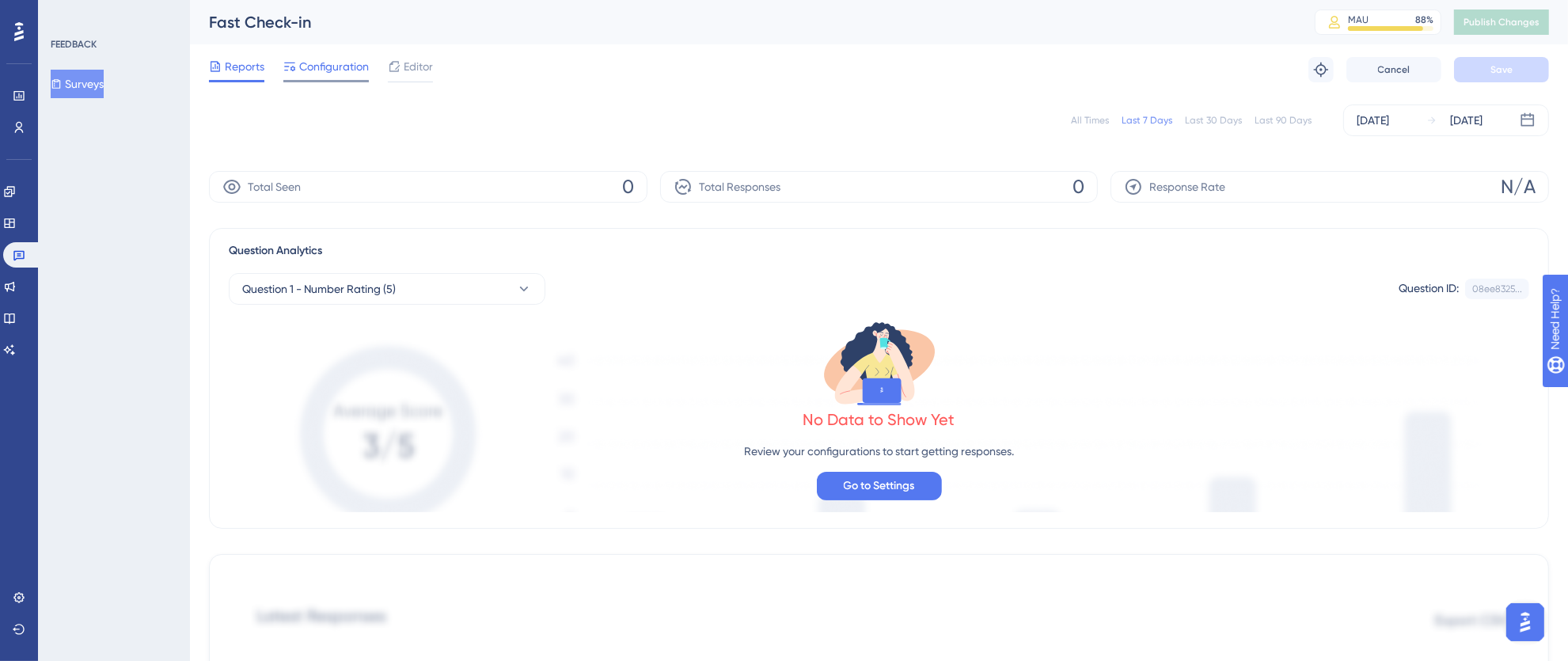
click at [348, 74] on span "Configuration" at bounding box center [334, 66] width 69 height 19
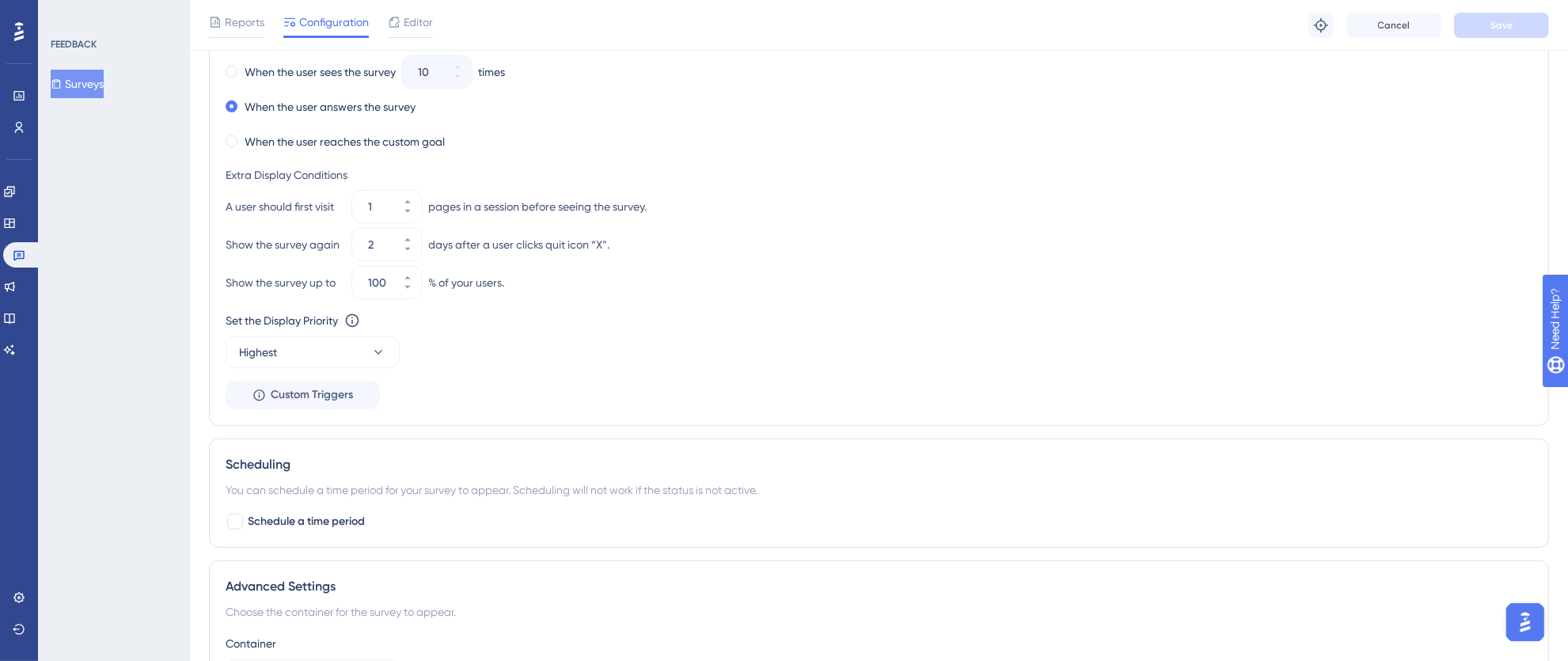
scroll to position [938, 0]
click at [31, 248] on link at bounding box center [22, 254] width 38 height 26
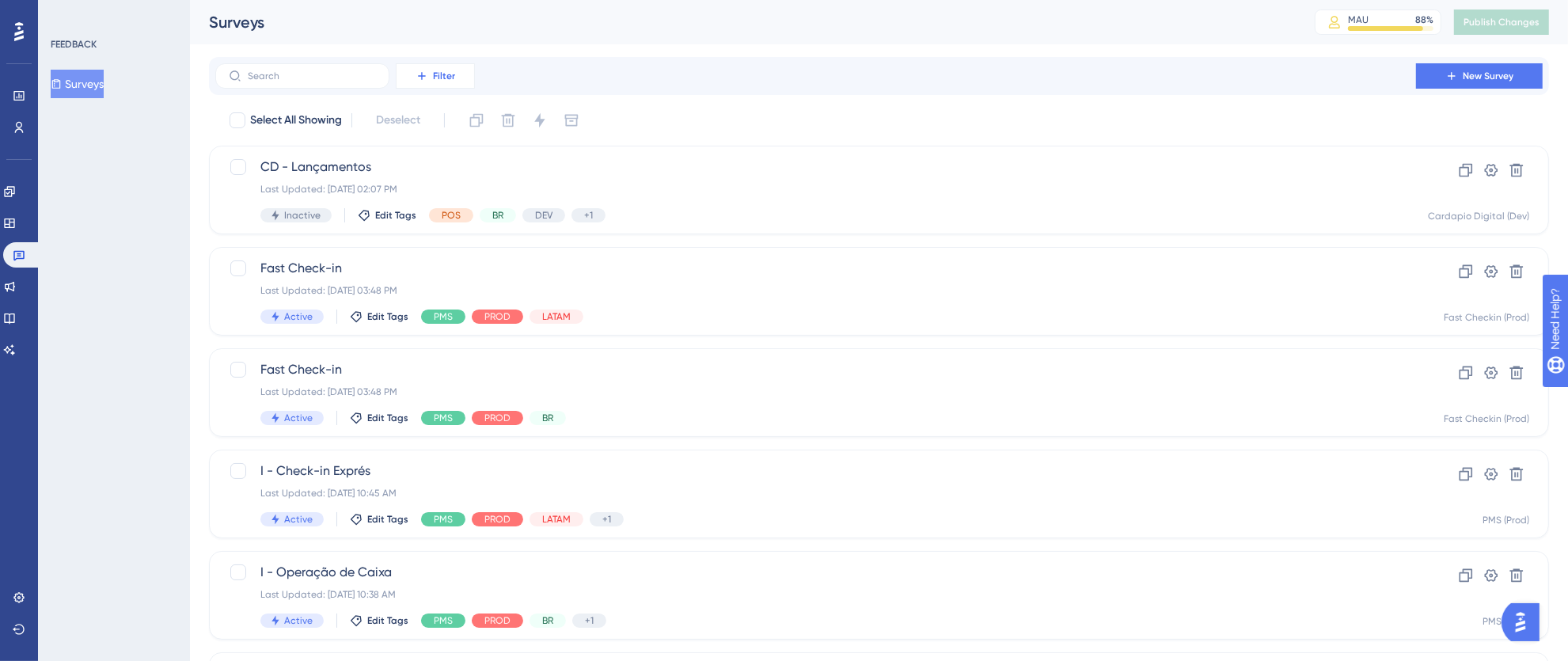
click at [424, 79] on icon at bounding box center [421, 75] width 12 height 12
click at [444, 115] on div "Tags Tags" at bounding box center [451, 120] width 64 height 31
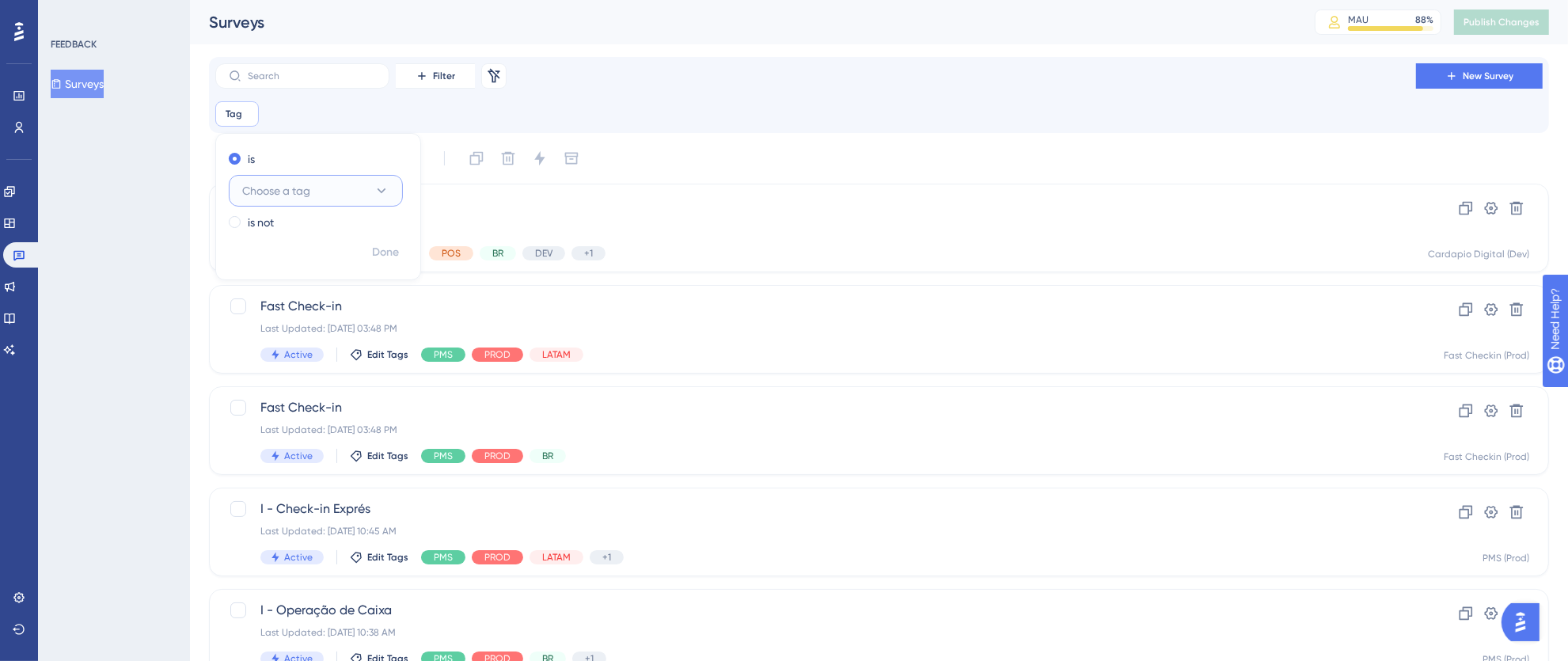
click at [369, 187] on button "Choose a tag" at bounding box center [316, 190] width 174 height 31
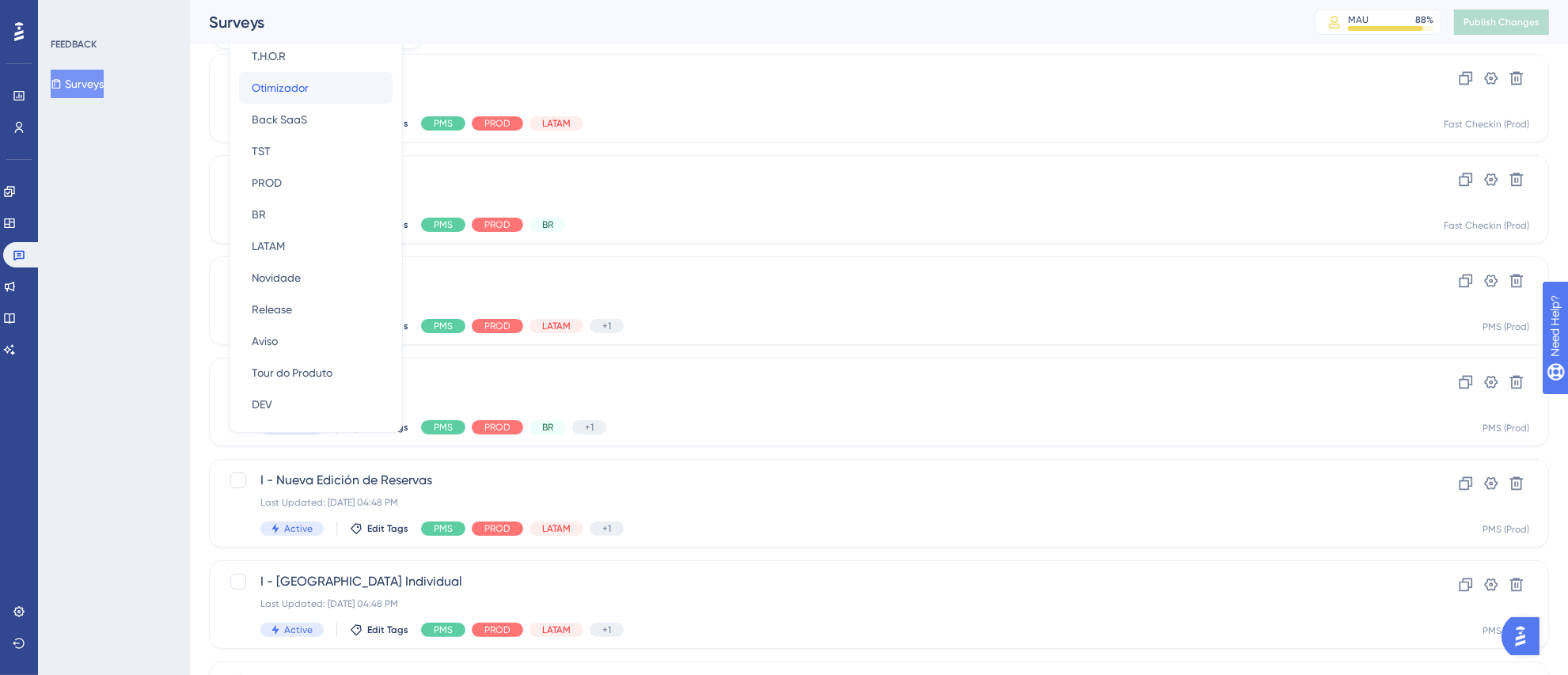
click at [301, 98] on div "Otimizador Otimizador" at bounding box center [315, 87] width 128 height 31
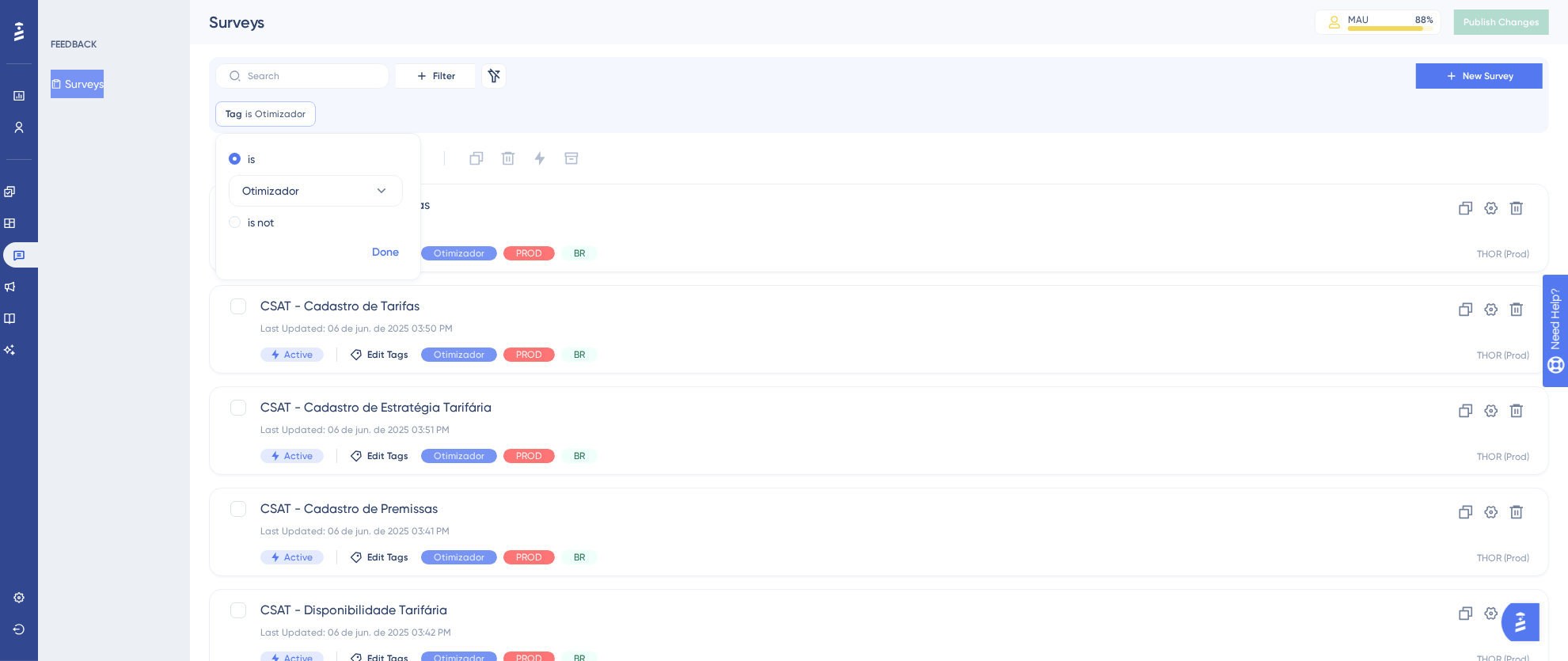
click at [388, 251] on span "Done" at bounding box center [385, 252] width 27 height 19
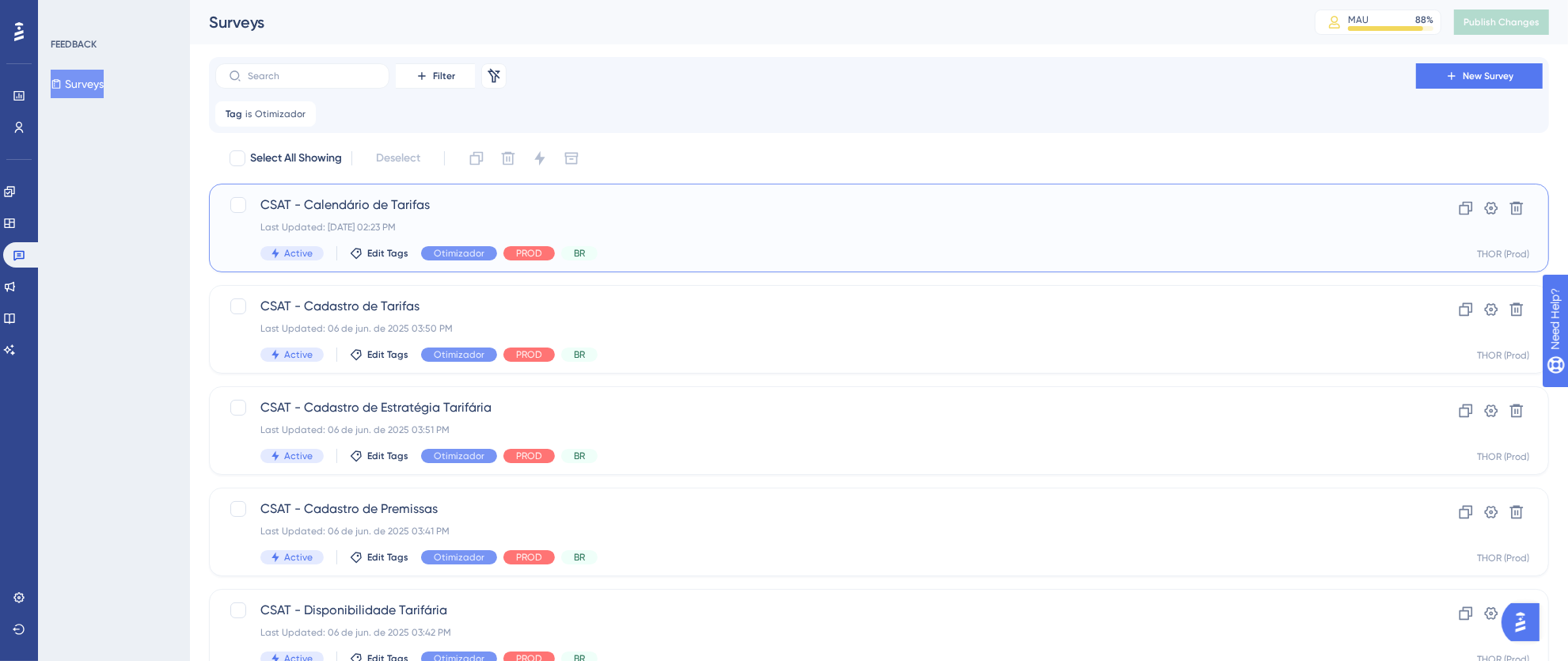
click at [1037, 237] on div "CSAT - Calendário de Tarifas Last Updated: 03 de jul. de 2025 02:23 PM Active E…" at bounding box center [815, 228] width 1110 height 64
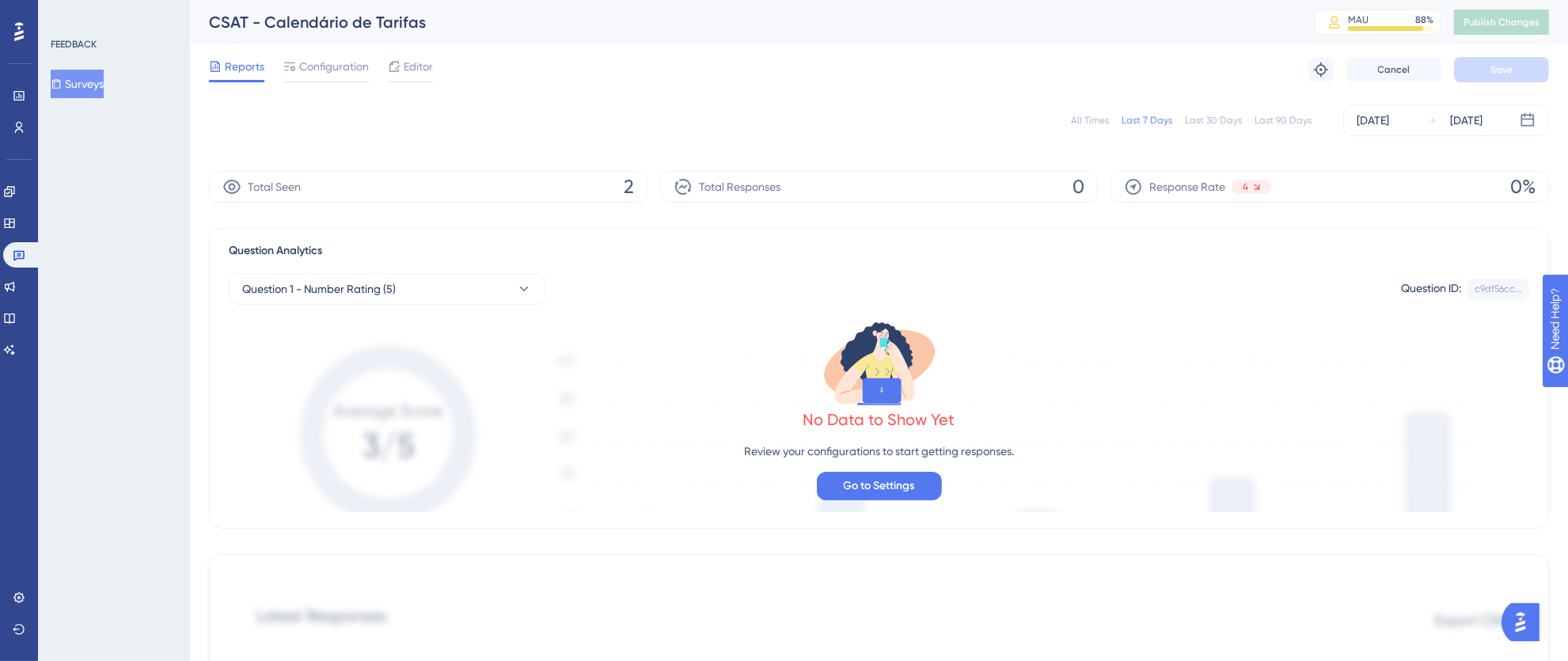
click at [1087, 122] on div "All Times" at bounding box center [1089, 119] width 38 height 12
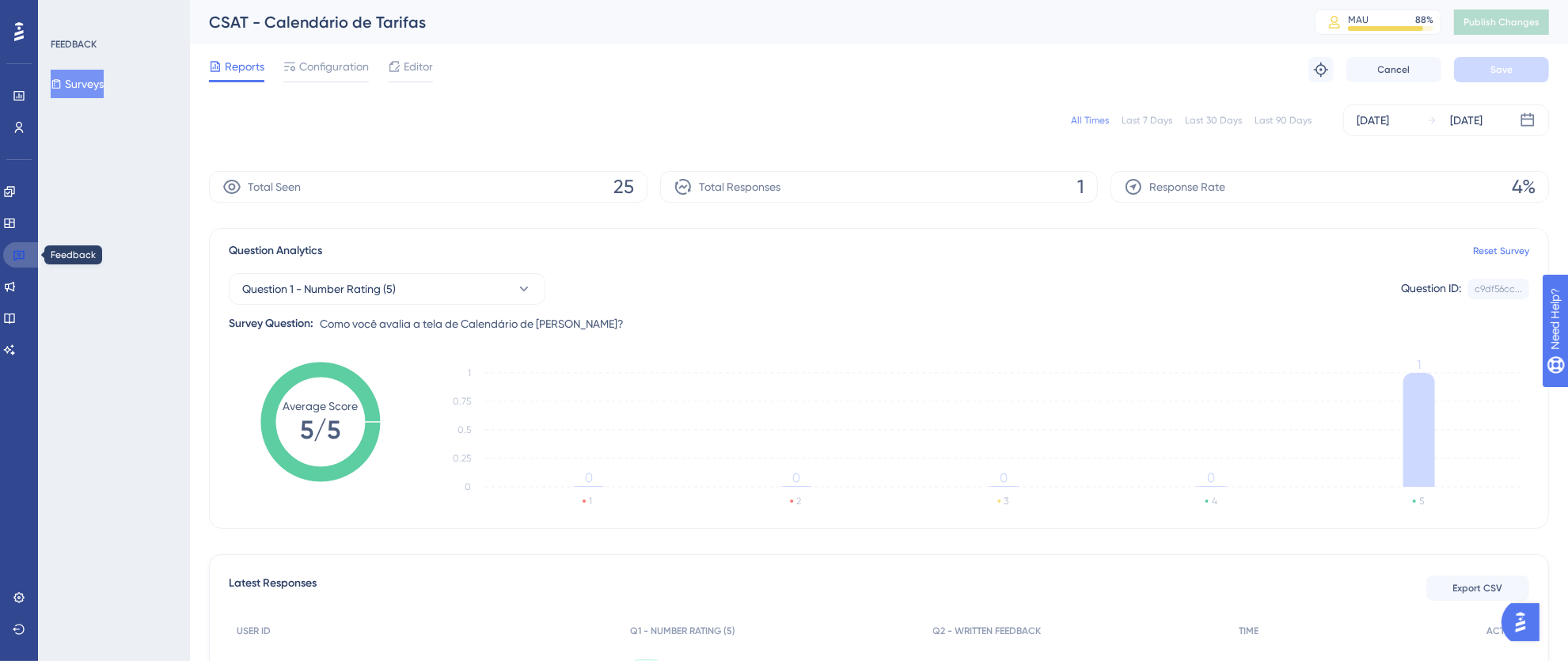
click at [21, 259] on icon at bounding box center [18, 254] width 12 height 12
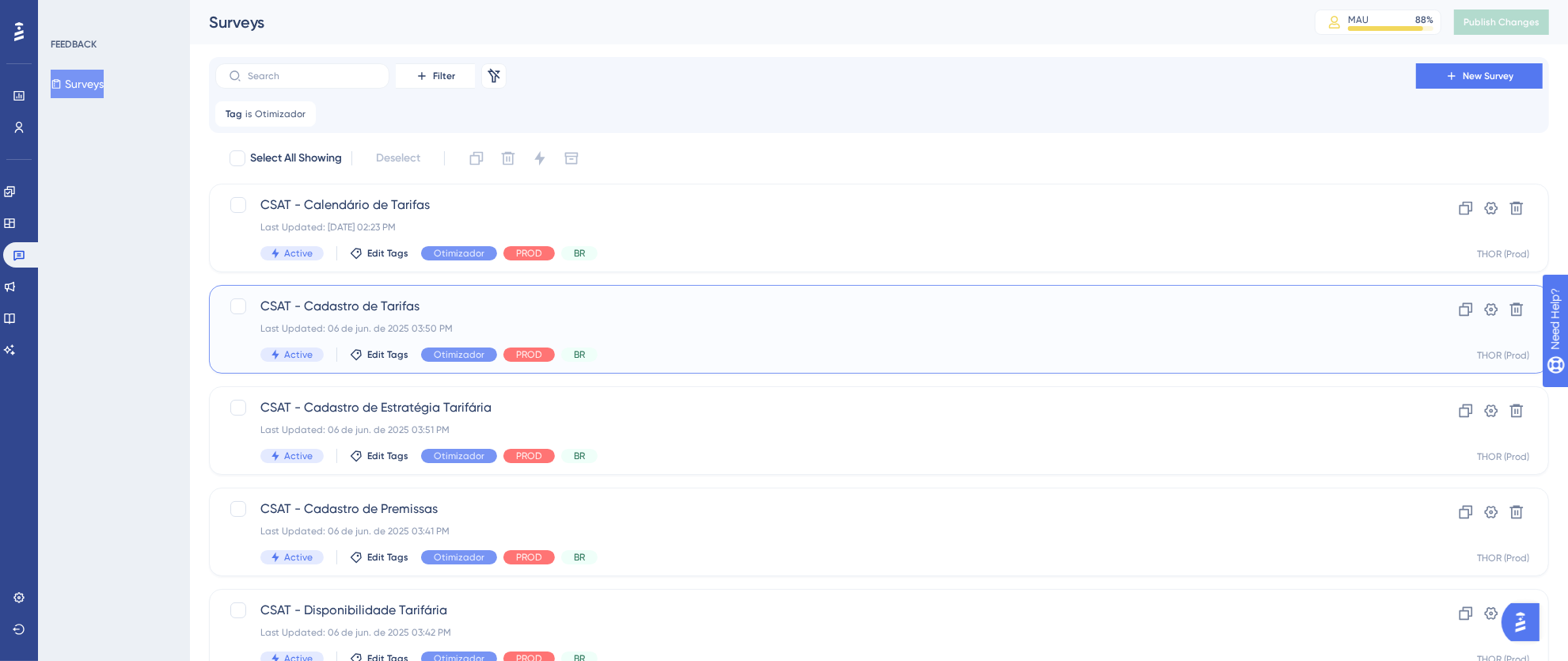
click at [786, 329] on div "Last Updated: 06 de jun. de 2025 03:50 PM" at bounding box center [815, 328] width 1110 height 12
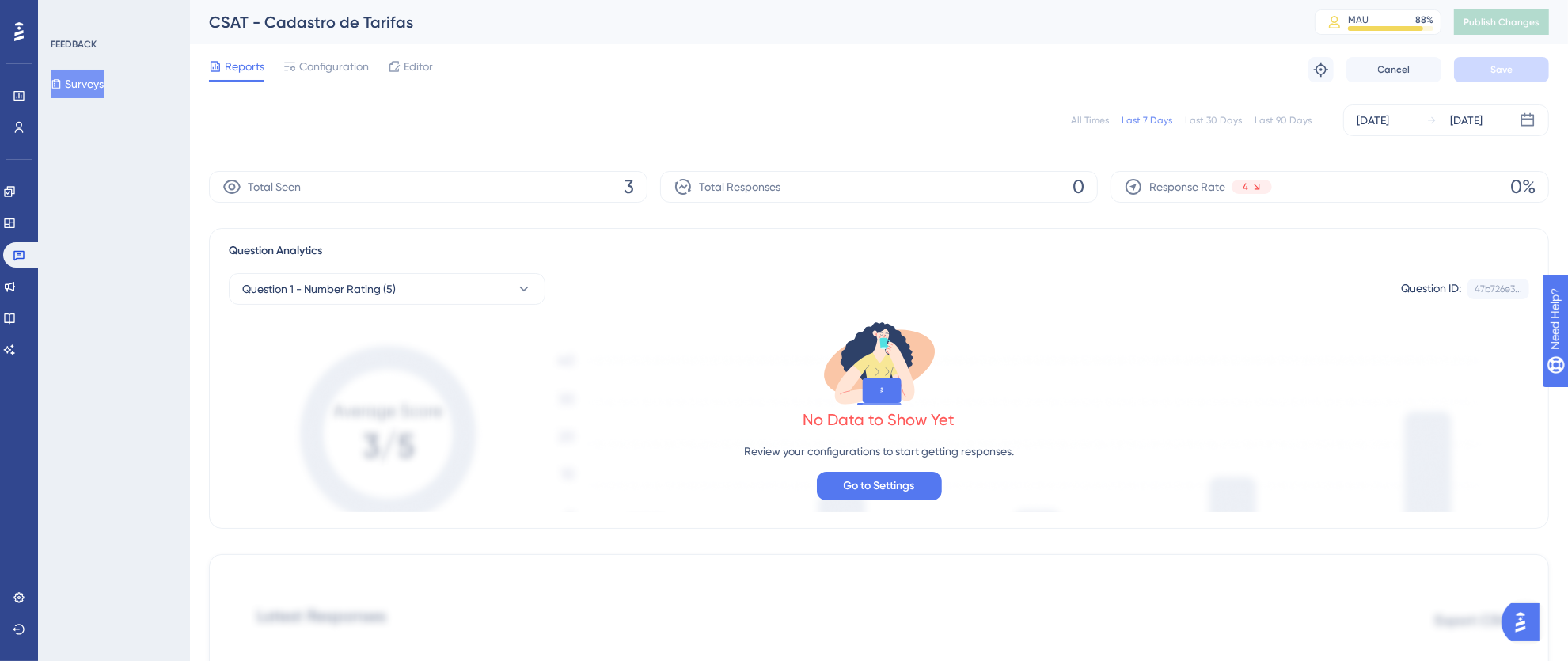
click at [1081, 119] on div "All Times" at bounding box center [1089, 119] width 38 height 12
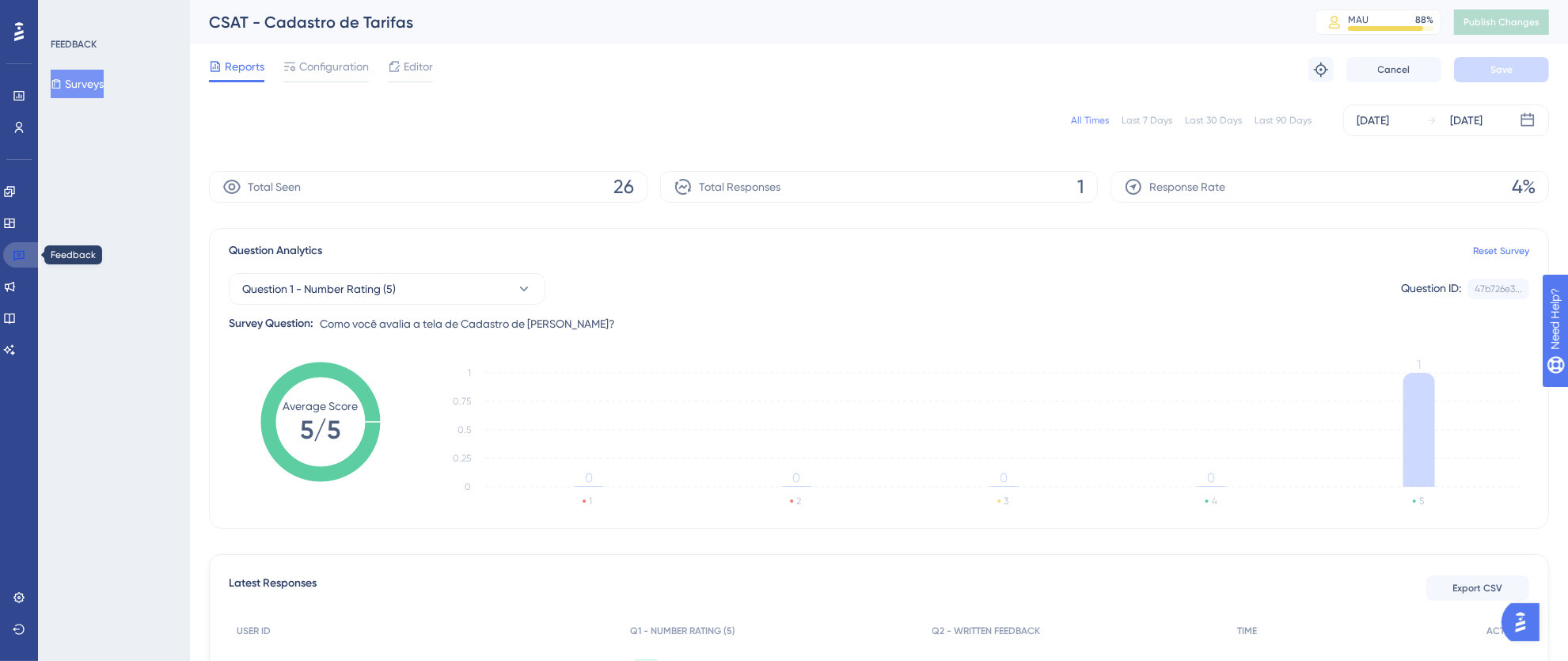
click at [18, 260] on icon at bounding box center [18, 254] width 12 height 12
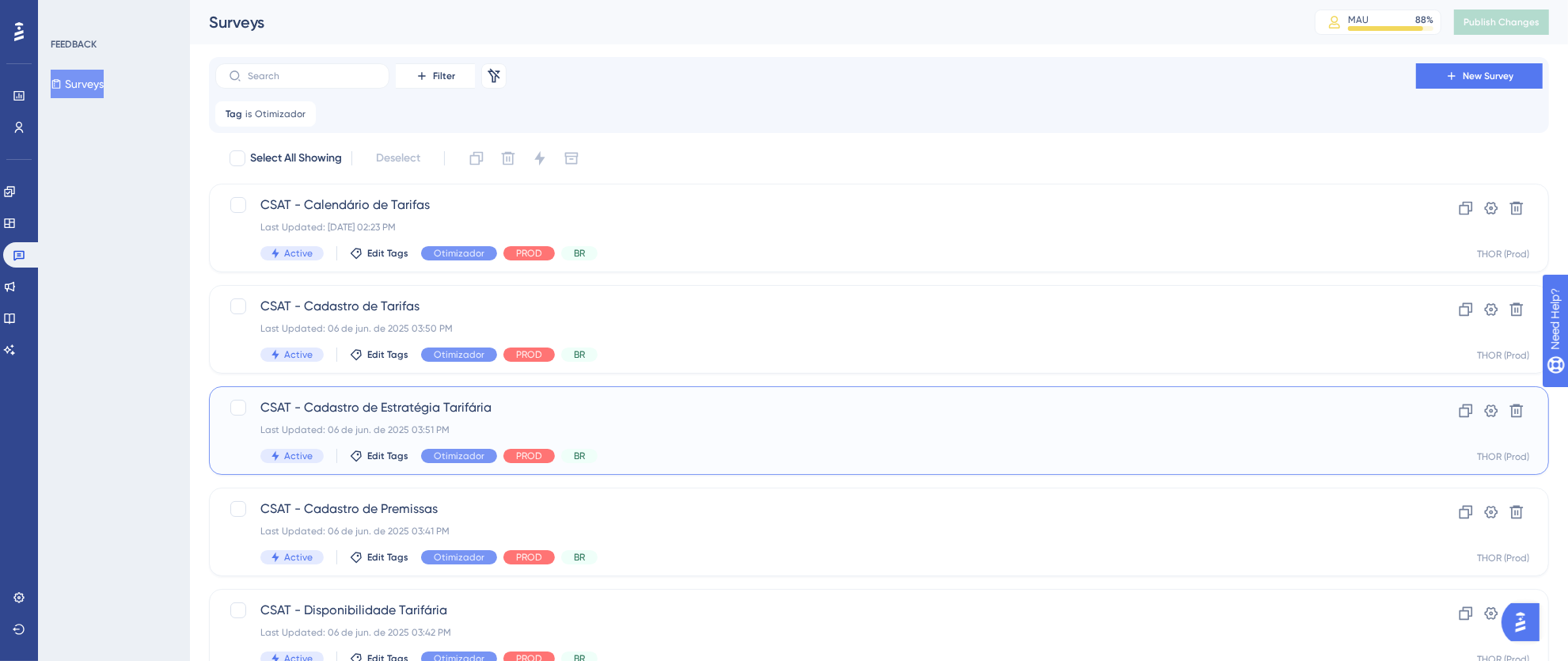
click at [658, 405] on span "CSAT - Cadastro de Estratégia Tarifária" at bounding box center [815, 408] width 1110 height 19
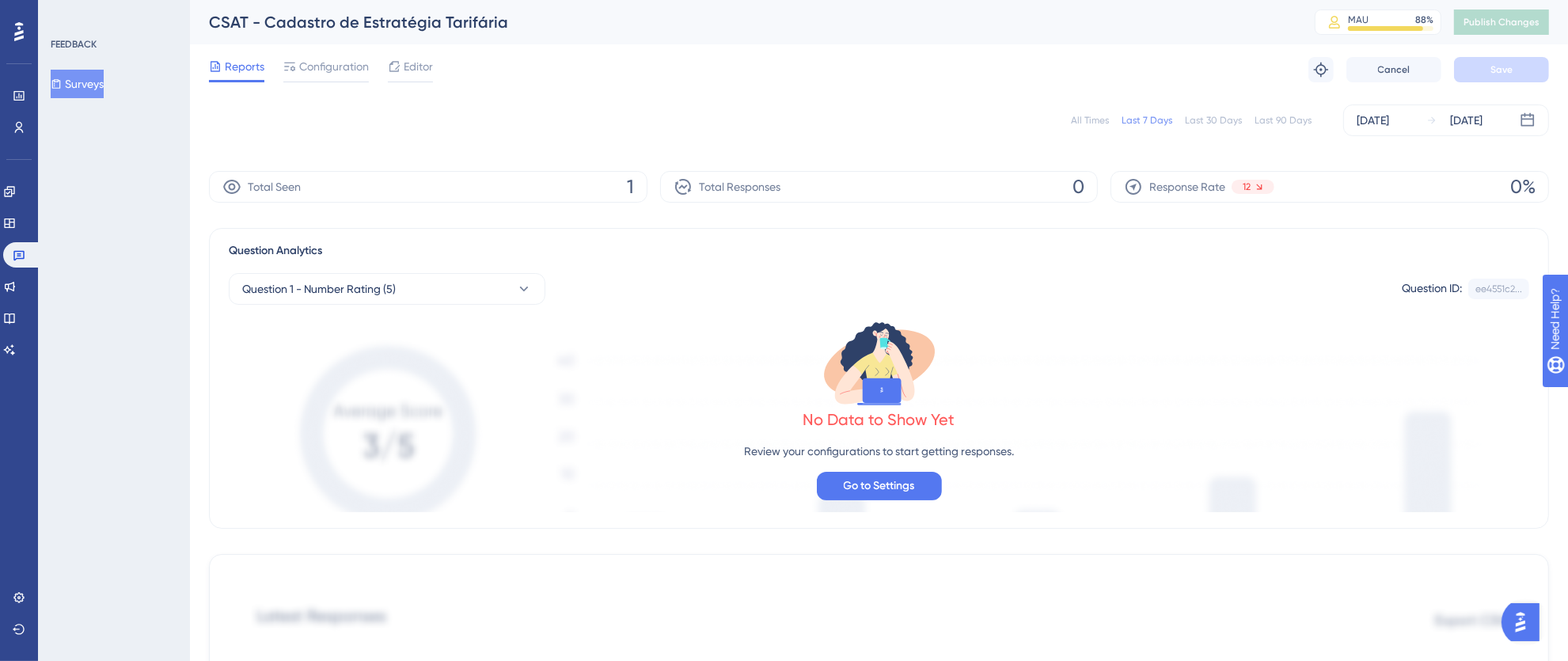
click at [1086, 117] on div "All Times" at bounding box center [1089, 119] width 38 height 12
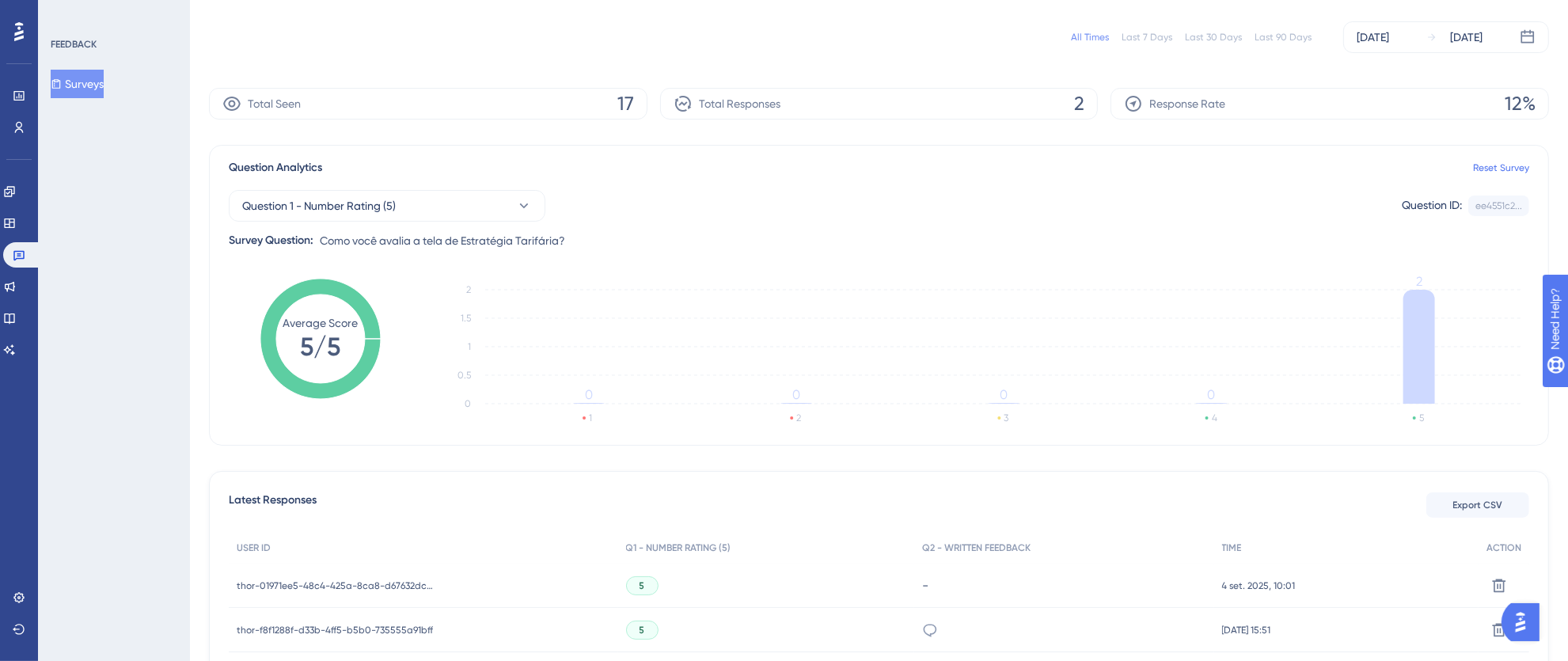
scroll to position [209, 0]
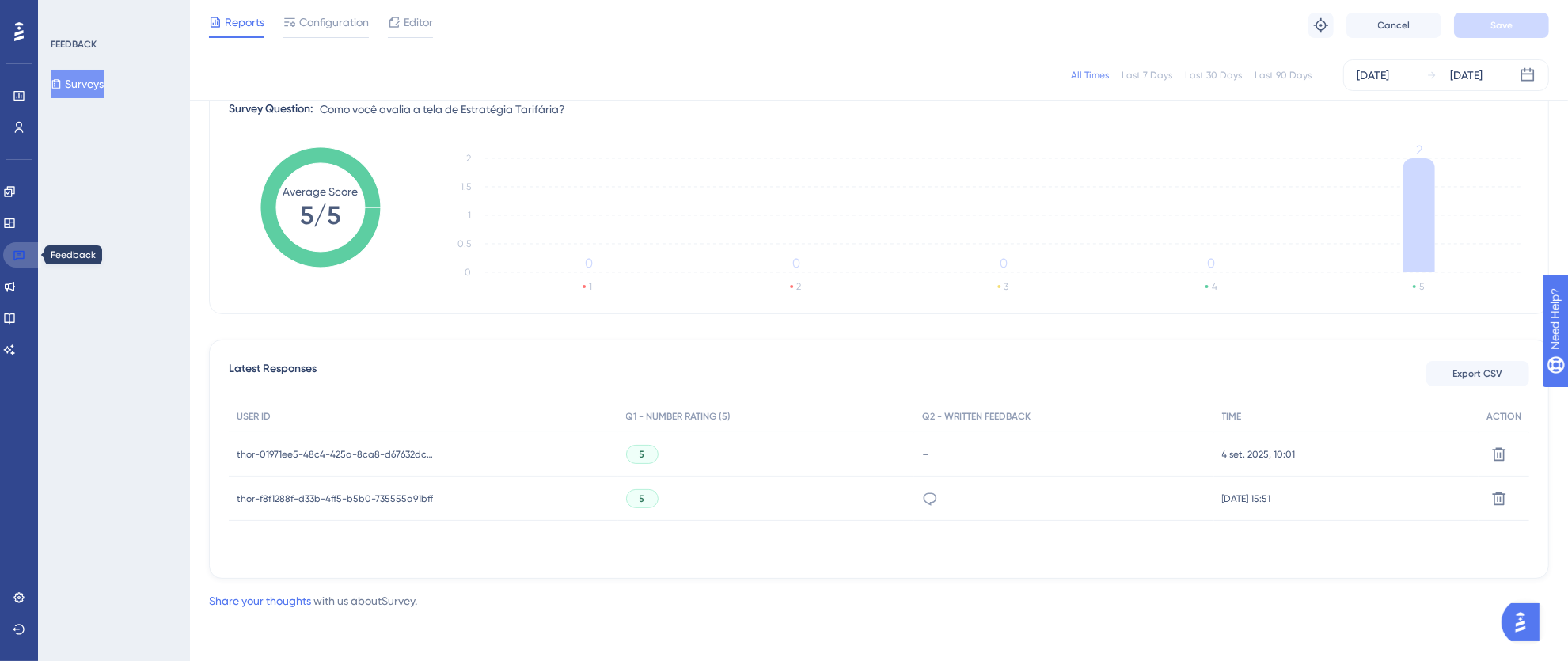
click at [20, 253] on icon at bounding box center [19, 256] width 11 height 10
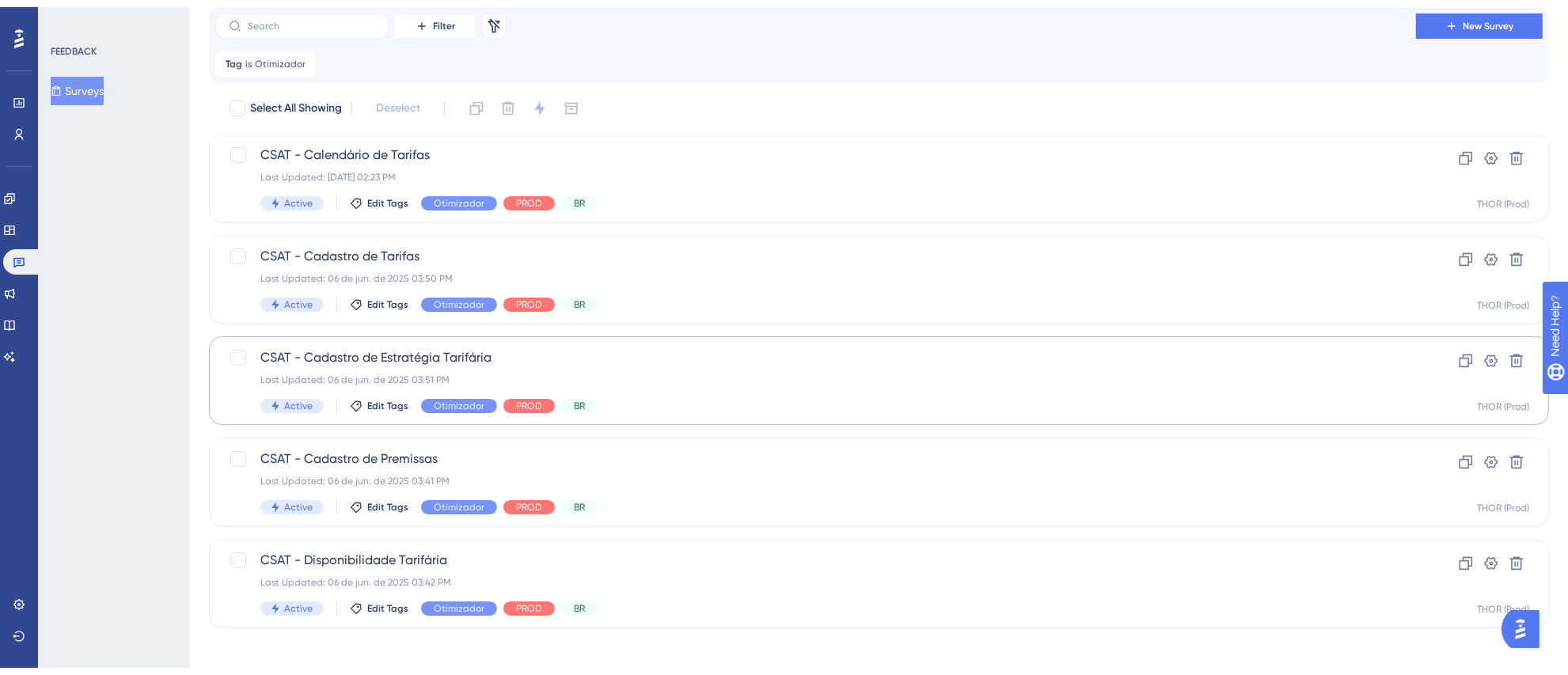
scroll to position [52, 0]
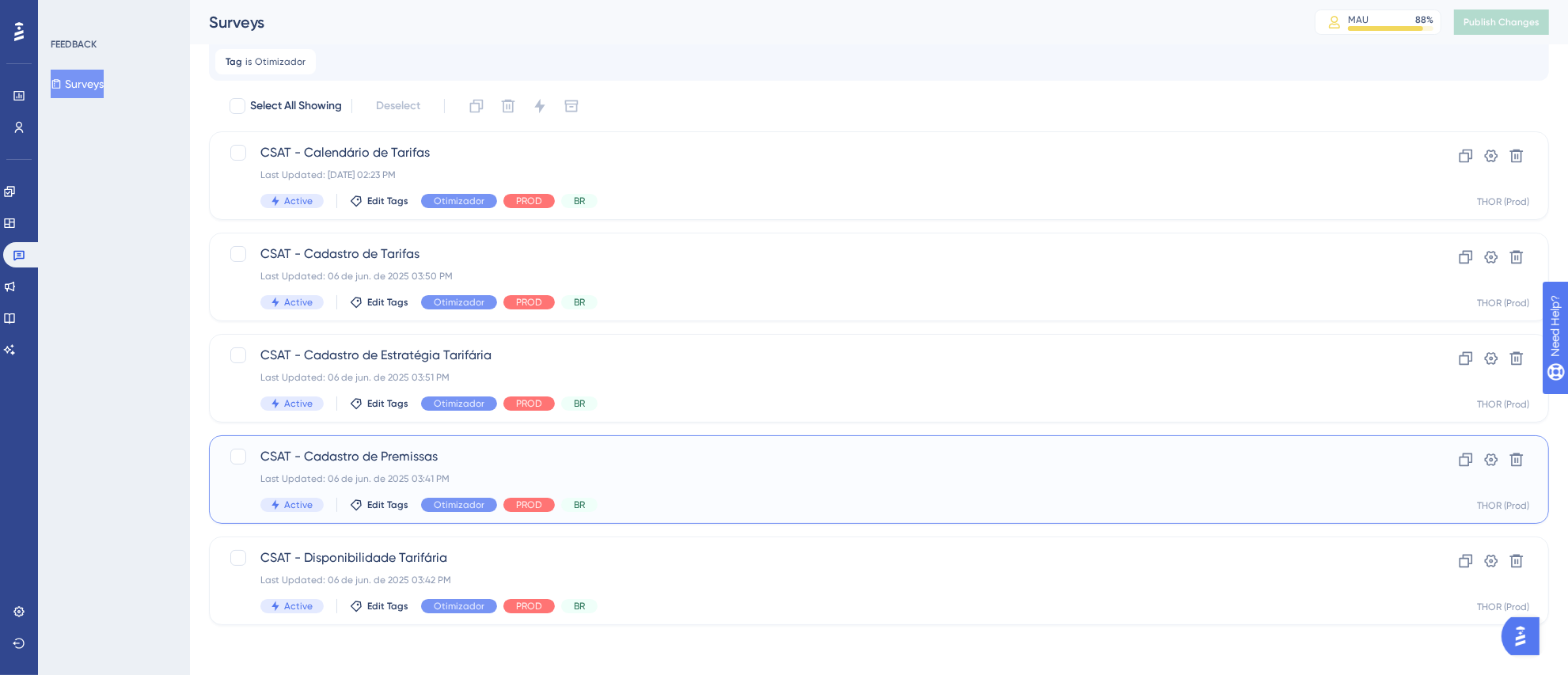
click at [690, 458] on span "CSAT - Cadastro de Premissas" at bounding box center [815, 457] width 1110 height 19
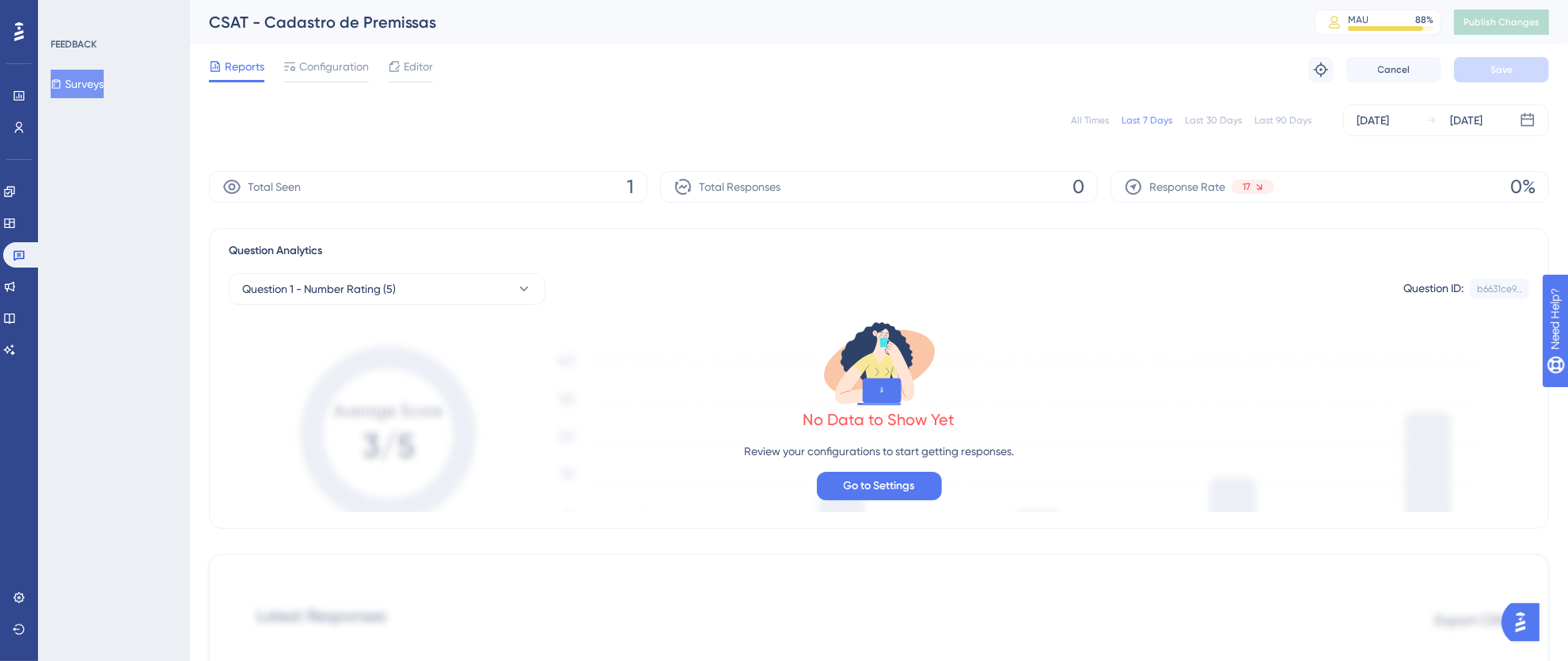
click at [1103, 121] on div "All Times" at bounding box center [1089, 119] width 38 height 12
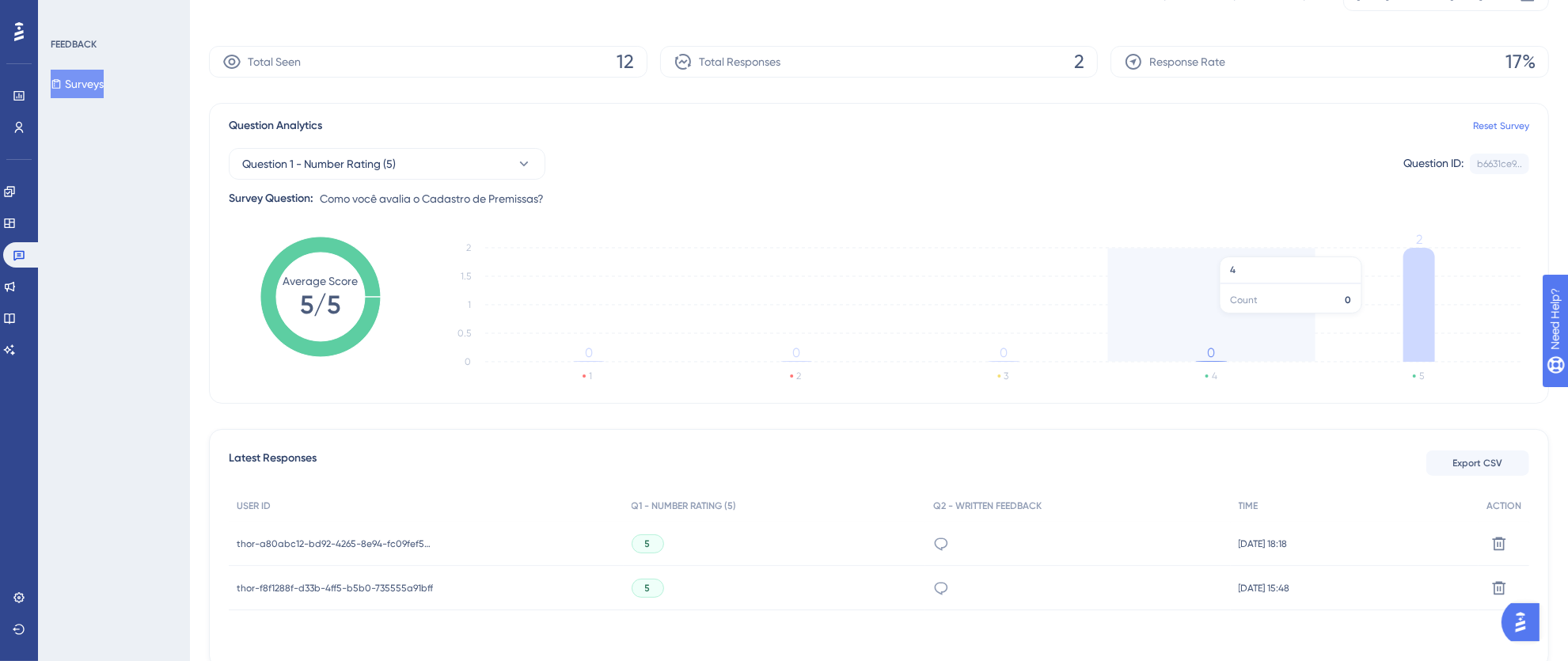
scroll to position [209, 0]
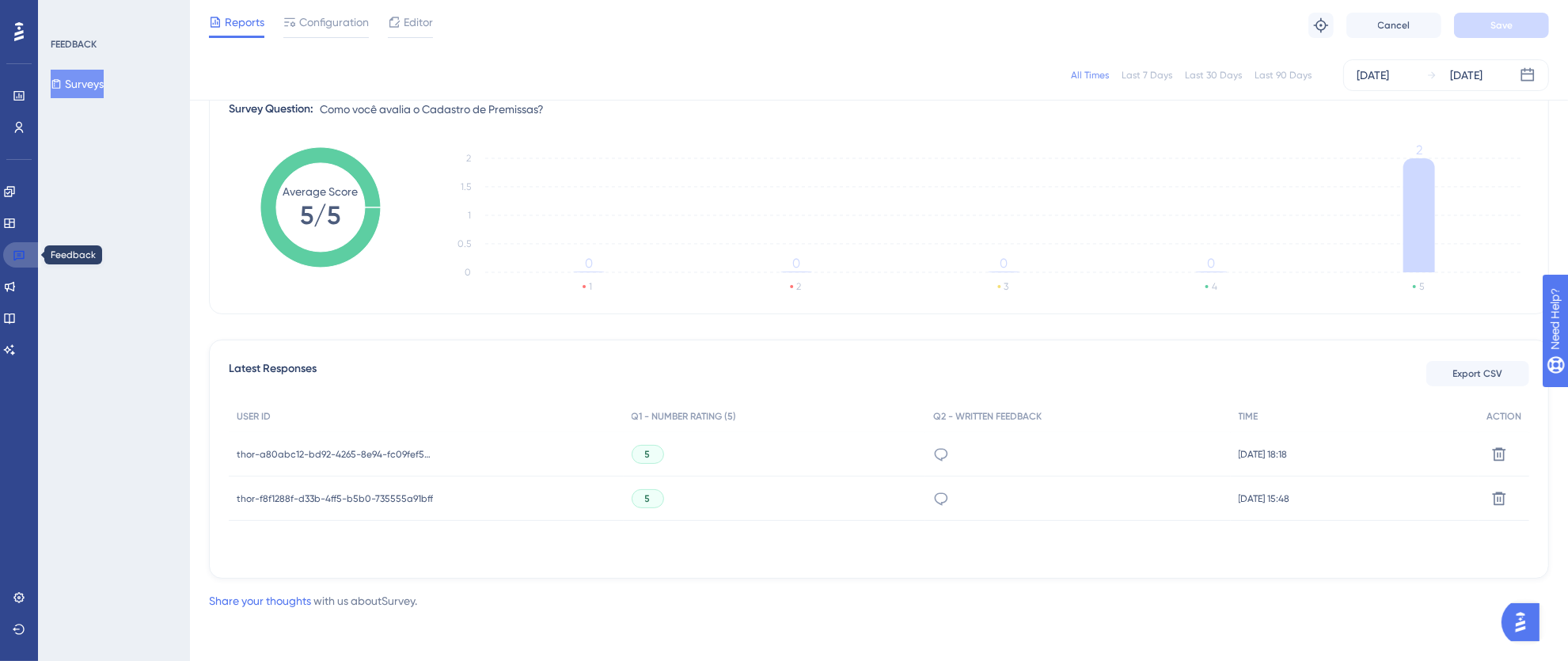
click at [21, 261] on icon at bounding box center [18, 254] width 12 height 12
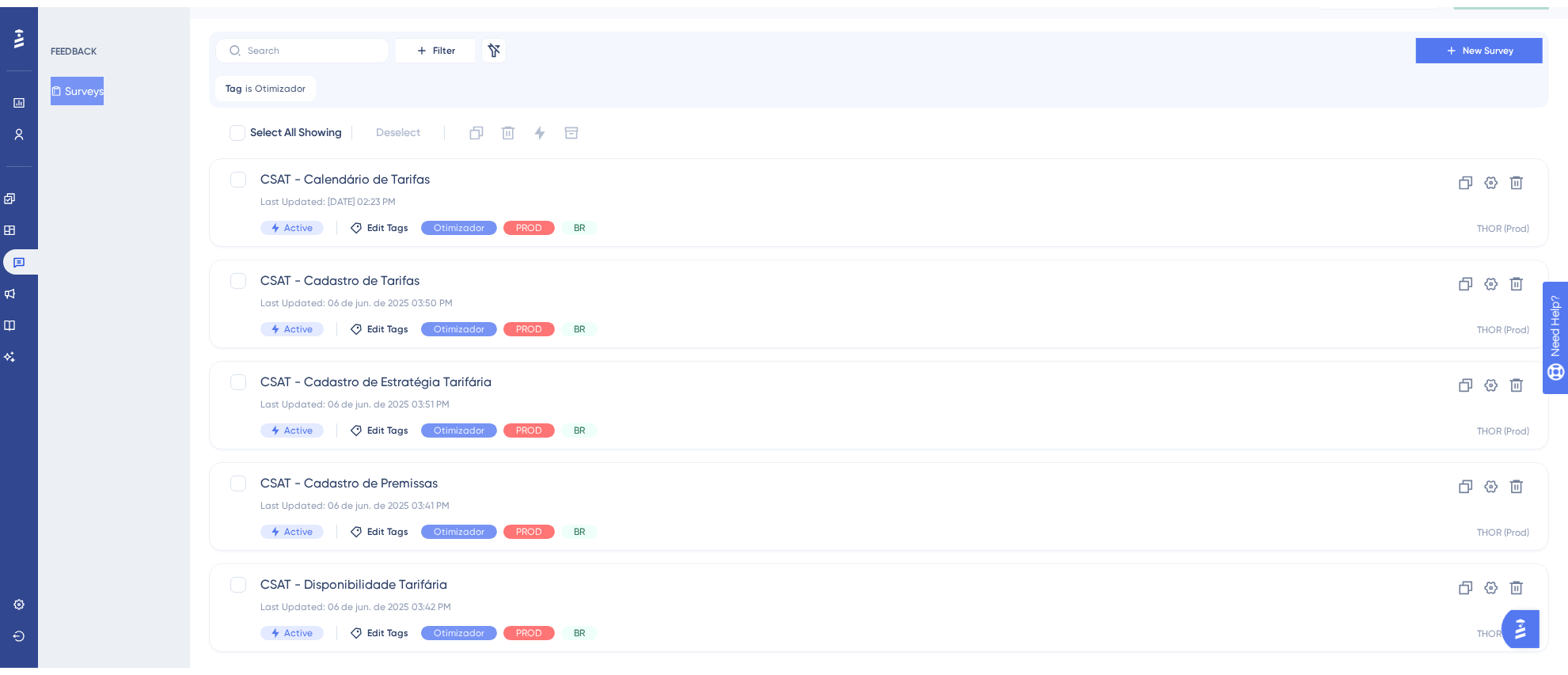
scroll to position [52, 0]
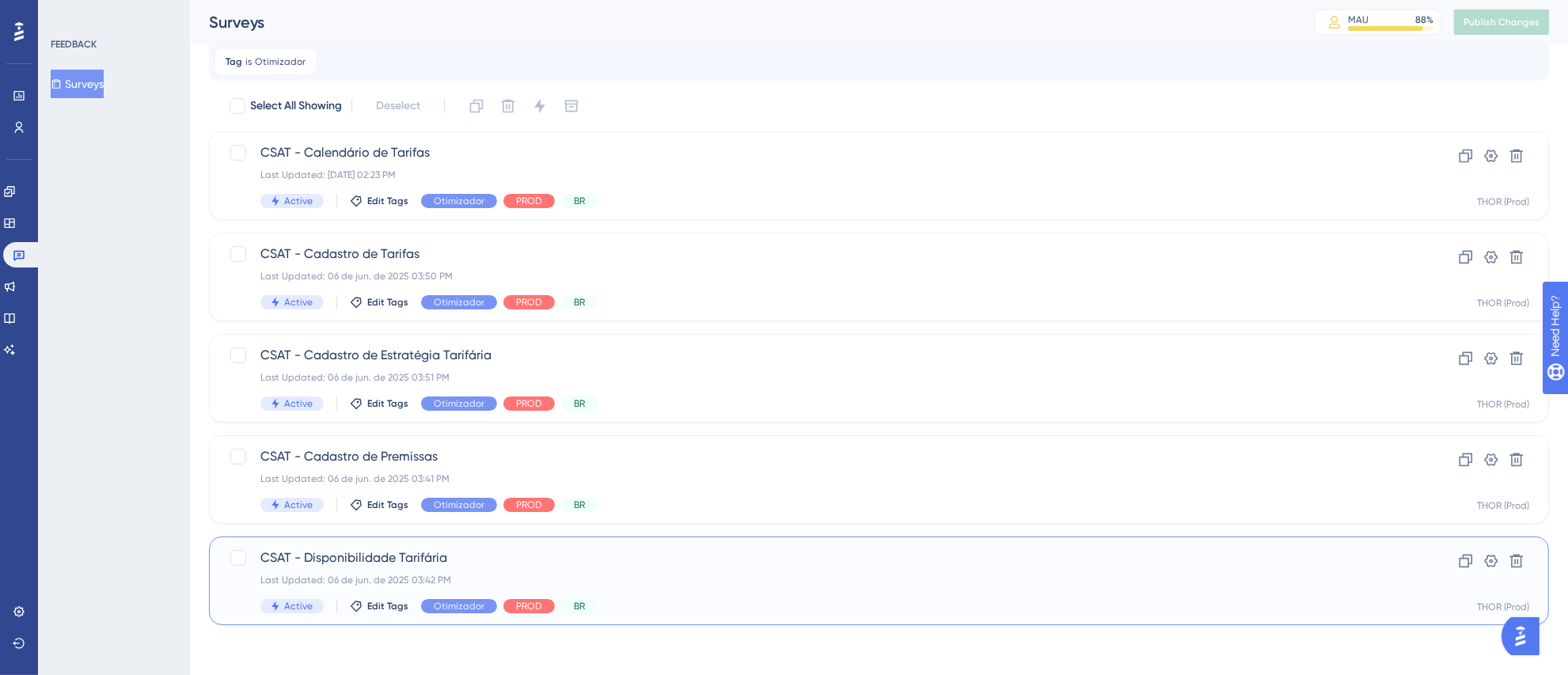
click at [749, 561] on span "CSAT - Disponibilidade Tarifária" at bounding box center [815, 557] width 1110 height 19
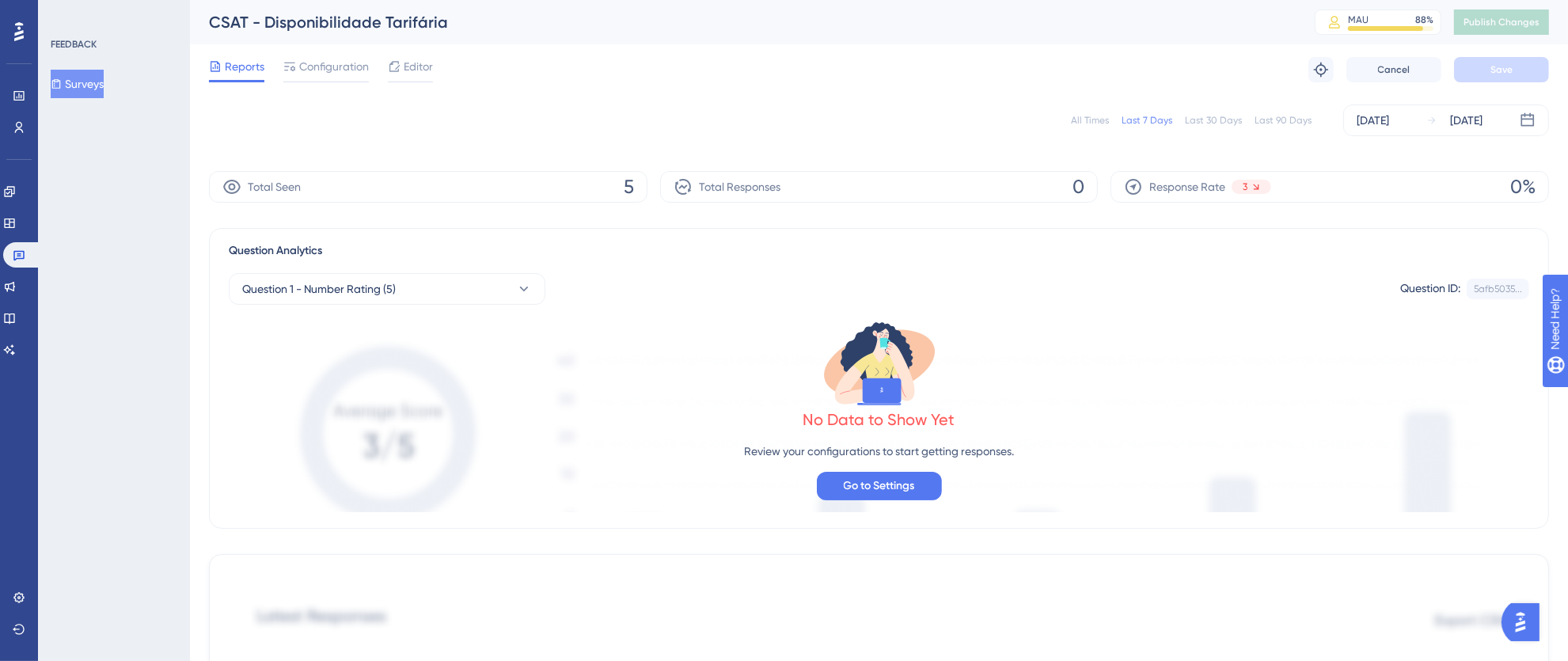
click at [1095, 117] on div "All Times" at bounding box center [1089, 119] width 38 height 12
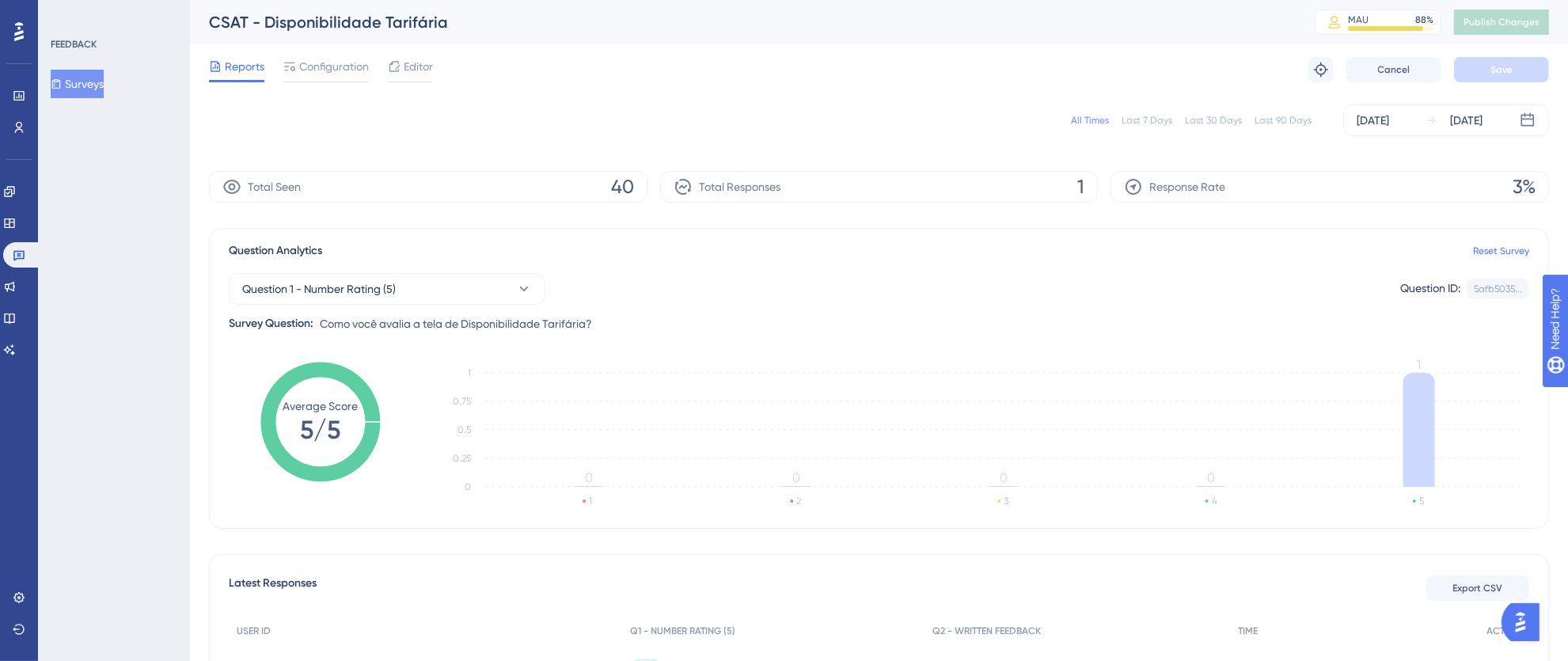
click at [21, 32] on icon at bounding box center [19, 31] width 9 height 19
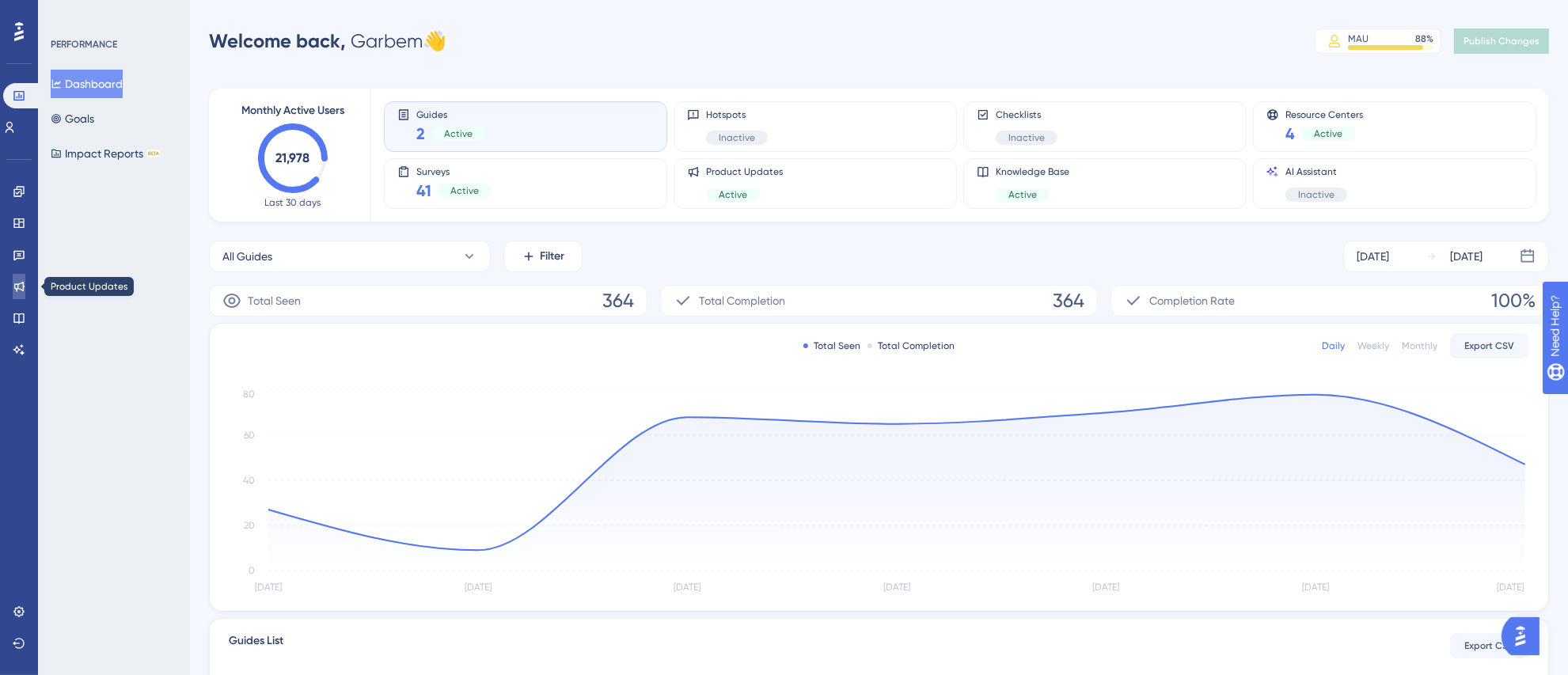
click at [12, 281] on link at bounding box center [18, 286] width 12 height 26
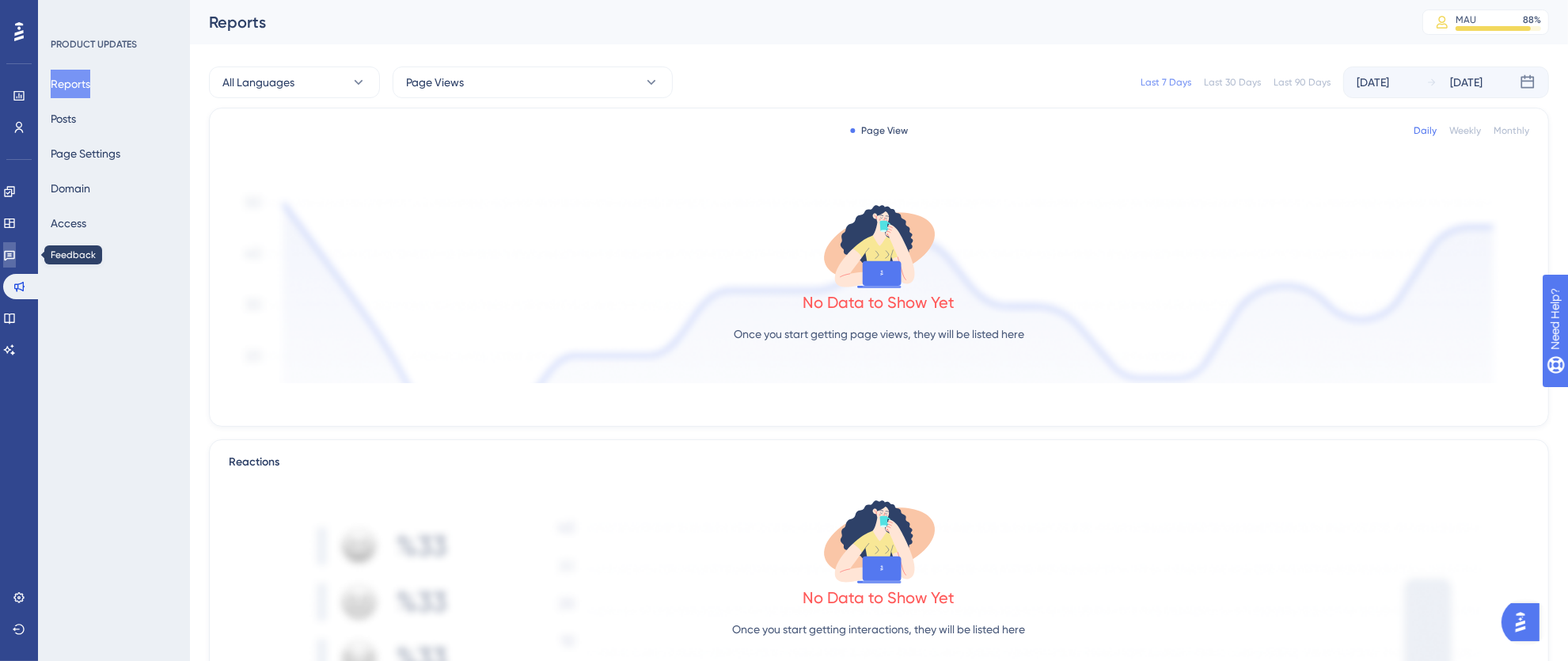
click at [11, 260] on link at bounding box center [9, 254] width 12 height 26
